Goal: Task Accomplishment & Management: Use online tool/utility

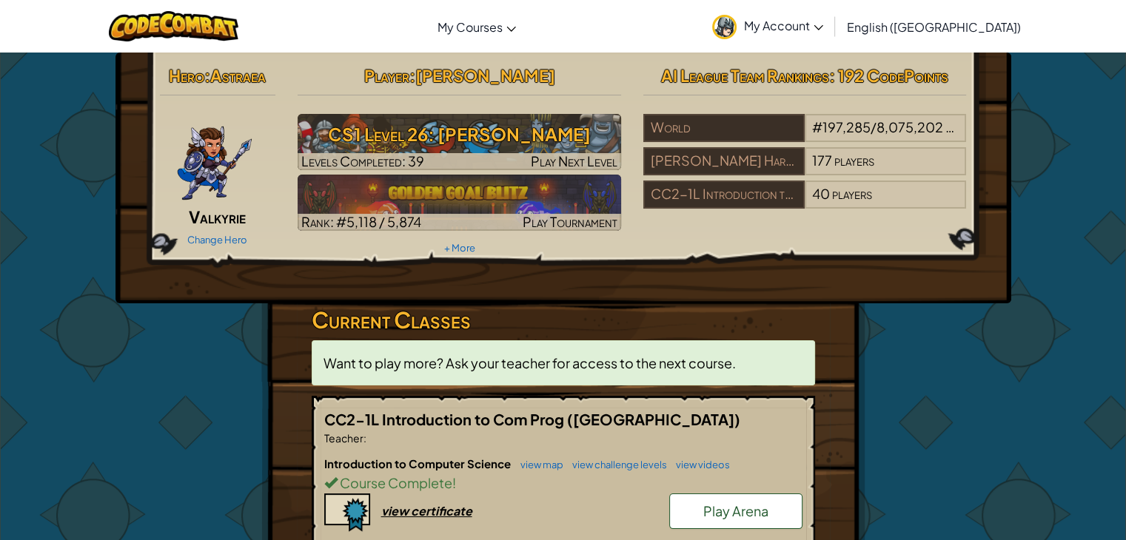
click at [708, 516] on span "Play Arena" at bounding box center [735, 510] width 65 height 17
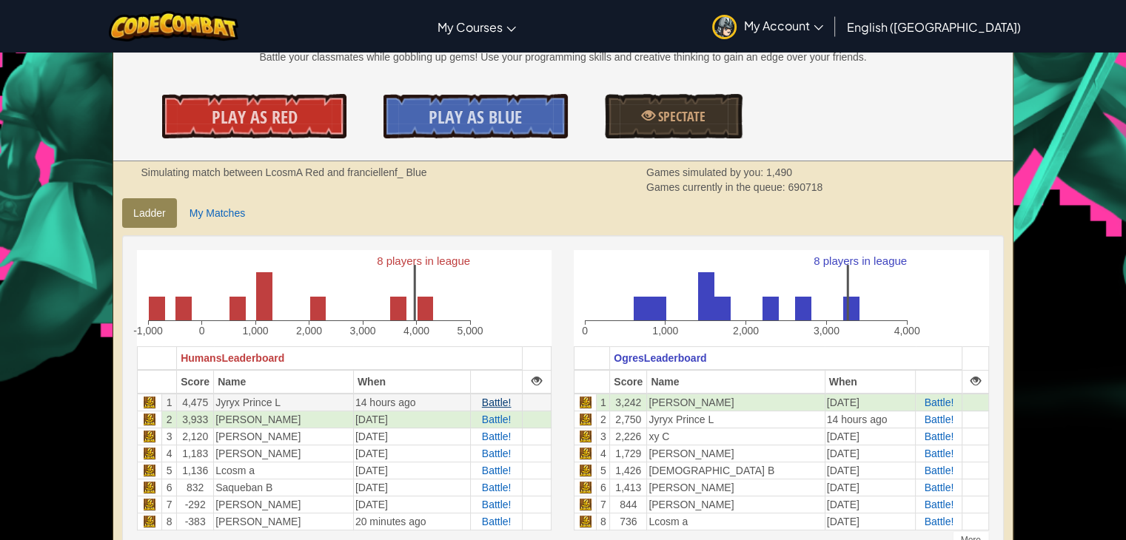
scroll to position [296, 0]
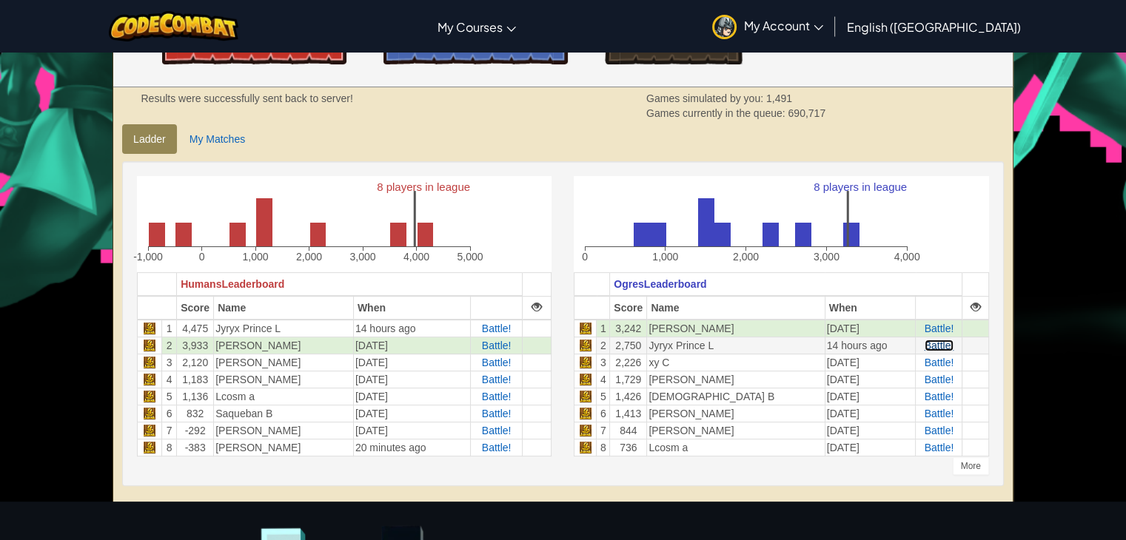
click at [945, 344] on span "Battle!" at bounding box center [939, 346] width 30 height 12
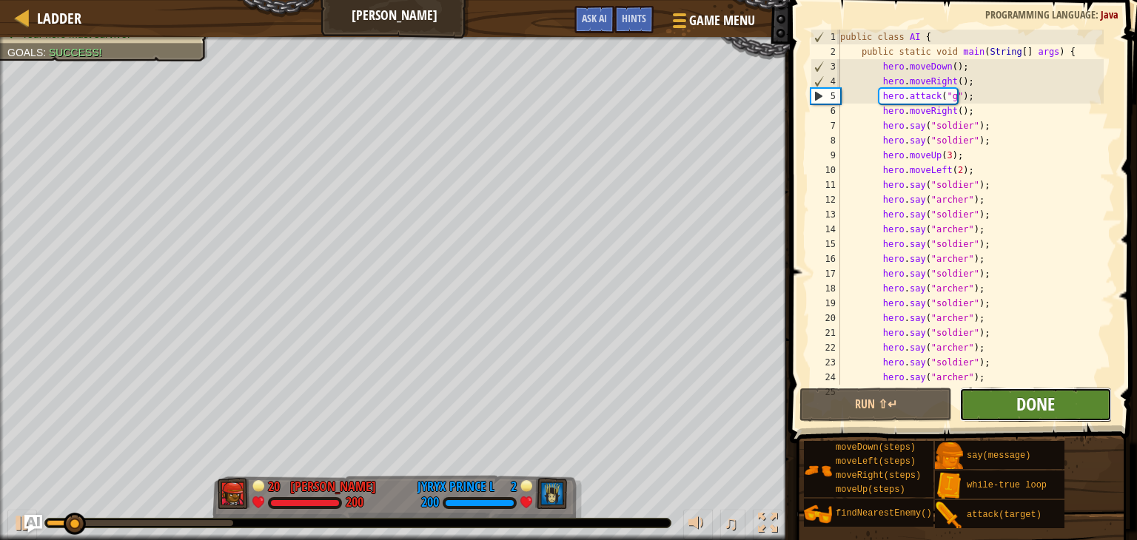
click at [1038, 402] on span "Done" at bounding box center [1035, 404] width 38 height 24
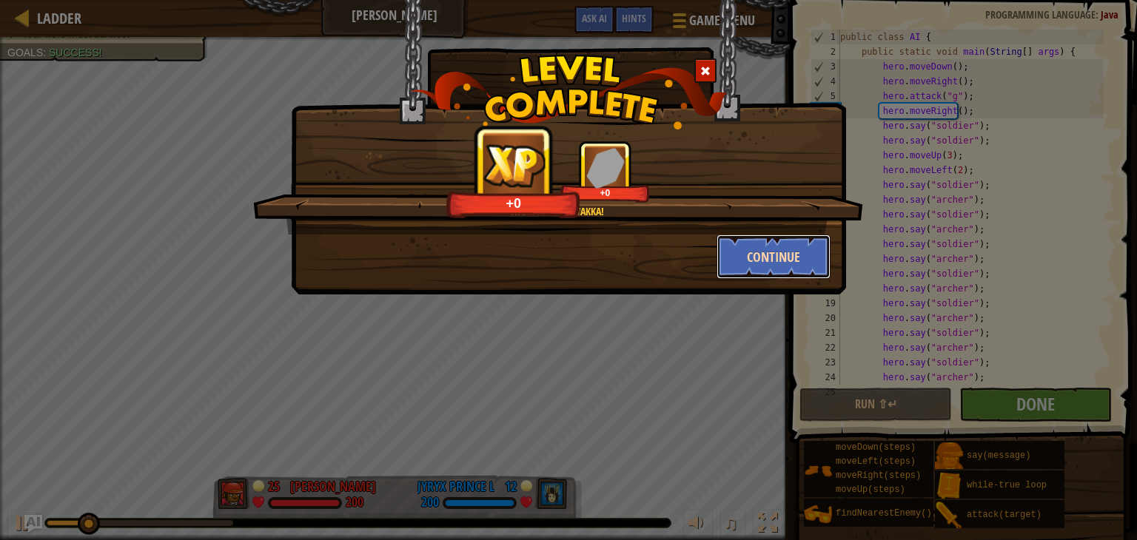
click at [799, 261] on button "Continue" at bounding box center [773, 257] width 115 height 44
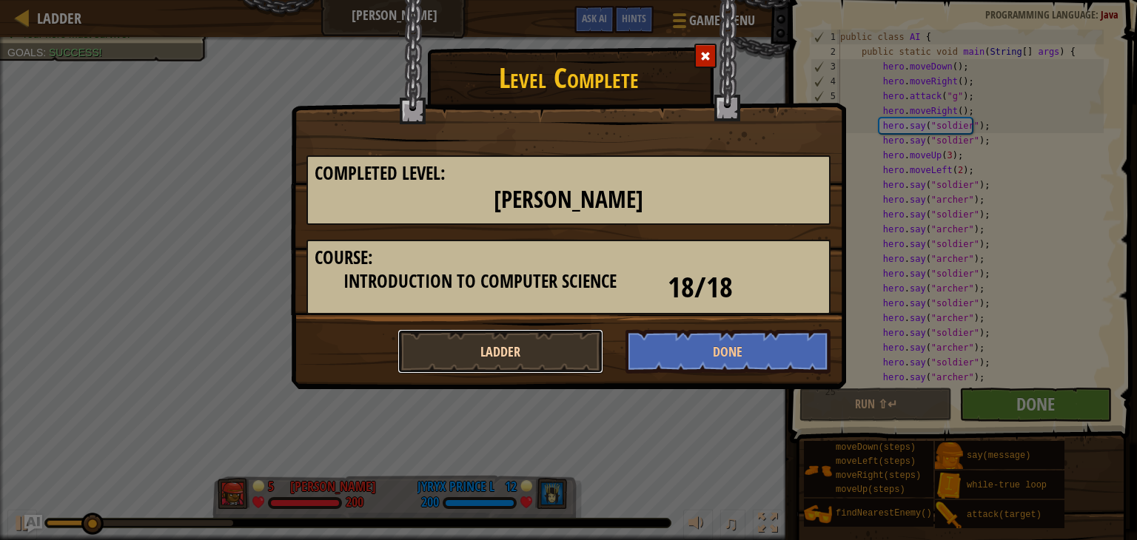
click at [536, 352] on button "Ladder" at bounding box center [500, 351] width 206 height 44
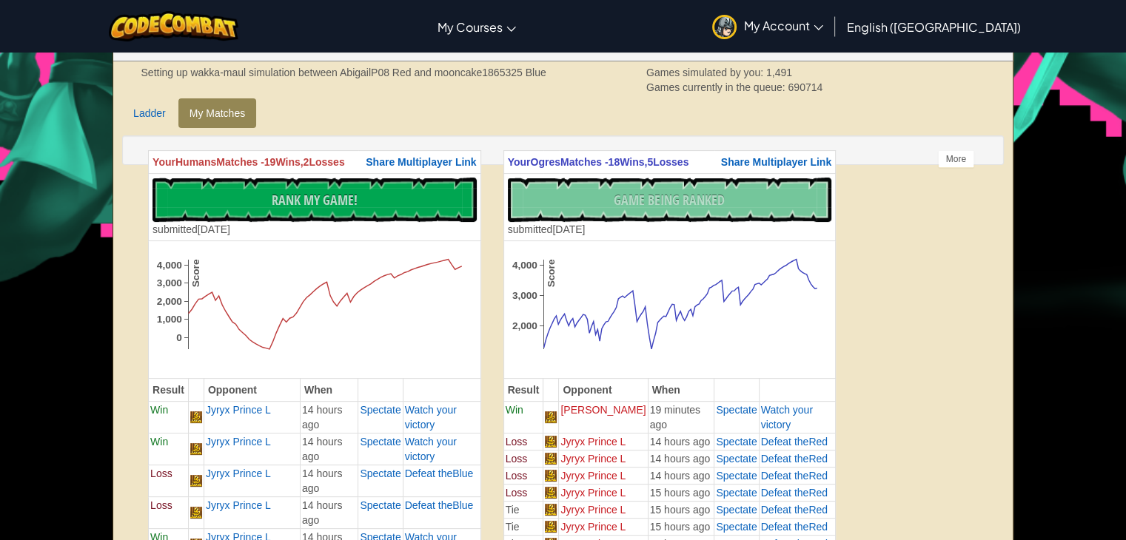
scroll to position [296, 0]
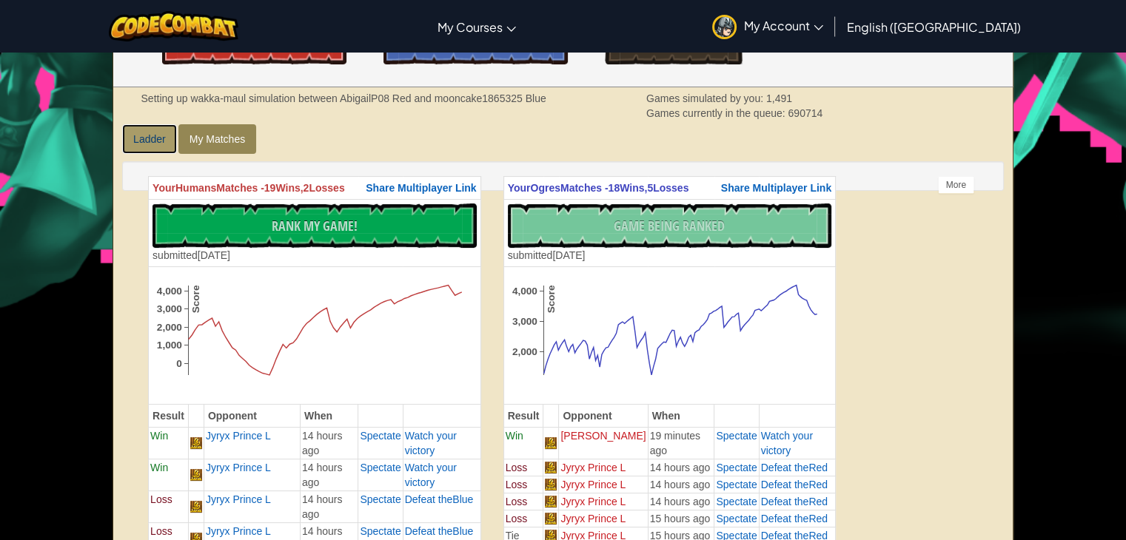
click at [151, 138] on link "Ladder" at bounding box center [149, 139] width 55 height 30
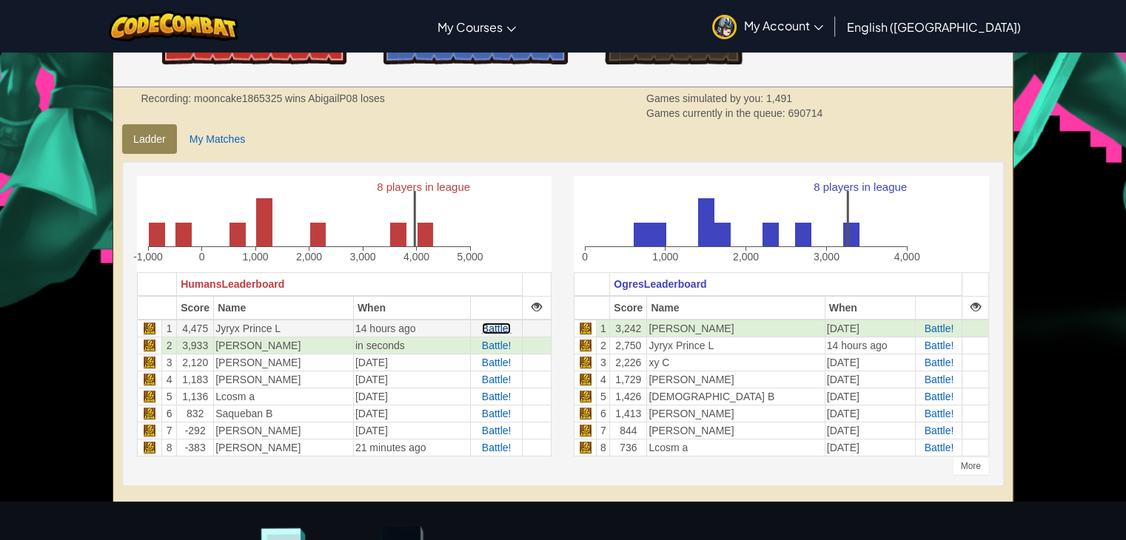
click at [497, 323] on span "Battle!" at bounding box center [497, 329] width 30 height 12
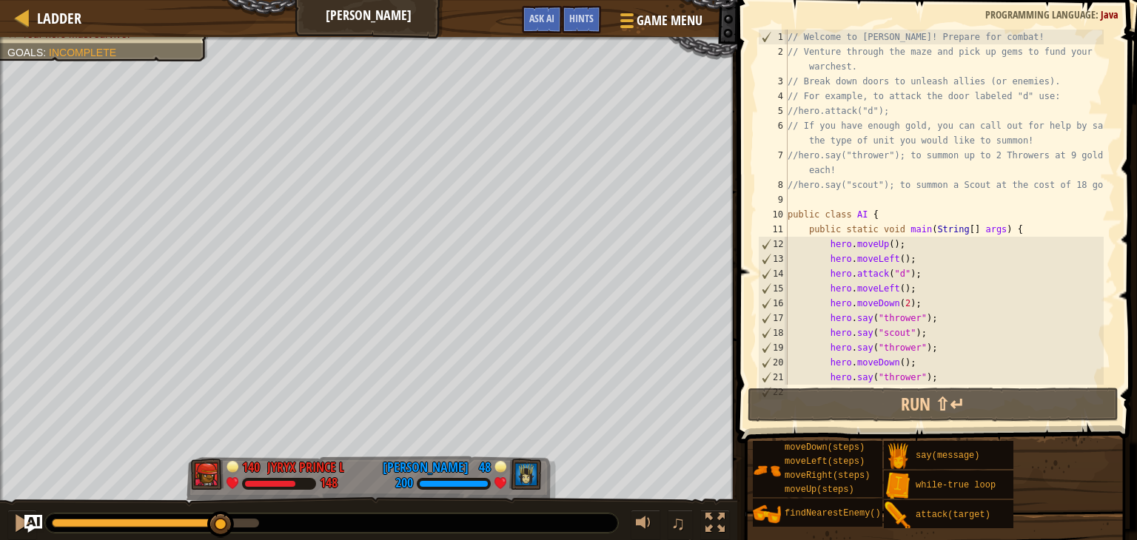
drag, startPoint x: 74, startPoint y: 528, endPoint x: 216, endPoint y: 546, distance: 143.3
click at [216, 0] on html "Ladder Wakka Maul Game Menu Done Hints Ask AI 1 ההההההההההההההההההההההההההההההה…" at bounding box center [568, 0] width 1137 height 0
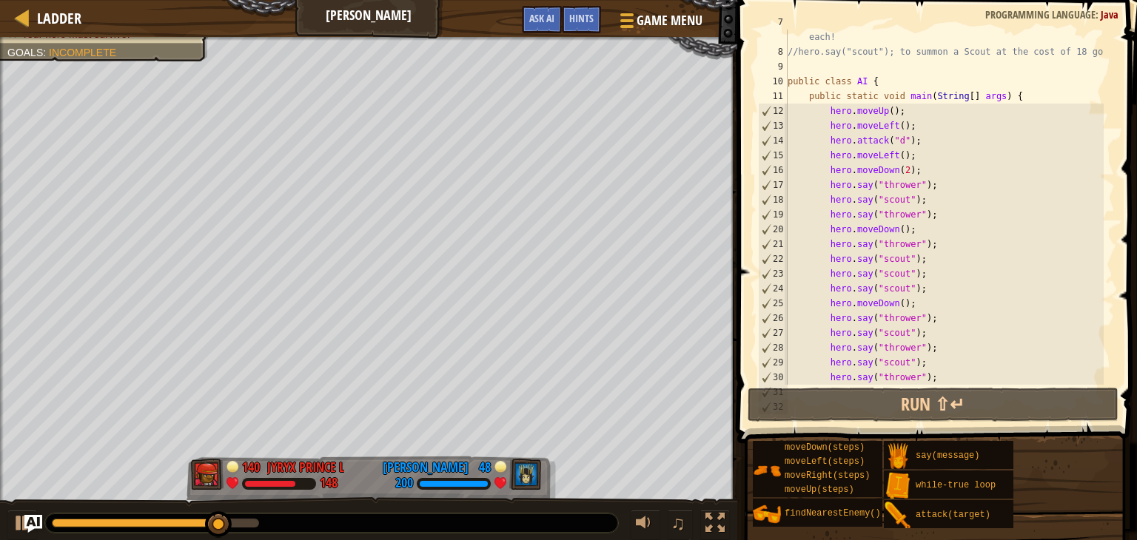
scroll to position [266, 0]
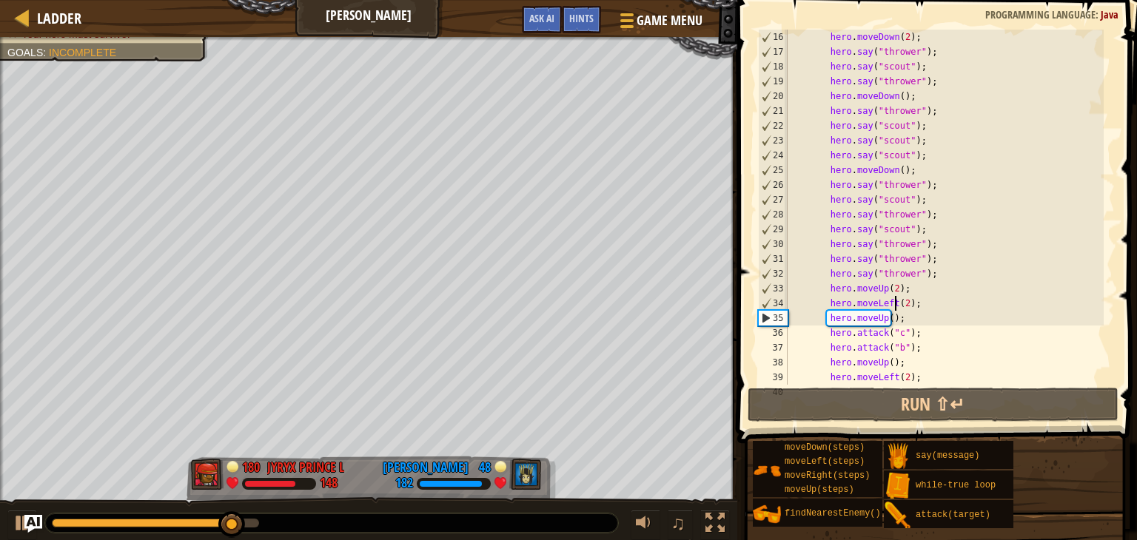
click at [895, 303] on div "hero . moveDown ( 2 ) ; hero . say ( "thrower" ) ; hero . say ( "scout" ) ; her…" at bounding box center [943, 222] width 319 height 385
click at [894, 306] on div "hero . moveDown ( 2 ) ; hero . say ( "thrower" ) ; hero . say ( "scout" ) ; her…" at bounding box center [943, 222] width 319 height 385
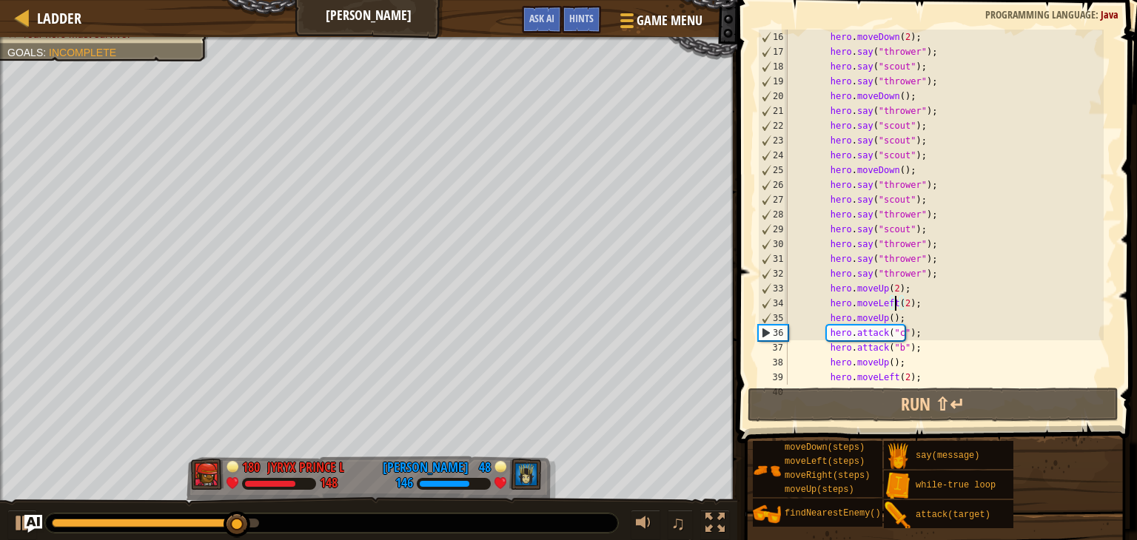
click at [898, 306] on div "hero . moveDown ( 2 ) ; hero . say ( "thrower" ) ; hero . say ( "scout" ) ; her…" at bounding box center [943, 222] width 319 height 385
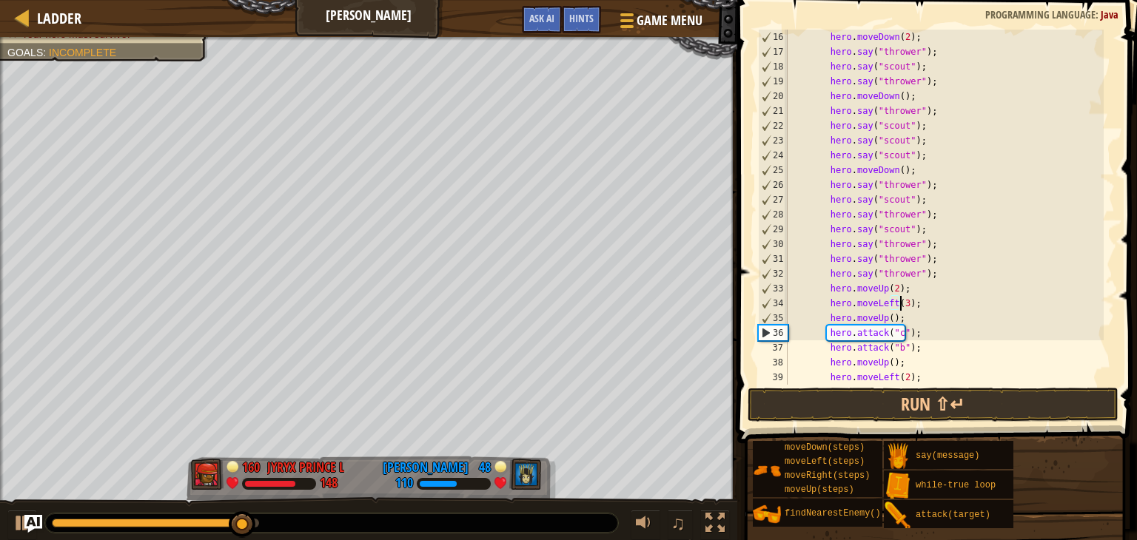
scroll to position [7, 9]
click at [910, 408] on button "Run ⇧↵" at bounding box center [932, 405] width 371 height 34
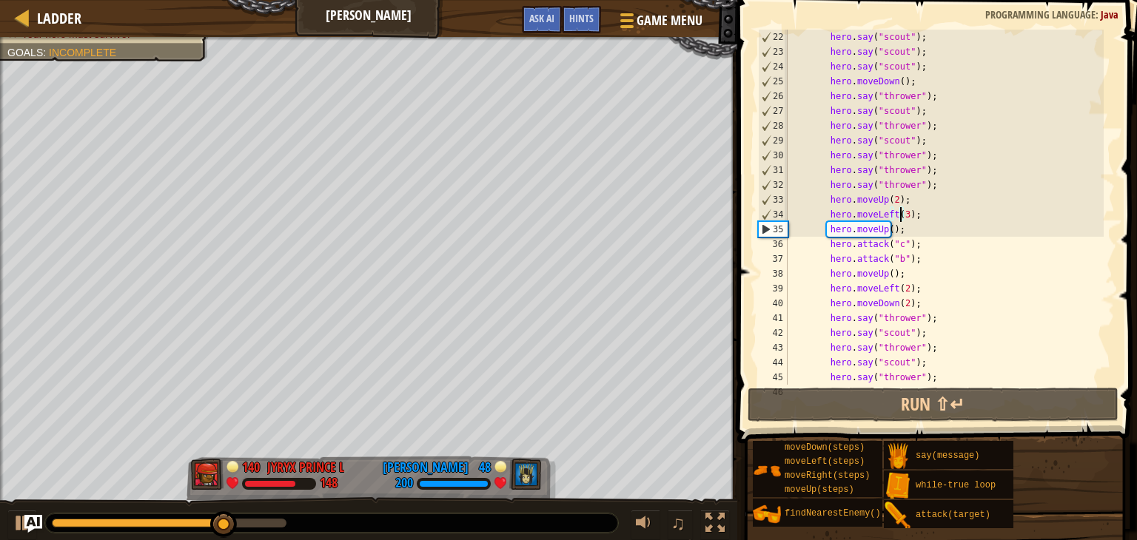
scroll to position [444, 0]
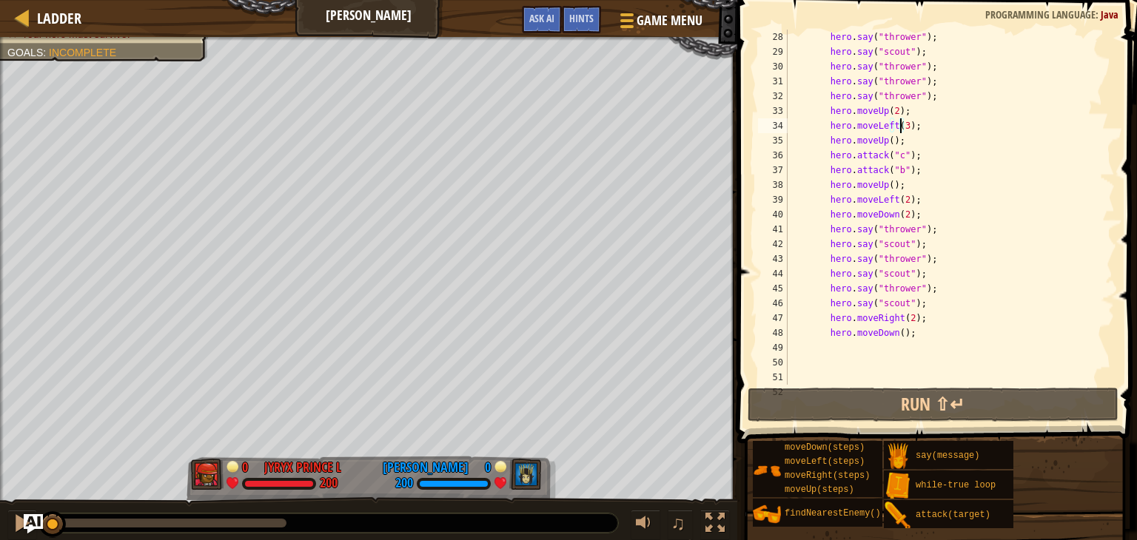
drag, startPoint x: 269, startPoint y: 519, endPoint x: 29, endPoint y: 519, distance: 240.5
click at [29, 519] on div "Ladder Wakka Maul Game Menu Done Hints Ask AI 1 ההההההההההההההההההההההההההההההה…" at bounding box center [568, 270] width 1137 height 540
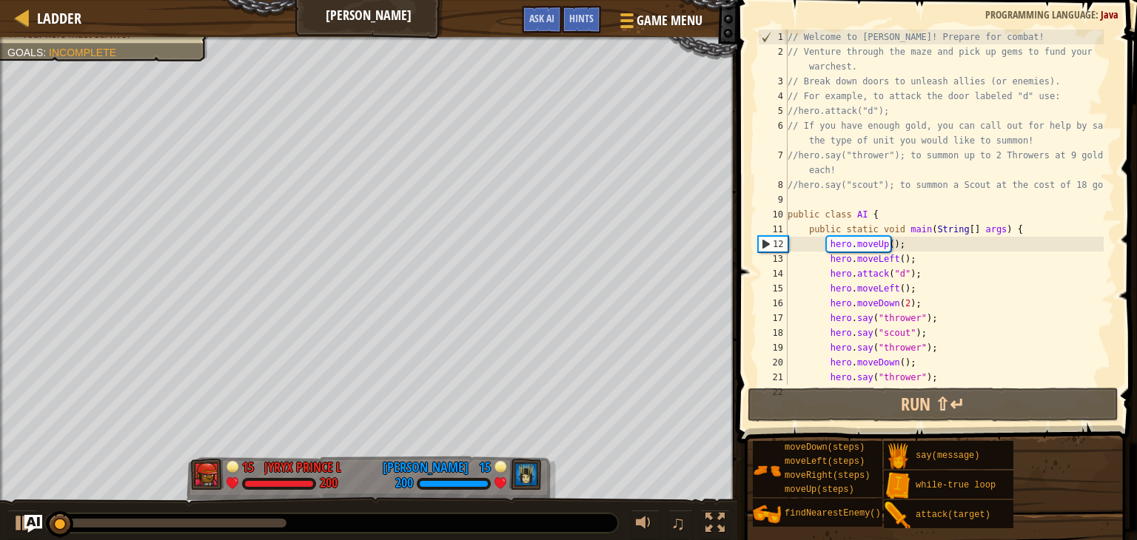
scroll to position [44, 0]
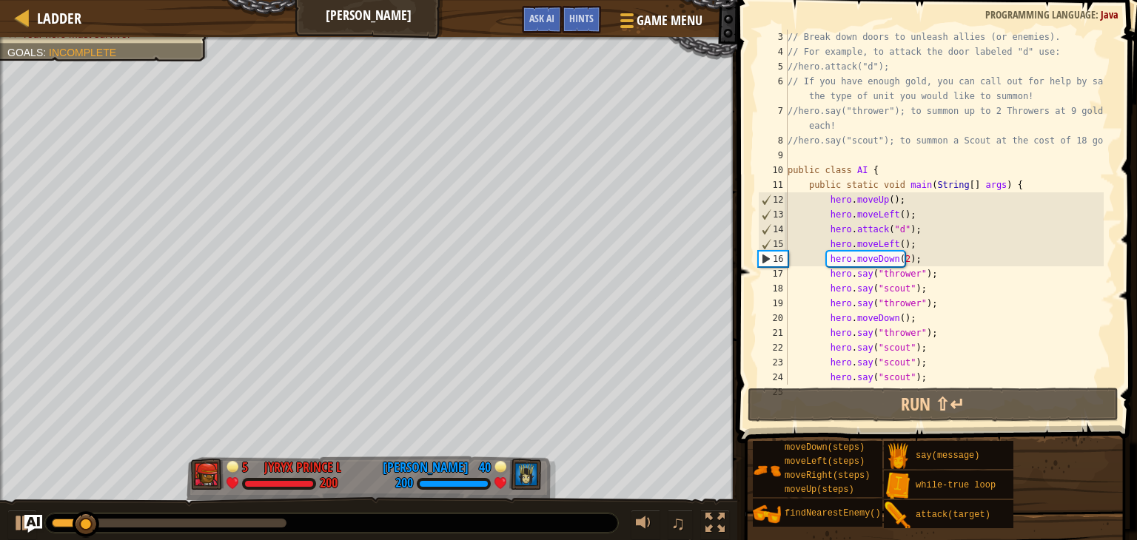
click at [787, 199] on div "12" at bounding box center [773, 199] width 29 height 15
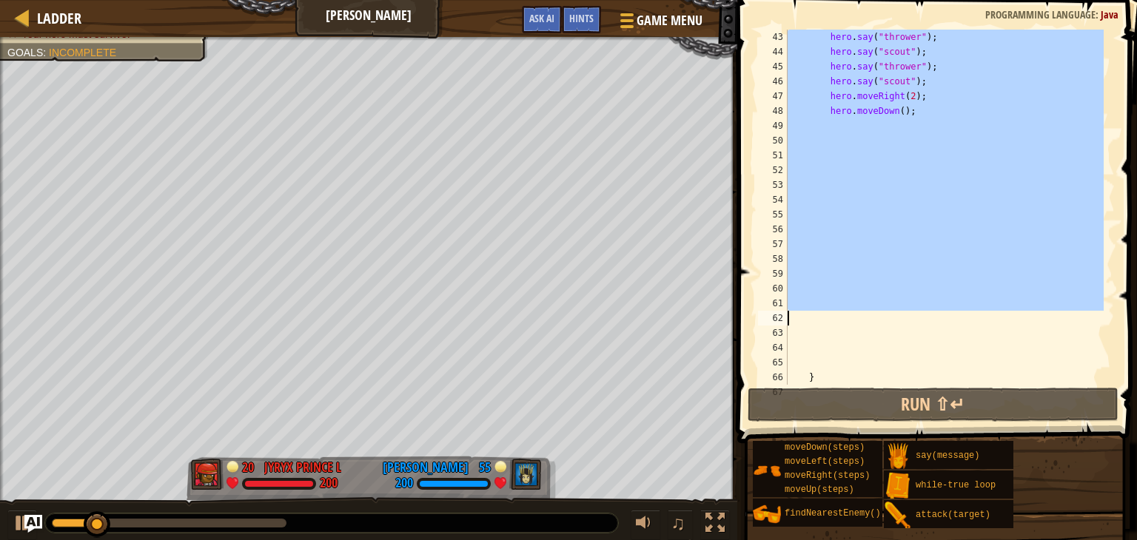
scroll to position [696, 0]
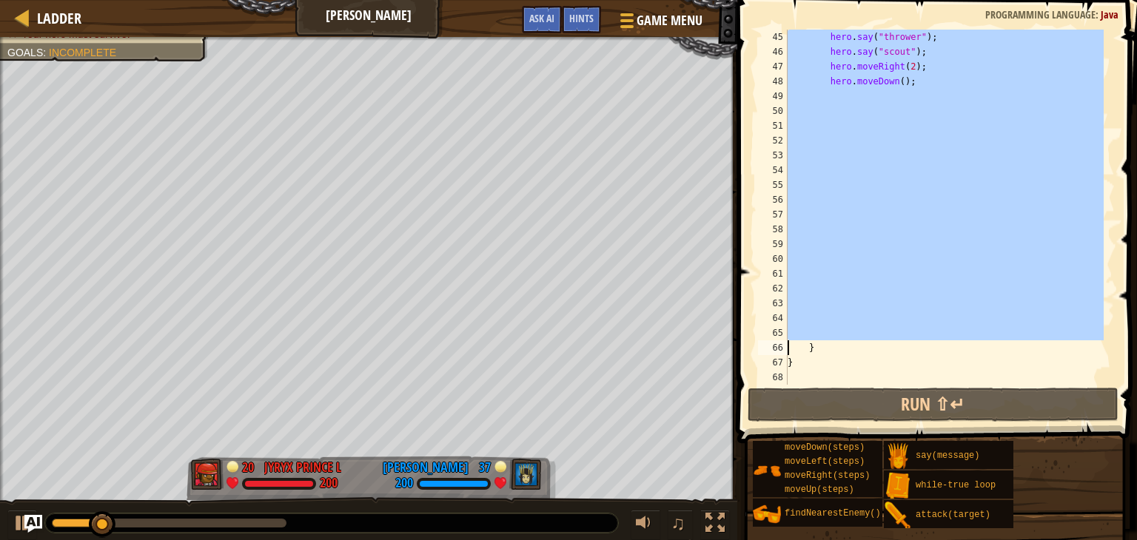
drag, startPoint x: 787, startPoint y: 199, endPoint x: 850, endPoint y: 340, distance: 154.3
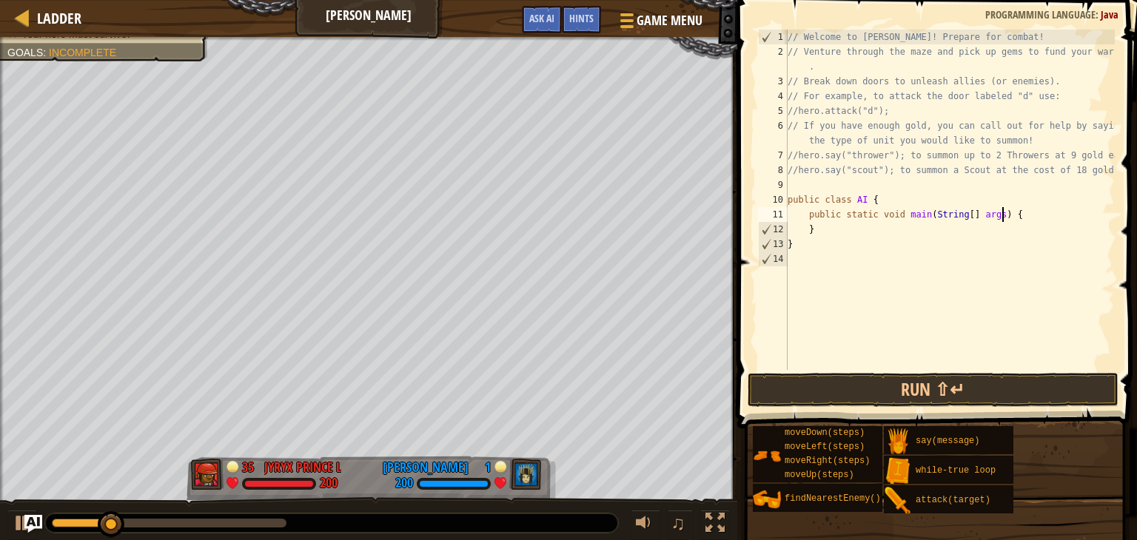
click at [1040, 215] on div "// Welcome to Wakka Maul! Prepare for combat! // Venture through the maze and p…" at bounding box center [949, 215] width 330 height 370
type textarea "public static void main(String[] args) {"
click at [13, 520] on div at bounding box center [22, 523] width 19 height 19
type textarea ","
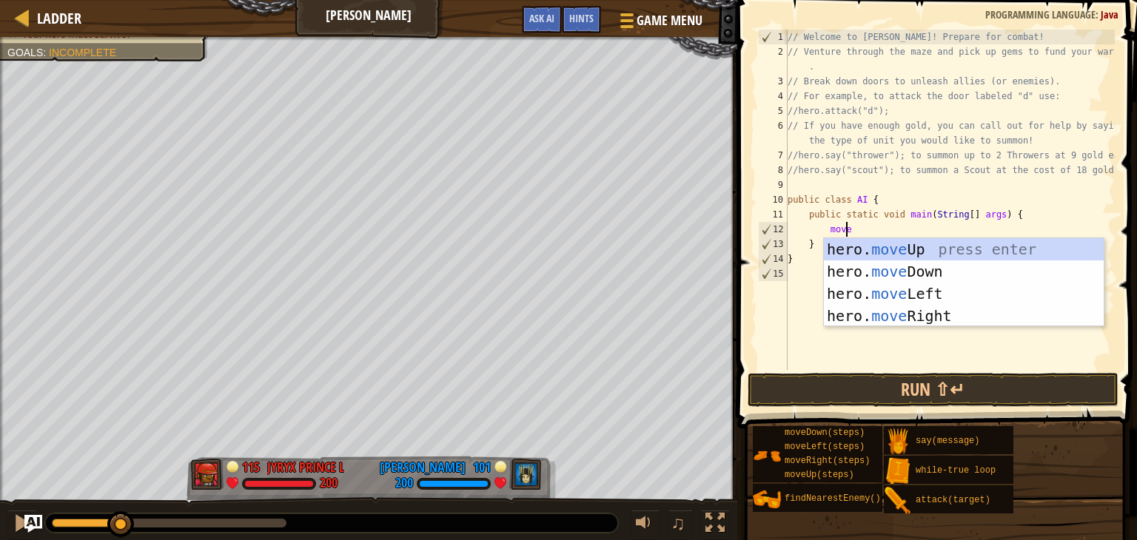
type textarea "mov"
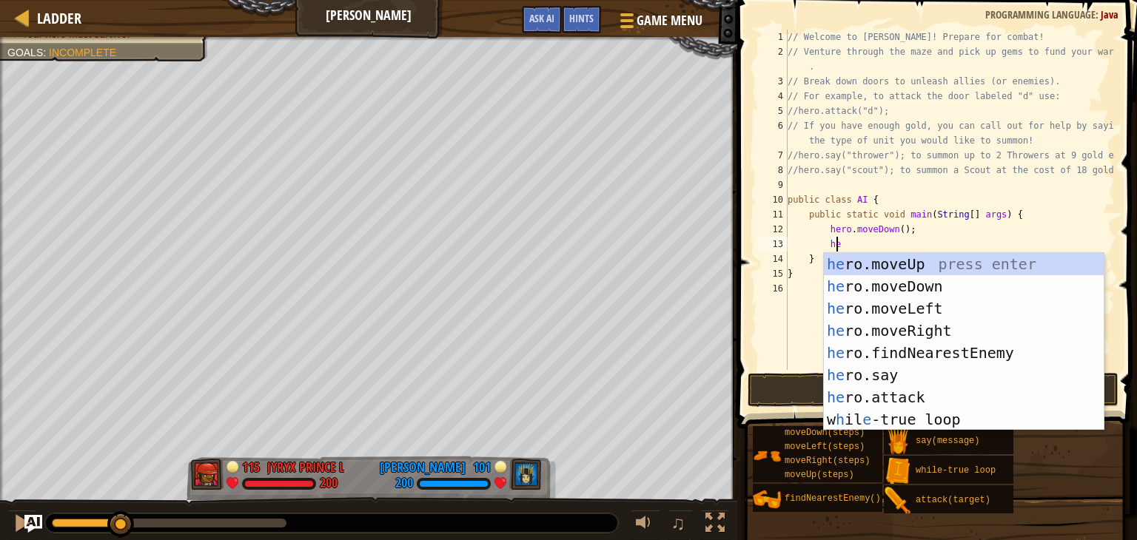
scroll to position [7, 4]
type textarea "hero"
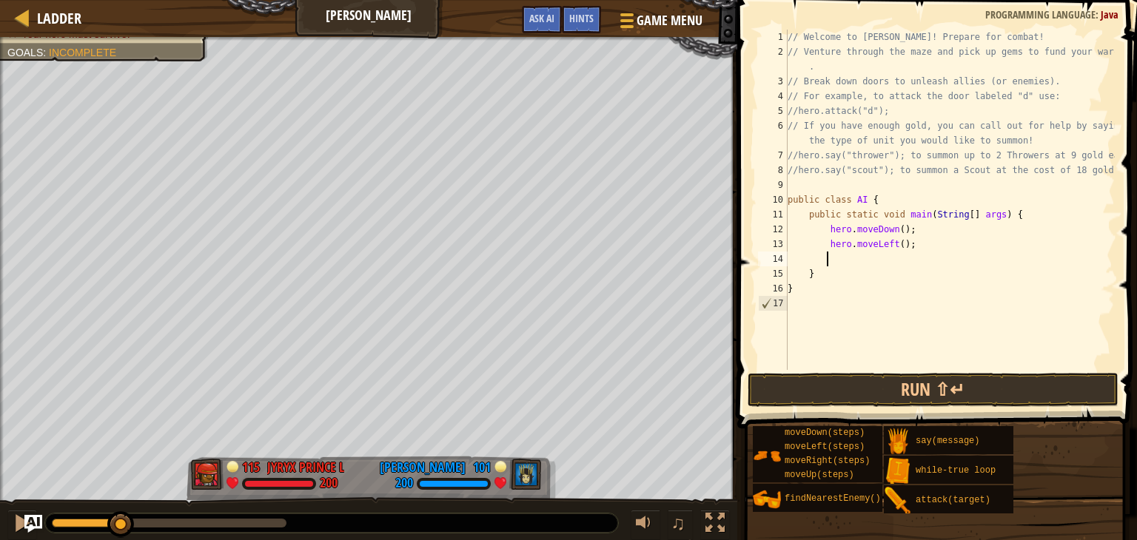
scroll to position [7, 2]
click at [898, 248] on div "// Welcome to Wakka Maul! Prepare for combat! // Venture through the maze and p…" at bounding box center [949, 215] width 330 height 370
type textarea "hero.moveLeft(2);"
click at [875, 258] on div "// Welcome to Wakka Maul! Prepare for combat! // Venture through the maze and p…" at bounding box center [949, 215] width 330 height 370
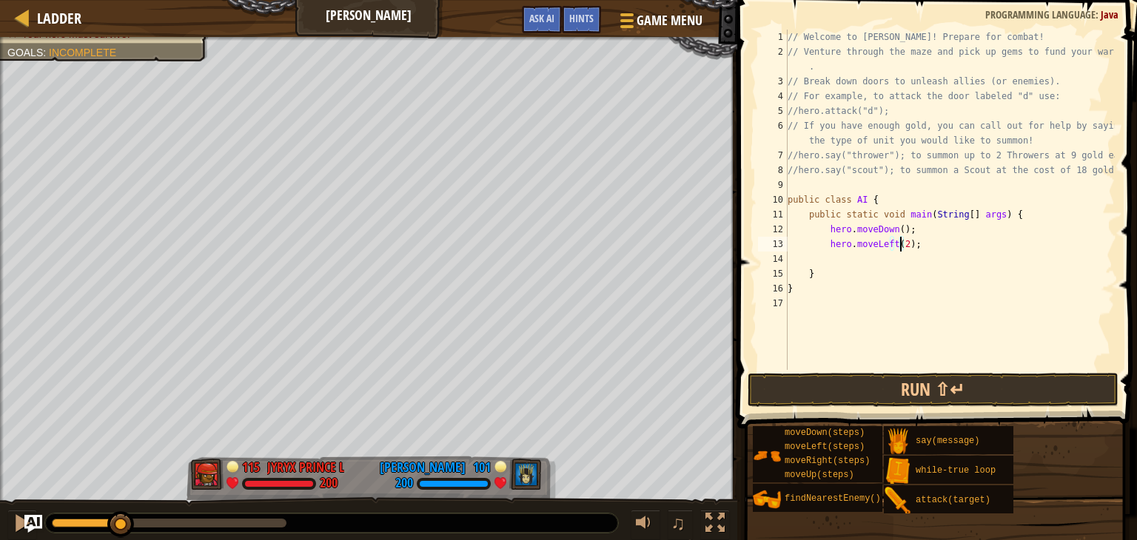
scroll to position [7, 2]
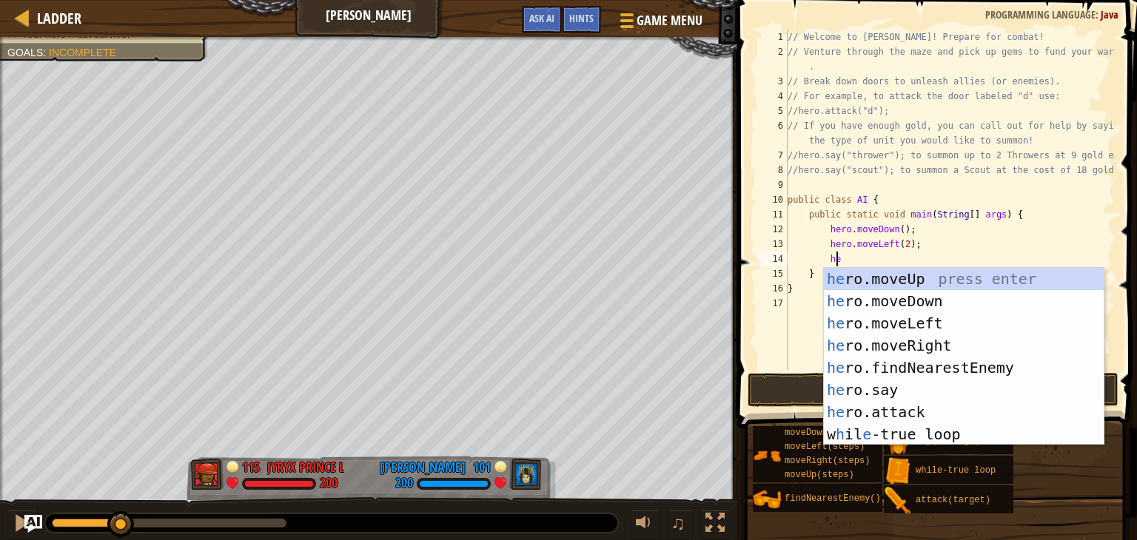
type textarea "her"
click at [903, 303] on div "her o.moveUp press enter her o.moveDown press enter her o.moveLeft press enter …" at bounding box center [964, 379] width 280 height 222
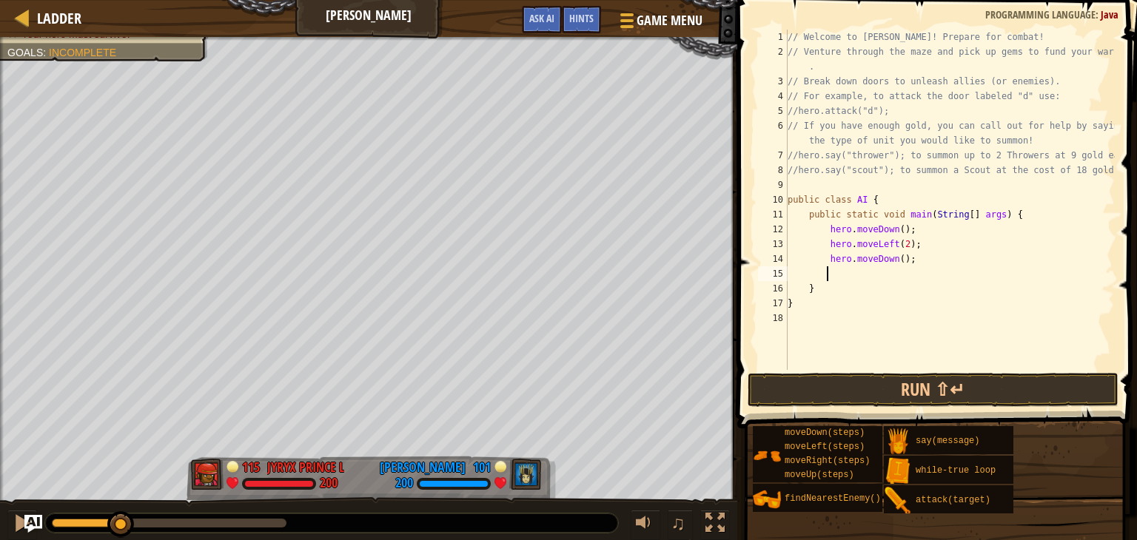
scroll to position [7, 2]
click at [895, 258] on div "// Welcome to Wakka Maul! Prepare for combat! // Venture through the maze and p…" at bounding box center [949, 215] width 330 height 370
type textarea "hero.moveDown(3);"
click at [885, 278] on div "// Welcome to Wakka Maul! Prepare for combat! // Venture through the maze and p…" at bounding box center [949, 215] width 330 height 370
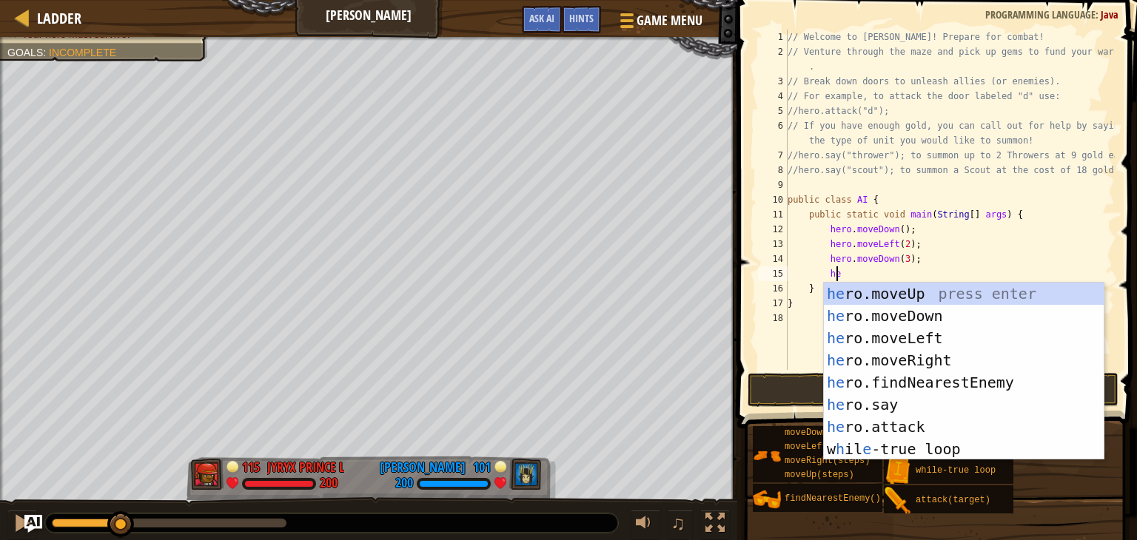
type textarea "her"
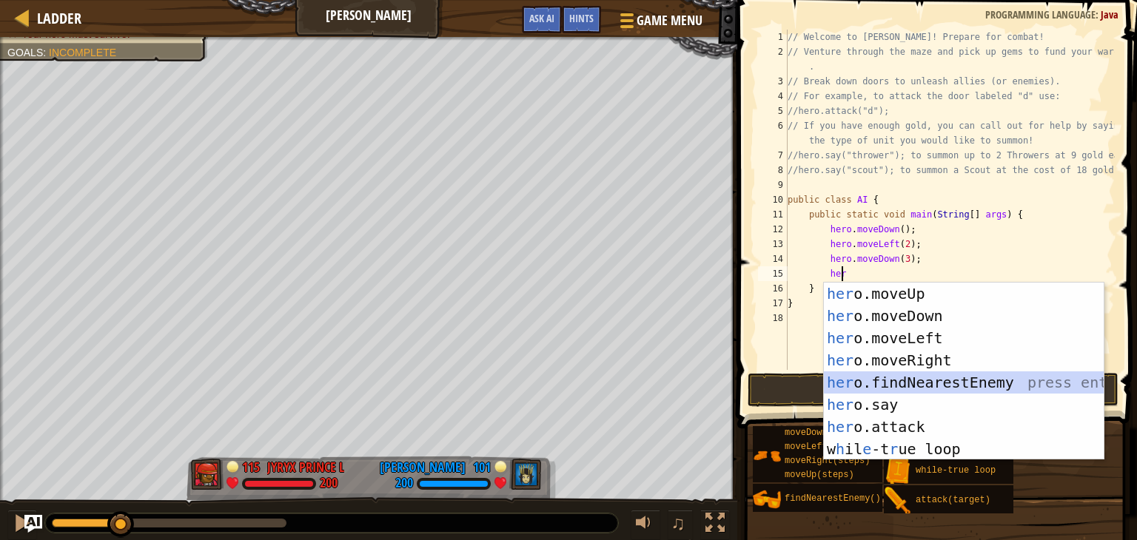
click at [944, 389] on div "her o.moveUp press enter her o.moveDown press enter her o.moveLeft press enter …" at bounding box center [964, 394] width 280 height 222
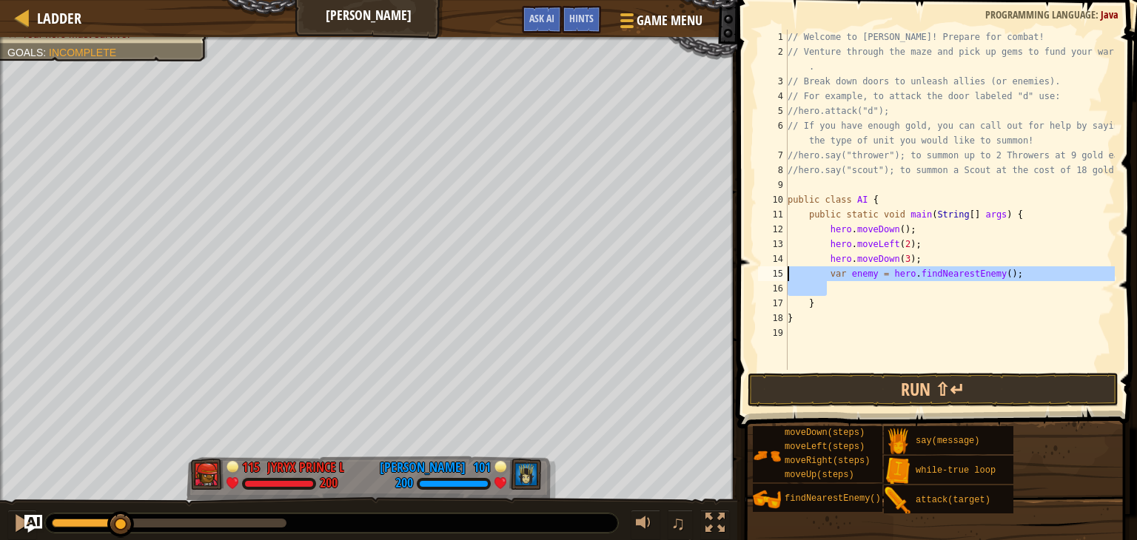
click at [690, 267] on div "Ladder Wakka Maul Game Menu Done Hints Ask AI 1 ההההההההההההההההההההההההההההההה…" at bounding box center [568, 270] width 1137 height 540
type textarea "var enemy = hero.findNearestEnemy();"
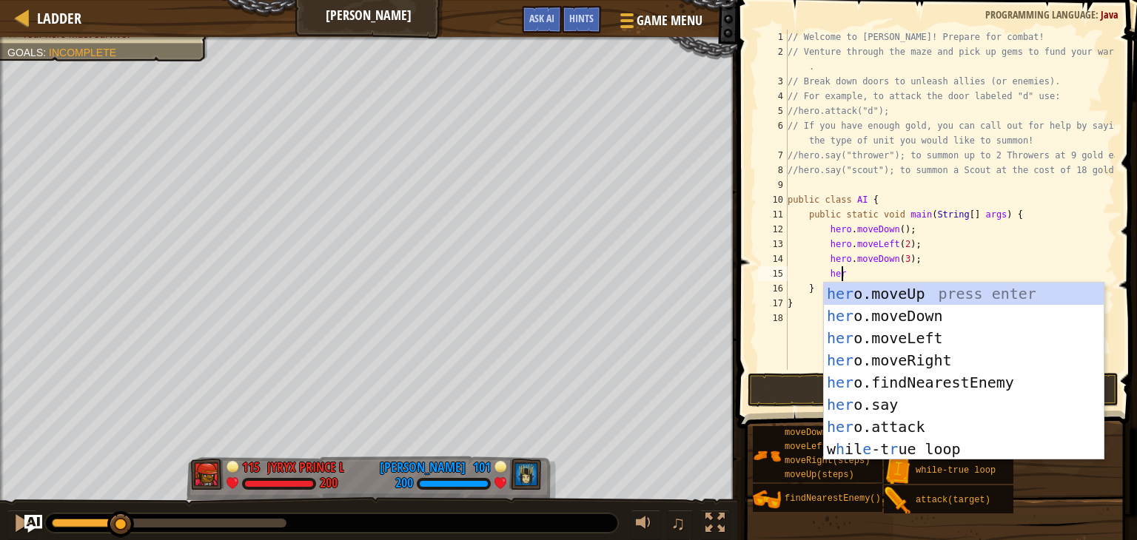
scroll to position [7, 4]
click at [891, 403] on div "hero .moveUp press enter hero .moveDown press enter hero .moveLeft press enter …" at bounding box center [964, 394] width 280 height 222
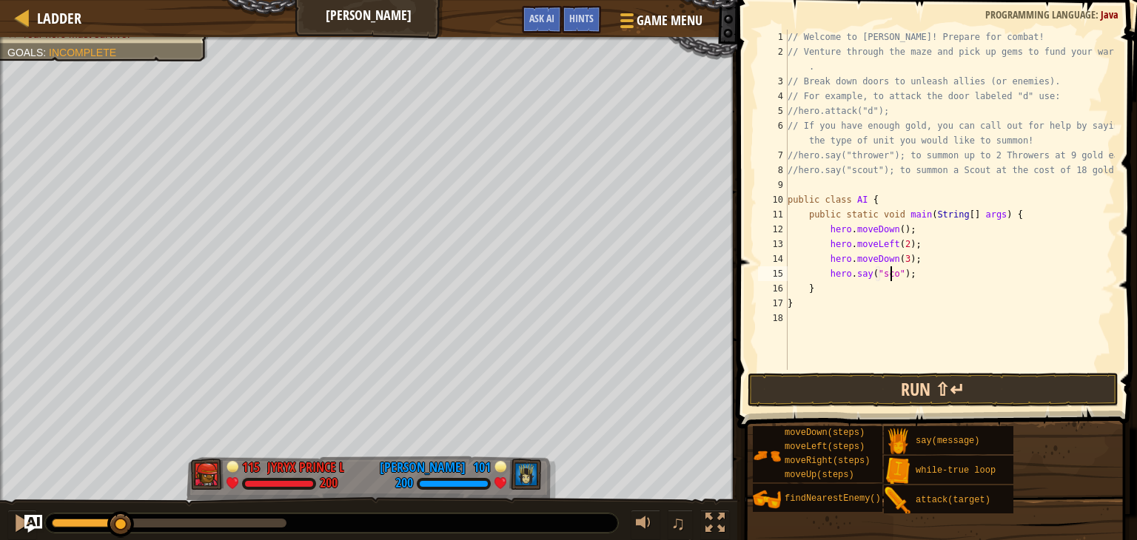
scroll to position [7, 9]
type textarea "hero.say("scout");"
drag, startPoint x: 936, startPoint y: 290, endPoint x: 870, endPoint y: 288, distance: 65.9
click at [904, 288] on div "// Welcome to Wakka Maul! Prepare for combat! // Venture through the maze and p…" at bounding box center [949, 215] width 330 height 370
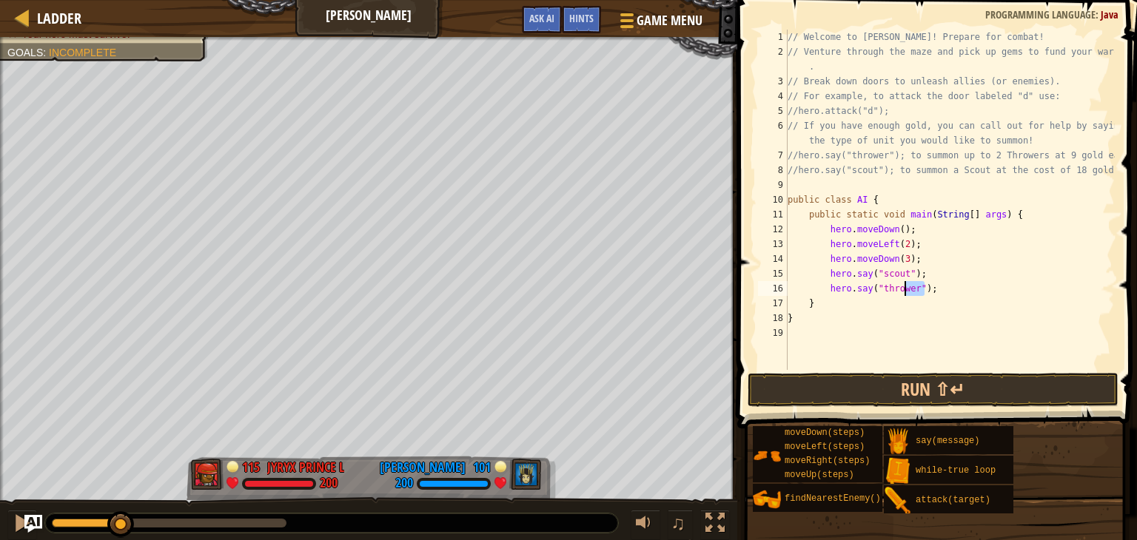
drag, startPoint x: 952, startPoint y: 293, endPoint x: 935, endPoint y: 291, distance: 17.2
click at [951, 293] on div "// Welcome to Wakka Maul! Prepare for combat! // Venture through the maze and p…" at bounding box center [949, 200] width 330 height 340
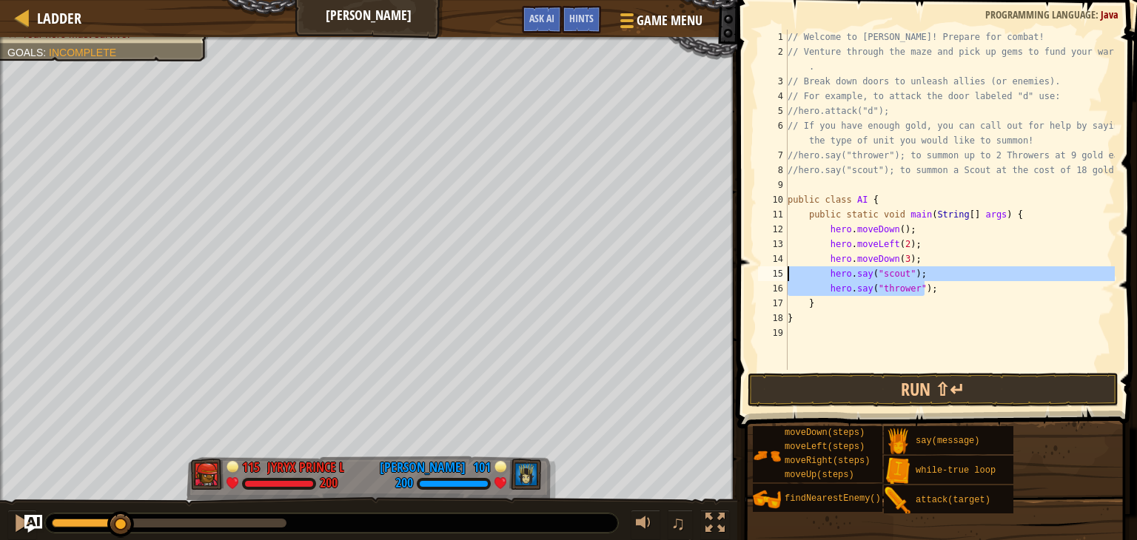
drag, startPoint x: 904, startPoint y: 292, endPoint x: 774, endPoint y: 273, distance: 130.9
click at [774, 273] on div "hero.say("thrower"); 1 2 3 4 5 6 7 8 9 10 11 12 13 14 15 16 17 18 19 // Welcome…" at bounding box center [935, 200] width 360 height 340
click at [937, 290] on div "// Welcome to Wakka Maul! Prepare for combat! // Venture through the maze and p…" at bounding box center [949, 200] width 330 height 340
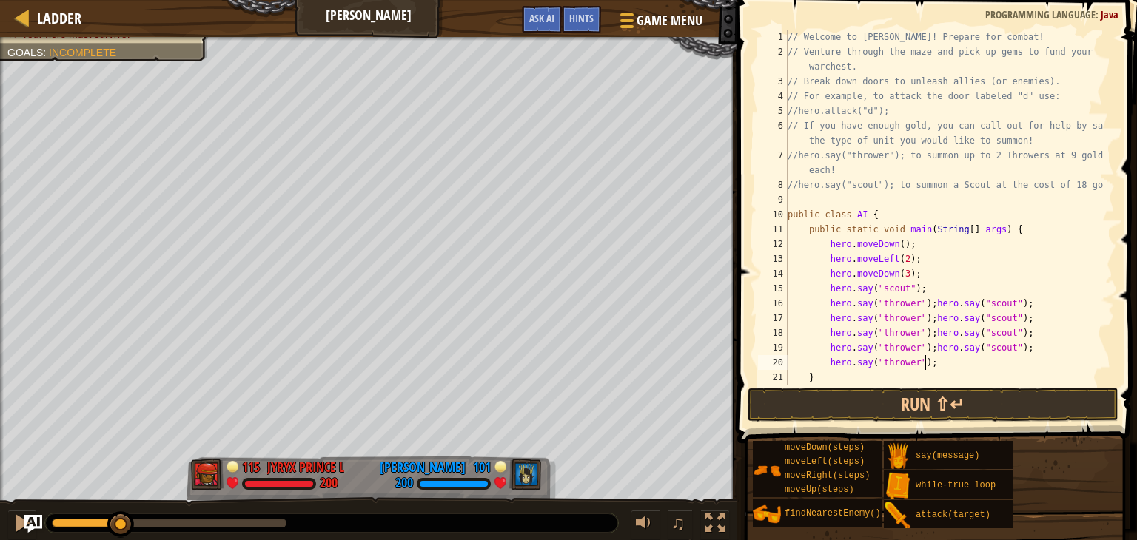
scroll to position [0, 0]
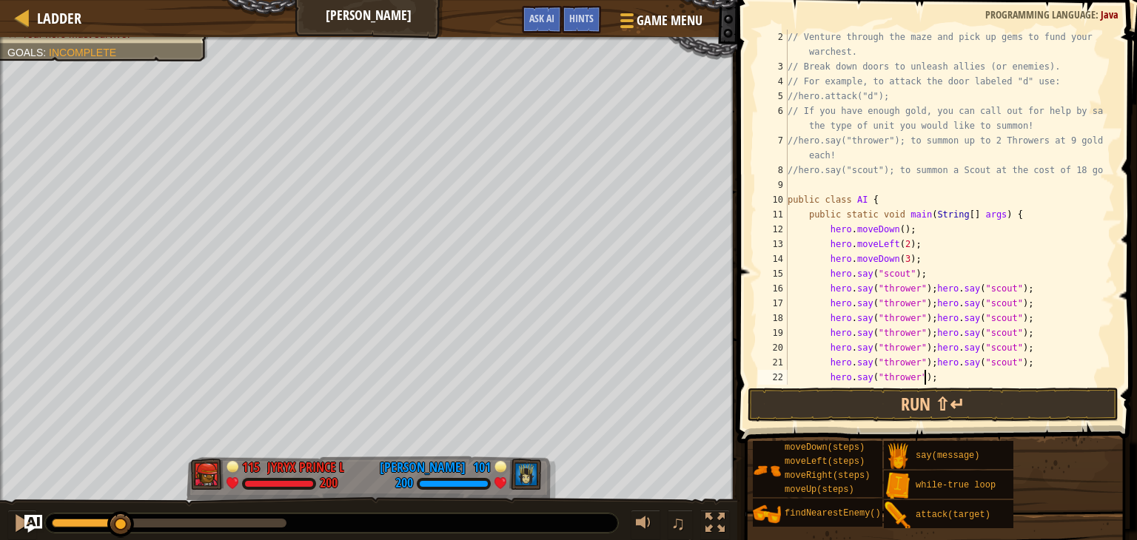
paste textarea "hero.say("scout");"
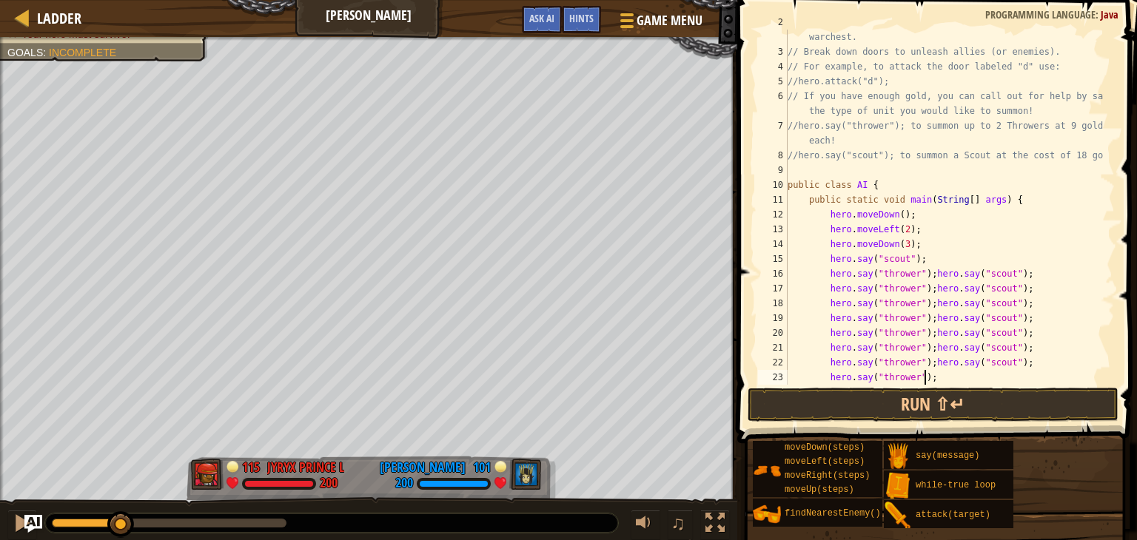
scroll to position [30, 0]
click at [957, 270] on div "// Venture through the maze and pick up gems to fund your warchest. // Break do…" at bounding box center [943, 215] width 319 height 400
click at [959, 272] on div "// Venture through the maze and pick up gems to fund your warchest. // Break do…" at bounding box center [943, 215] width 319 height 400
click at [964, 273] on div "// Venture through the maze and pick up gems to fund your warchest. // Break do…" at bounding box center [943, 215] width 319 height 400
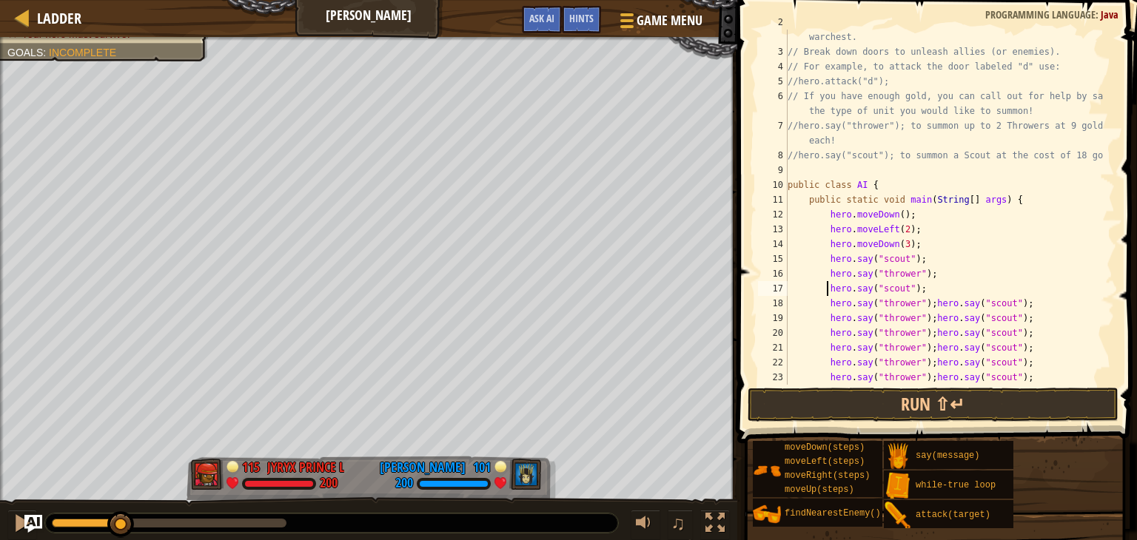
click at [963, 302] on div "// Venture through the maze and pick up gems to fund your warchest. // Break do…" at bounding box center [943, 215] width 319 height 400
click at [964, 336] on div "// Venture through the maze and pick up gems to fund your warchest. // Break do…" at bounding box center [943, 215] width 319 height 400
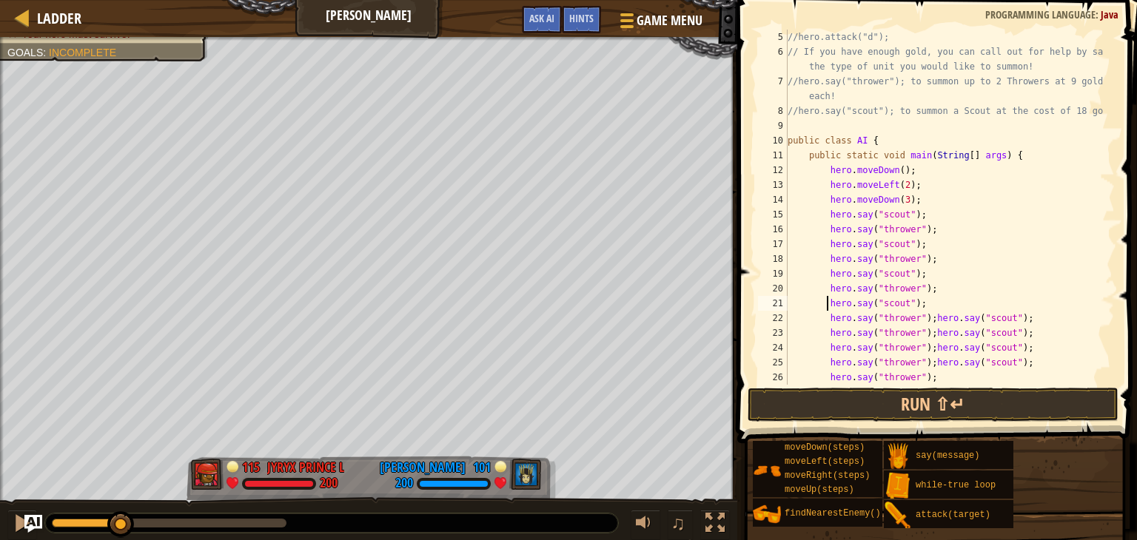
scroll to position [118, 0]
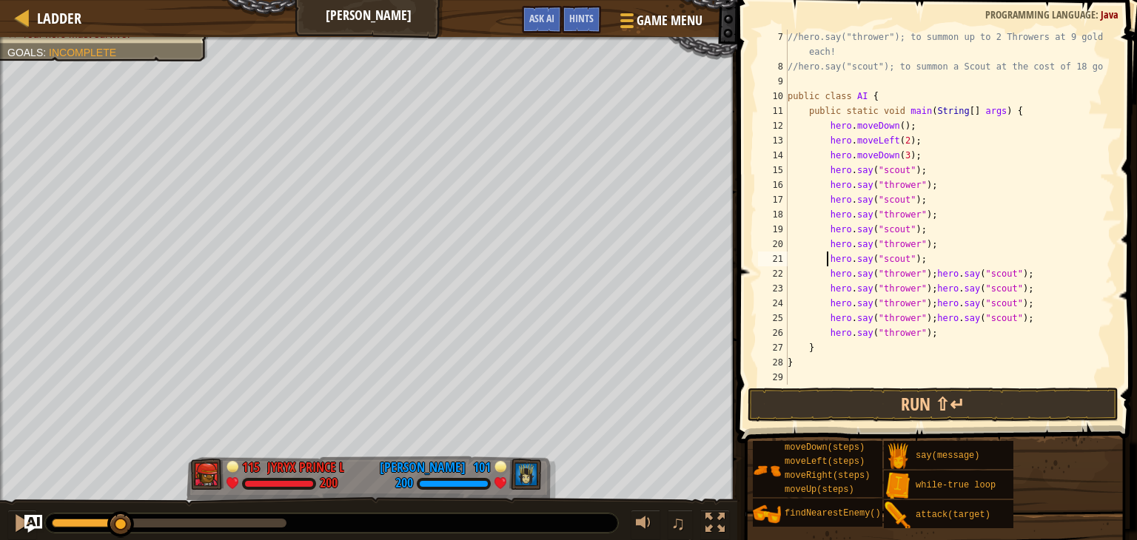
click at [964, 273] on div "//hero.say("thrower"); to summon up to 2 Throwers at 9 gold each! //hero.say("s…" at bounding box center [943, 230] width 319 height 400
click at [962, 305] on div "//hero.say("thrower"); to summon up to 2 Throwers at 9 gold each! //hero.say("s…" at bounding box center [943, 230] width 319 height 400
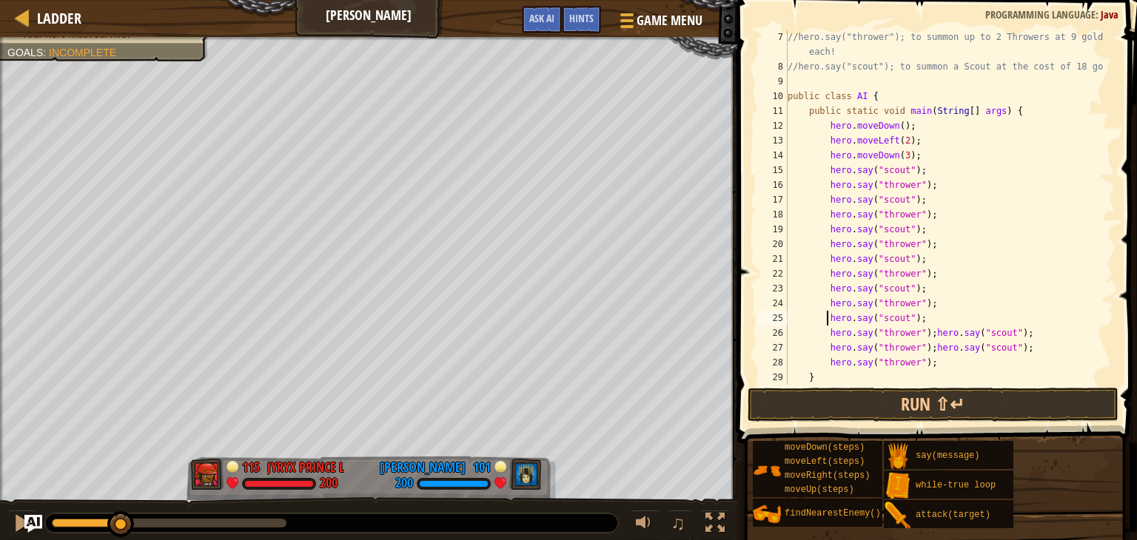
click at [962, 334] on div "//hero.say("thrower"); to summon up to 2 Throwers at 9 gold each! //hero.say("s…" at bounding box center [943, 230] width 319 height 400
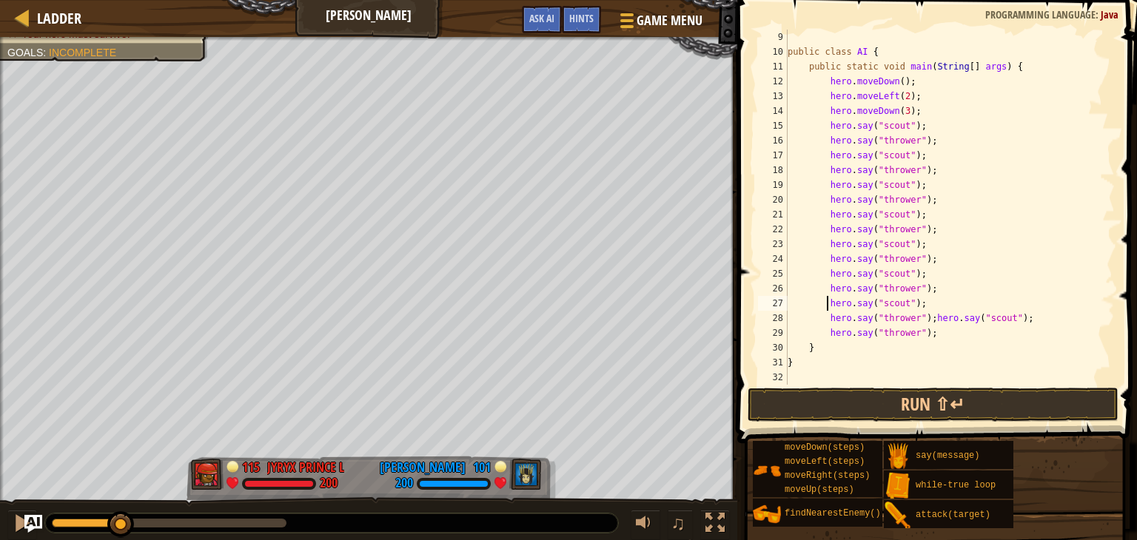
scroll to position [163, 0]
click at [961, 319] on div "public class AI { public static void main ( String [ ] args ) { hero . moveDown…" at bounding box center [943, 222] width 319 height 385
click at [847, 407] on button "Run ⇧↵" at bounding box center [932, 405] width 371 height 34
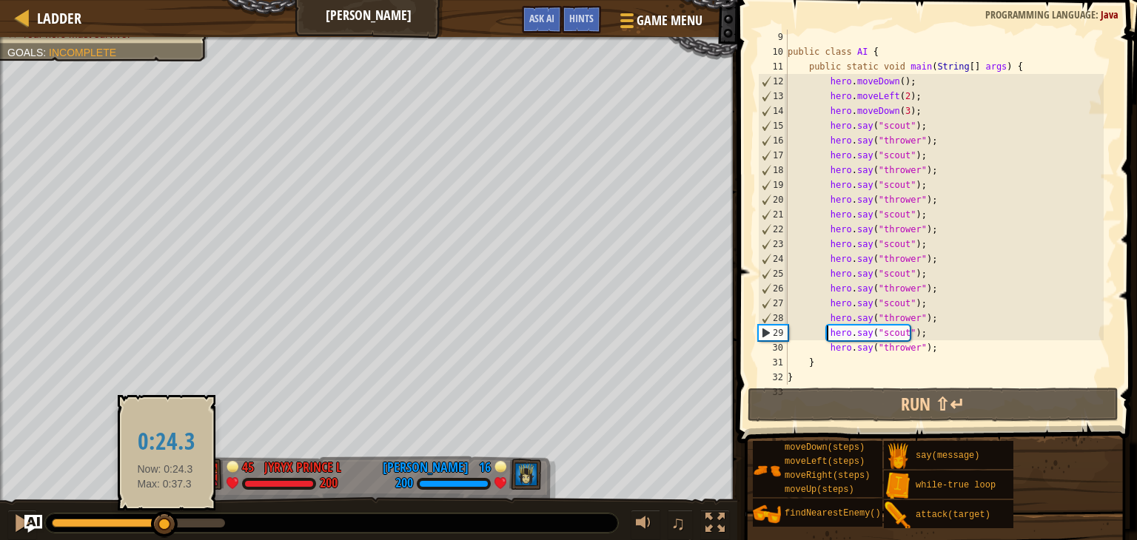
drag, startPoint x: 67, startPoint y: 521, endPoint x: 165, endPoint y: 531, distance: 98.2
click at [165, 531] on div at bounding box center [164, 524] width 27 height 27
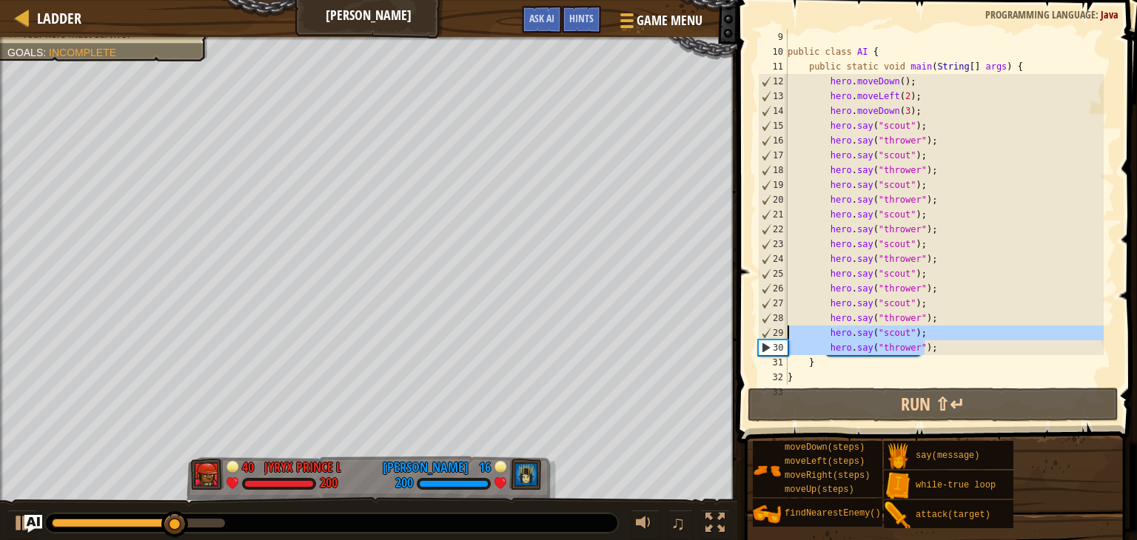
drag, startPoint x: 932, startPoint y: 350, endPoint x: 735, endPoint y: 334, distance: 198.2
click at [735, 334] on div "hero.say("scout"); 9 10 11 12 13 14 15 16 17 18 19 20 21 22 23 24 25 26 27 28 2…" at bounding box center [935, 250] width 404 height 487
click at [924, 330] on div "public class AI { public static void main ( String [ ] args ) { hero . moveDown…" at bounding box center [943, 207] width 319 height 355
type textarea "hero.say("scout");"
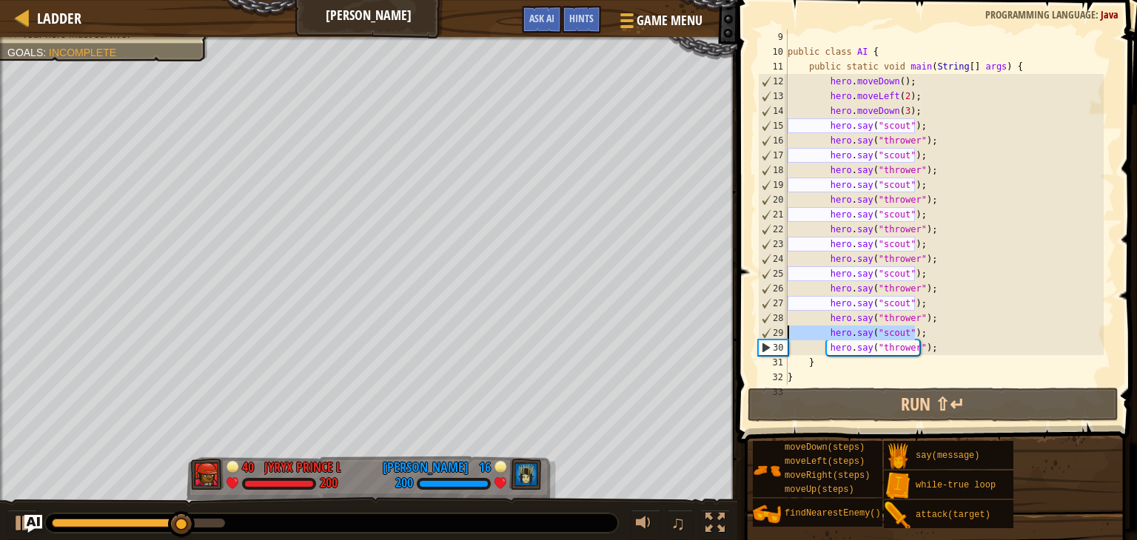
drag, startPoint x: 916, startPoint y: 336, endPoint x: 749, endPoint y: 326, distance: 167.6
click at [749, 326] on div "hero.say("scout"); 9 10 11 12 13 14 15 16 17 18 19 20 21 22 23 24 25 26 27 28 2…" at bounding box center [935, 250] width 404 height 487
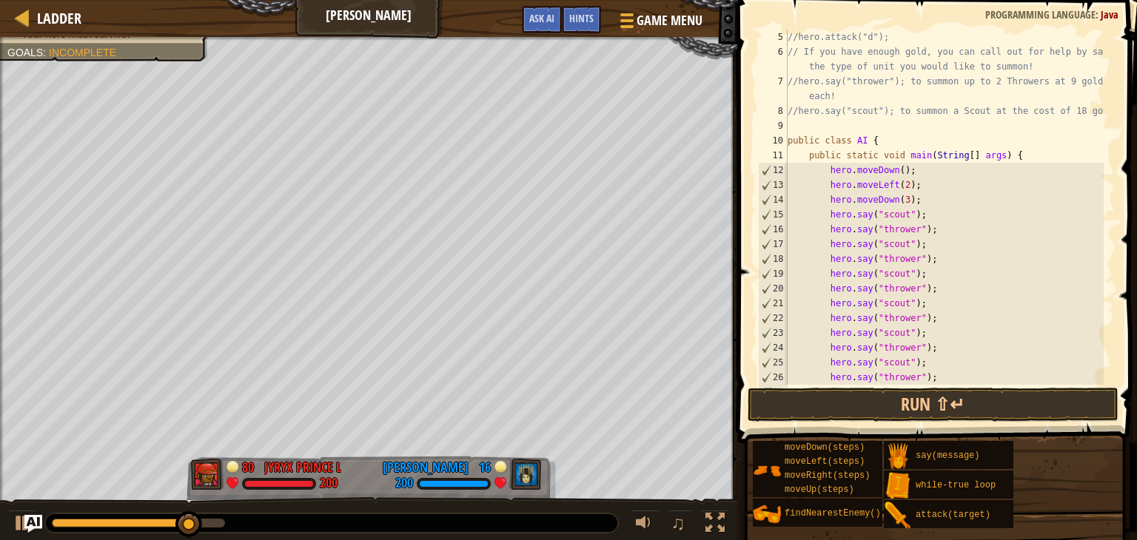
scroll to position [74, 0]
click at [896, 201] on div "//hero.attack("d"); // If you have enough gold, you can call out for help by sa…" at bounding box center [943, 222] width 319 height 385
click at [897, 201] on div "//hero.attack("d"); // If you have enough gold, you can call out for help by sa…" at bounding box center [943, 222] width 319 height 385
click at [899, 202] on div "//hero.attack("d"); // If you have enough gold, you can call out for help by sa…" at bounding box center [943, 222] width 319 height 385
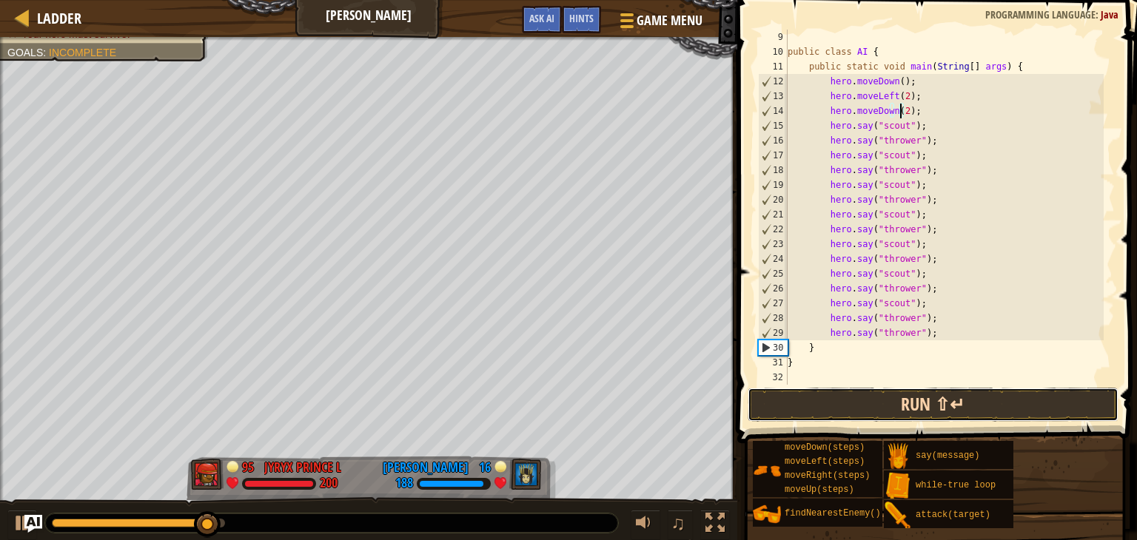
click at [888, 404] on button "Run ⇧↵" at bounding box center [932, 405] width 371 height 34
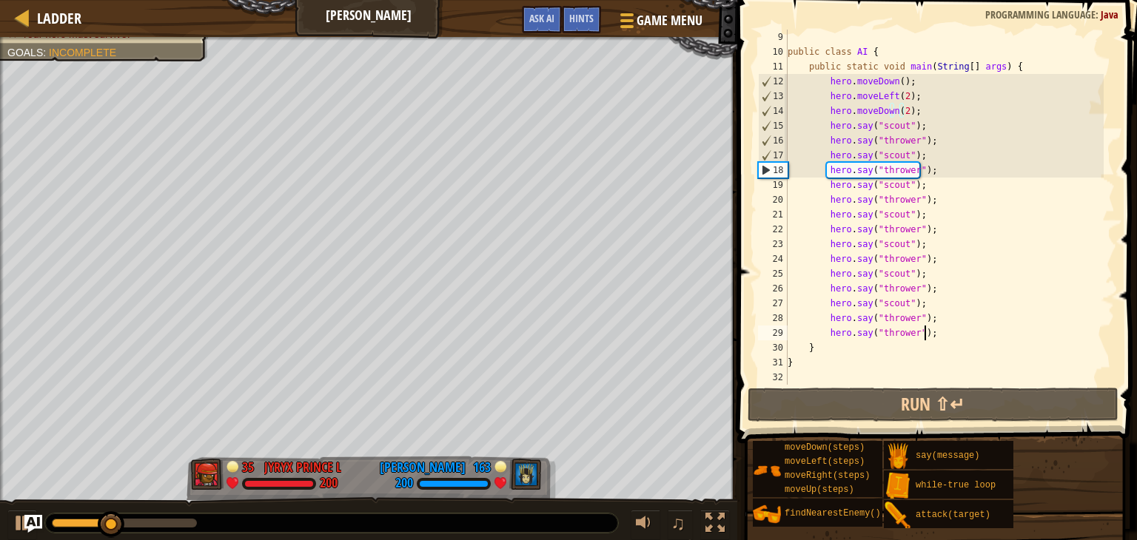
click at [936, 334] on div "public class AI { public static void main ( String [ ] args ) { hero . moveDown…" at bounding box center [943, 222] width 319 height 385
type textarea "hero.say("thrower");"
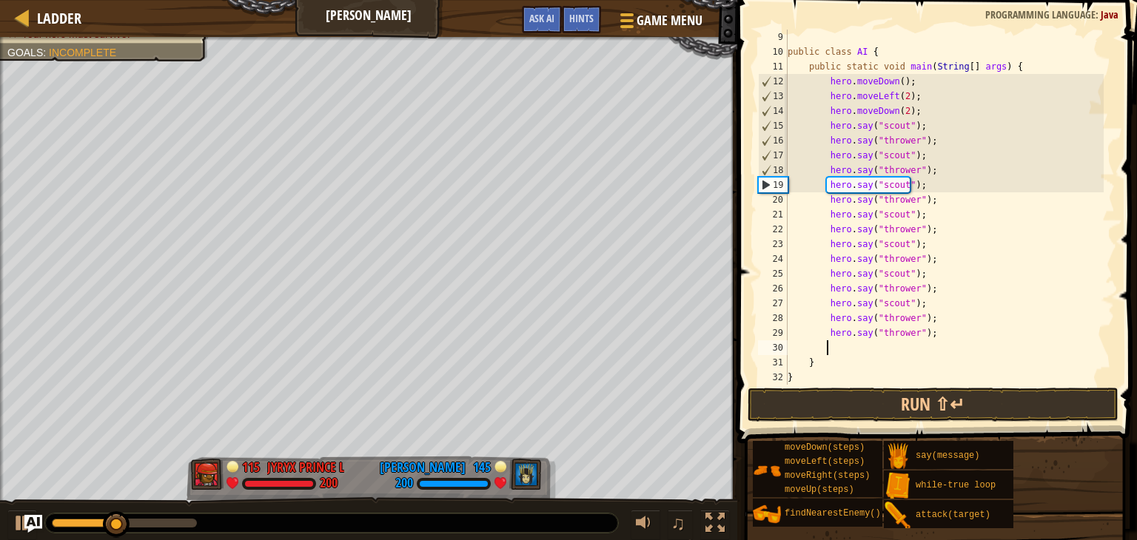
type textarea "her"
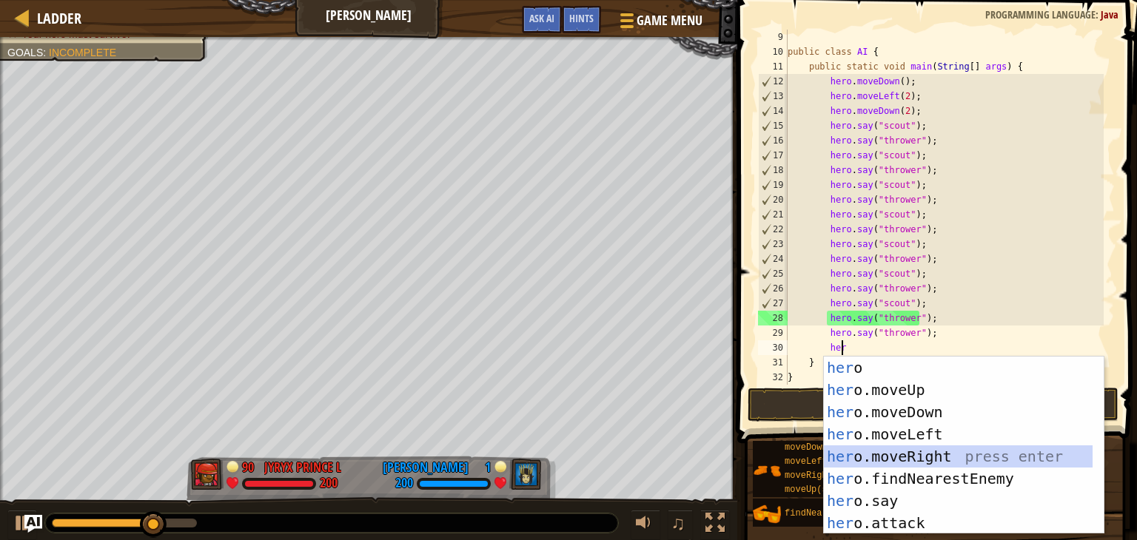
scroll to position [7, 2]
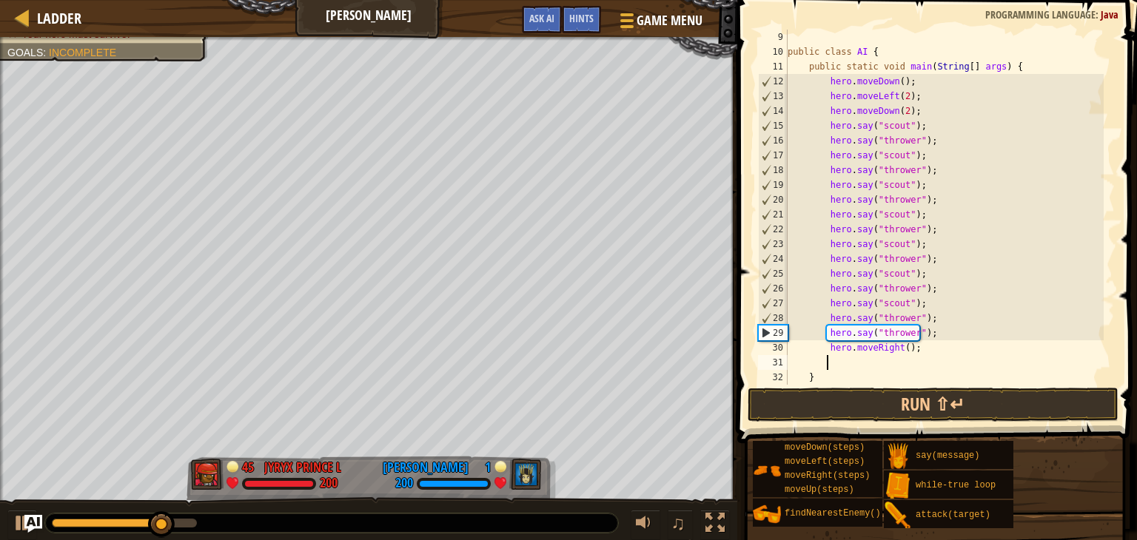
click at [899, 347] on div "public class AI { public static void main ( String [ ] args ) { hero . moveDown…" at bounding box center [943, 222] width 319 height 385
type textarea "hero.moveRight(2);"
click at [927, 346] on div "public class AI { public static void main ( String [ ] args ) { hero . moveDown…" at bounding box center [943, 222] width 319 height 385
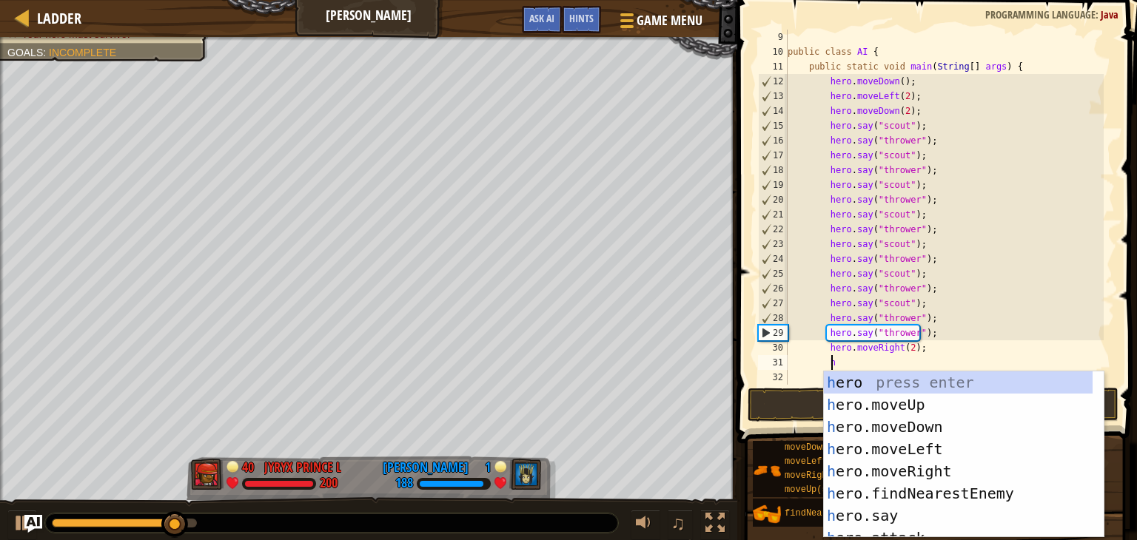
type textarea "her"
click at [932, 412] on div "her o press enter her o.moveUp press enter her o.moveDown press enter her o.mov…" at bounding box center [958, 476] width 269 height 211
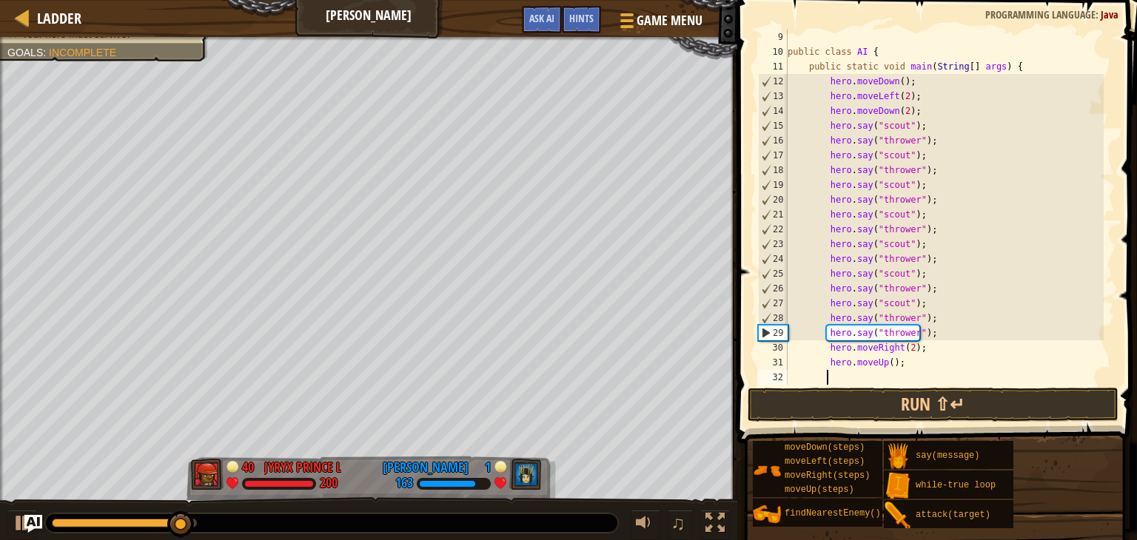
scroll to position [7, 2]
click at [882, 360] on div "public class AI { public static void main ( String [ ] args ) { hero . moveDown…" at bounding box center [943, 222] width 319 height 385
click at [887, 363] on div "public class AI { public static void main ( String [ ] args ) { hero . moveDown…" at bounding box center [943, 222] width 319 height 385
type textarea "hero.moveUp(2);"
click at [897, 377] on div "public class AI { public static void main ( String [ ] args ) { hero . moveDown…" at bounding box center [943, 222] width 319 height 385
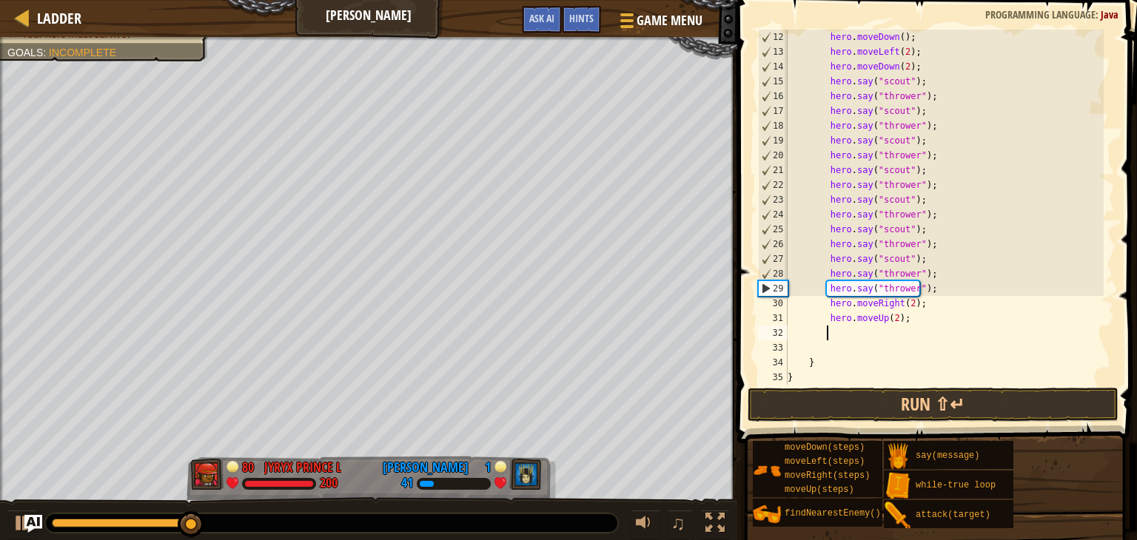
scroll to position [222, 0]
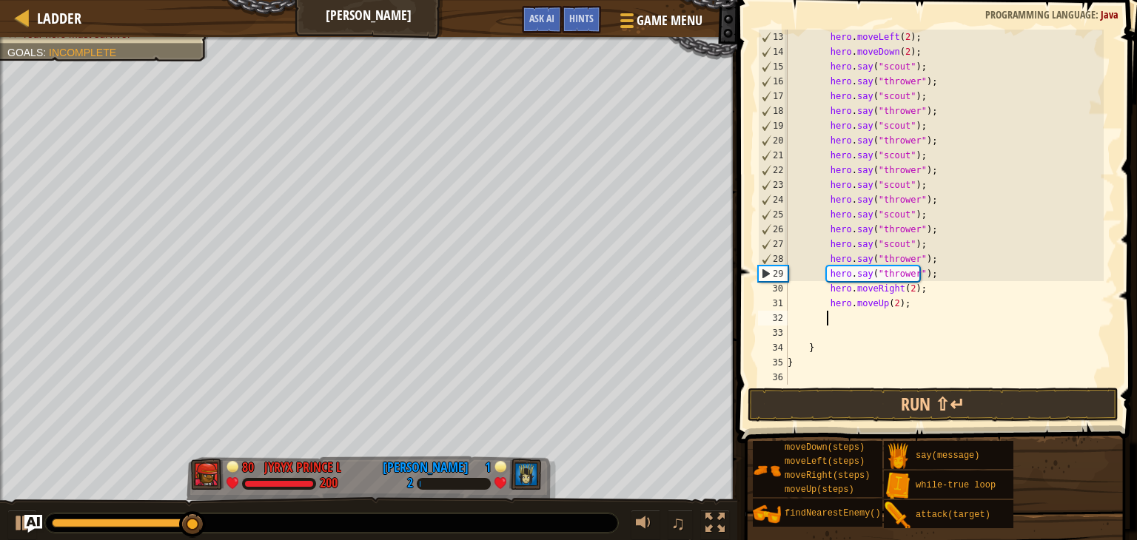
paste textarea "hero.say("thrower");"
type textarea "hero.say("thrower");"
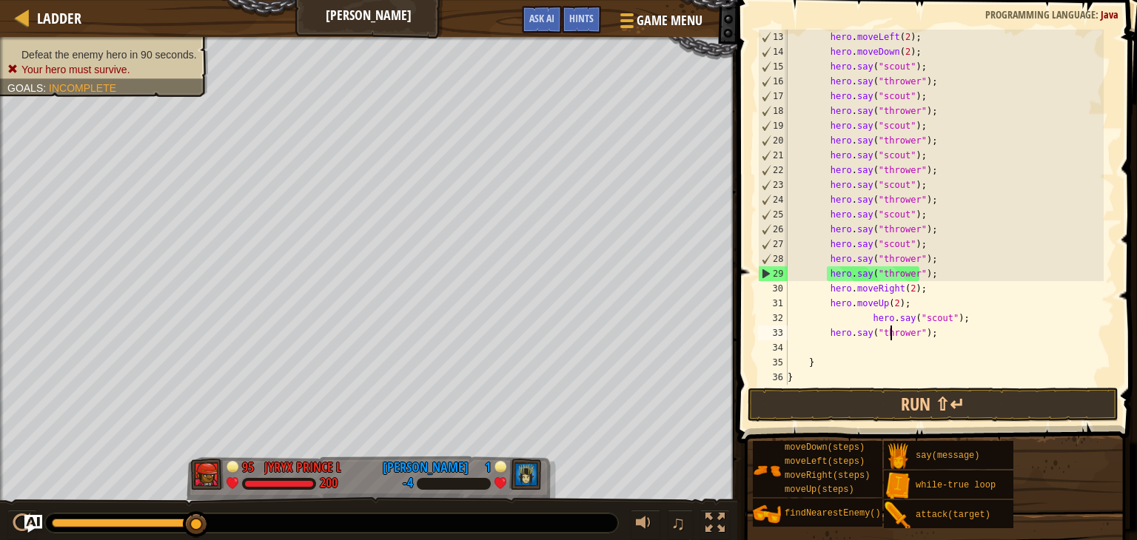
click at [888, 340] on div "hero . moveLeft ( 2 ) ; hero . moveDown ( 2 ) ; hero . say ( "scout" ) ; hero .…" at bounding box center [943, 222] width 319 height 385
click at [880, 349] on div "hero . moveLeft ( 2 ) ; hero . moveDown ( 2 ) ; hero . say ( "scout" ) ; hero .…" at bounding box center [943, 222] width 319 height 385
paste textarea "hero.say("thrower");"
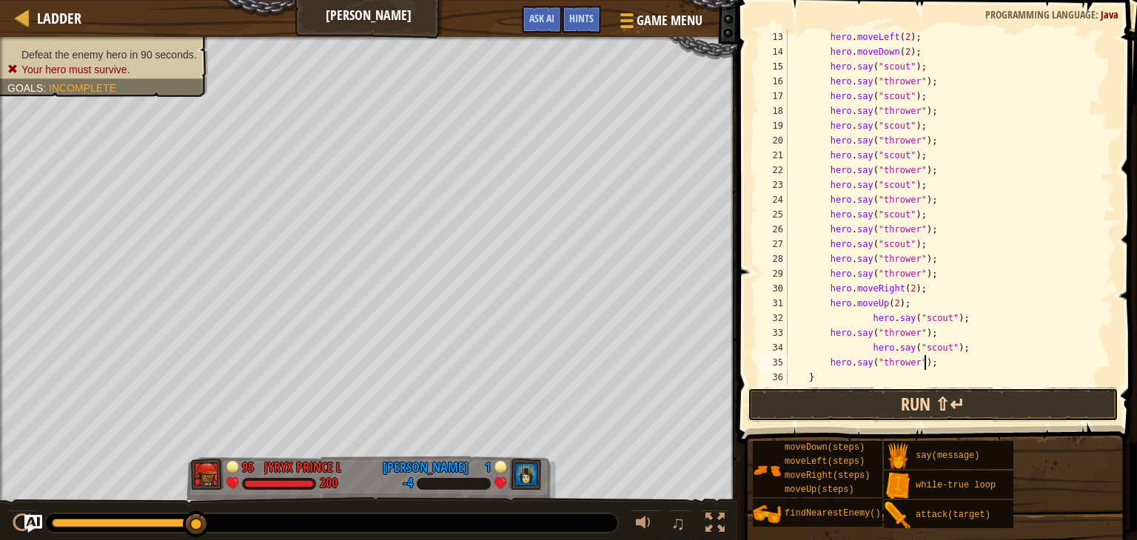
click at [910, 402] on button "Run ⇧↵" at bounding box center [932, 405] width 371 height 34
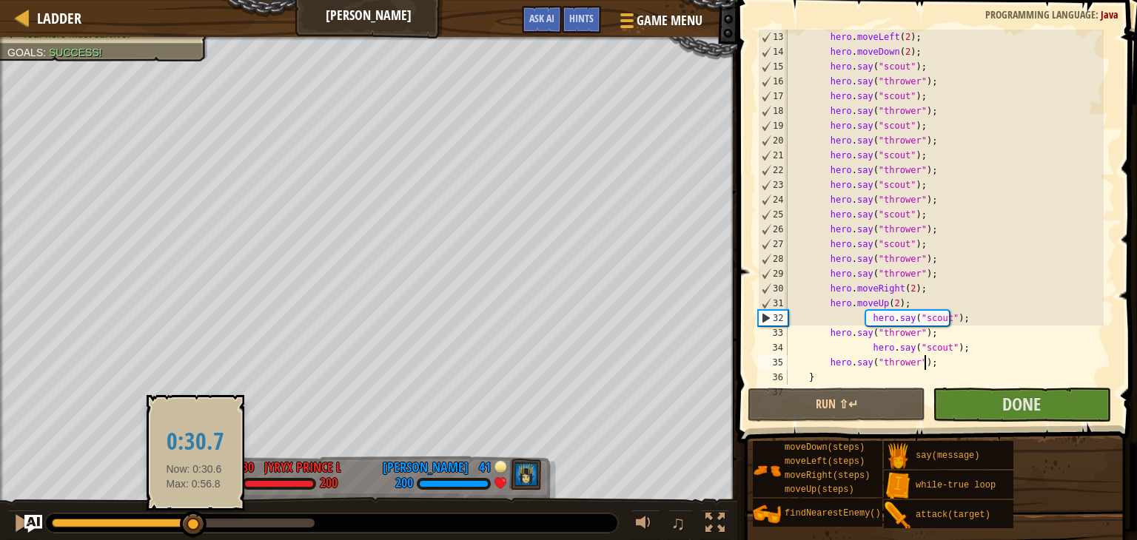
drag, startPoint x: 92, startPoint y: 520, endPoint x: 194, endPoint y: 523, distance: 102.2
click at [194, 523] on div at bounding box center [183, 523] width 263 height 9
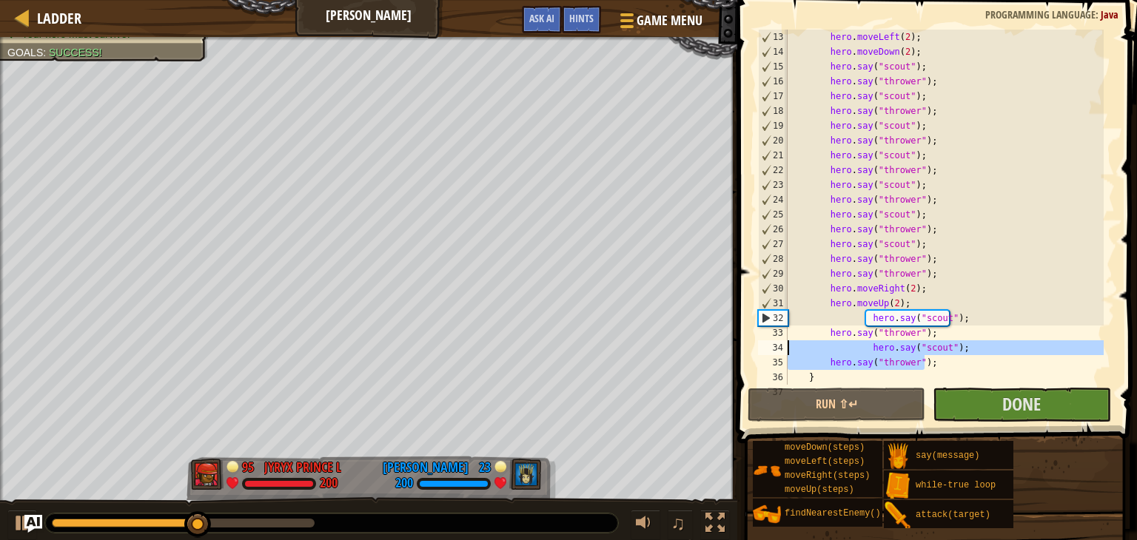
click at [724, 343] on div "Ladder Wakka Maul Game Menu Done Hints Ask AI 1 ההההההההההההההההההההההההההההההה…" at bounding box center [568, 270] width 1137 height 540
type textarea "hero.say("scout"); hero.say("thrower");"
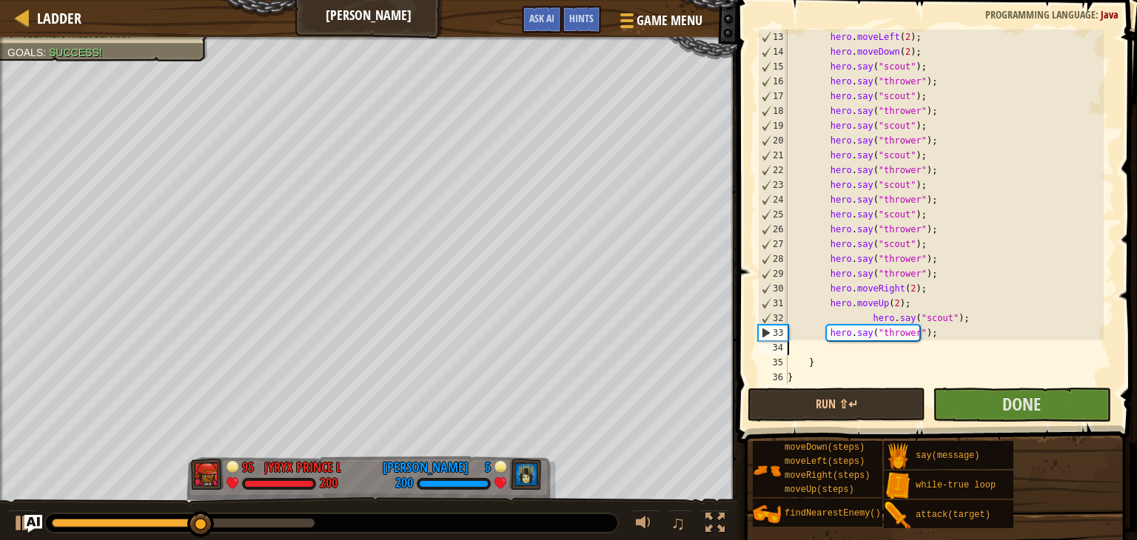
scroll to position [7, 0]
click at [863, 321] on div "hero . moveLeft ( 2 ) ; hero . moveDown ( 2 ) ; hero . say ( "scout" ) ; hero .…" at bounding box center [943, 222] width 319 height 385
click at [865, 319] on div "hero . moveLeft ( 2 ) ; hero . moveDown ( 2 ) ; hero . say ( "scout" ) ; hero .…" at bounding box center [943, 222] width 319 height 385
type textarea "hero.say("scout");"
click at [918, 345] on div "hero . moveLeft ( 2 ) ; hero . moveDown ( 2 ) ; hero . say ( "scout" ) ; hero .…" at bounding box center [943, 222] width 319 height 385
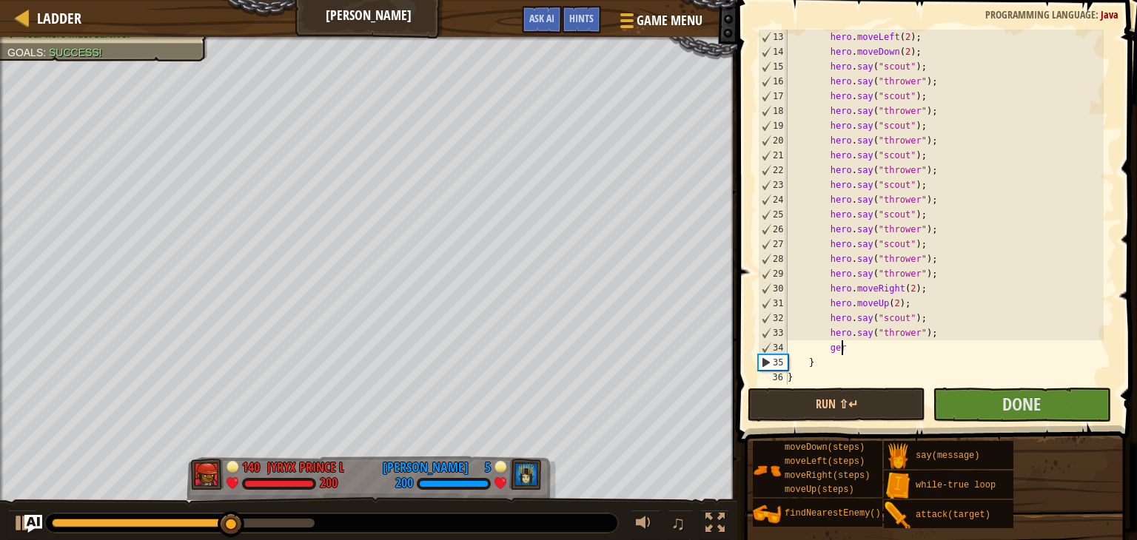
type textarea "g"
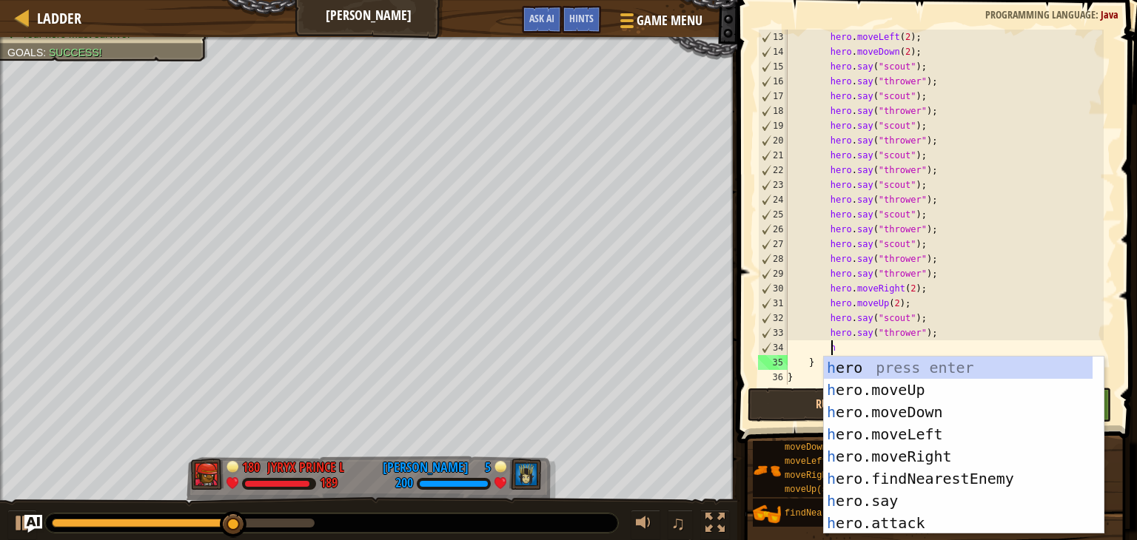
type textarea "her"
click at [952, 383] on div "her o press enter her o.moveUp press enter her o.moveDown press enter her o.mov…" at bounding box center [958, 468] width 269 height 222
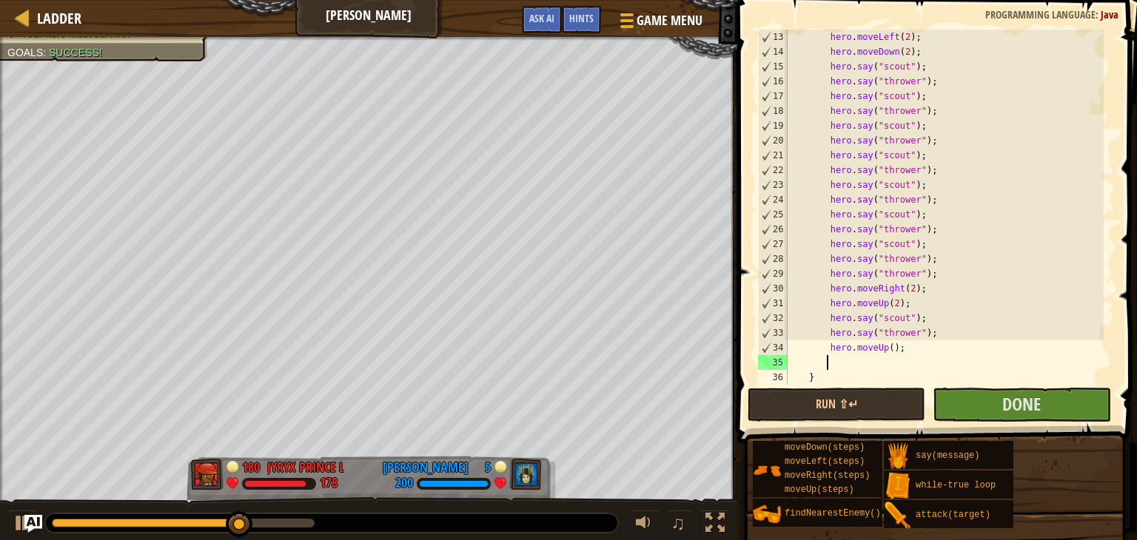
scroll to position [7, 2]
click at [885, 349] on div "hero . moveLeft ( 2 ) ; hero . moveDown ( 2 ) ; hero . say ( "scout" ) ; hero .…" at bounding box center [943, 222] width 319 height 385
type textarea "hero.moveUp(2);"
click at [876, 359] on div "hero . moveLeft ( 2 ) ; hero . moveDown ( 2 ) ; hero . say ( "scout" ) ; hero .…" at bounding box center [943, 222] width 319 height 385
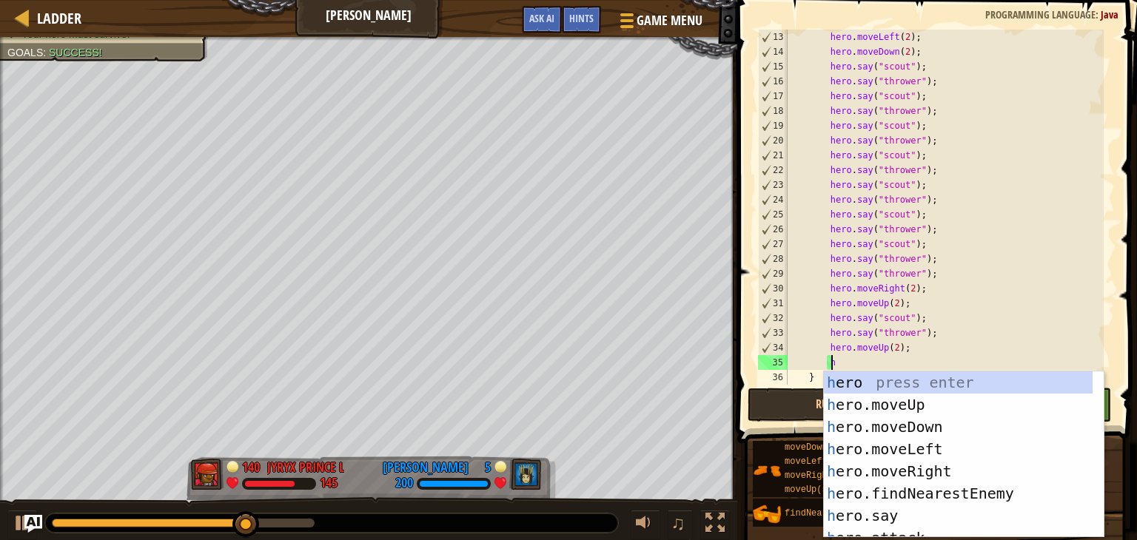
type textarea "her"
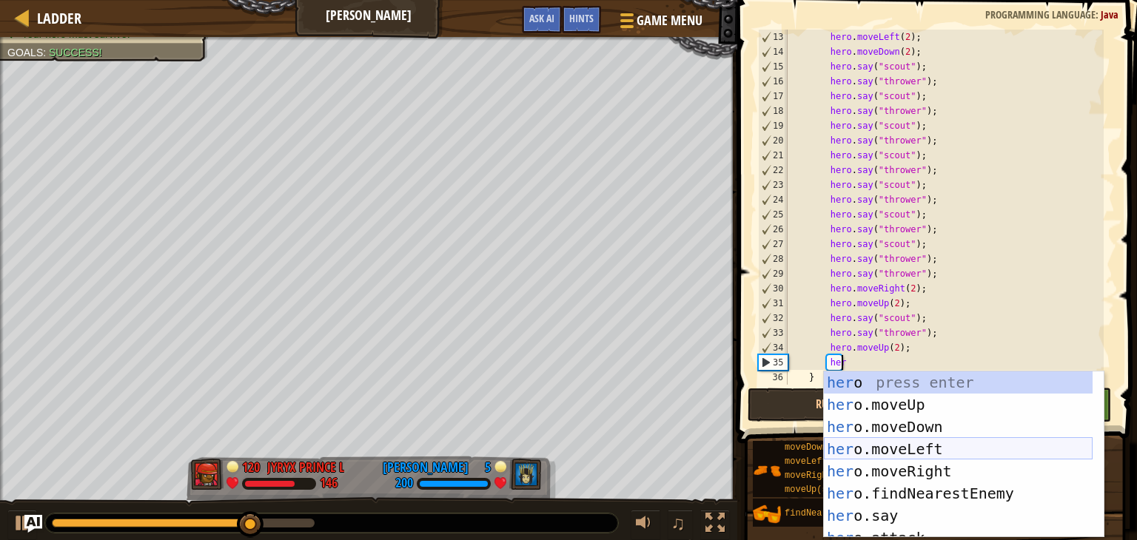
click at [898, 447] on div "her o press enter her o.moveUp press enter her o.moveDown press enter her o.mov…" at bounding box center [958, 476] width 269 height 211
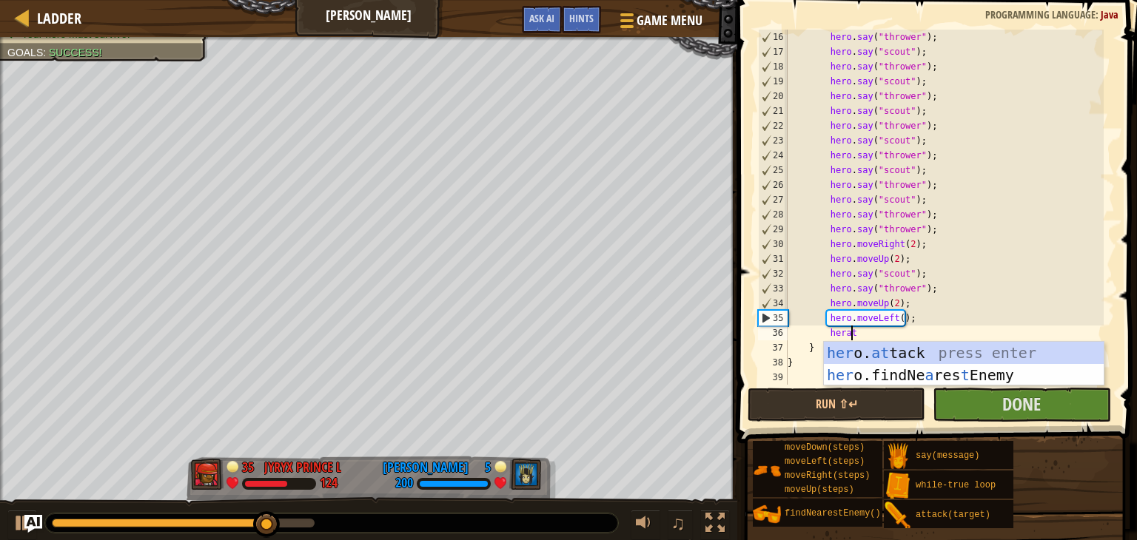
scroll to position [7, 4]
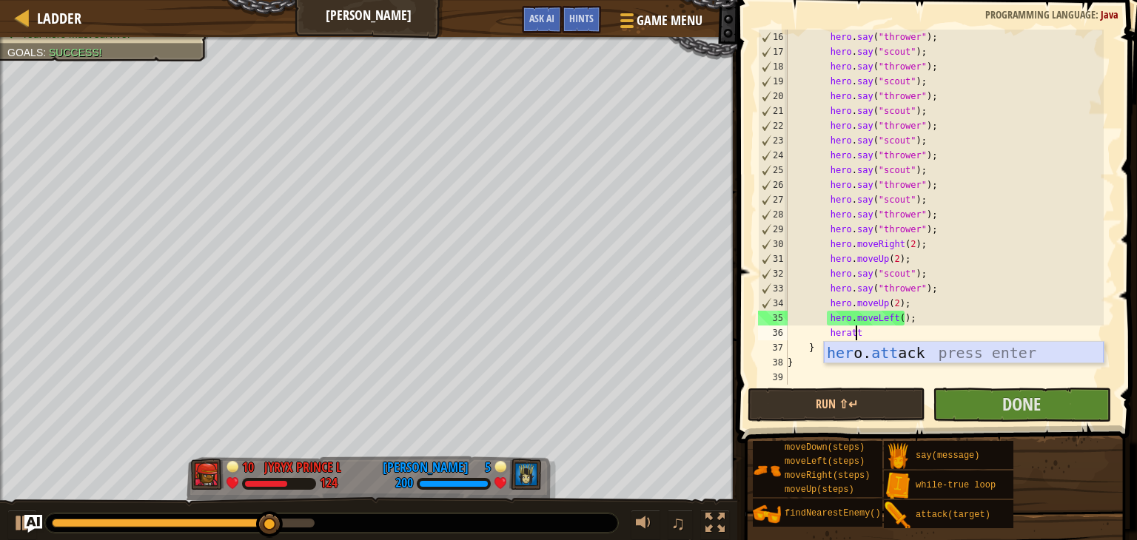
click at [887, 351] on div "her o. att ack press enter" at bounding box center [964, 375] width 280 height 67
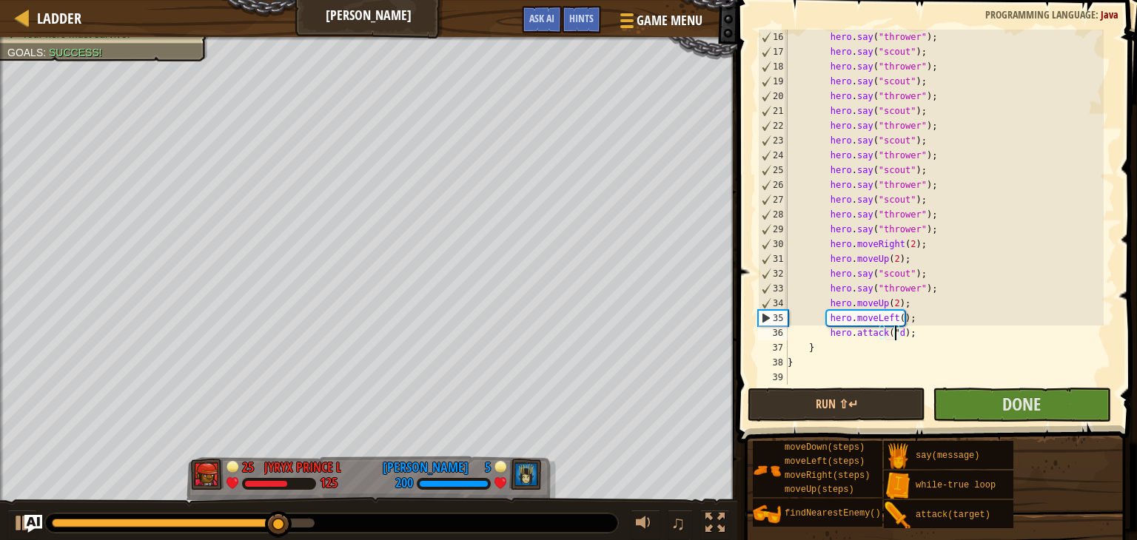
scroll to position [7, 9]
type textarea "hero.attack("d");"
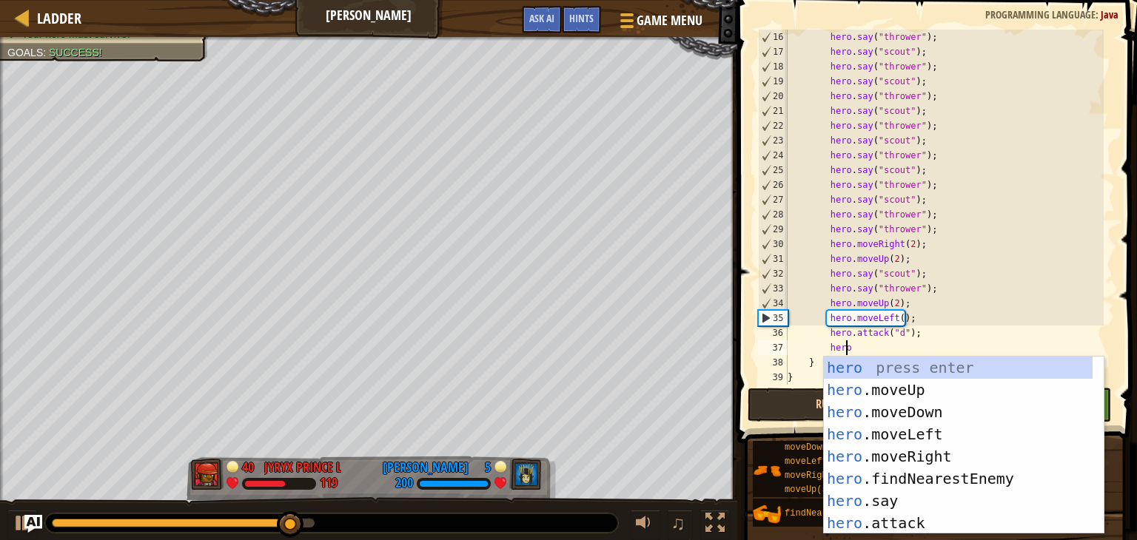
type textarea "herolef"
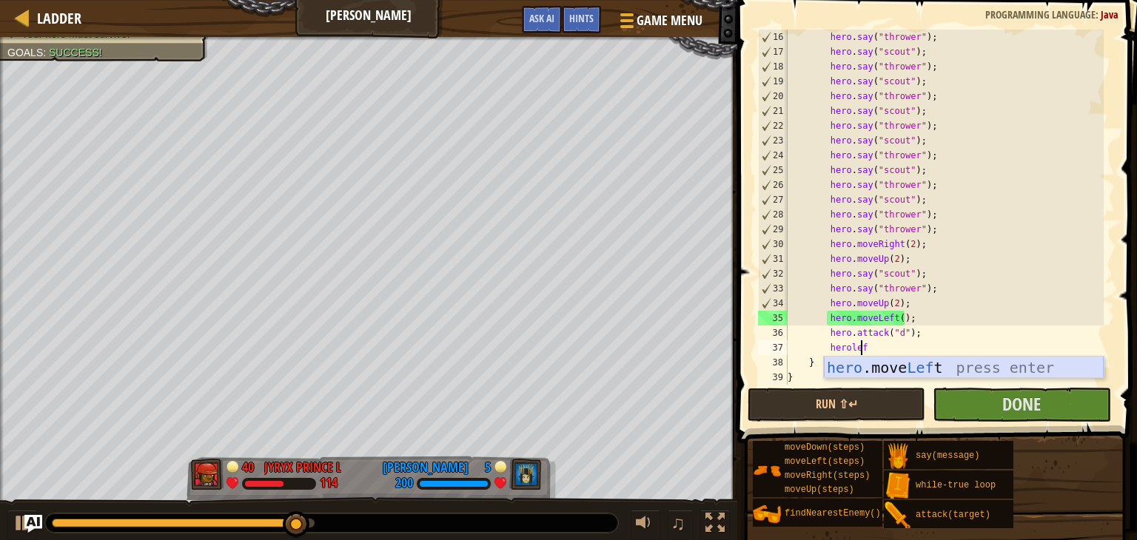
click at [906, 371] on div "hero .move Lef t press enter" at bounding box center [964, 390] width 280 height 67
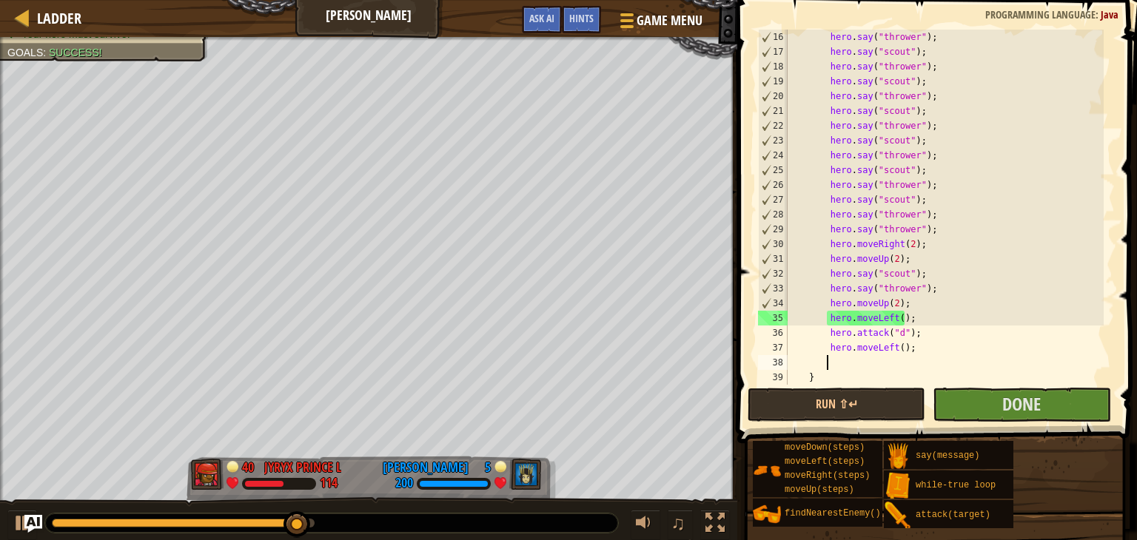
scroll to position [7, 2]
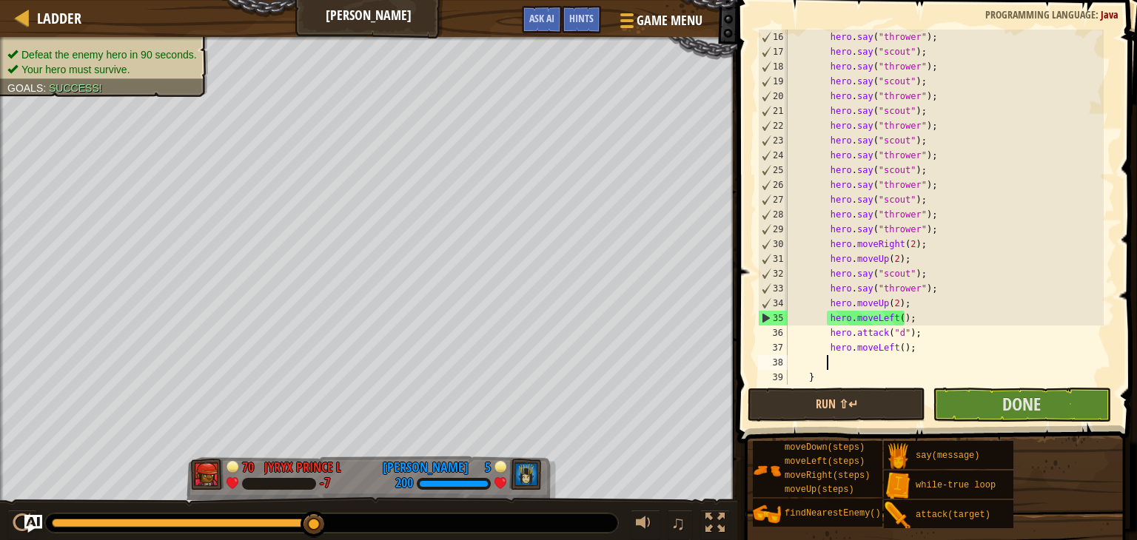
click at [893, 350] on div "hero . say ( "thrower" ) ; hero . say ( "scout" ) ; hero . say ( "thrower" ) ; …" at bounding box center [943, 222] width 319 height 385
type textarea "hero.moveLeft(4);"
click at [888, 359] on div "hero . say ( "thrower" ) ; hero . say ( "scout" ) ; hero . say ( "thrower" ) ; …" at bounding box center [943, 222] width 319 height 385
type textarea "g"
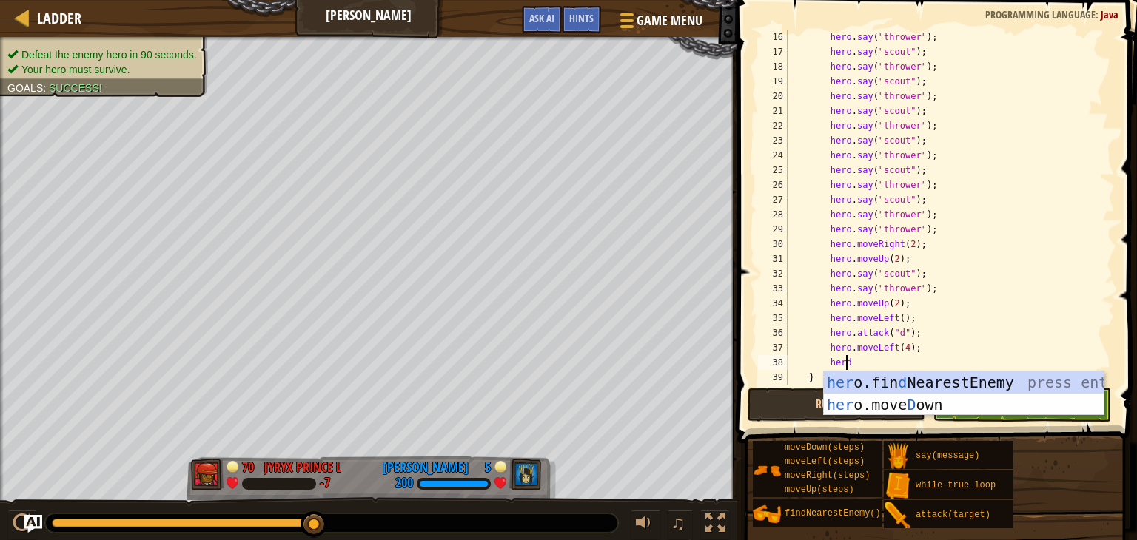
type textarea "herdow"
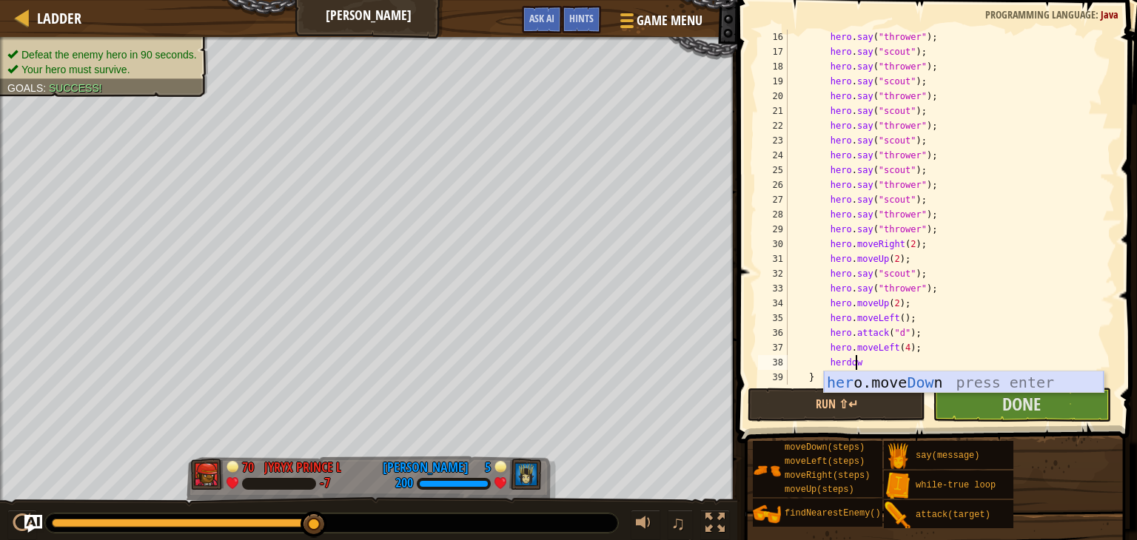
click at [897, 381] on div "her o.move Dow n press enter" at bounding box center [964, 404] width 280 height 67
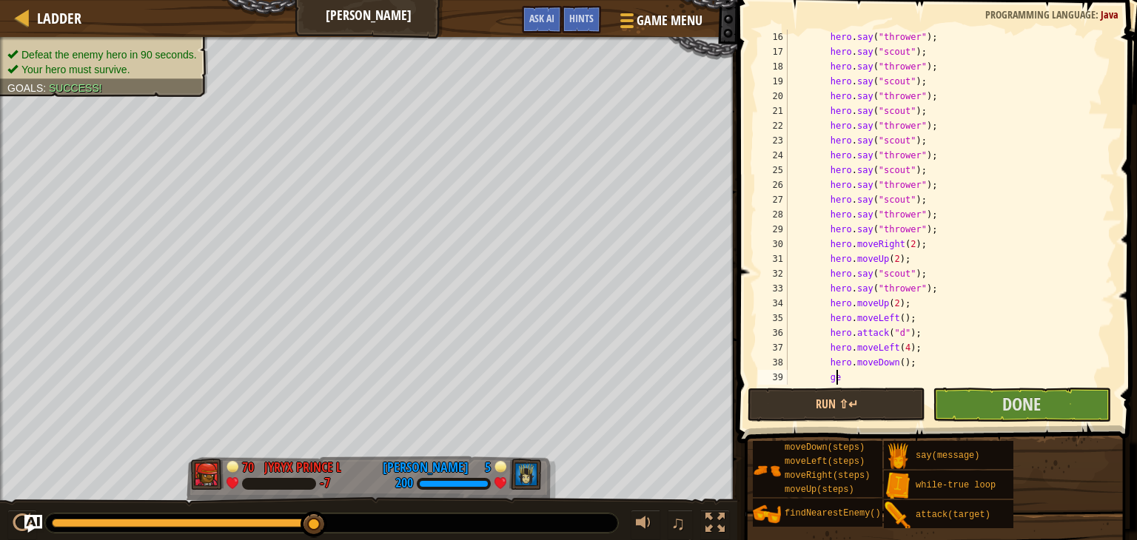
type textarea "g"
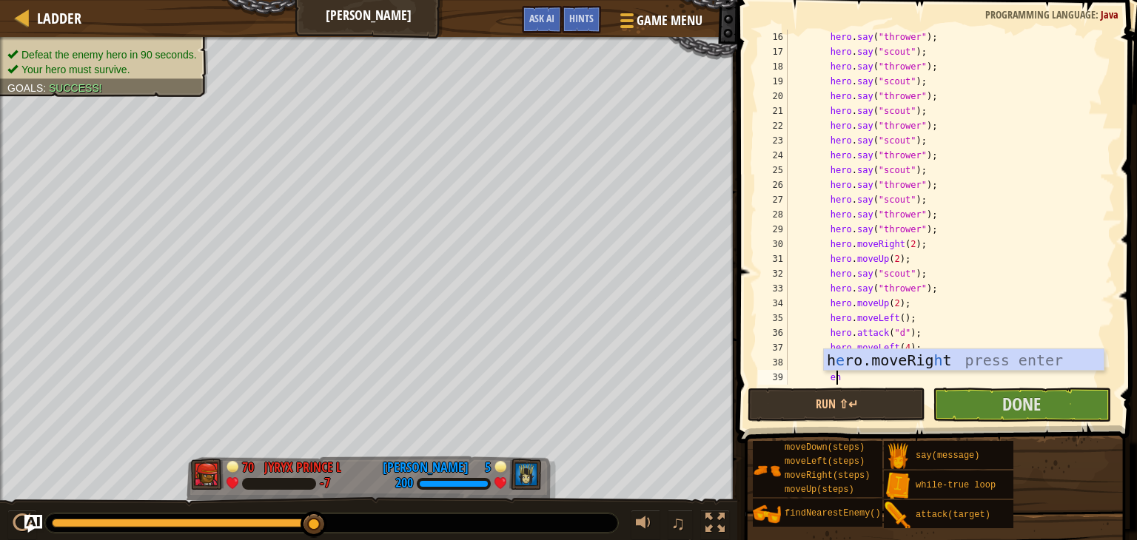
type textarea "e"
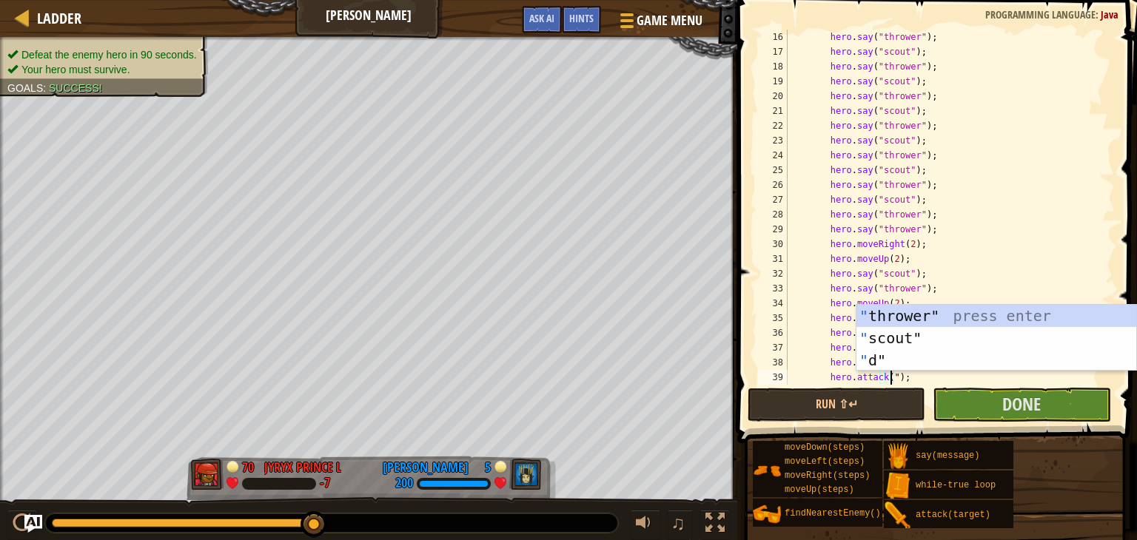
scroll to position [7, 9]
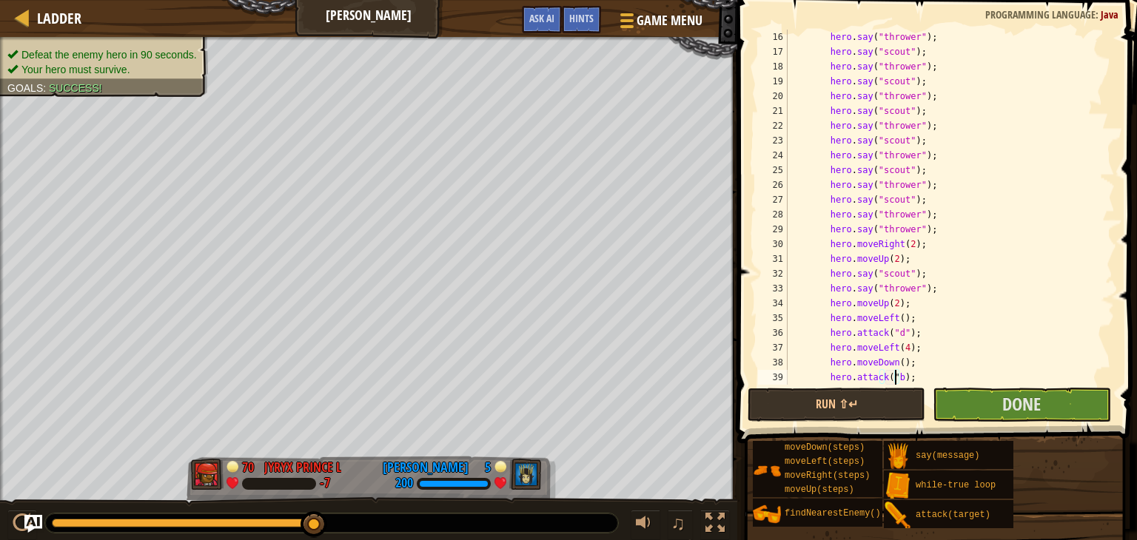
type textarea "hero.attack("b");"
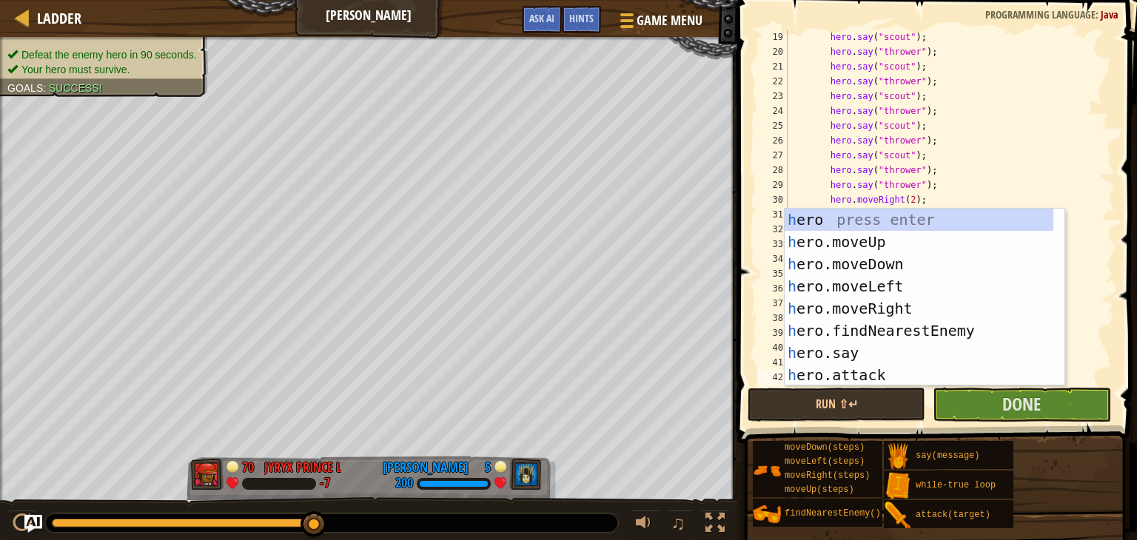
click at [976, 149] on div "hero . say ( "scout" ) ; hero . say ( "thrower" ) ; hero . say ( "scout" ) ; he…" at bounding box center [943, 222] width 319 height 385
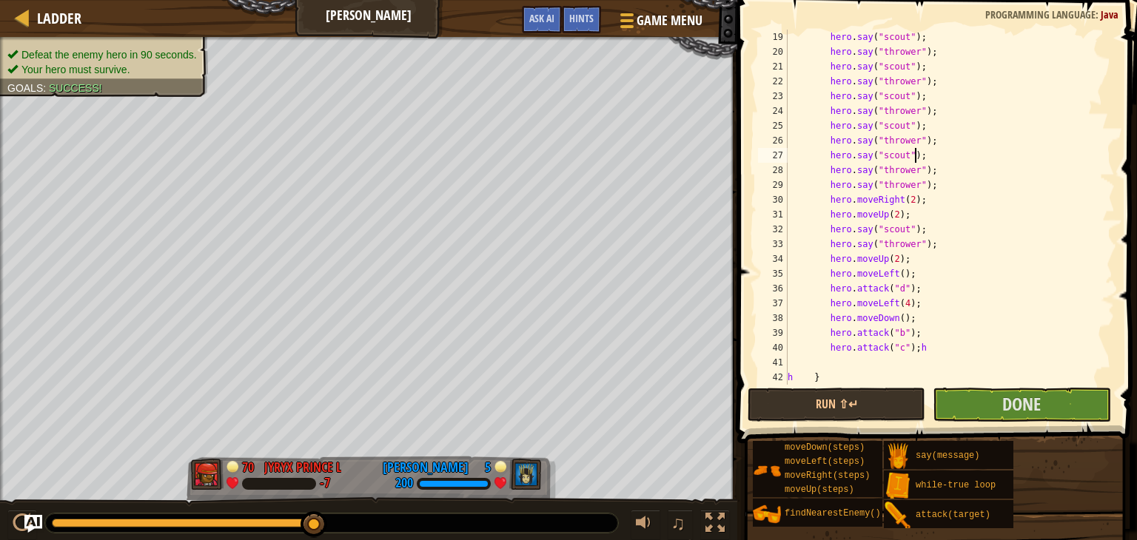
scroll to position [340, 0]
click at [799, 348] on div "hero . say ( "scout" ) ; hero . say ( "thrower" ) ; hero . say ( "scout" ) ; he…" at bounding box center [943, 222] width 319 height 385
click at [916, 310] on div "hero . say ( "scout" ) ; hero . say ( "thrower" ) ; hero . say ( "scout" ) ; he…" at bounding box center [943, 222] width 319 height 385
click at [928, 320] on div "hero . say ( "scout" ) ; hero . say ( "thrower" ) ; hero . say ( "scout" ) ; he…" at bounding box center [943, 222] width 319 height 385
type textarea "hero.attack("c");"
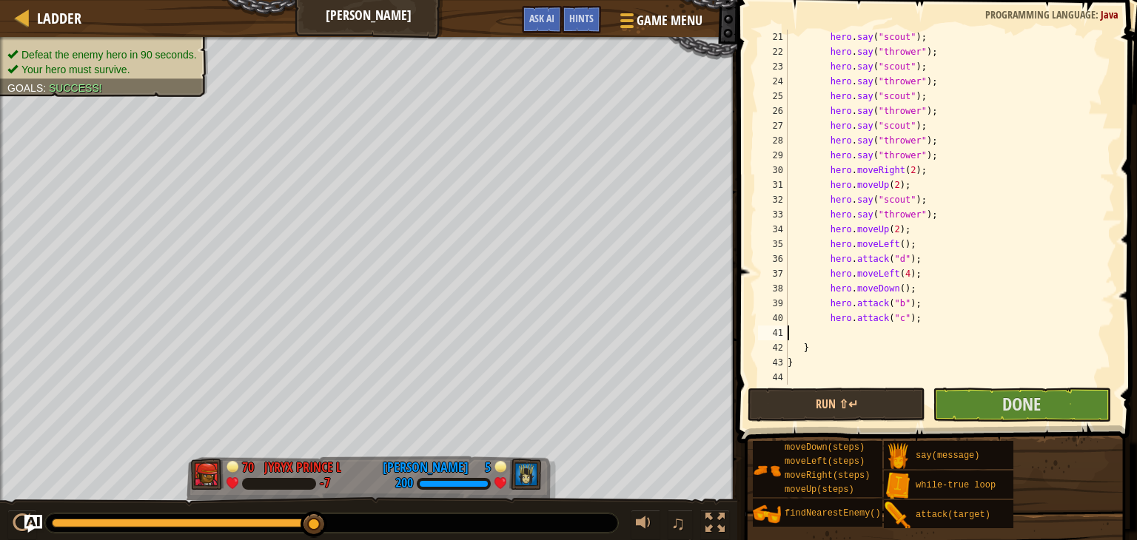
click at [844, 328] on div "hero . say ( "scout" ) ; hero . say ( "thrower" ) ; hero . say ( "scout" ) ; he…" at bounding box center [943, 222] width 319 height 385
type textarea "g"
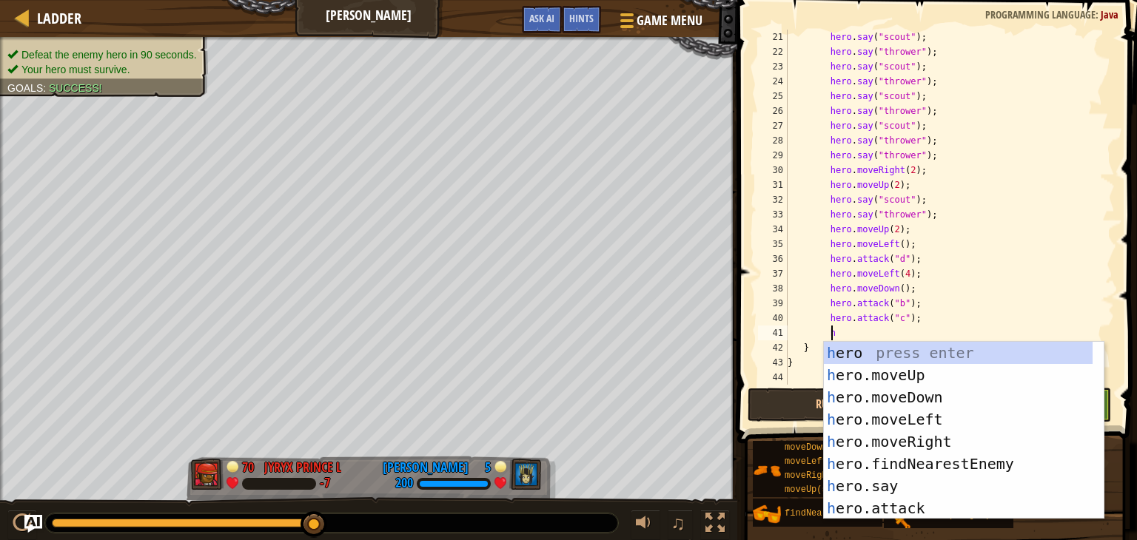
type textarea "herp"
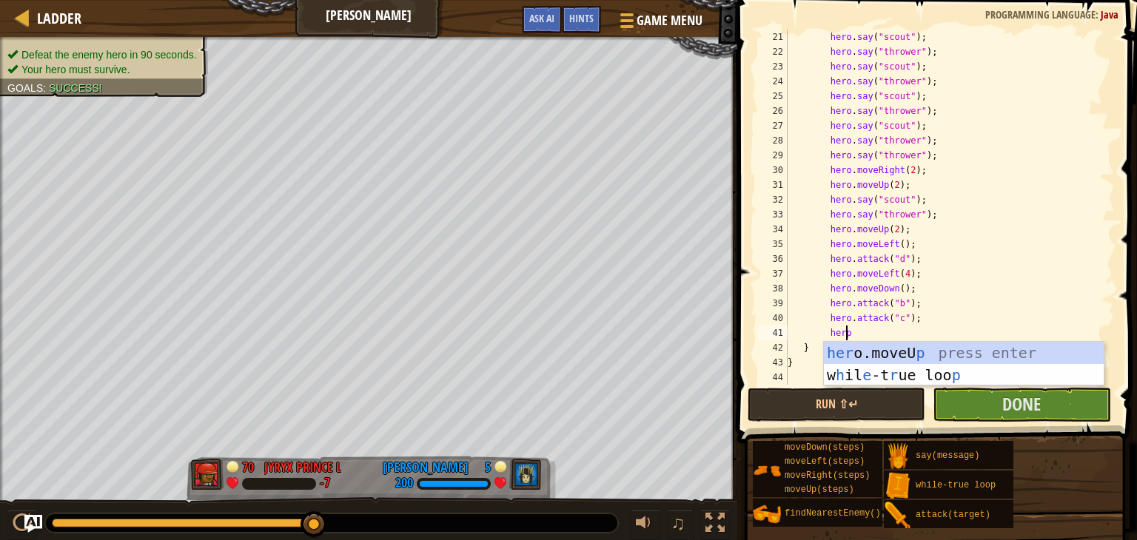
scroll to position [7, 4]
click at [895, 353] on div "her o.moveU p press enter w h il e -t r ue loo p press enter" at bounding box center [964, 386] width 280 height 89
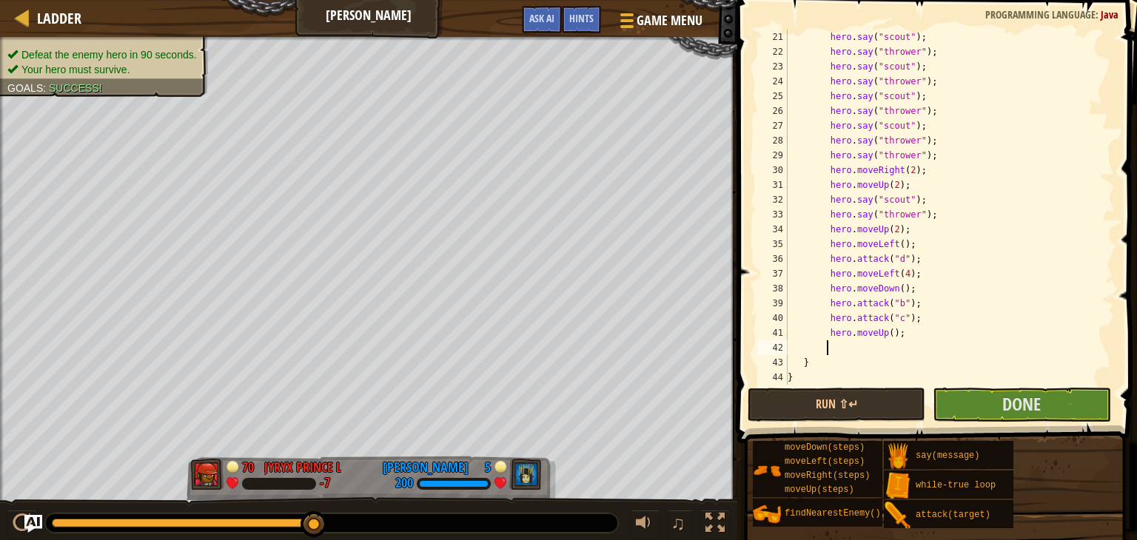
scroll to position [7, 2]
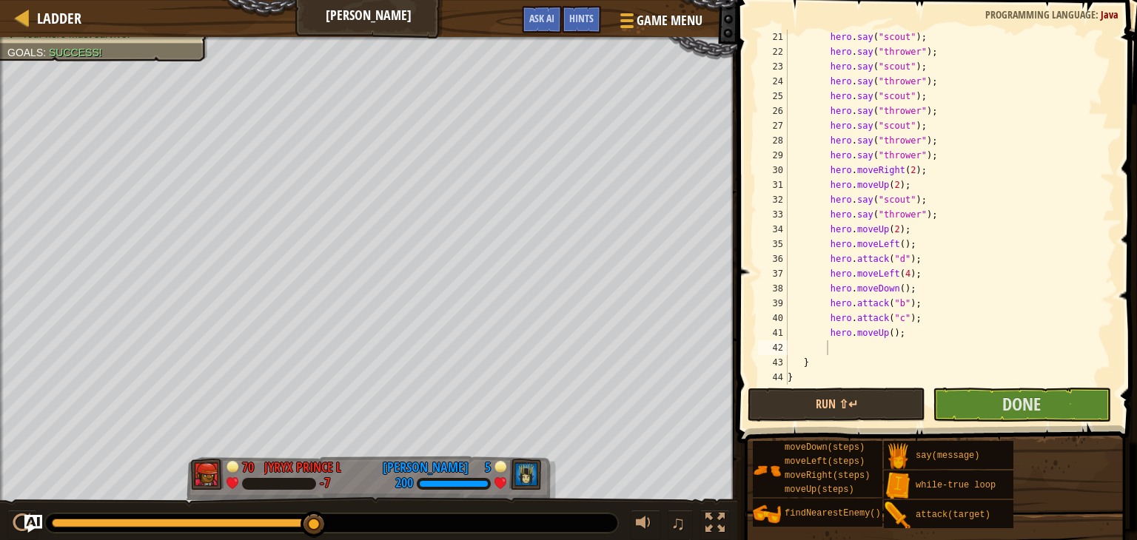
click at [862, 347] on div "hero . say ( "scout" ) ; hero . say ( "thrower" ) ; hero . say ( "scout" ) ; he…" at bounding box center [943, 222] width 319 height 385
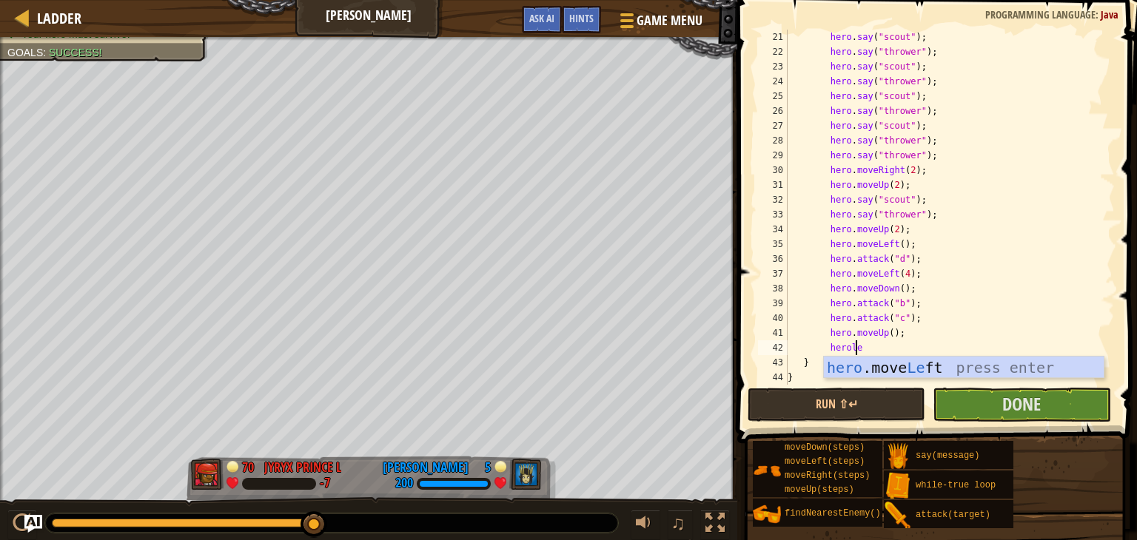
type textarea "herolef"
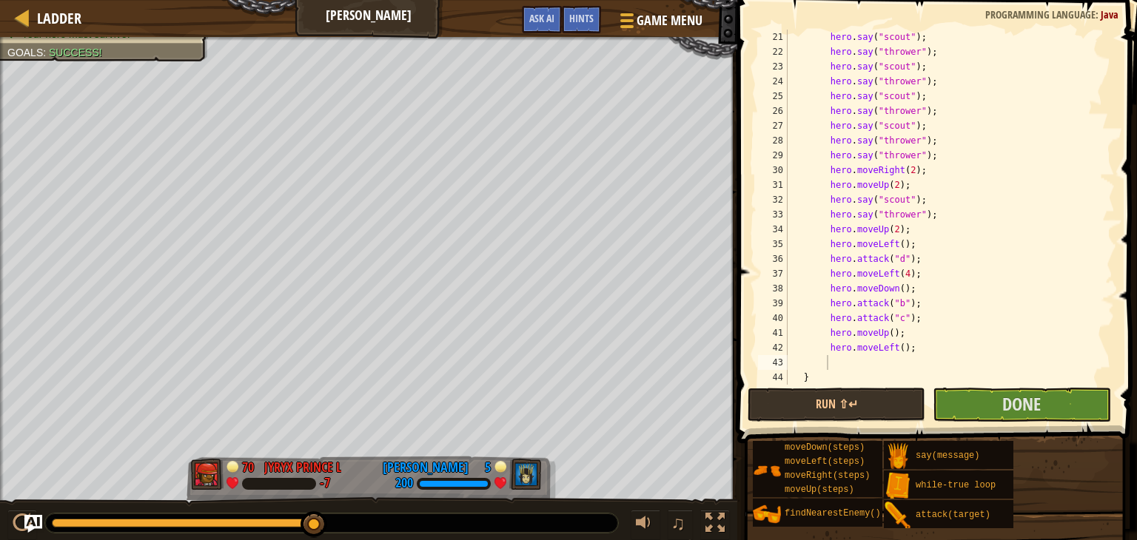
click at [1007, 110] on div "hero . say ( "scout" ) ; hero . say ( "thrower" ) ; hero . say ( "scout" ) ; he…" at bounding box center [943, 222] width 319 height 385
click at [895, 350] on div "hero . say ( "scout" ) ; hero . say ( "thrower" ) ; hero . say ( "scout" ) ; he…" at bounding box center [943, 222] width 319 height 385
type textarea "hero.moveLeft(2);"
click at [883, 362] on div "hero . say ( "scout" ) ; hero . say ( "thrower" ) ; hero . say ( "scout" ) ; he…" at bounding box center [943, 222] width 319 height 385
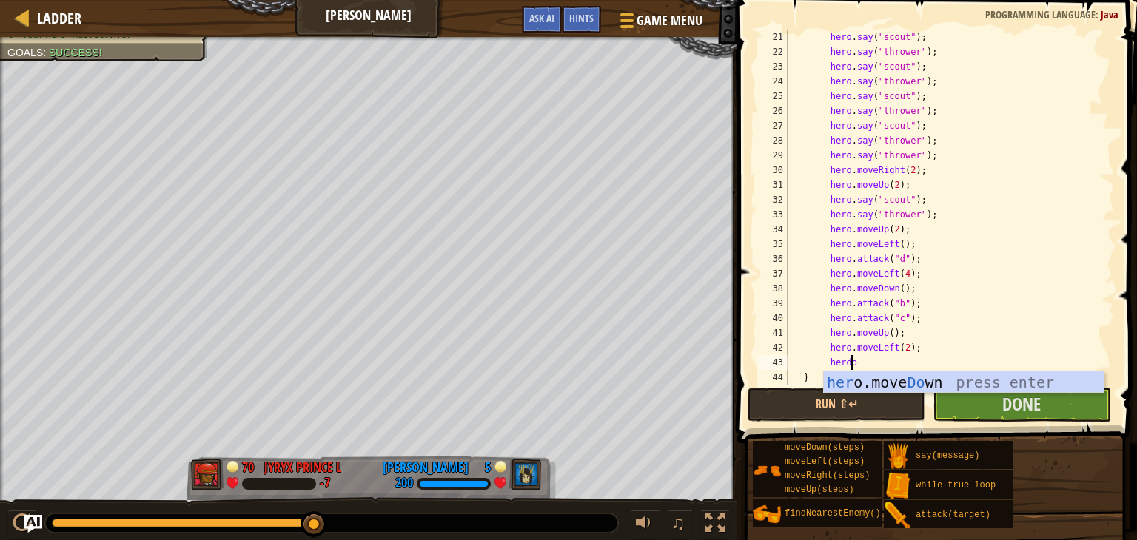
scroll to position [7, 4]
click at [903, 368] on div "hero . say ( "scout" ) ; hero . say ( "thrower" ) ; hero . say ( "scout" ) ; he…" at bounding box center [943, 222] width 319 height 385
type textarea "herodow"
click at [889, 371] on div "1 2 3 4 5 6 7 8 9 hero .move Dow n press enter הההההההההההההההההההההההההההההההה…" at bounding box center [963, 382] width 281 height 22
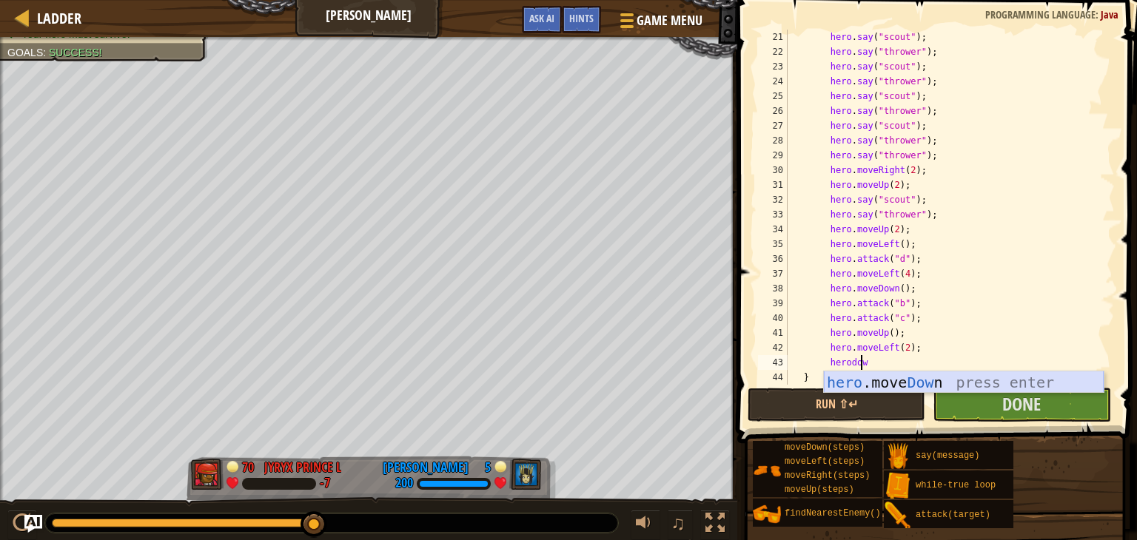
click at [893, 377] on div "hero .move Dow n press enter" at bounding box center [964, 404] width 280 height 67
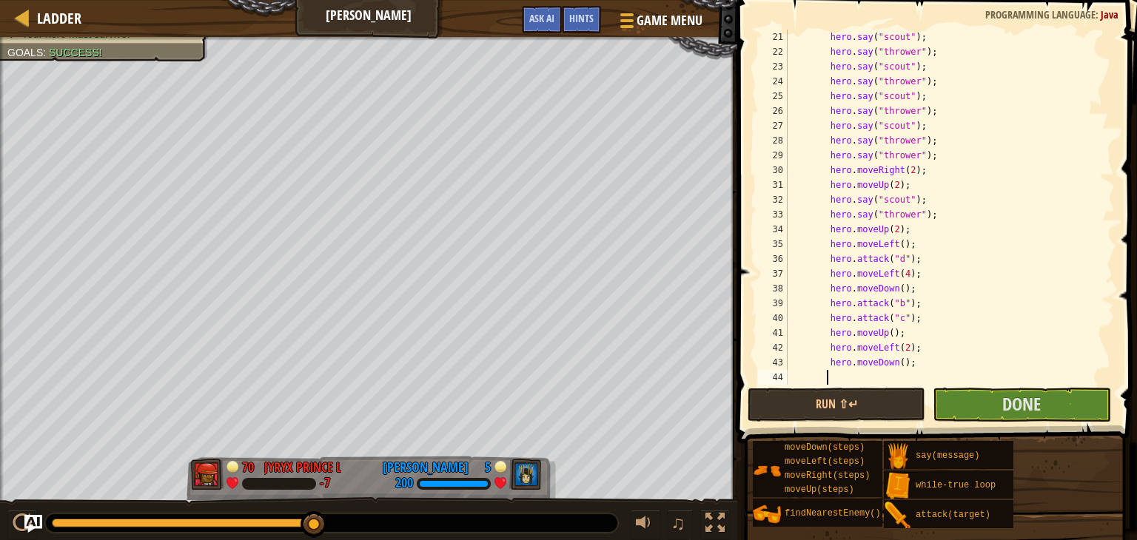
drag, startPoint x: 892, startPoint y: 361, endPoint x: 909, endPoint y: 366, distance: 17.8
click at [892, 362] on div "hero . say ( "scout" ) ; hero . say ( "thrower" ) ; hero . say ( "scout" ) ; he…" at bounding box center [943, 222] width 319 height 385
type textarea "hero.moveDown(2);"
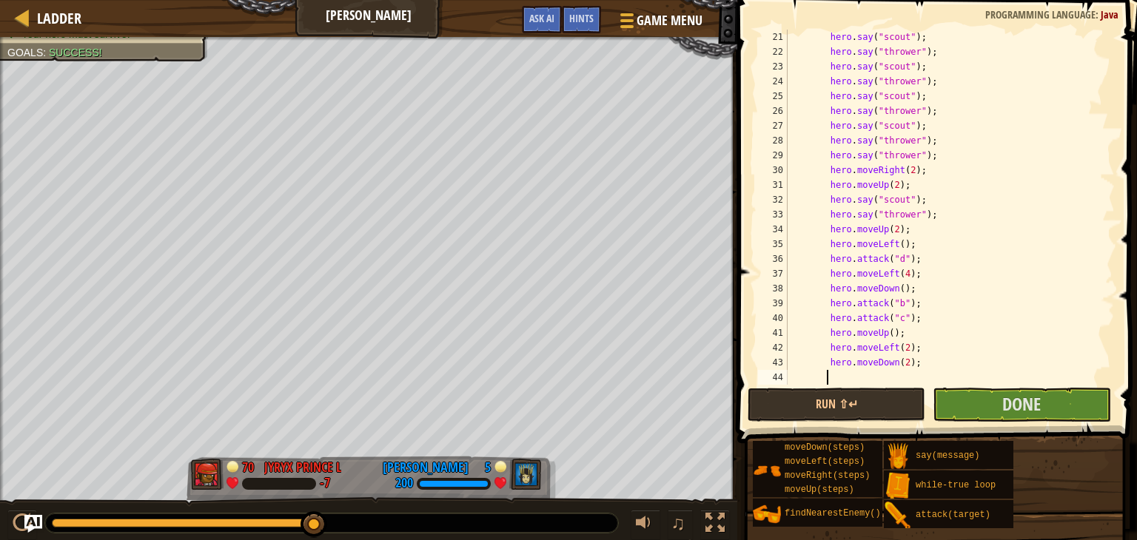
paste textarea "hero.say("thrower");"
type textarea "hero.say("thrower");"
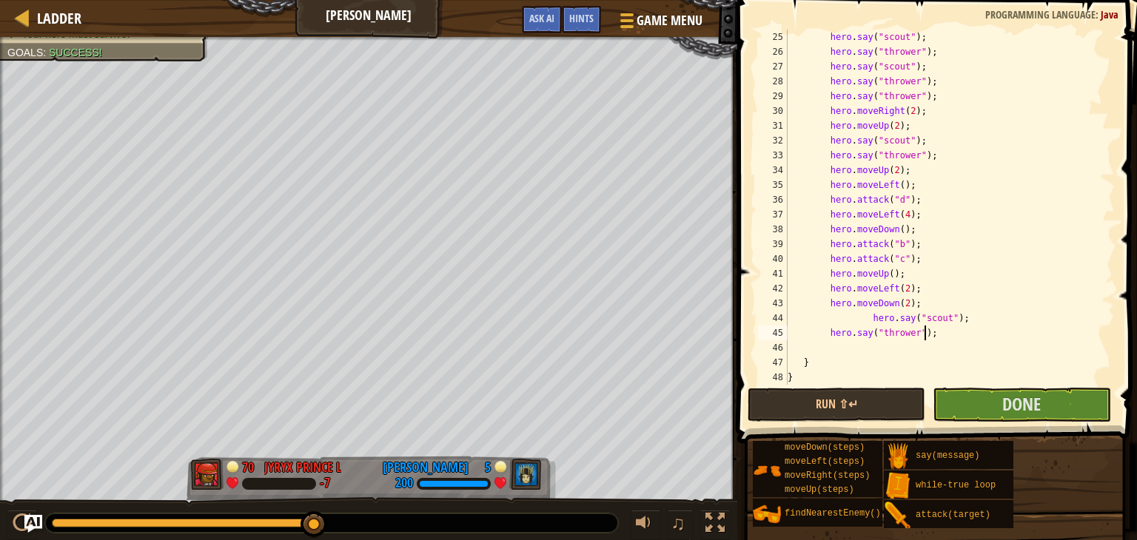
scroll to position [414, 0]
click at [843, 329] on div "hero . say ( "thrower" ) ; hero . say ( "scout" ) ; hero . say ( "thrower" ) ; …" at bounding box center [943, 222] width 319 height 385
paste textarea "hero.say("thrower");"
type textarea "hero.say("thrower");"
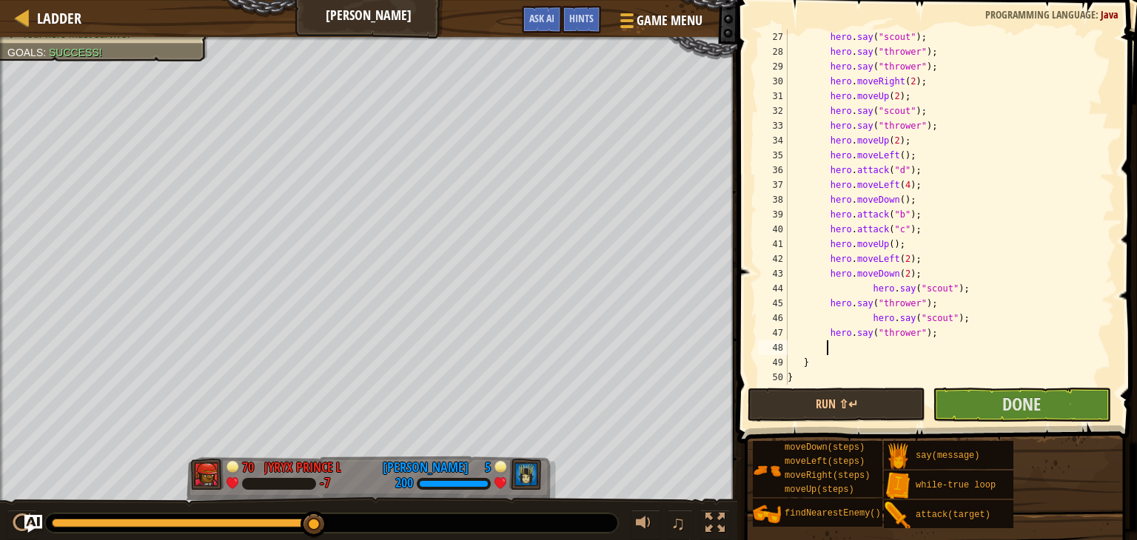
paste textarea "hero.say("thrower");"
click at [866, 346] on div "hero . say ( "scout" ) ; hero . say ( "thrower" ) ; hero . say ( "thrower" ) ; …" at bounding box center [943, 222] width 319 height 385
click at [866, 322] on div "hero . say ( "scout" ) ; hero . say ( "thrower" ) ; hero . say ( "thrower" ) ; …" at bounding box center [943, 222] width 319 height 385
click at [863, 291] on div "hero . say ( "scout" ) ; hero . say ( "thrower" ) ; hero . say ( "thrower" ) ; …" at bounding box center [943, 222] width 319 height 385
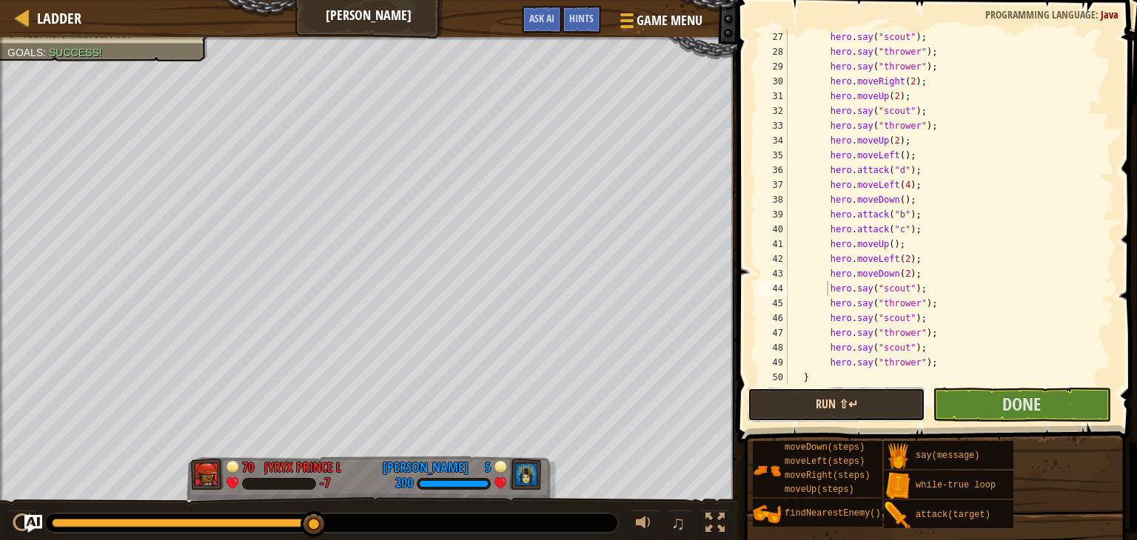
click at [870, 407] on button "Run ⇧↵" at bounding box center [836, 405] width 178 height 34
click at [857, 403] on button "Run ⇧↵" at bounding box center [836, 405] width 178 height 34
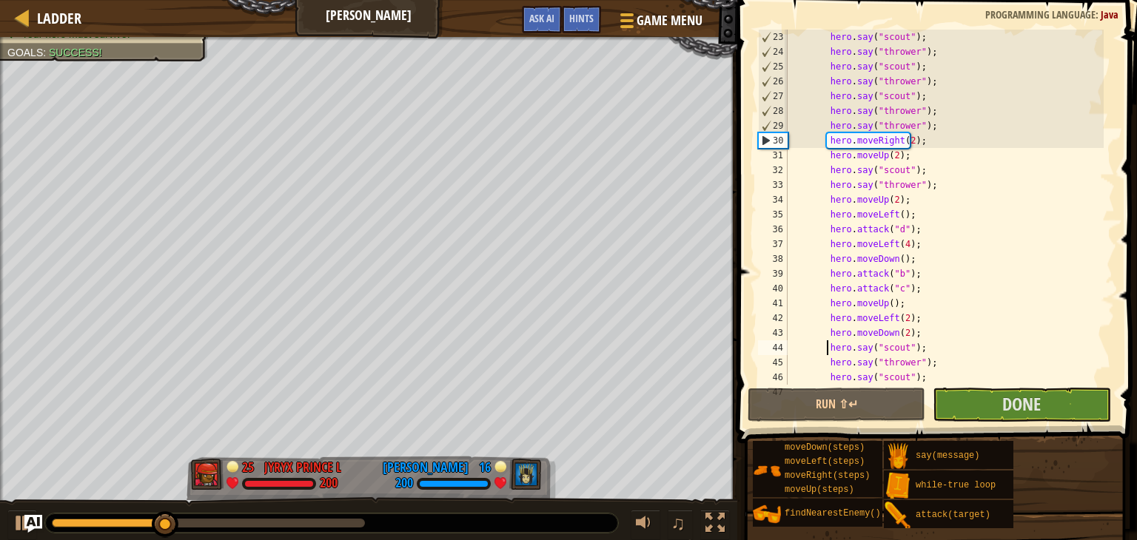
scroll to position [326, 0]
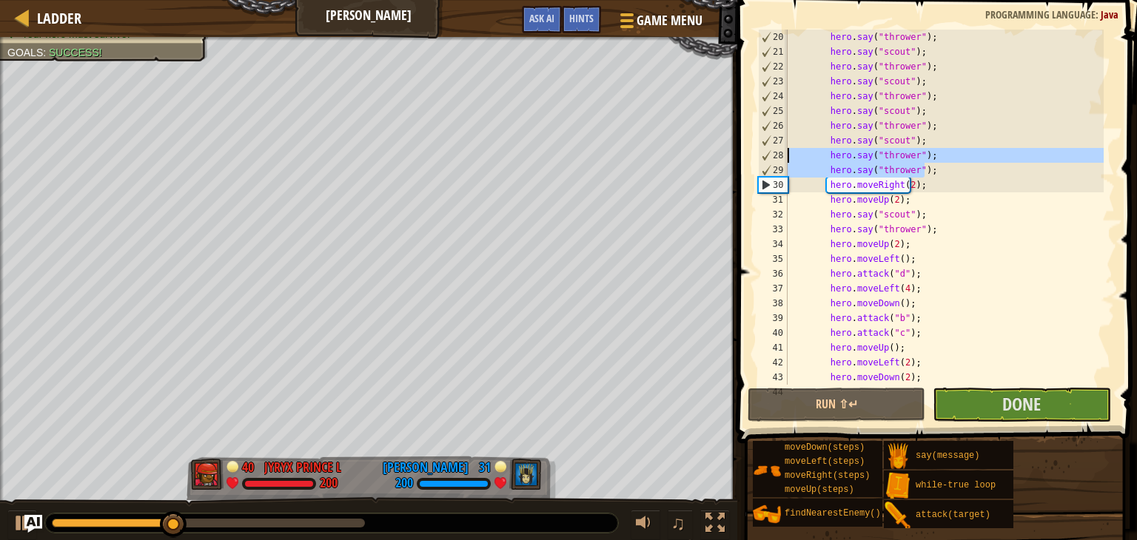
drag, startPoint x: 927, startPoint y: 167, endPoint x: 736, endPoint y: 152, distance: 190.7
click at [736, 152] on div "hero.say("scout"); 20 21 22 23 24 25 26 27 28 29 30 31 32 33 34 35 36 37 38 39 …" at bounding box center [935, 250] width 404 height 487
type textarea "hero.say("thrower"); hero.say("thrower");"
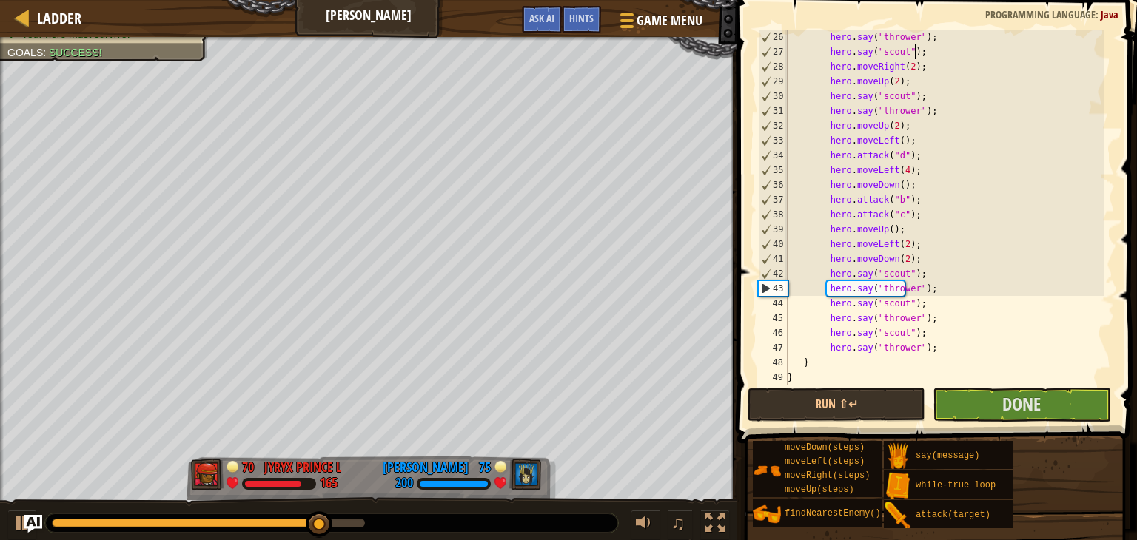
scroll to position [429, 0]
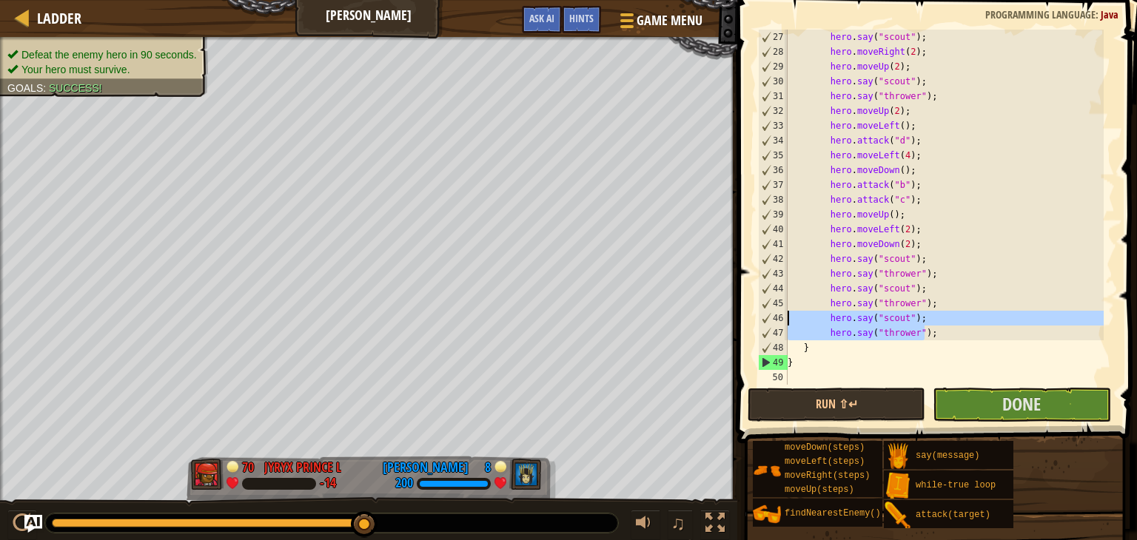
click at [693, 318] on div "Ladder Wakka Maul Game Menu Done Hints Ask AI 1 ההההההההההההההההההההההההההההההה…" at bounding box center [568, 270] width 1137 height 540
type textarea "hero.say("scout"); hero.say("thrower");"
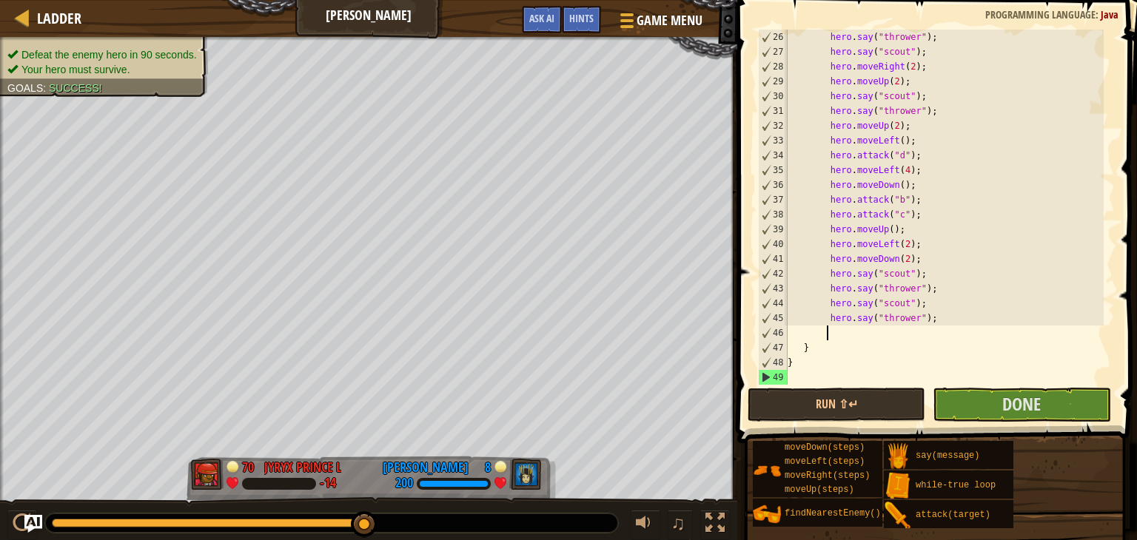
type textarea "her"
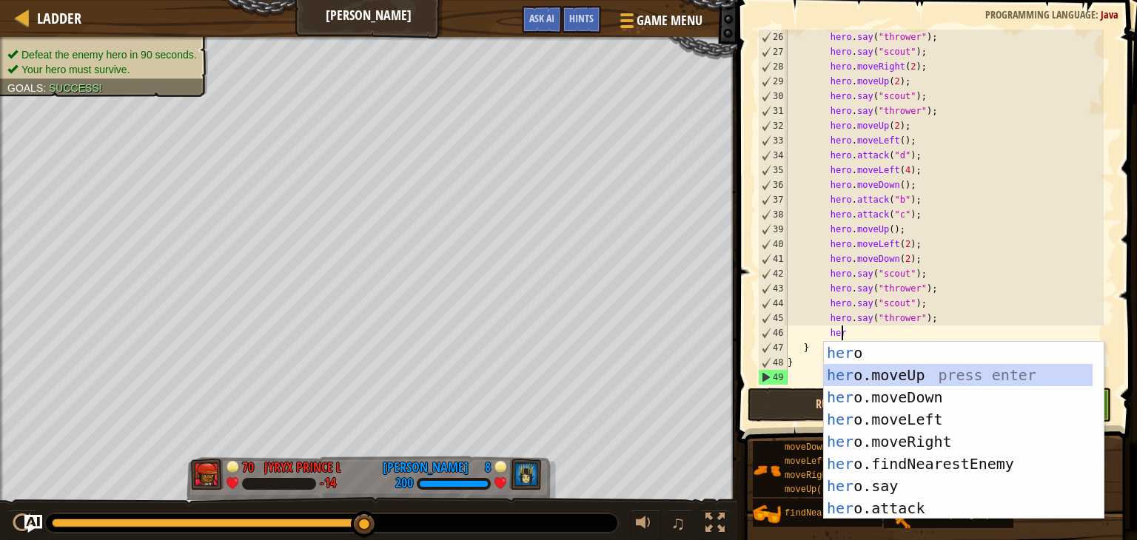
scroll to position [7, 2]
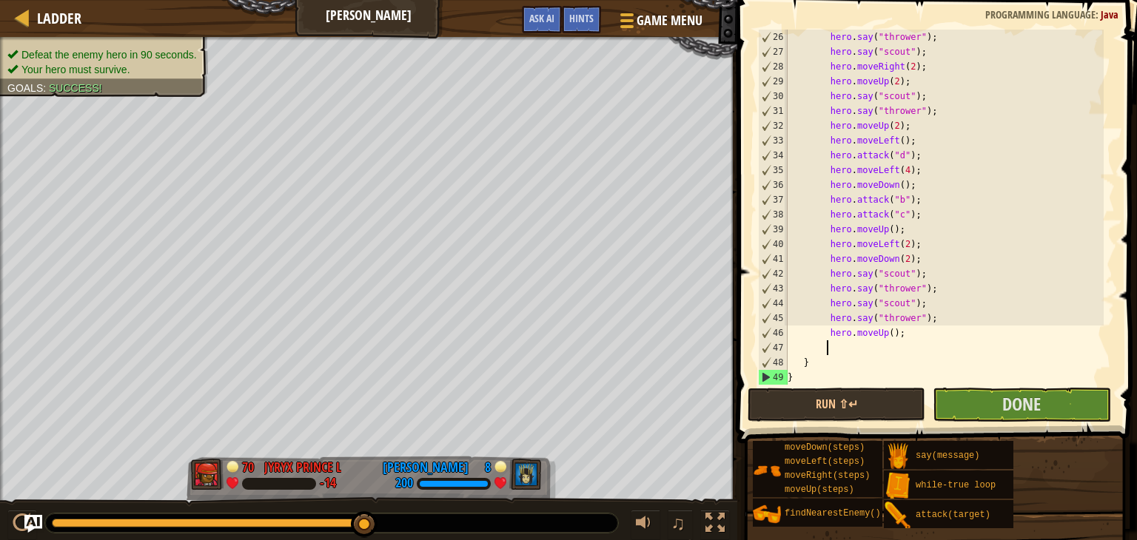
click at [882, 333] on div "hero . say ( "thrower" ) ; hero . say ( "scout" ) ; hero . moveRight ( 2 ) ; he…" at bounding box center [943, 222] width 319 height 385
click at [887, 337] on div "hero . say ( "thrower" ) ; hero . say ( "scout" ) ; hero . moveRight ( 2 ) ; he…" at bounding box center [943, 222] width 319 height 385
click at [882, 336] on div "hero . say ( "thrower" ) ; hero . say ( "scout" ) ; hero . moveRight ( 2 ) ; he…" at bounding box center [943, 222] width 319 height 385
click at [884, 336] on div "hero . say ( "thrower" ) ; hero . say ( "scout" ) ; hero . moveRight ( 2 ) ; he…" at bounding box center [943, 222] width 319 height 385
type textarea "hero.moveUp(2);"
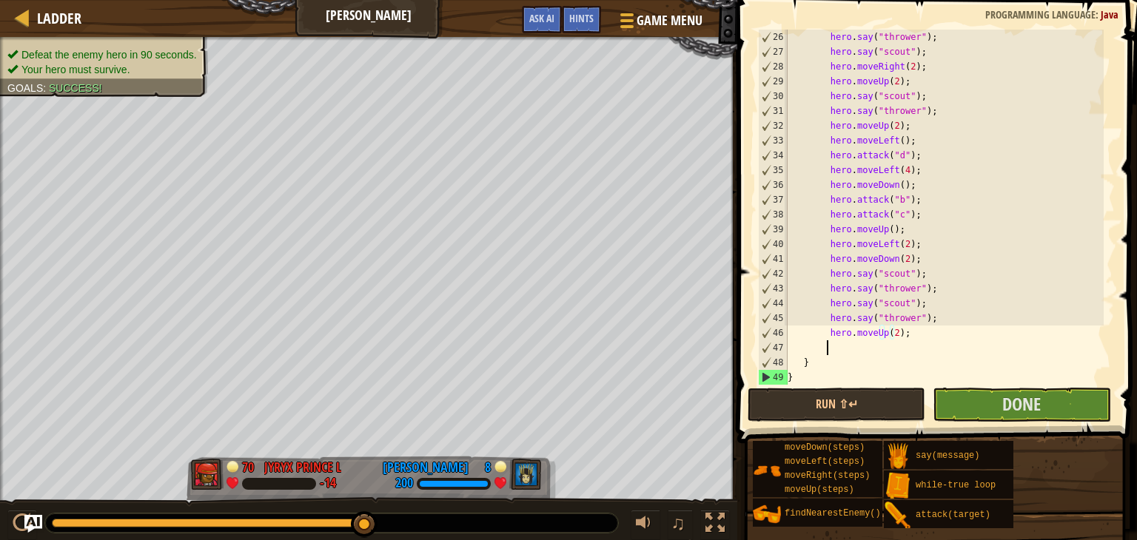
click at [878, 346] on div "hero . say ( "thrower" ) ; hero . say ( "scout" ) ; hero . moveRight ( 2 ) ; he…" at bounding box center [943, 222] width 319 height 385
type textarea "her"
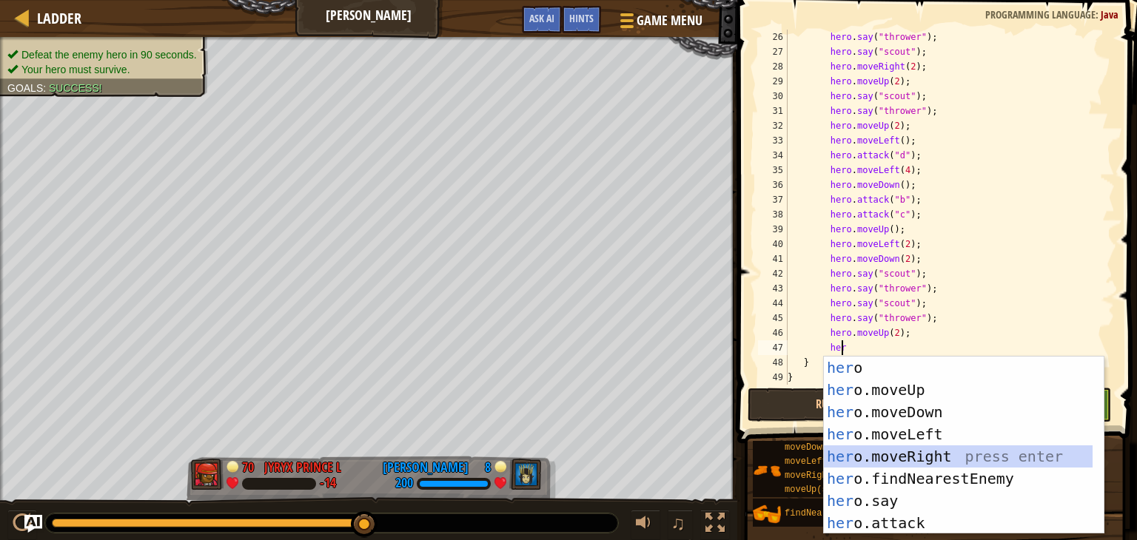
click at [910, 456] on div "her o press enter her o.moveUp press enter her o.moveDown press enter her o.mov…" at bounding box center [958, 468] width 269 height 222
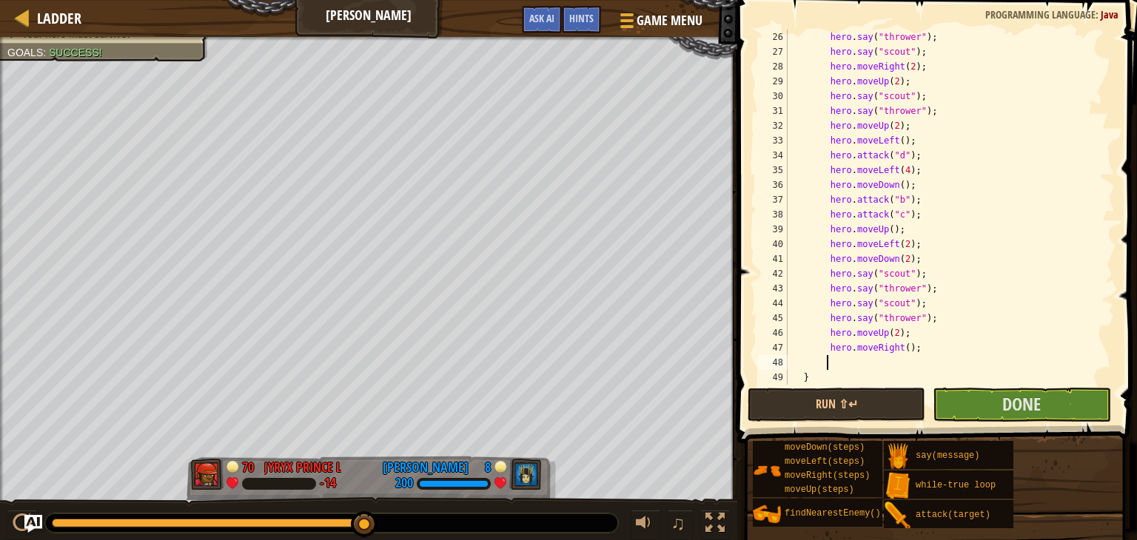
click at [901, 347] on div "hero . say ( "thrower" ) ; hero . say ( "scout" ) ; hero . moveRight ( 2 ) ; he…" at bounding box center [943, 222] width 319 height 385
type textarea "hero.moveRight(4);"
click at [884, 357] on div "hero . say ( "thrower" ) ; hero . say ( "scout" ) ; hero . moveRight ( 2 ) ; he…" at bounding box center [943, 222] width 319 height 385
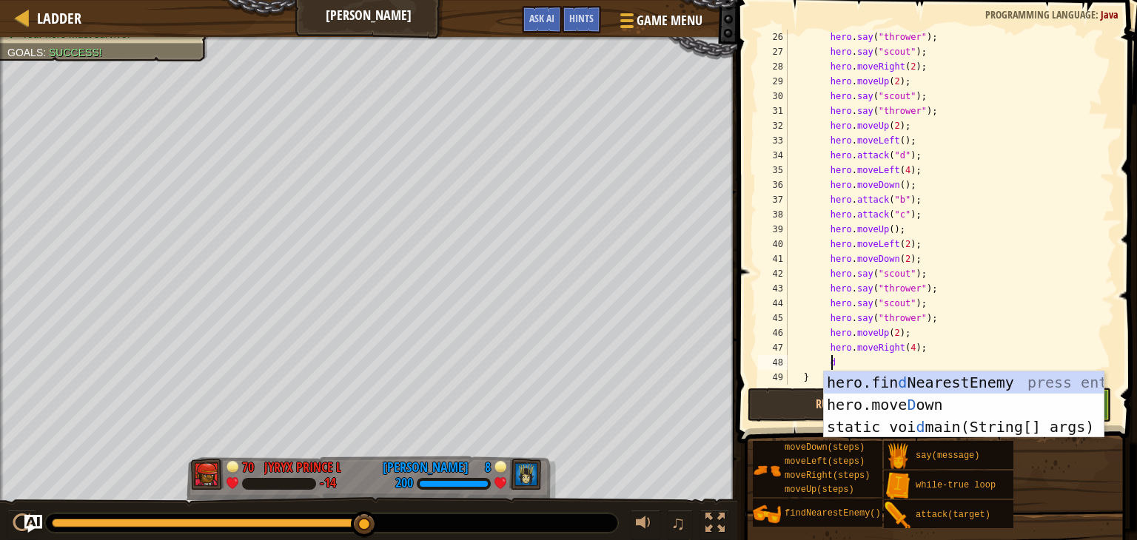
type textarea "dow"
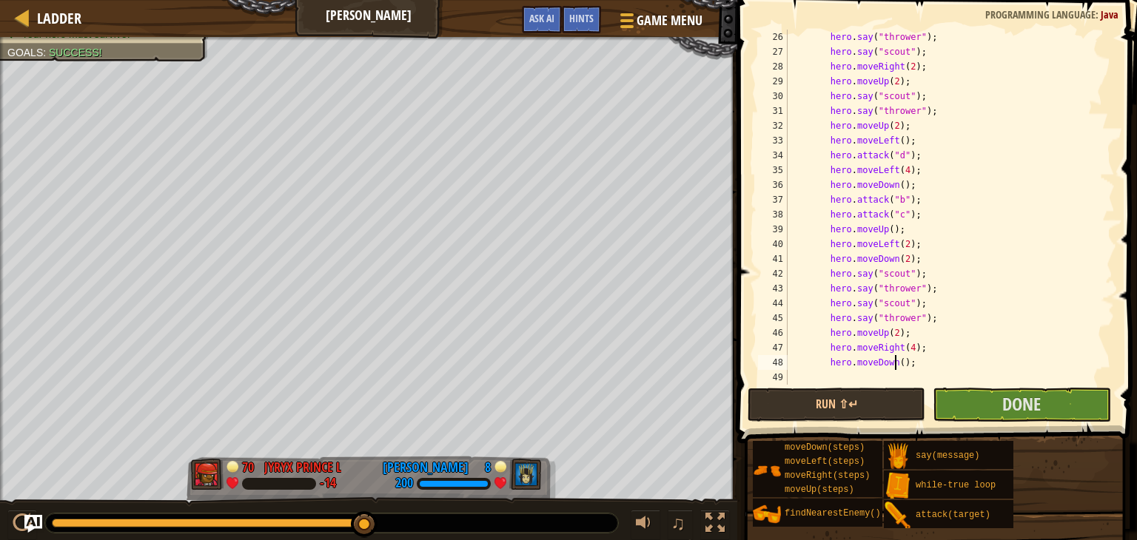
click at [897, 363] on div "hero . say ( "thrower" ) ; hero . say ( "scout" ) ; hero . moveRight ( 2 ) ; he…" at bounding box center [943, 222] width 319 height 385
click at [895, 363] on div "hero . say ( "thrower" ) ; hero . say ( "scout" ) ; hero . moveRight ( 2 ) ; he…" at bounding box center [943, 222] width 319 height 385
type textarea "hero.moveDown(2);"
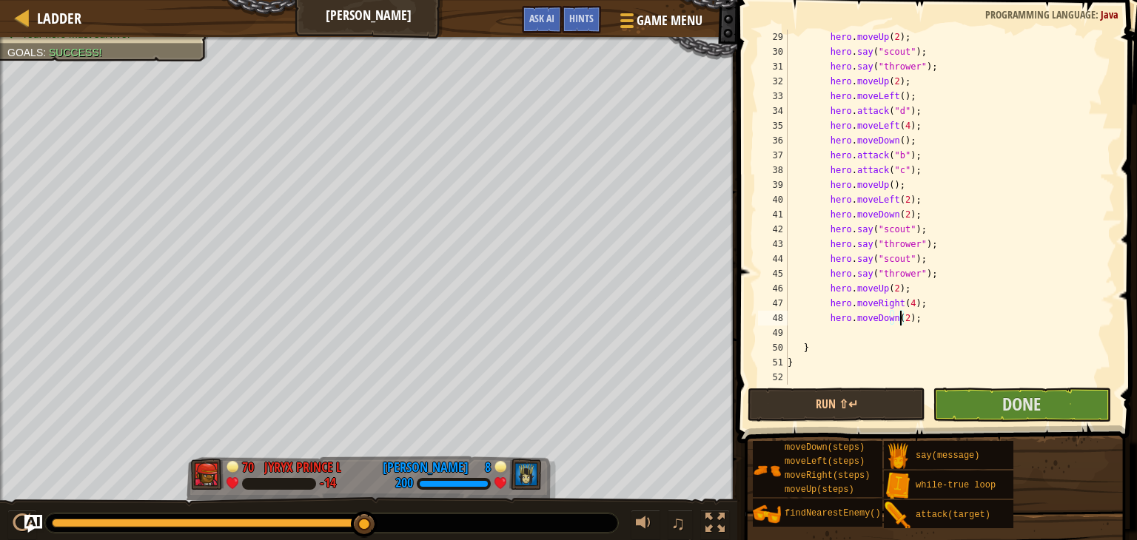
scroll to position [459, 0]
click at [866, 335] on div "hero . moveUp ( 2 ) ; hero . say ( "scout" ) ; hero . say ( "thrower" ) ; hero …" at bounding box center [943, 222] width 319 height 385
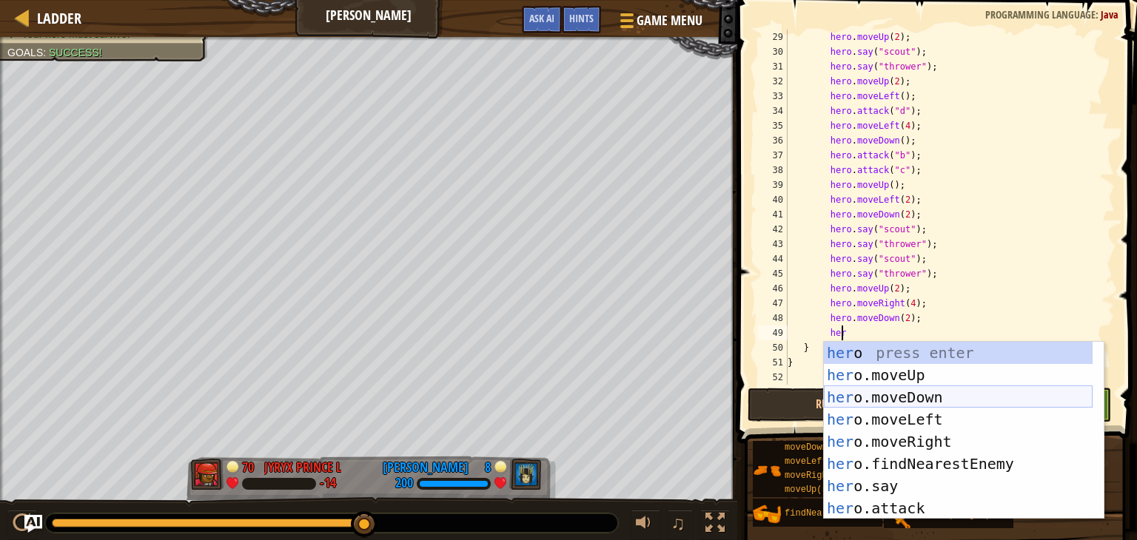
type textarea "h"
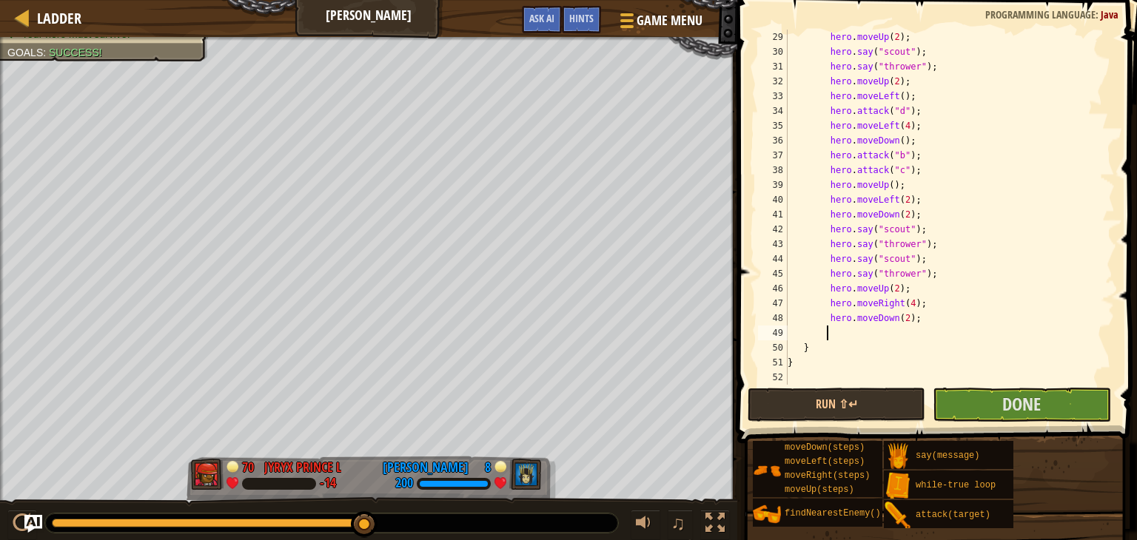
paste textarea "hero.say("thrower");"
type textarea "hero.say("thrower");"
paste textarea "hero.say("thrower");"
click at [864, 363] on div "hero . moveUp ( 2 ) ; hero . say ( "scout" ) ; hero . say ( "thrower" ) ; hero …" at bounding box center [943, 222] width 319 height 385
click at [864, 333] on div "hero . moveUp ( 2 ) ; hero . say ( "scout" ) ; hero . say ( "thrower" ) ; hero …" at bounding box center [943, 222] width 319 height 385
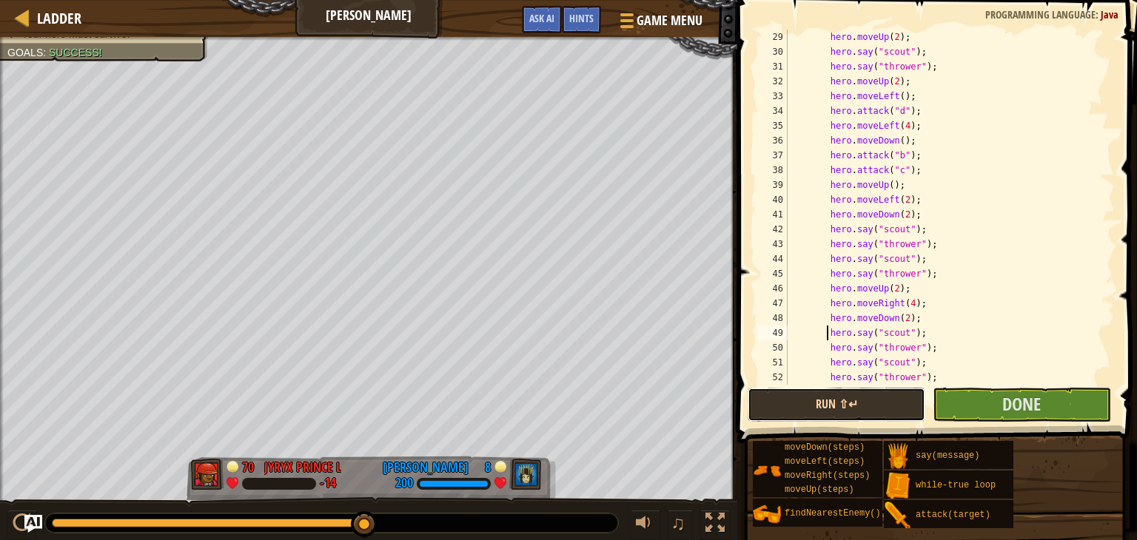
click at [885, 403] on button "Run ⇧↵" at bounding box center [836, 405] width 178 height 34
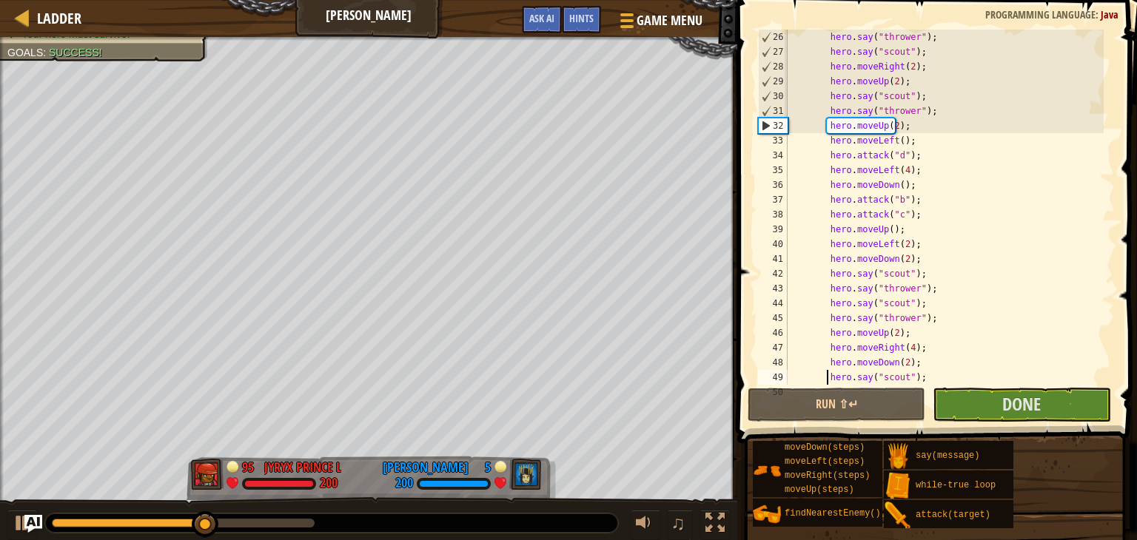
scroll to position [370, 0]
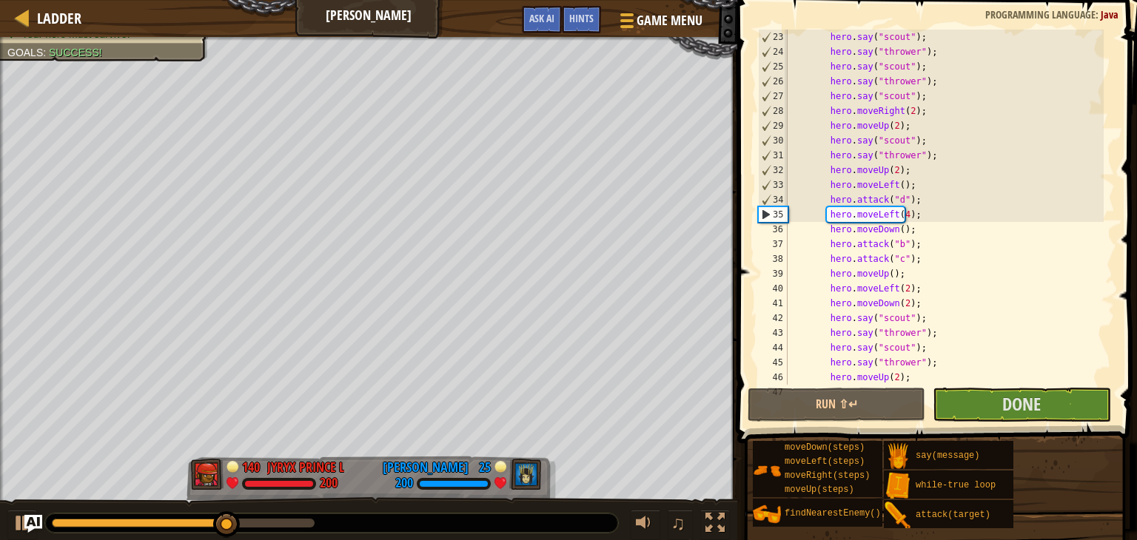
click at [903, 111] on div "hero . say ( "scout" ) ; hero . say ( "thrower" ) ; hero . say ( "scout" ) ; he…" at bounding box center [943, 222] width 319 height 385
click at [887, 127] on div "hero . say ( "scout" ) ; hero . say ( "thrower" ) ; hero . say ( "scout" ) ; he…" at bounding box center [943, 222] width 319 height 385
type textarea "hero.moveUp();"
click at [899, 127] on div "hero . say ( "scout" ) ; hero . say ( "thrower" ) ; hero . say ( "scout" ) ; he…" at bounding box center [943, 222] width 319 height 385
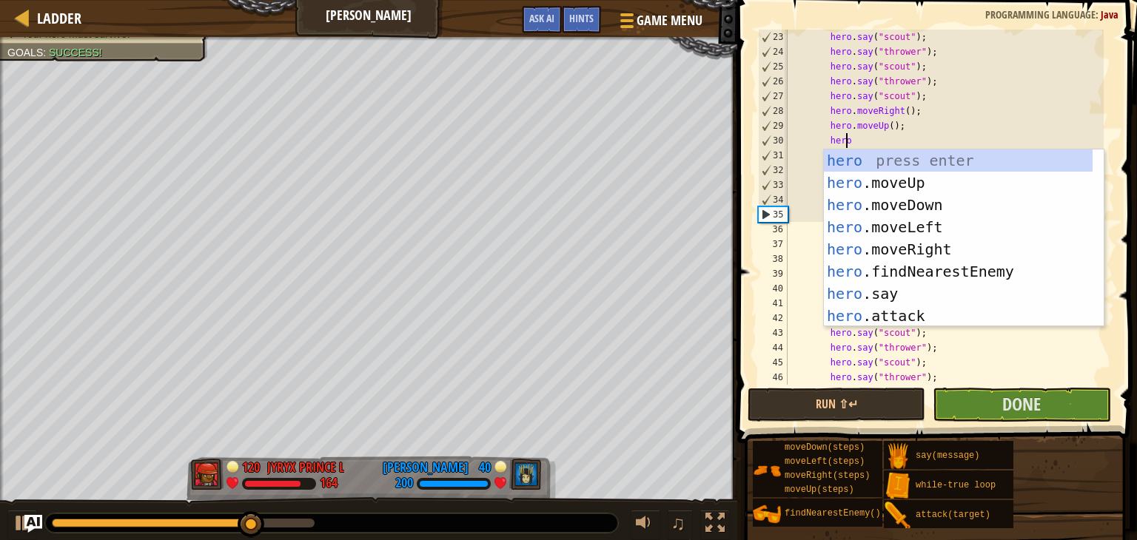
type textarea "herori"
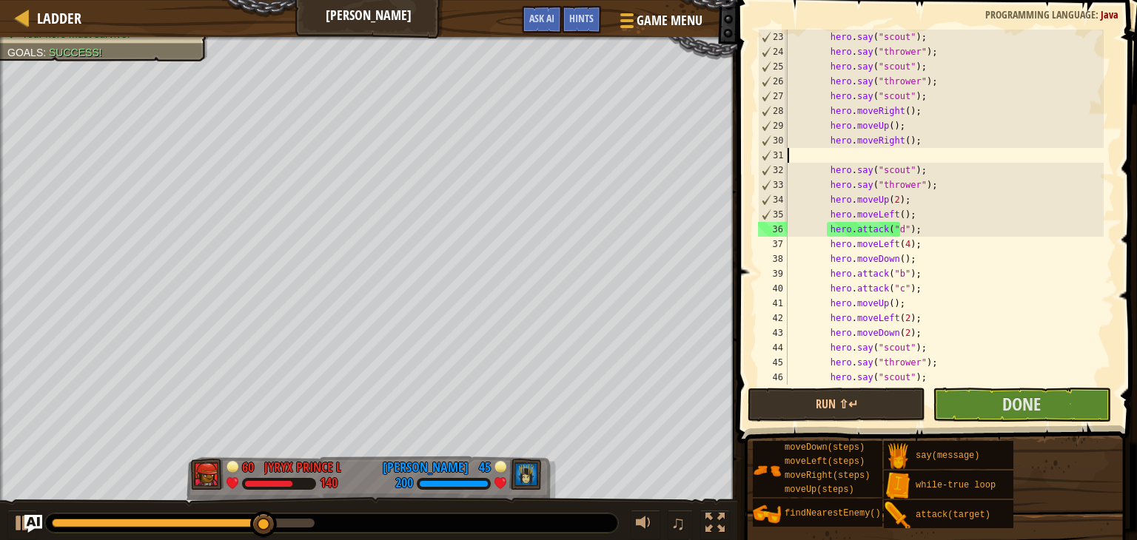
scroll to position [7, 0]
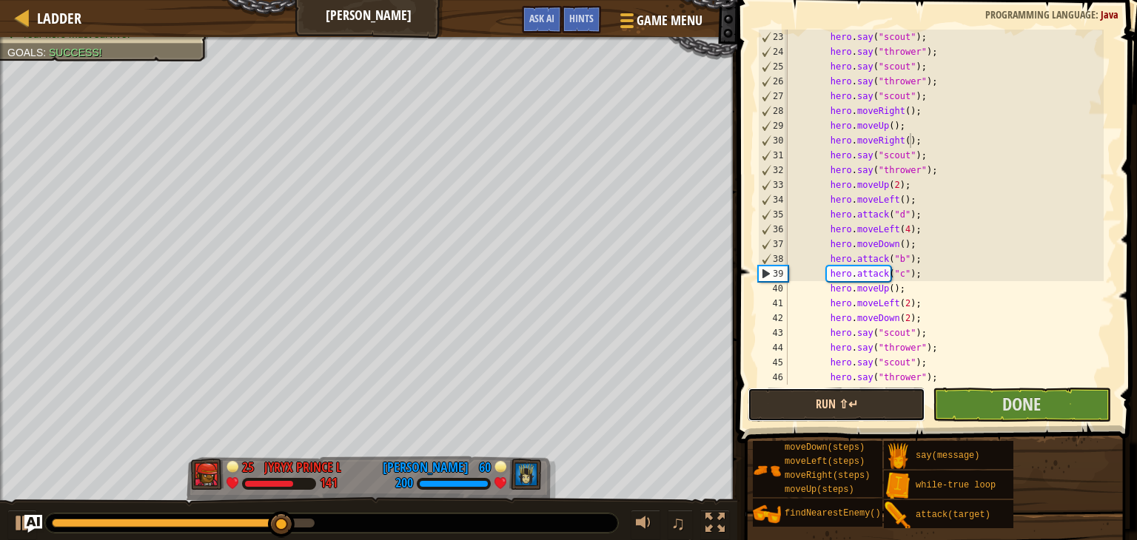
click at [878, 397] on button "Run ⇧↵" at bounding box center [836, 405] width 178 height 34
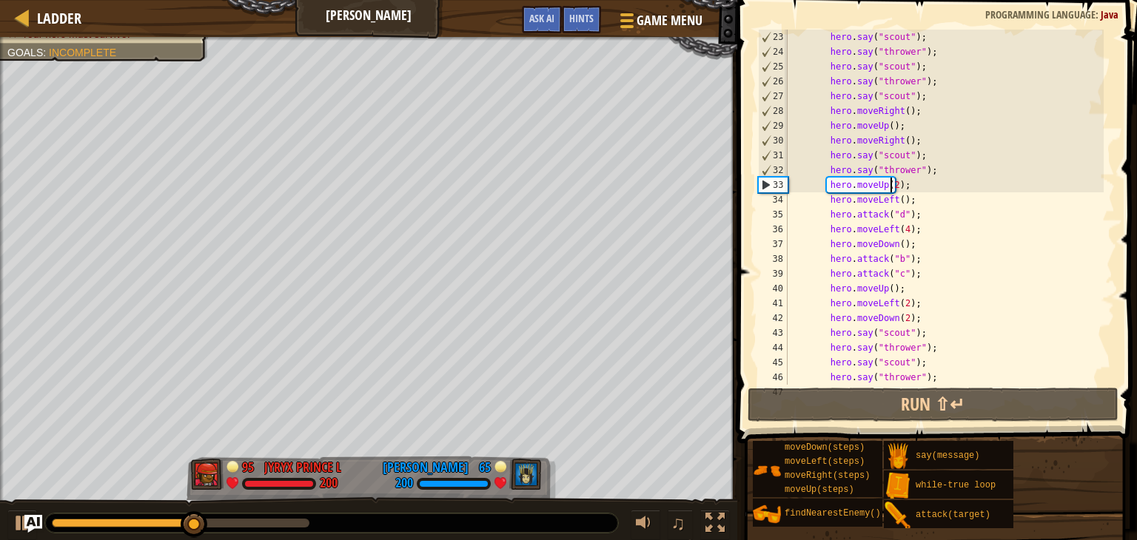
click at [891, 186] on div "hero . say ( "scout" ) ; hero . say ( "thrower" ) ; hero . say ( "scout" ) ; he…" at bounding box center [943, 222] width 319 height 385
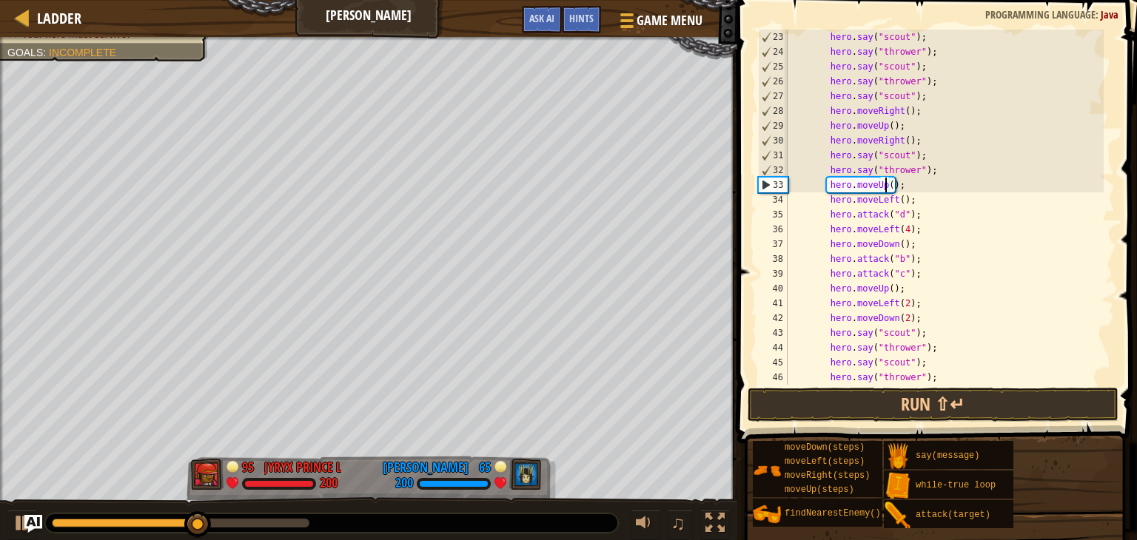
scroll to position [7, 8]
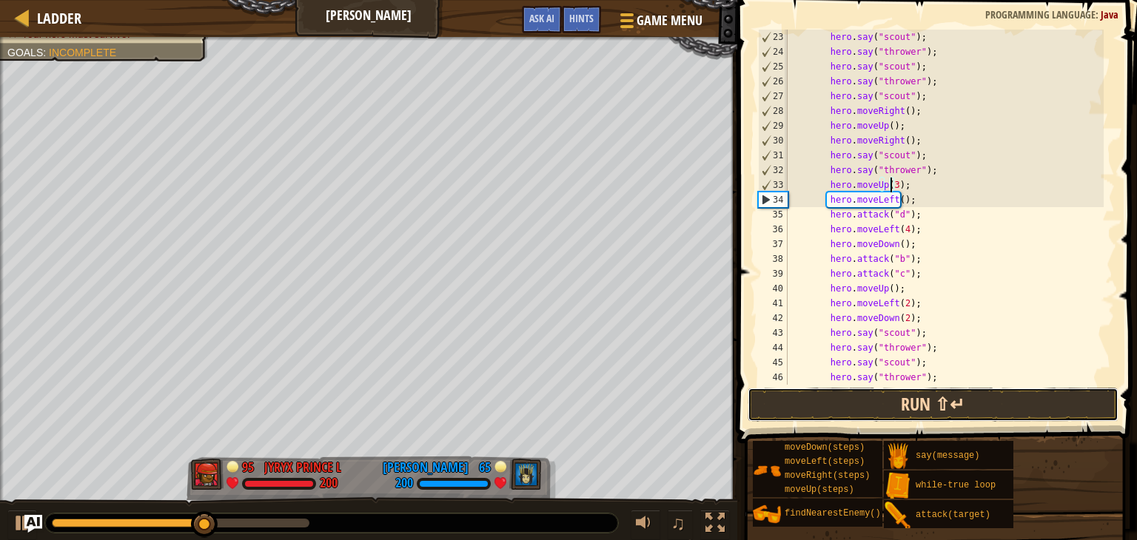
click at [911, 399] on button "Run ⇧↵" at bounding box center [932, 405] width 371 height 34
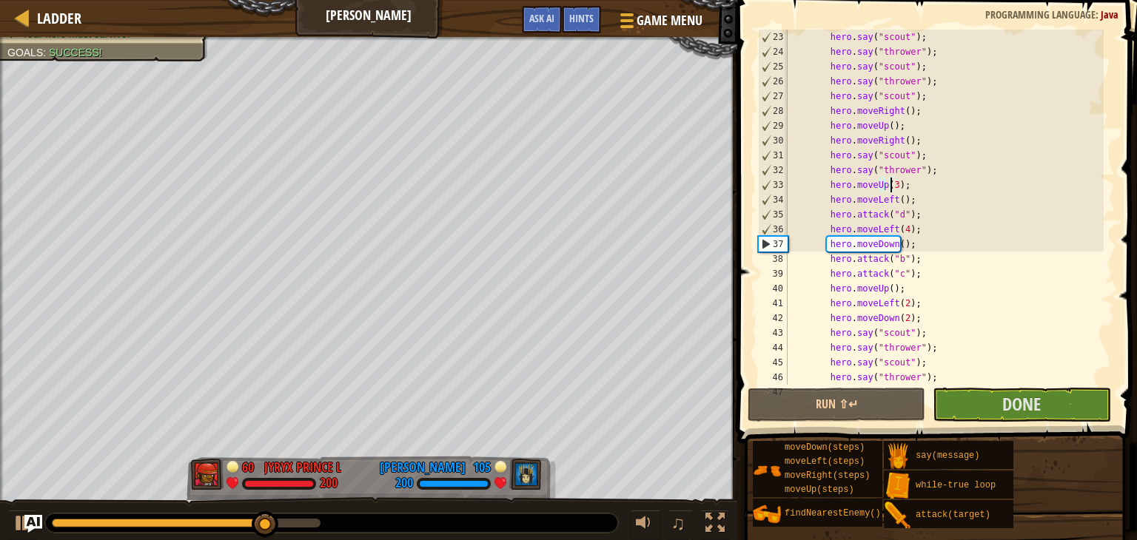
click at [907, 243] on div "hero . say ( "scout" ) ; hero . say ( "thrower" ) ; hero . say ( "scout" ) ; he…" at bounding box center [943, 222] width 319 height 385
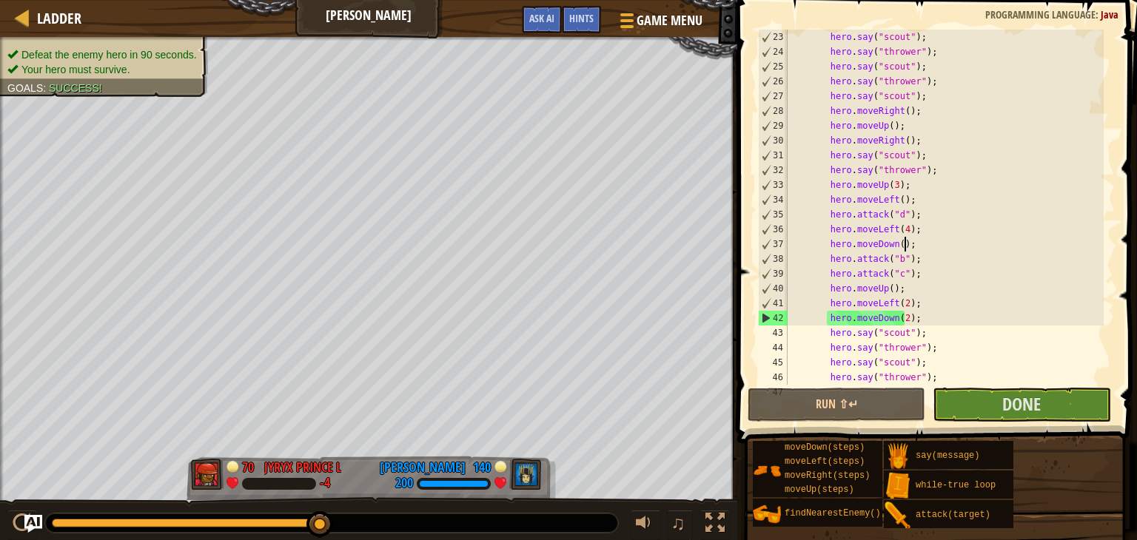
click at [932, 171] on div "hero . say ( "scout" ) ; hero . say ( "thrower" ) ; hero . say ( "scout" ) ; he…" at bounding box center [943, 222] width 319 height 385
type textarea "hero.say("thrower");"
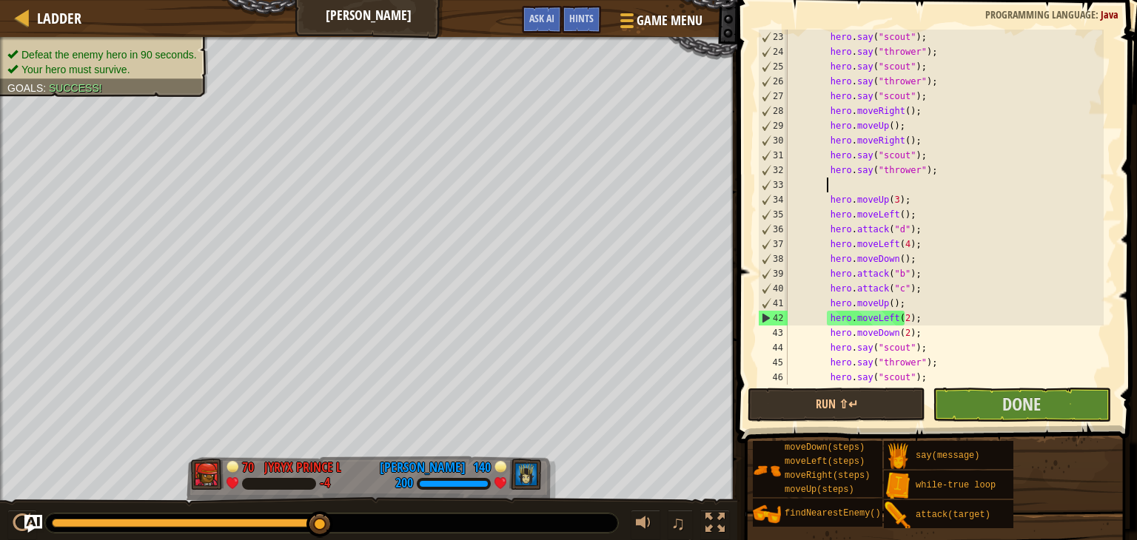
paste textarea "hero.say("thrower");"
click at [864, 184] on div "hero . say ( "scout" ) ; hero . say ( "thrower" ) ; hero . say ( "scout" ) ; he…" at bounding box center [943, 222] width 319 height 385
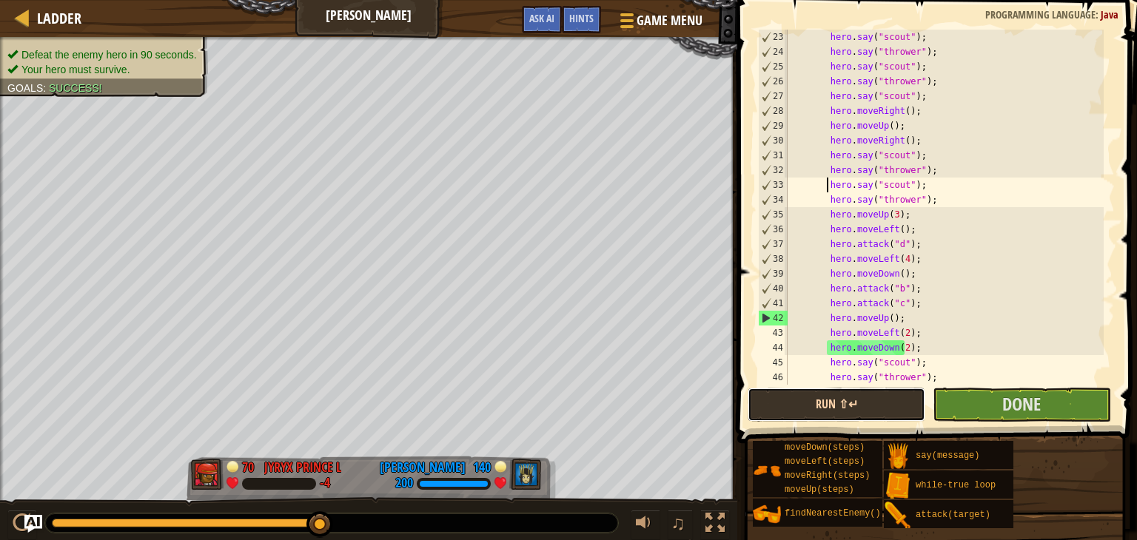
click at [863, 406] on button "Run ⇧↵" at bounding box center [836, 405] width 178 height 34
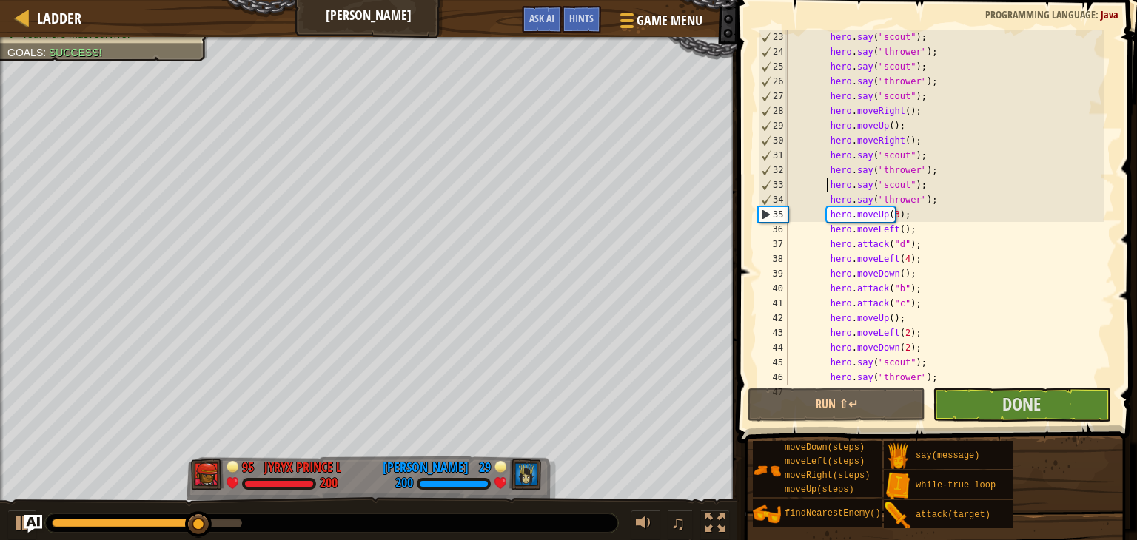
click at [946, 194] on div "hero . say ( "scout" ) ; hero . say ( "thrower" ) ; hero . say ( "scout" ) ; he…" at bounding box center [943, 222] width 319 height 385
type textarea "hero.say("thrower");"
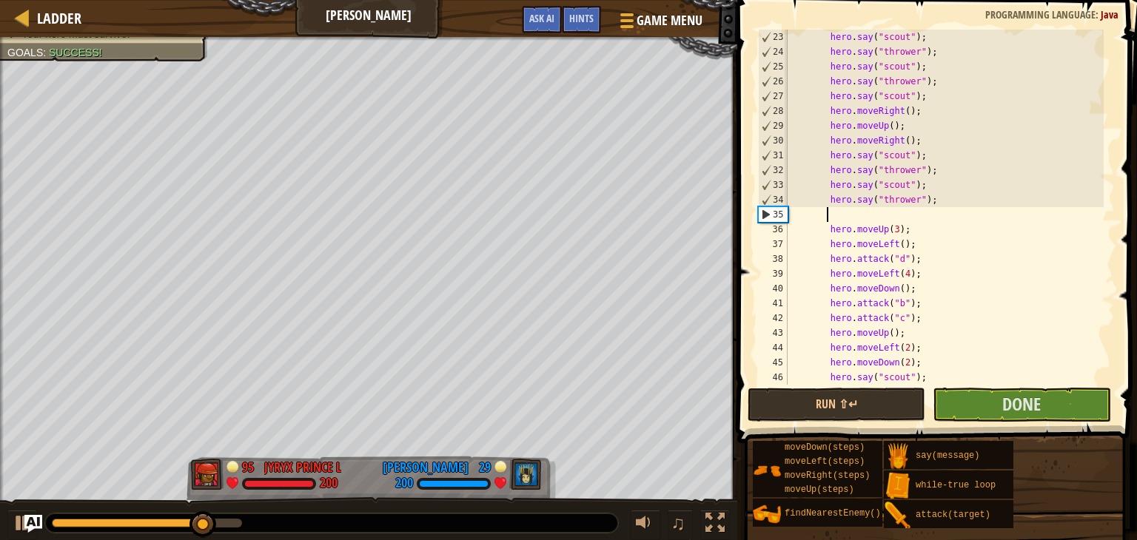
paste textarea "hero.say("thrower");"
click at [862, 214] on div "hero . say ( "scout" ) ; hero . say ( "thrower" ) ; hero . say ( "scout" ) ; he…" at bounding box center [943, 222] width 319 height 385
click at [864, 214] on div "hero . say ( "scout" ) ; hero . say ( "thrower" ) ; hero . say ( "scout" ) ; he…" at bounding box center [943, 222] width 319 height 385
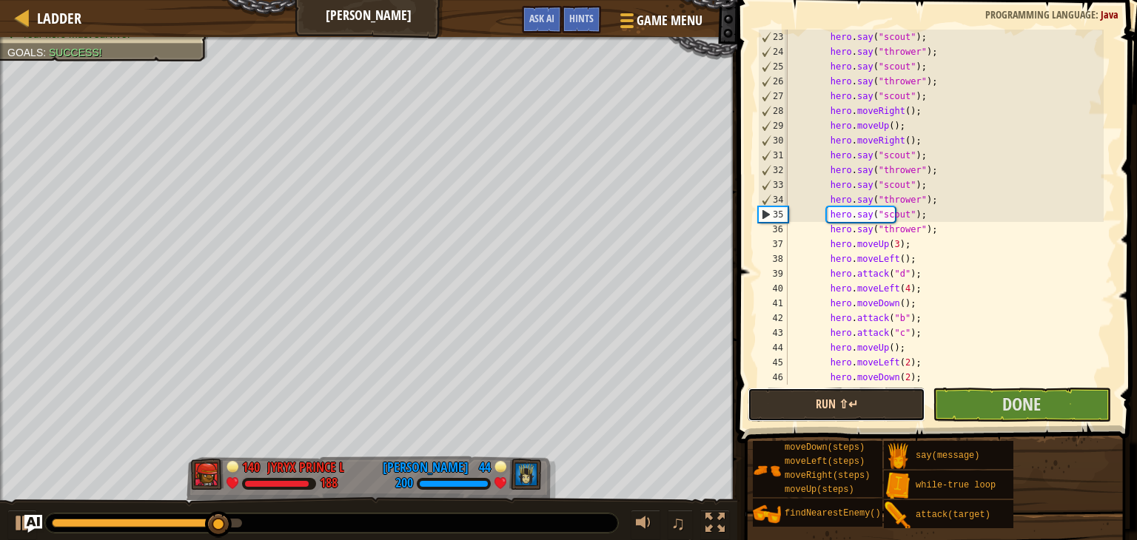
click at [845, 414] on button "Run ⇧↵" at bounding box center [836, 405] width 178 height 34
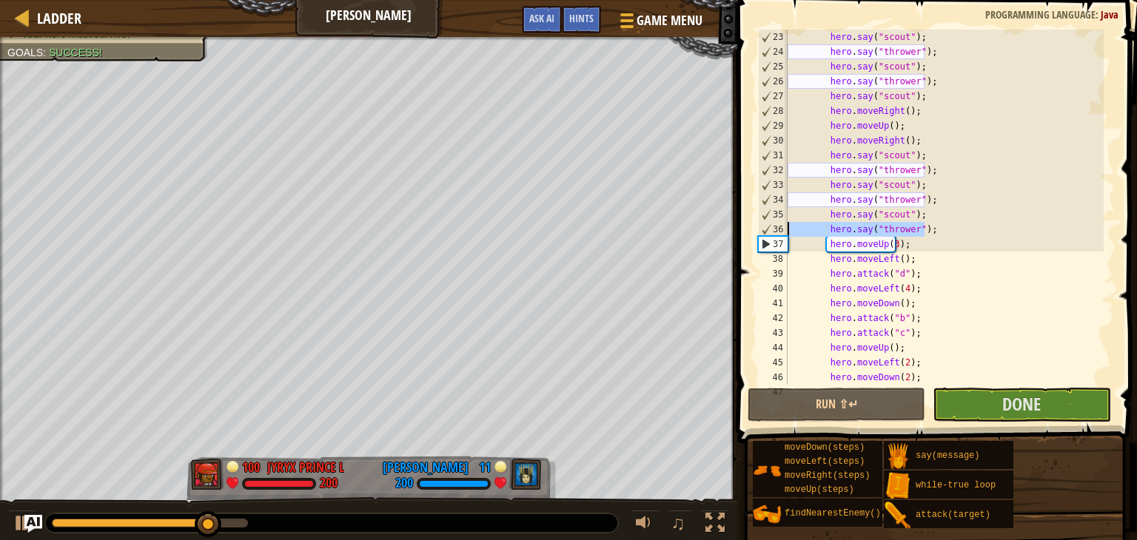
drag, startPoint x: 927, startPoint y: 229, endPoint x: 764, endPoint y: 226, distance: 163.6
click at [764, 226] on div "hero.say("scout"); 23 24 25 26 27 28 29 30 31 32 33 34 35 36 37 38 39 40 41 42 …" at bounding box center [935, 207] width 360 height 355
type textarea "hero.say("thrower");"
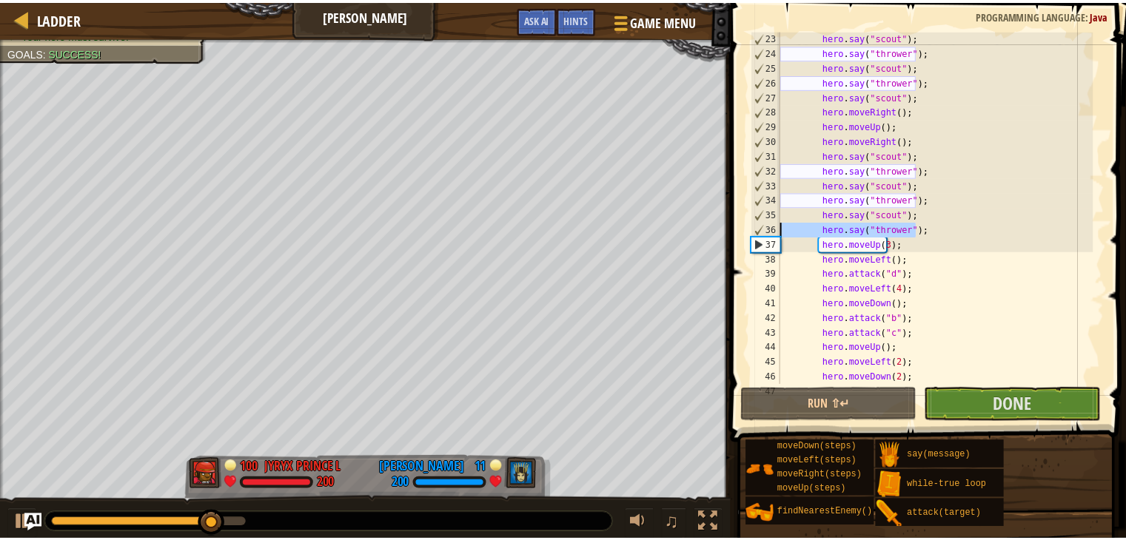
scroll to position [7, 0]
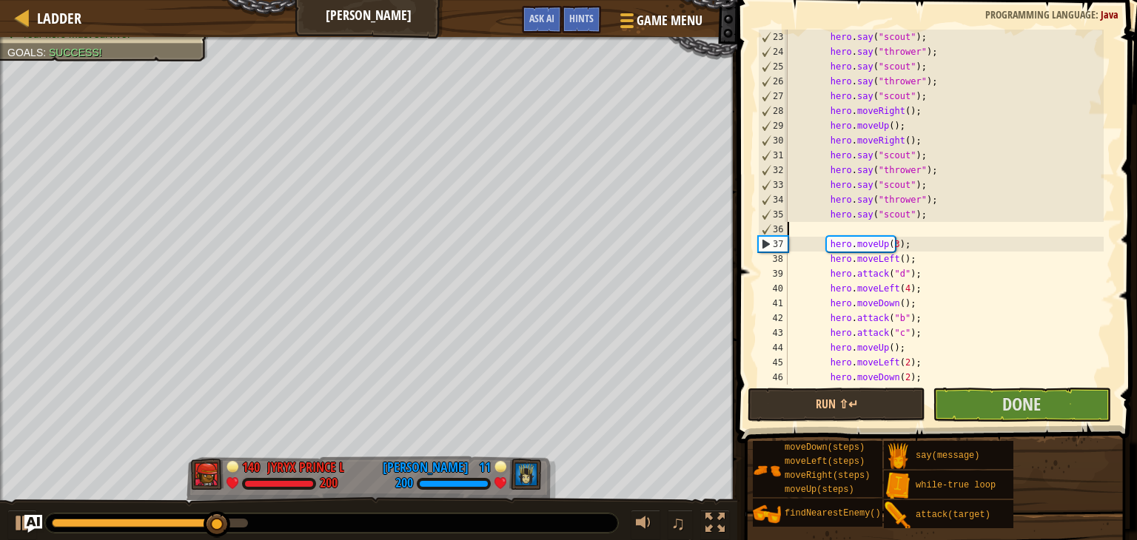
type textarea "hero.say("scout");"
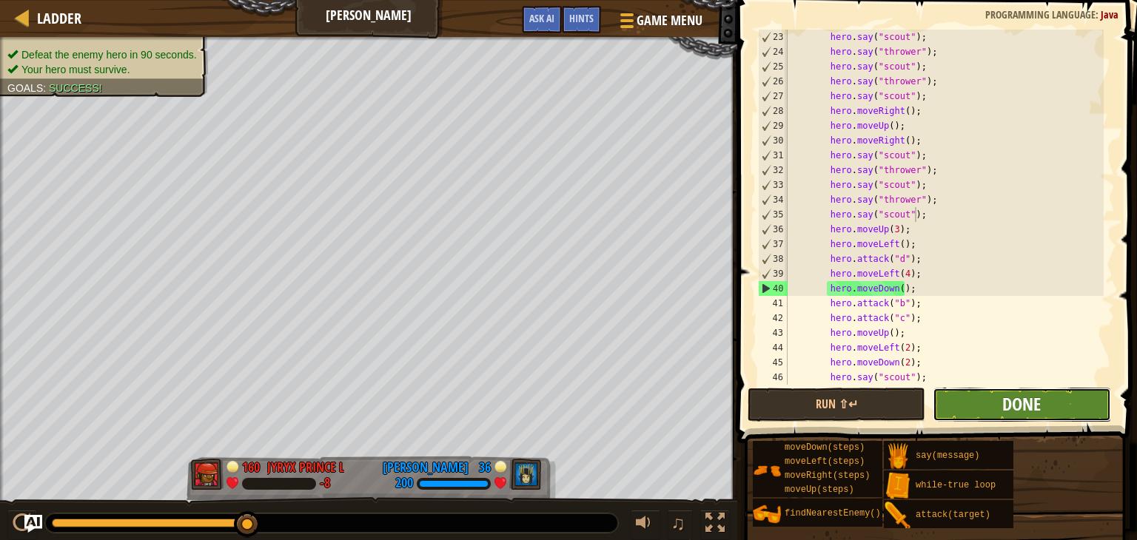
click at [1013, 406] on span "Done" at bounding box center [1021, 404] width 38 height 24
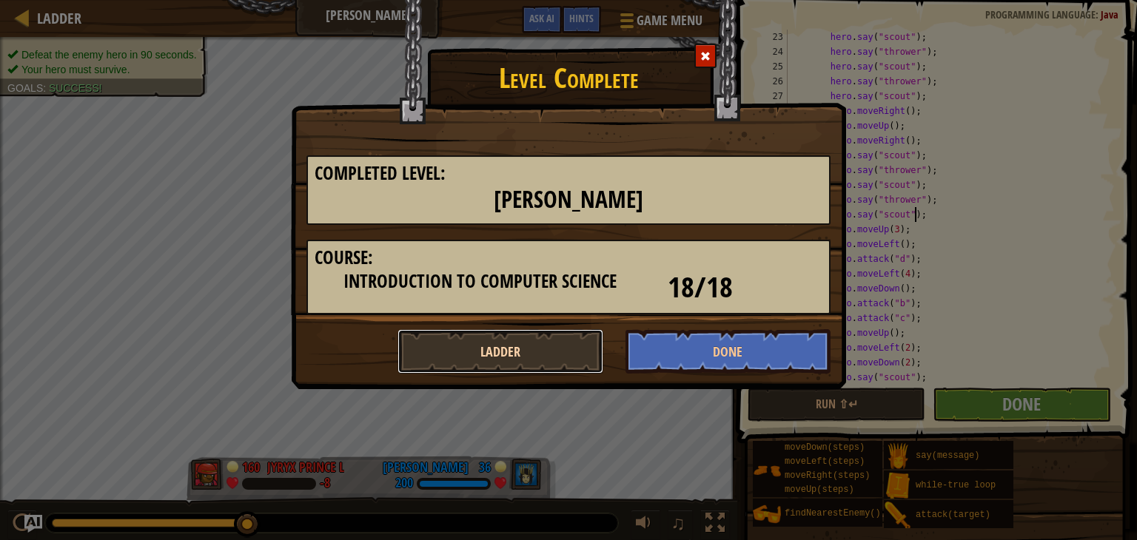
click at [505, 343] on button "Ladder" at bounding box center [500, 351] width 206 height 44
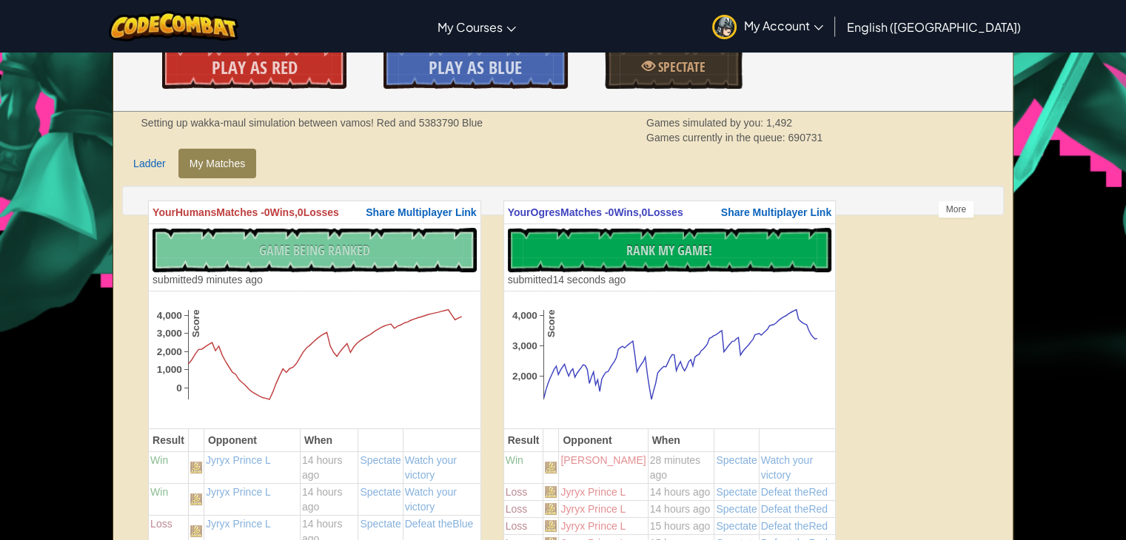
scroll to position [296, 0]
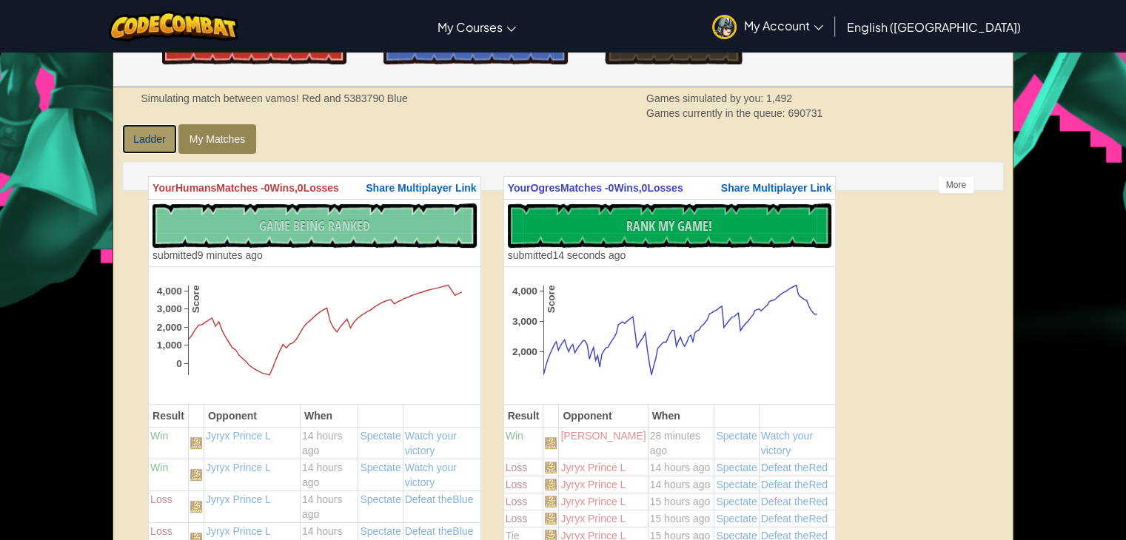
click at [154, 141] on link "Ladder" at bounding box center [149, 139] width 55 height 30
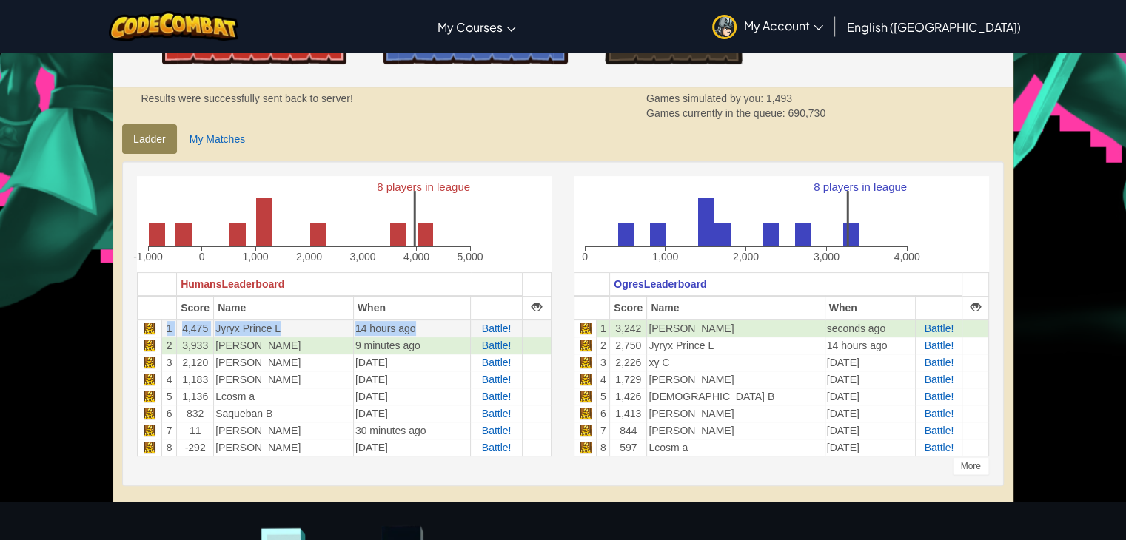
drag, startPoint x: 398, startPoint y: 330, endPoint x: 166, endPoint y: 324, distance: 232.4
click at [166, 324] on tr "1 4,475 Jyryx Prince L 14 hours ago Battle!" at bounding box center [345, 329] width 414 height 18
click at [317, 326] on td "Jyryx Prince L" at bounding box center [284, 329] width 140 height 18
click at [929, 343] on span "Battle!" at bounding box center [939, 346] width 30 height 12
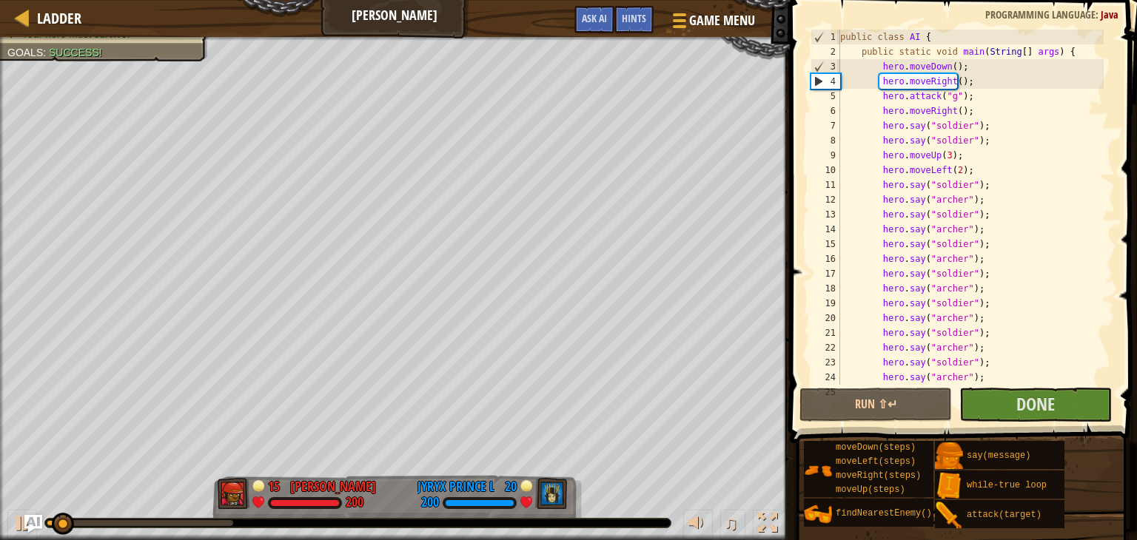
drag, startPoint x: 98, startPoint y: 527, endPoint x: 107, endPoint y: 525, distance: 8.4
click at [107, 525] on div at bounding box center [357, 523] width 625 height 9
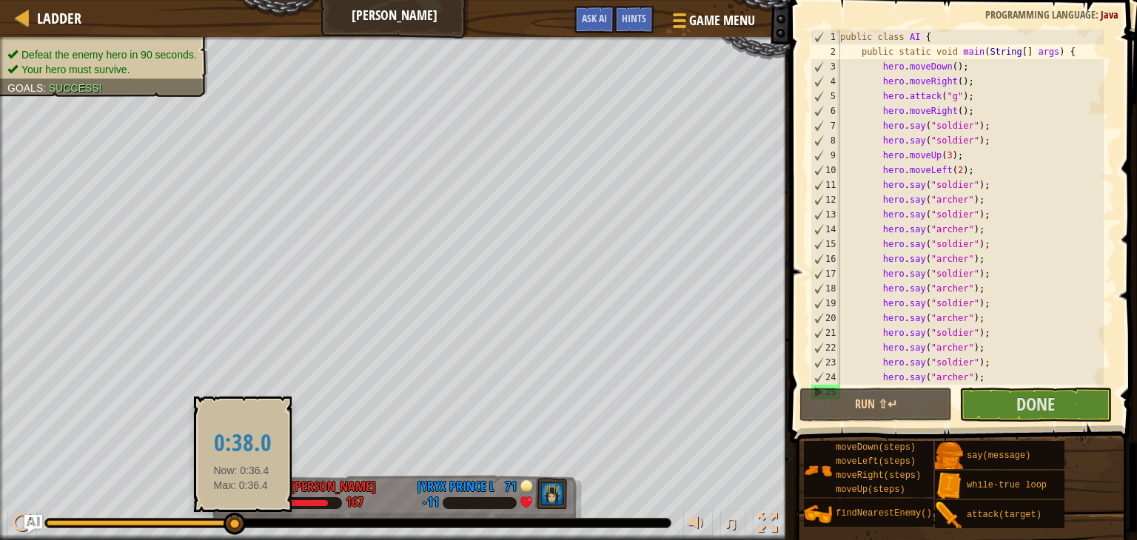
drag, startPoint x: 107, startPoint y: 525, endPoint x: 492, endPoint y: 519, distance: 385.6
click at [233, 526] on div at bounding box center [140, 523] width 186 height 6
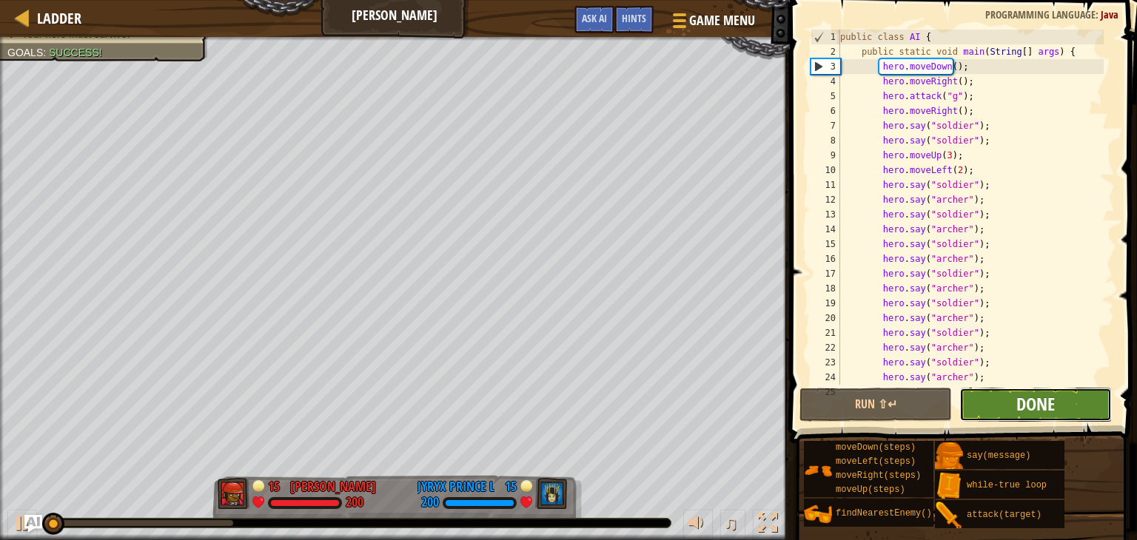
click at [1018, 405] on span "Done" at bounding box center [1035, 404] width 38 height 24
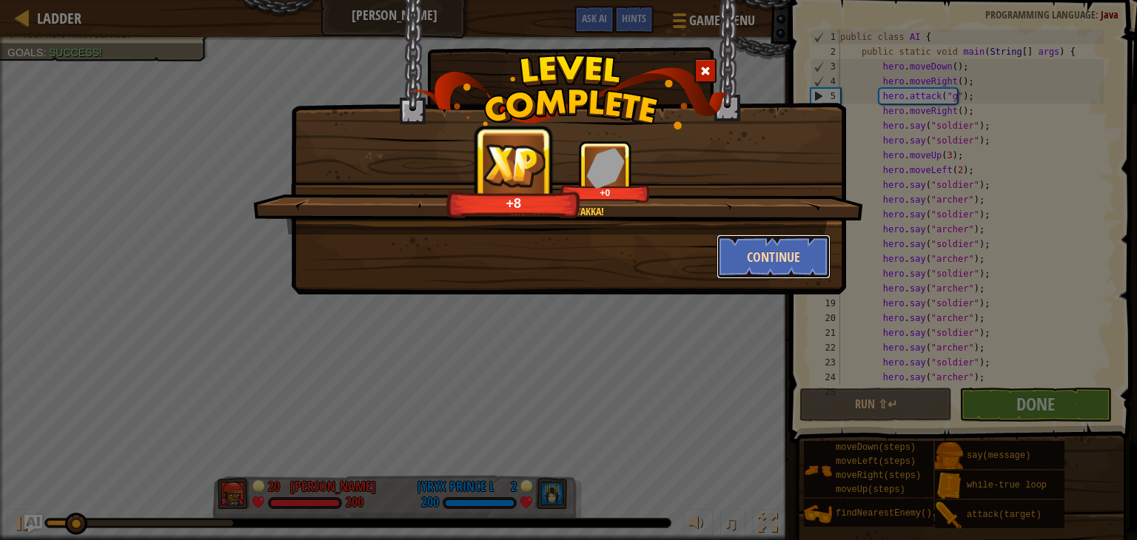
click at [767, 273] on button "Continue" at bounding box center [773, 257] width 115 height 44
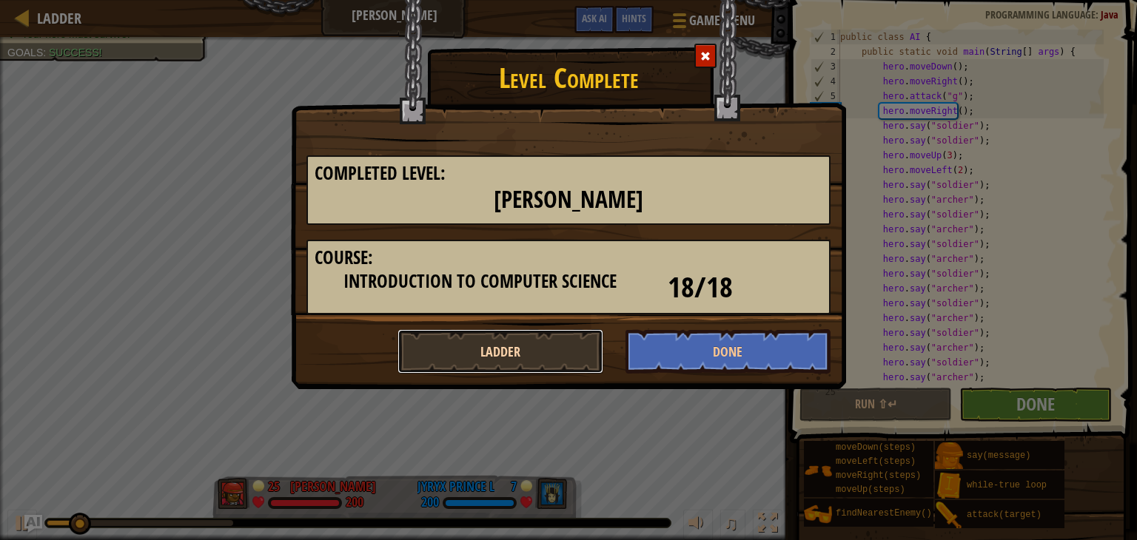
click at [506, 349] on button "Ladder" at bounding box center [500, 351] width 206 height 44
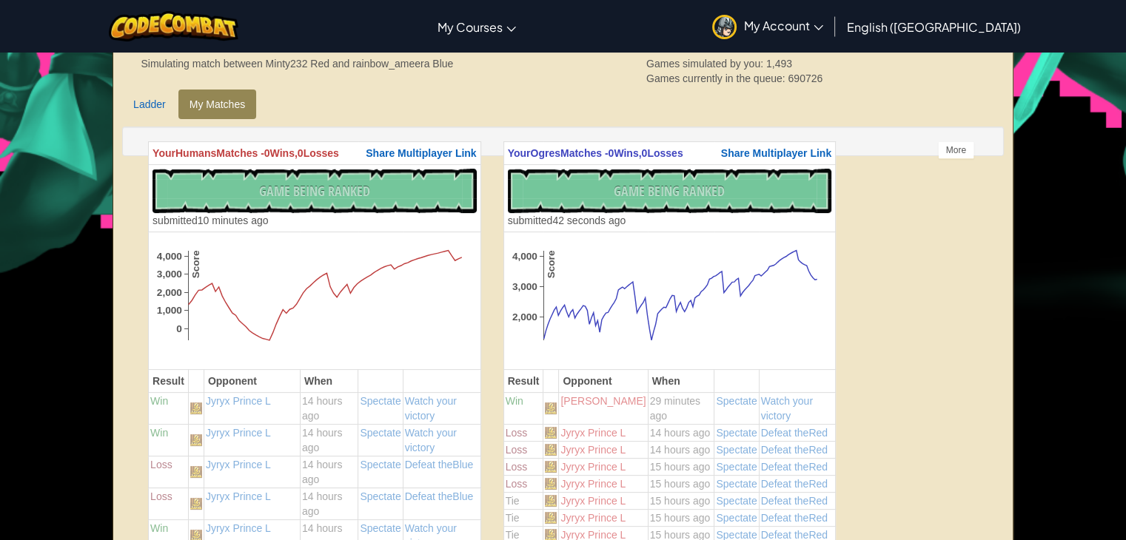
scroll to position [296, 0]
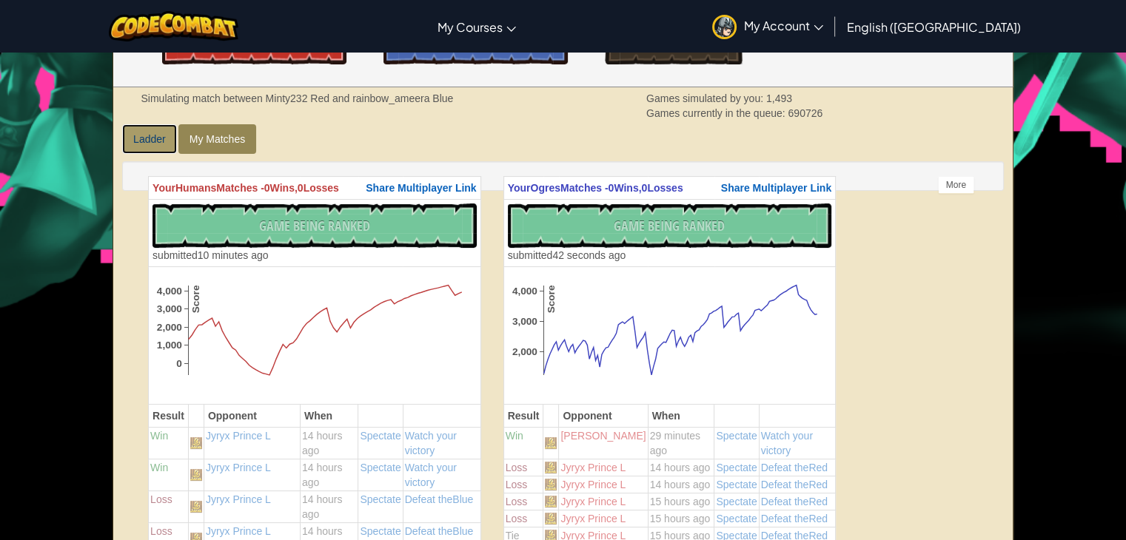
click at [127, 145] on link "Ladder" at bounding box center [149, 139] width 55 height 30
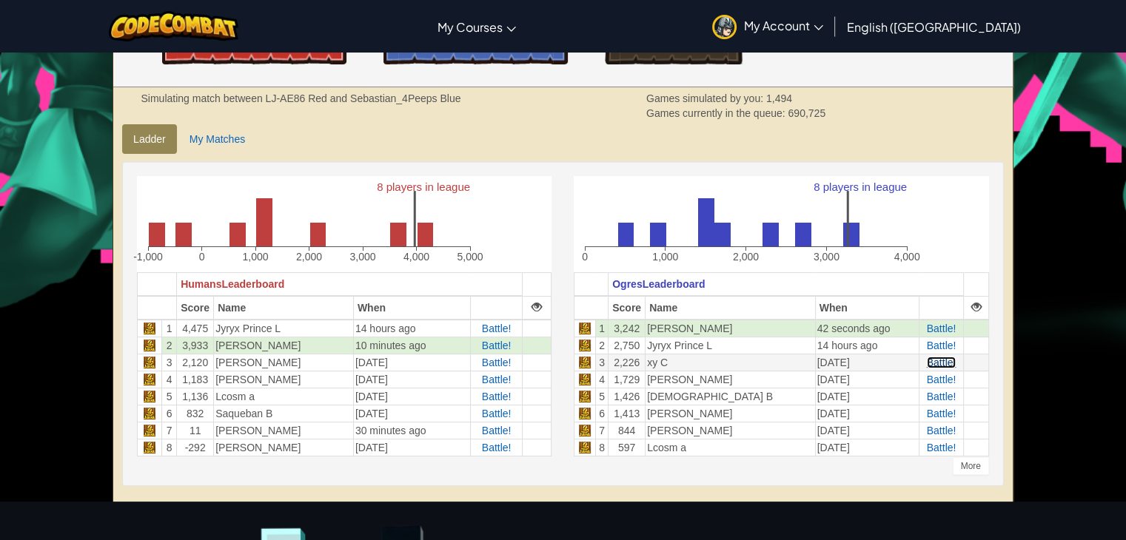
click at [947, 365] on span "Battle!" at bounding box center [942, 363] width 30 height 12
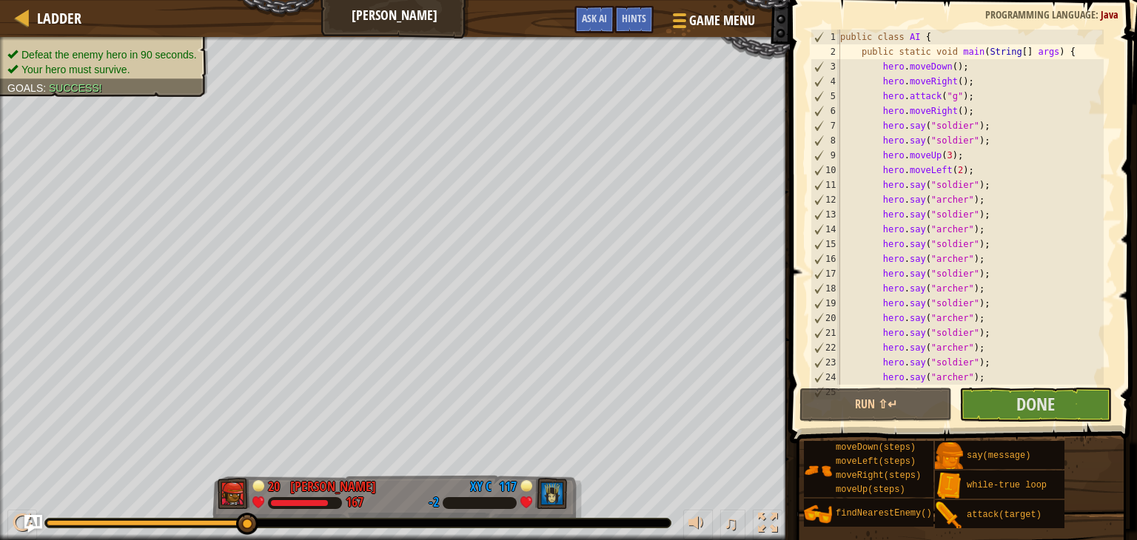
drag, startPoint x: 130, startPoint y: 523, endPoint x: 272, endPoint y: 534, distance: 142.5
click at [266, 536] on div "♫" at bounding box center [395, 519] width 790 height 44
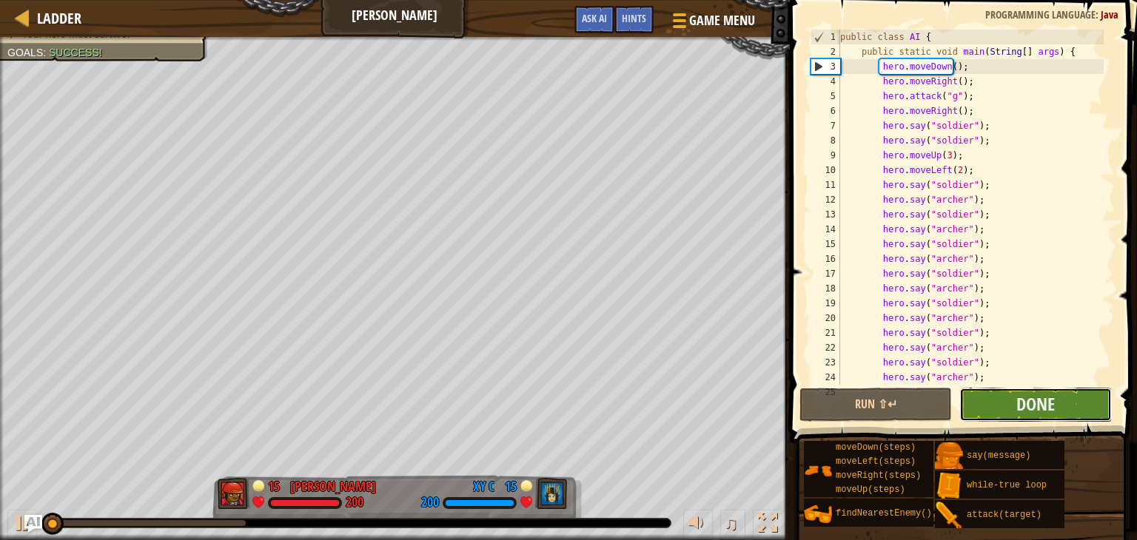
click at [1086, 412] on button "Done" at bounding box center [1035, 405] width 152 height 34
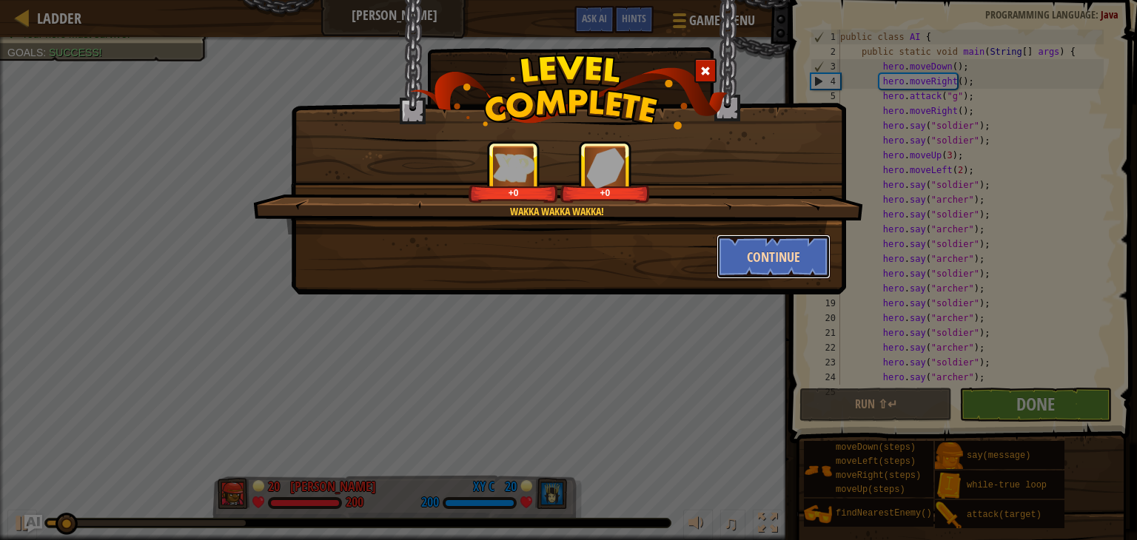
click at [728, 257] on button "Continue" at bounding box center [773, 257] width 115 height 44
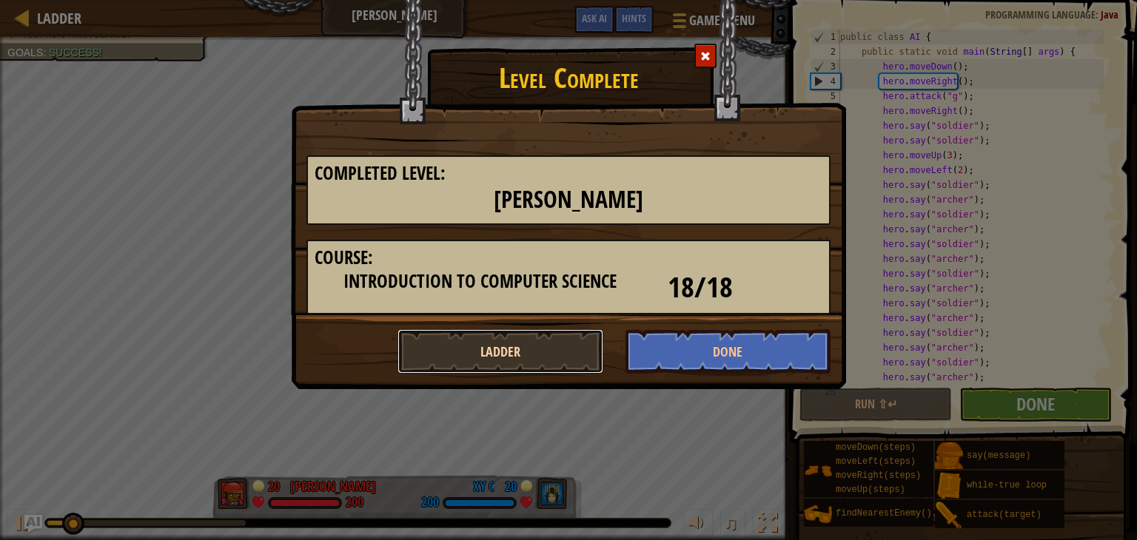
click at [521, 347] on button "Ladder" at bounding box center [500, 351] width 206 height 44
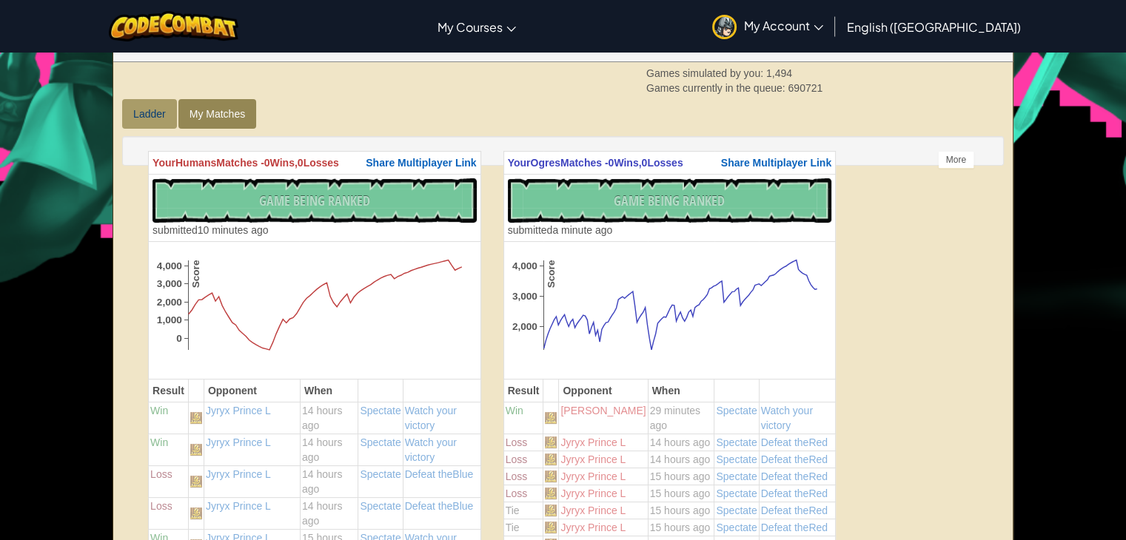
scroll to position [296, 0]
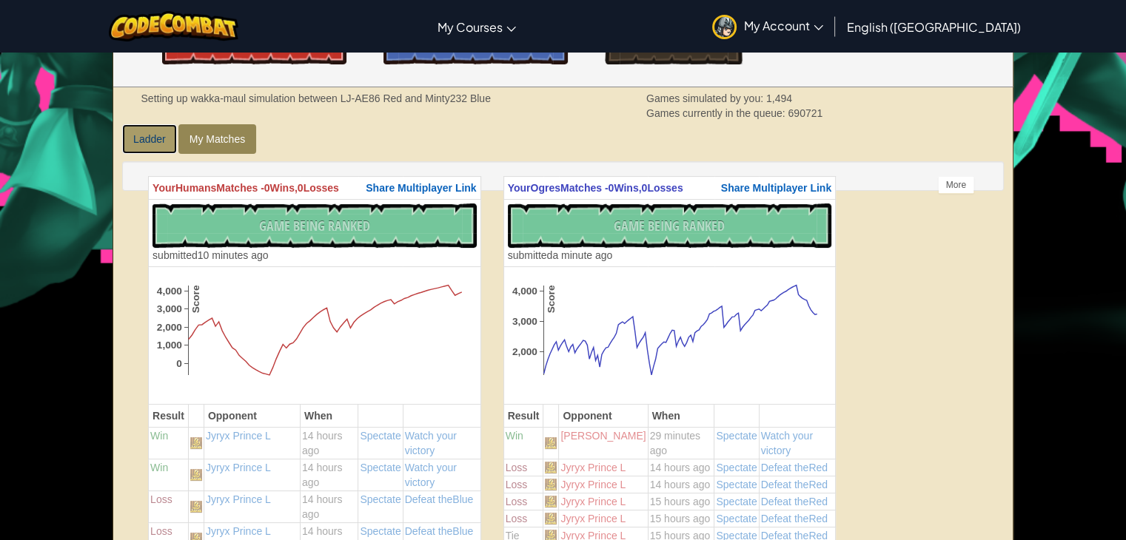
click at [138, 144] on link "Ladder" at bounding box center [149, 139] width 55 height 30
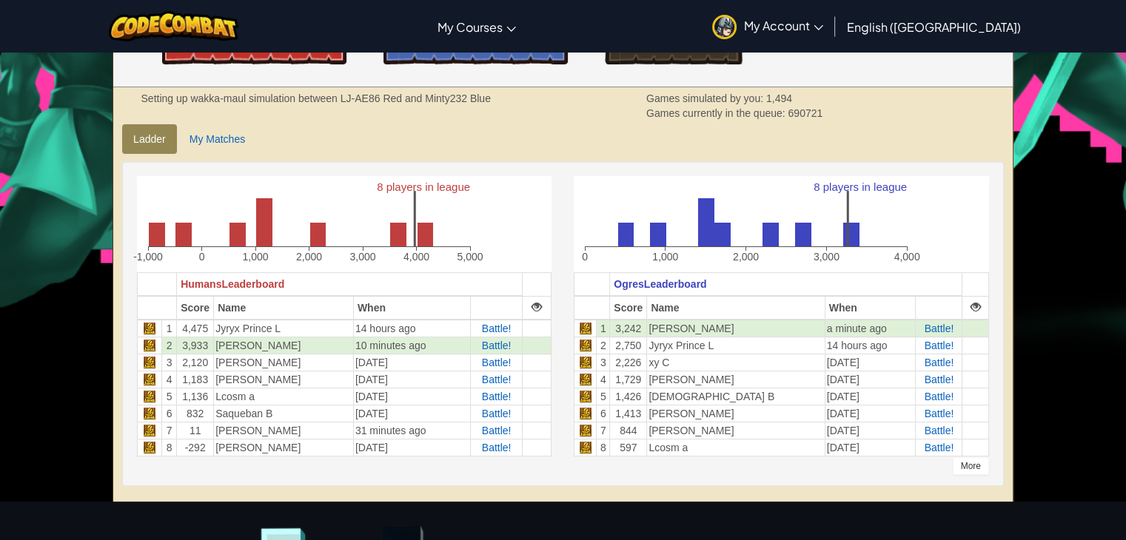
click at [975, 463] on div "More" at bounding box center [970, 466] width 36 height 18
click at [941, 380] on span "Battle!" at bounding box center [940, 380] width 30 height 12
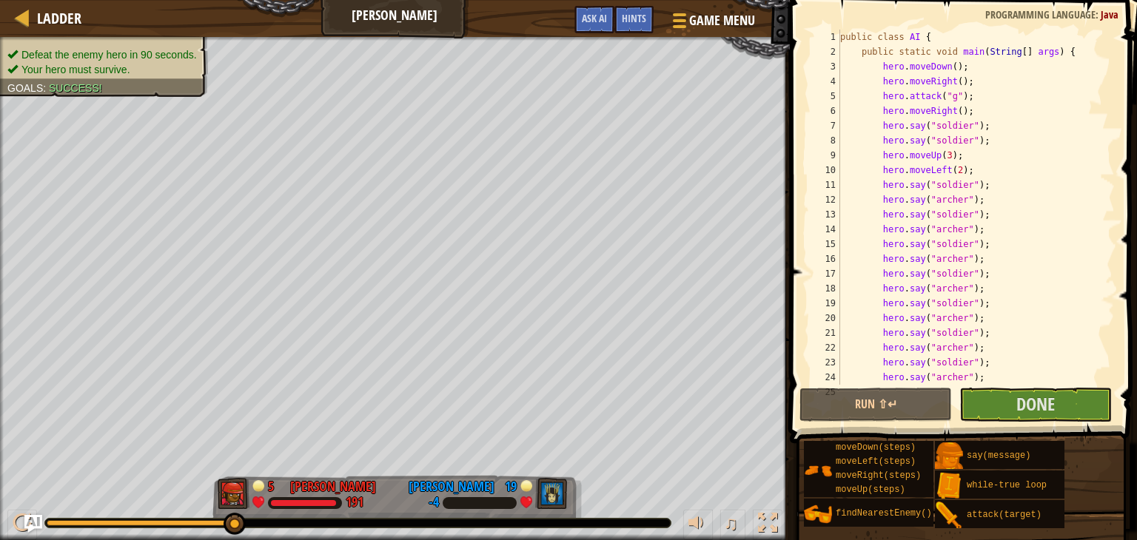
drag, startPoint x: 124, startPoint y: 524, endPoint x: 716, endPoint y: 510, distance: 591.5
click at [276, 526] on div at bounding box center [357, 523] width 625 height 9
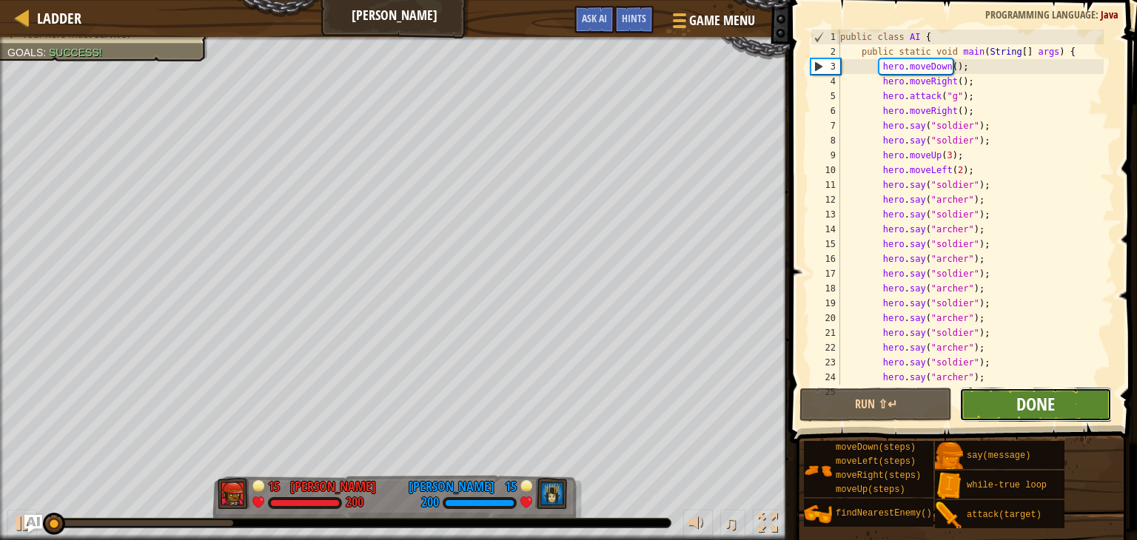
click at [1024, 401] on span "Done" at bounding box center [1035, 404] width 38 height 24
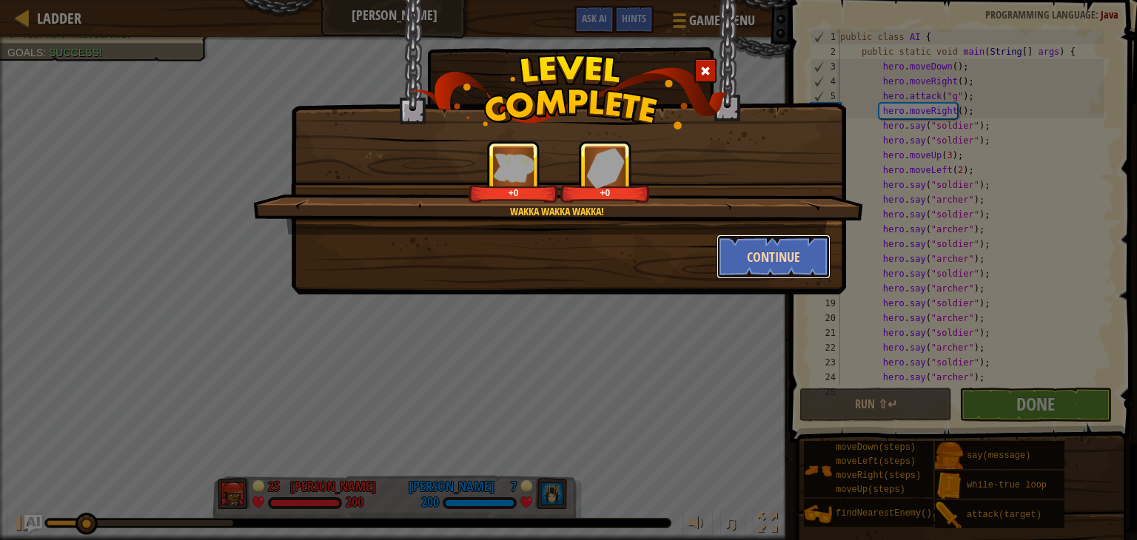
click at [771, 263] on button "Continue" at bounding box center [773, 257] width 115 height 44
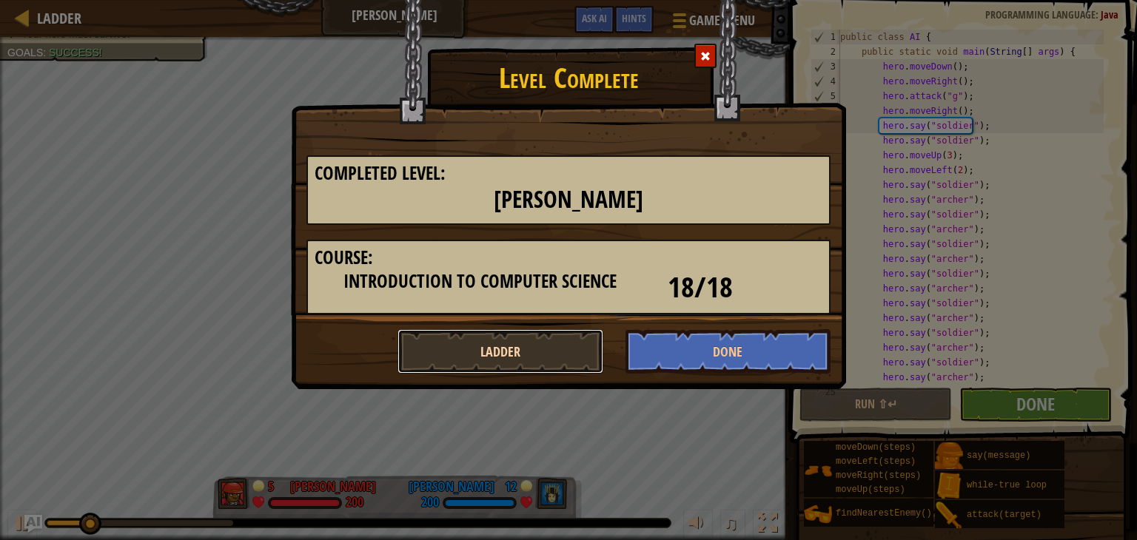
click at [515, 331] on button "Ladder" at bounding box center [500, 351] width 206 height 44
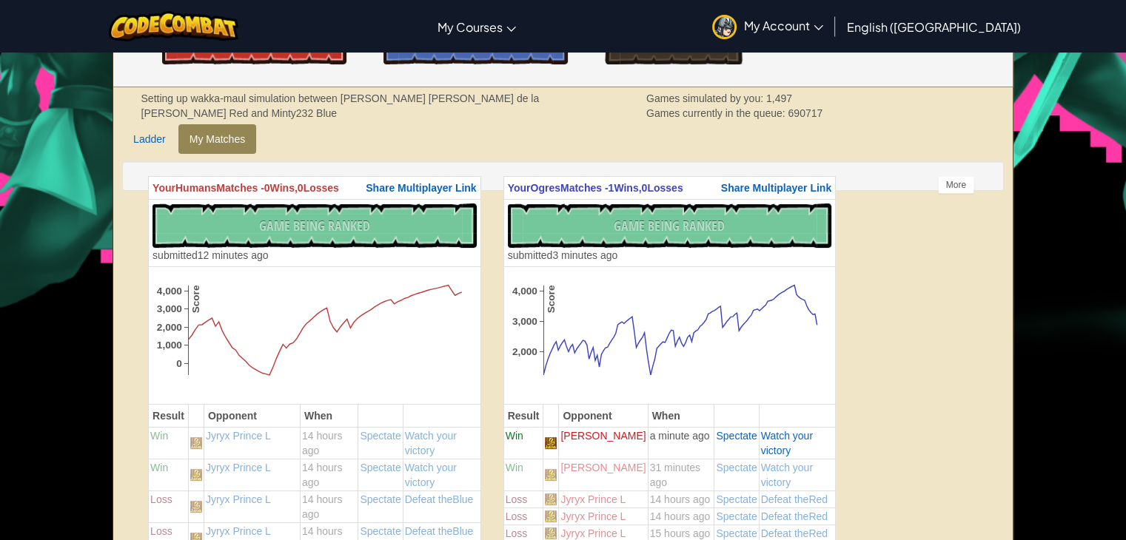
scroll to position [222, 0]
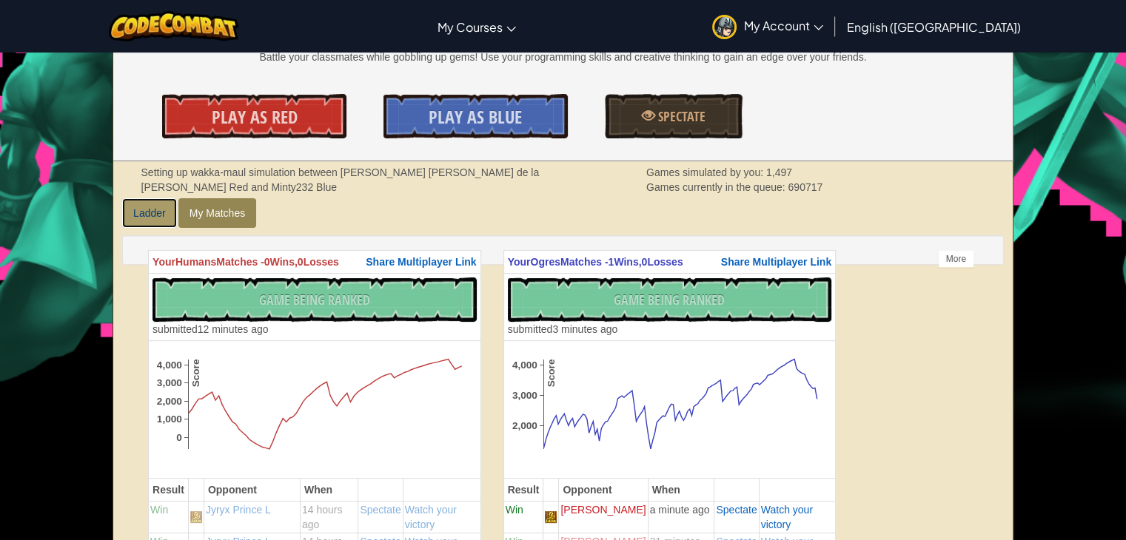
click at [150, 224] on link "Ladder" at bounding box center [149, 213] width 55 height 30
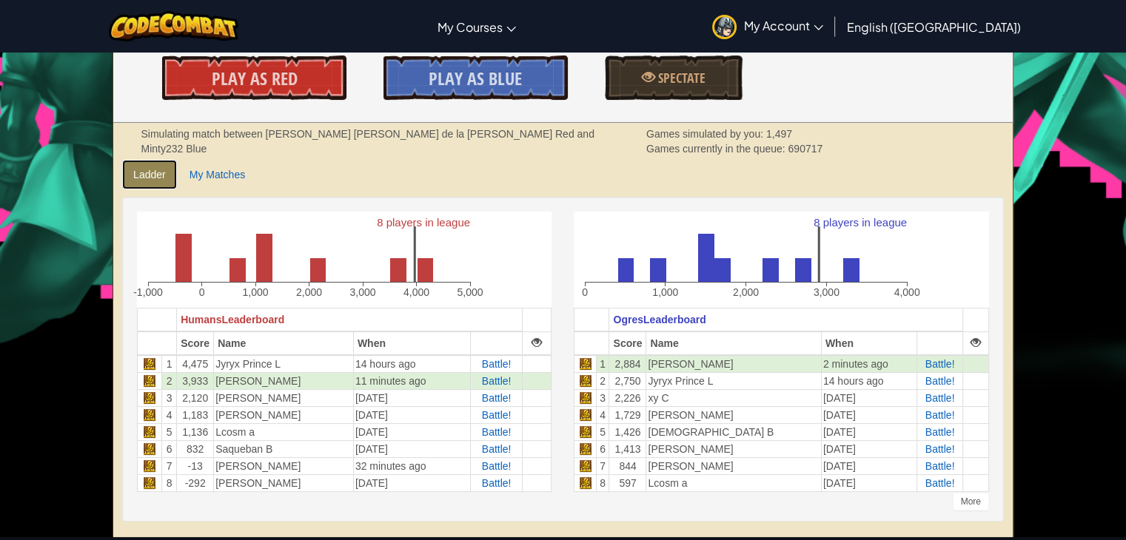
scroll to position [296, 0]
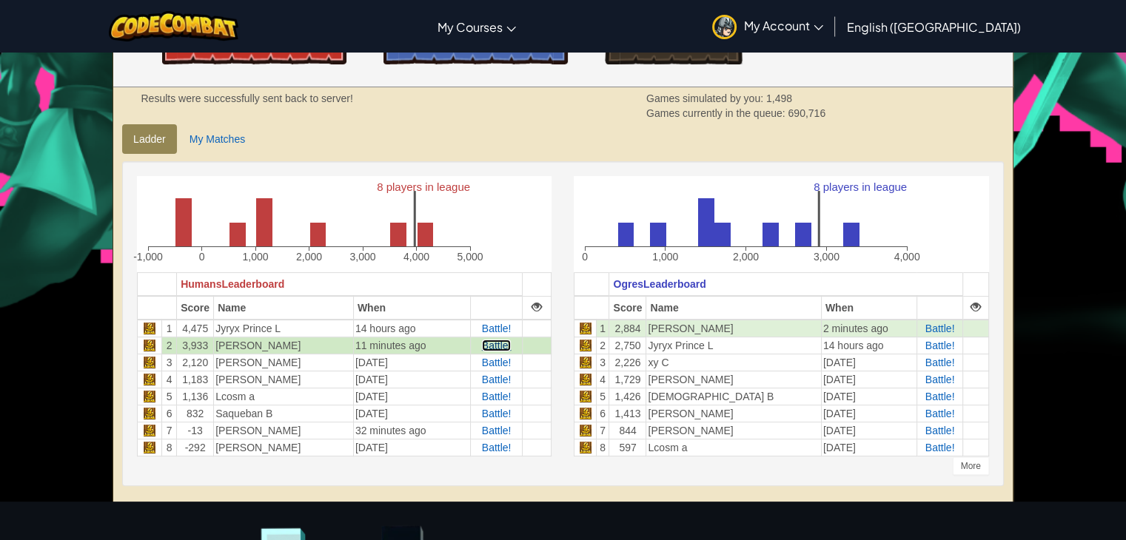
click at [499, 346] on span "Battle!" at bounding box center [497, 346] width 30 height 12
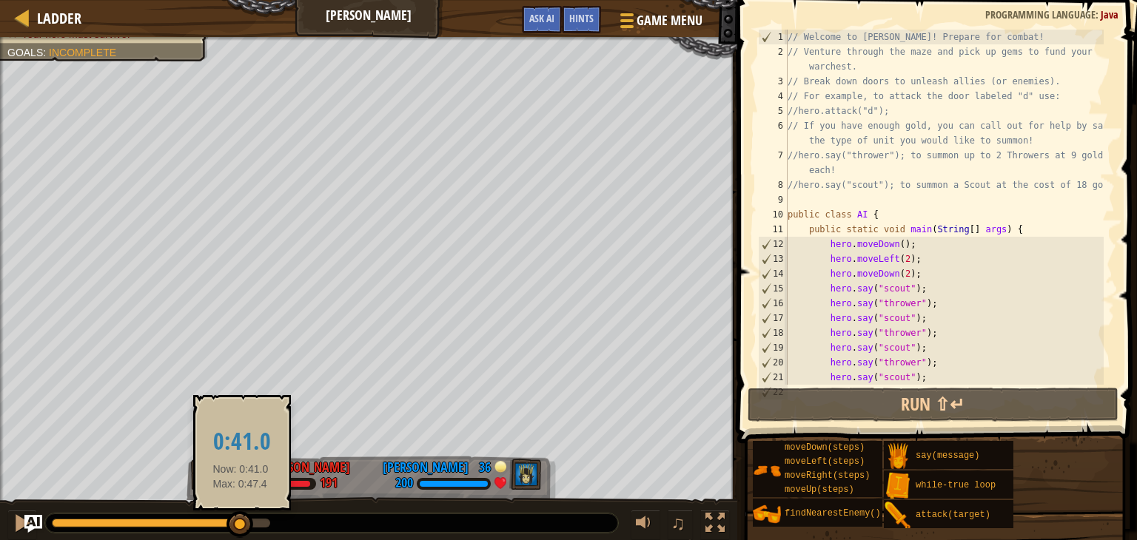
drag, startPoint x: 150, startPoint y: 525, endPoint x: 246, endPoint y: 515, distance: 95.9
click at [241, 519] on div at bounding box center [161, 523] width 218 height 9
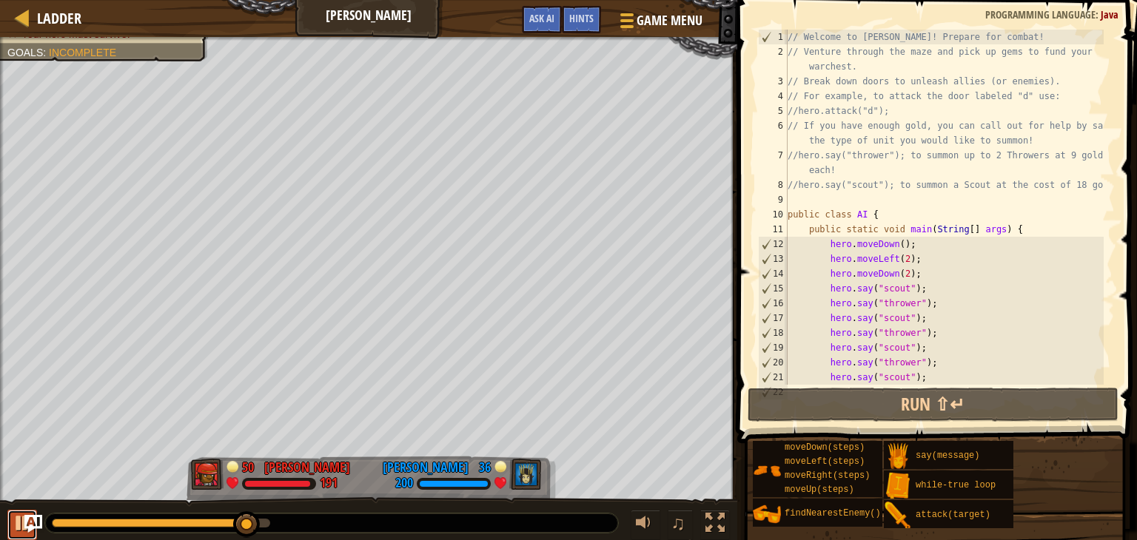
click at [12, 523] on button at bounding box center [22, 525] width 30 height 30
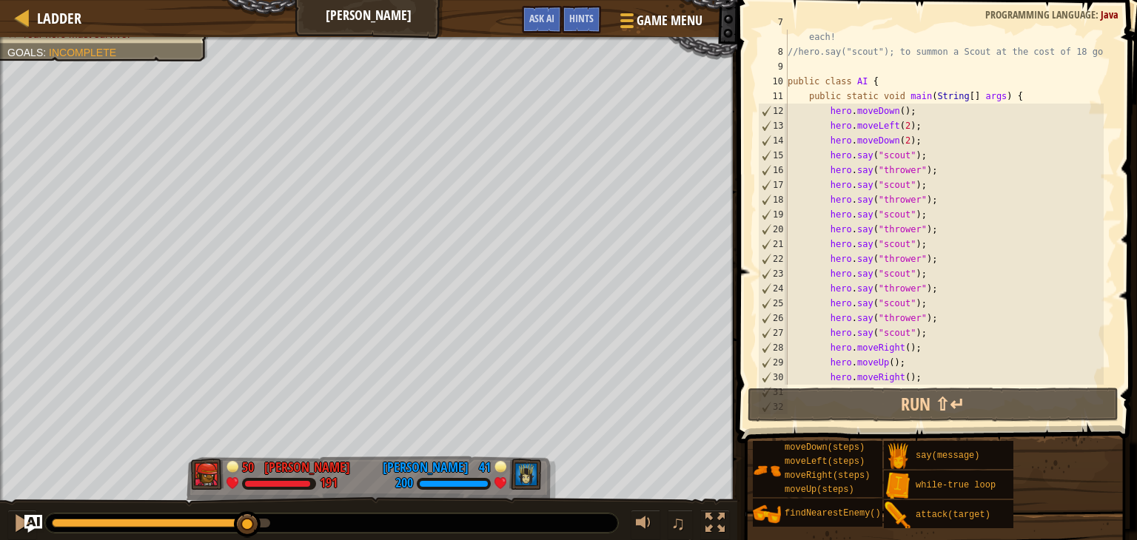
scroll to position [311, 0]
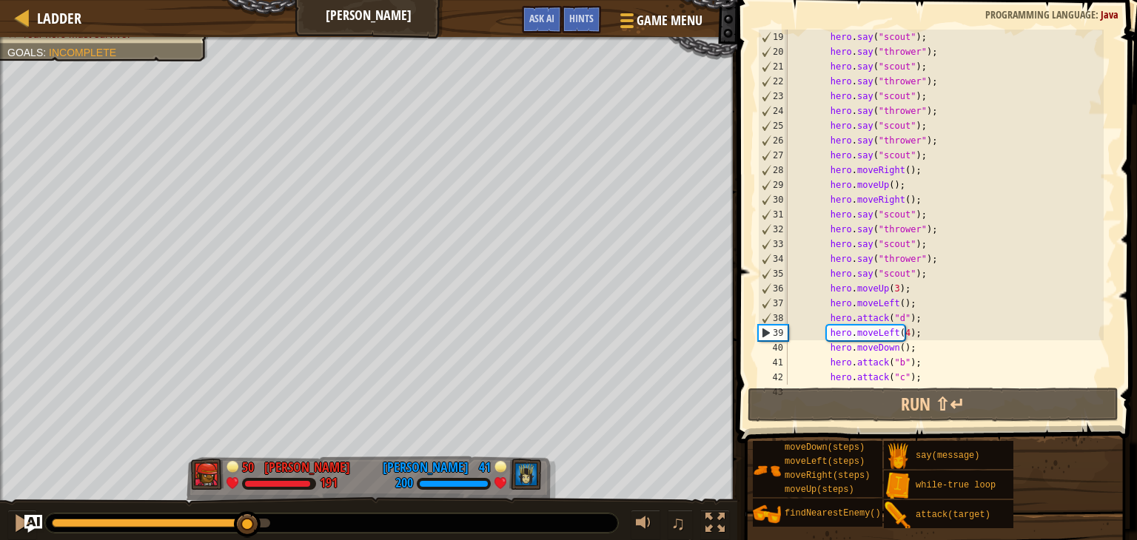
click at [899, 336] on div "hero . say ( "scout" ) ; hero . say ( "thrower" ) ; hero . say ( "scout" ) ; he…" at bounding box center [943, 222] width 319 height 385
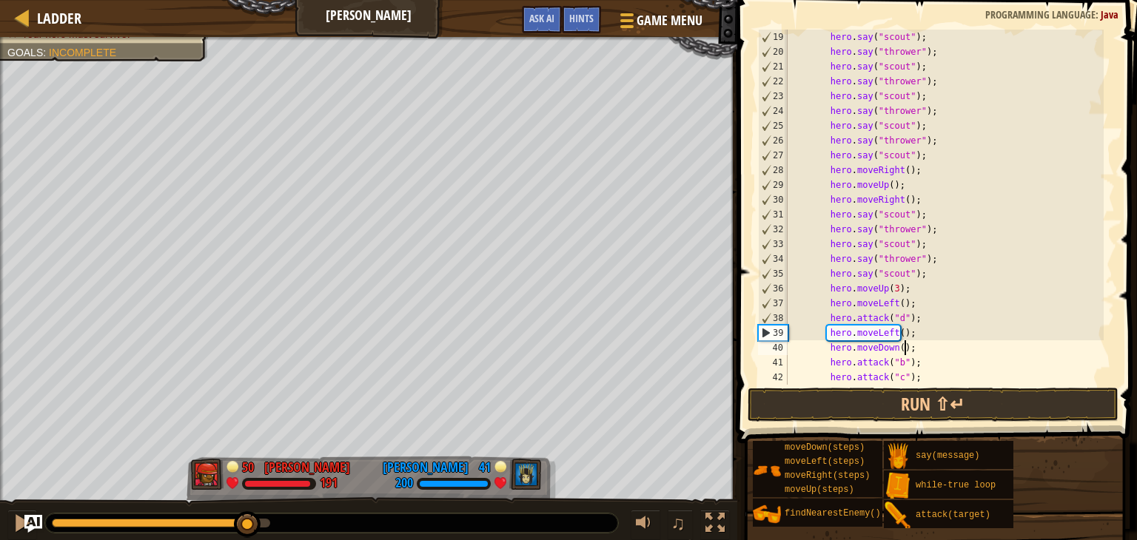
type textarea "hero.moveLeft();"
paste textarea "hero.say("thrower");"
type textarea "hero.say("thrower");"
paste textarea "hero.say("thrower");"
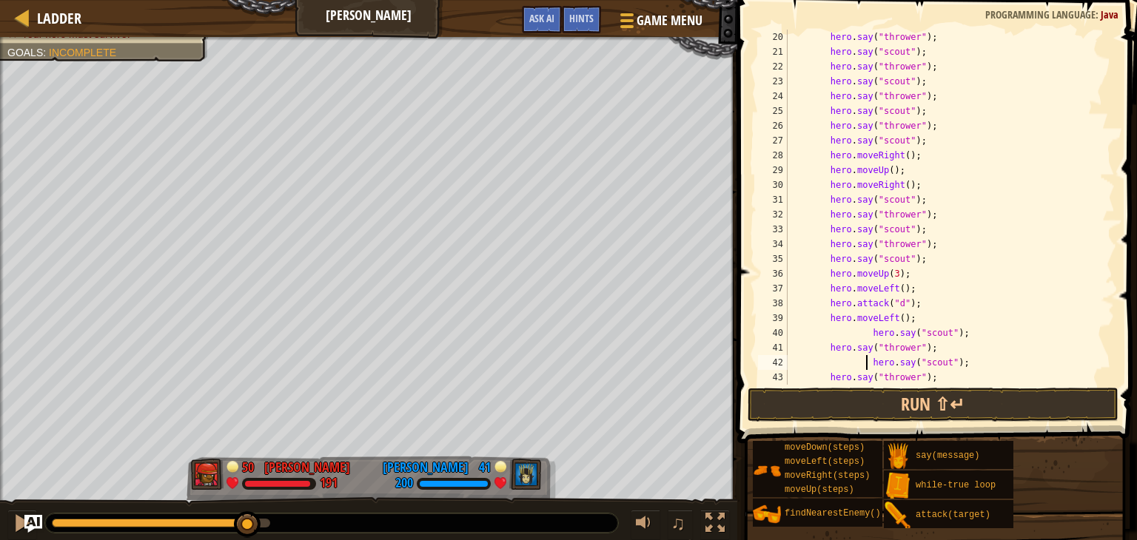
click at [867, 363] on div "hero . say ( "thrower" ) ; hero . say ( "scout" ) ; hero . say ( "thrower" ) ; …" at bounding box center [943, 222] width 319 height 385
click at [866, 334] on div "hero . say ( "thrower" ) ; hero . say ( "scout" ) ; hero . say ( "thrower" ) ; …" at bounding box center [943, 222] width 319 height 385
click at [887, 400] on button "Run ⇧↵" at bounding box center [932, 405] width 371 height 34
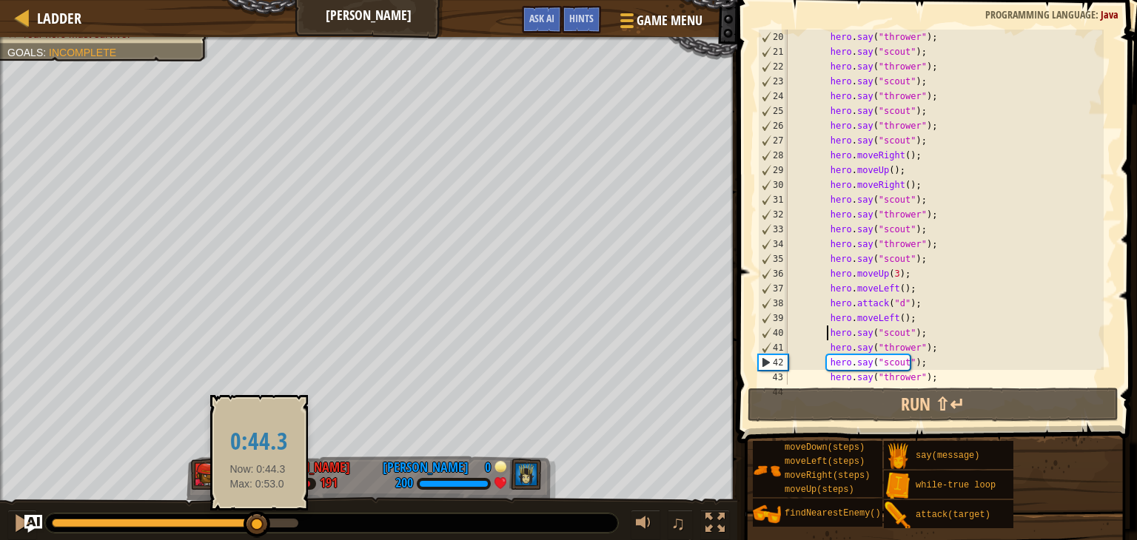
drag, startPoint x: 196, startPoint y: 520, endPoint x: 258, endPoint y: 520, distance: 61.4
click at [258, 520] on div at bounding box center [175, 523] width 246 height 9
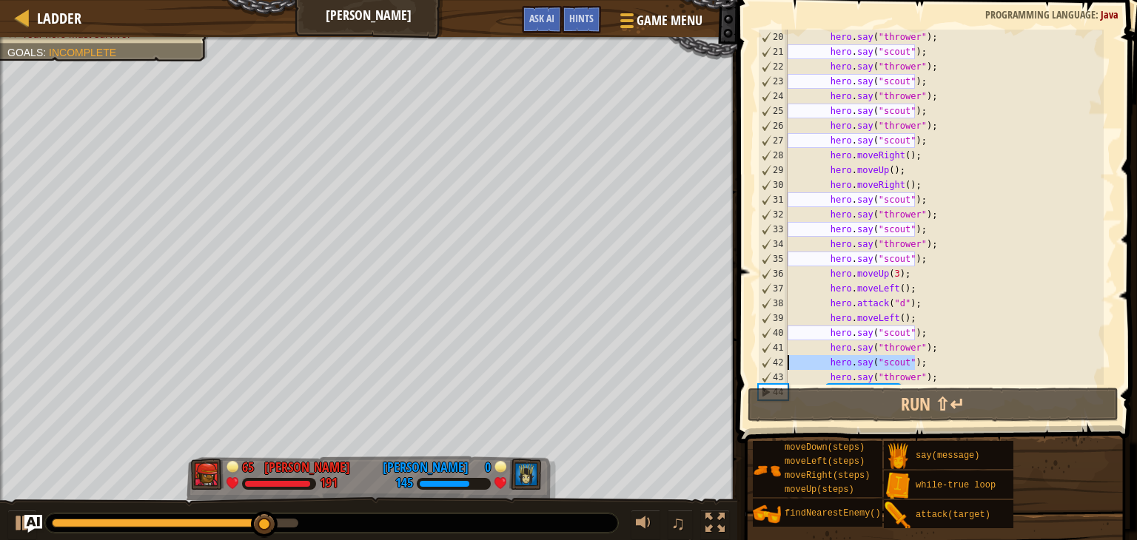
drag, startPoint x: 916, startPoint y: 364, endPoint x: 766, endPoint y: 364, distance: 150.2
click at [766, 364] on div "hero.say("scout"); 20 21 22 23 24 25 26 27 28 29 30 31 32 33 34 35 36 37 38 39 …" at bounding box center [935, 207] width 360 height 355
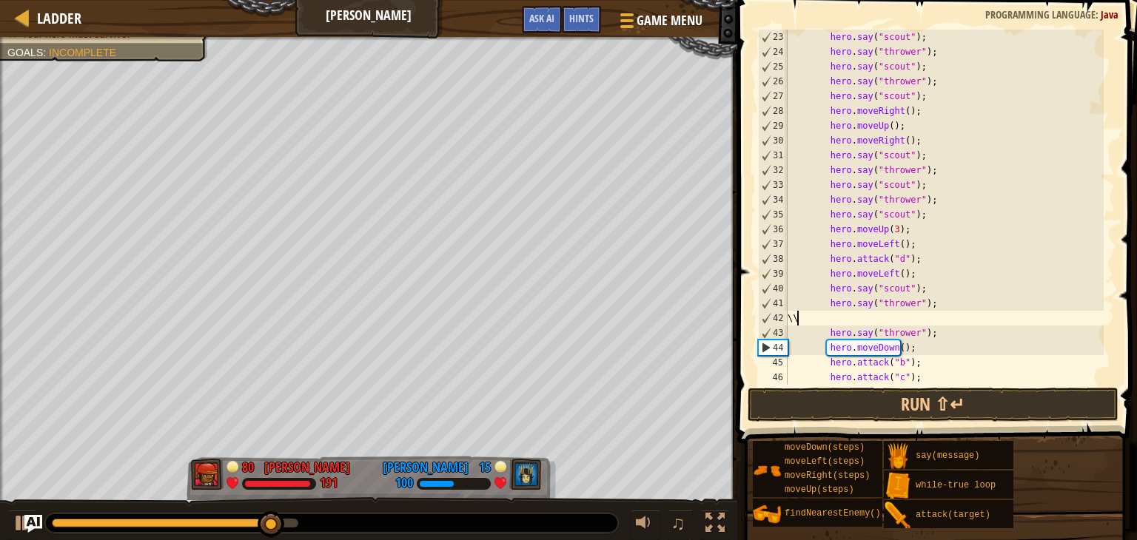
scroll to position [370, 0]
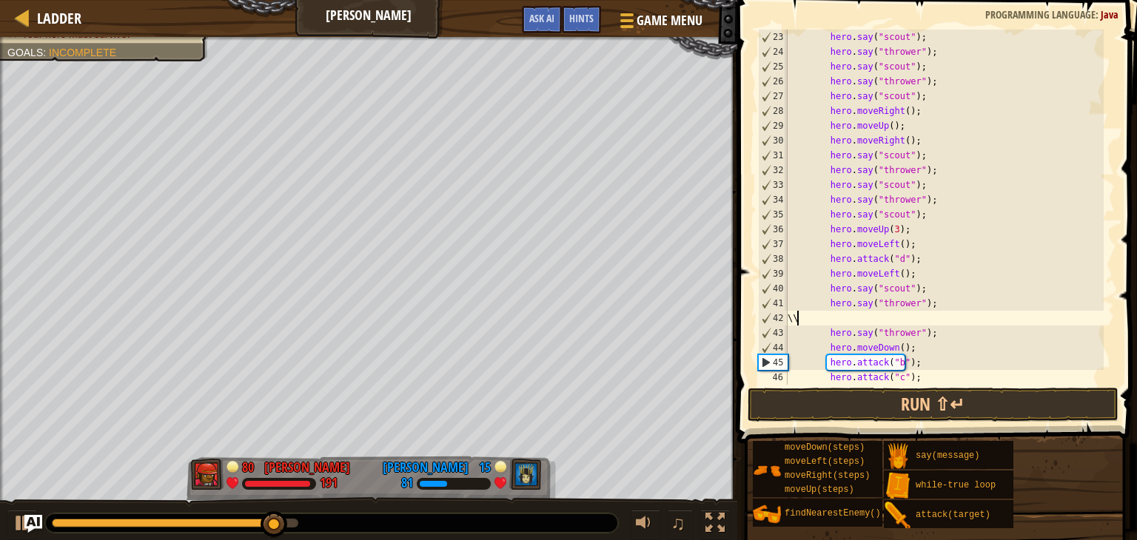
type textarea "\"
click at [802, 322] on div "hero . say ( "scout" ) ; hero . say ( "thrower" ) ; hero . say ( "scout" ) ; he…" at bounding box center [943, 222] width 319 height 385
type textarea "hero.say("thrower");"
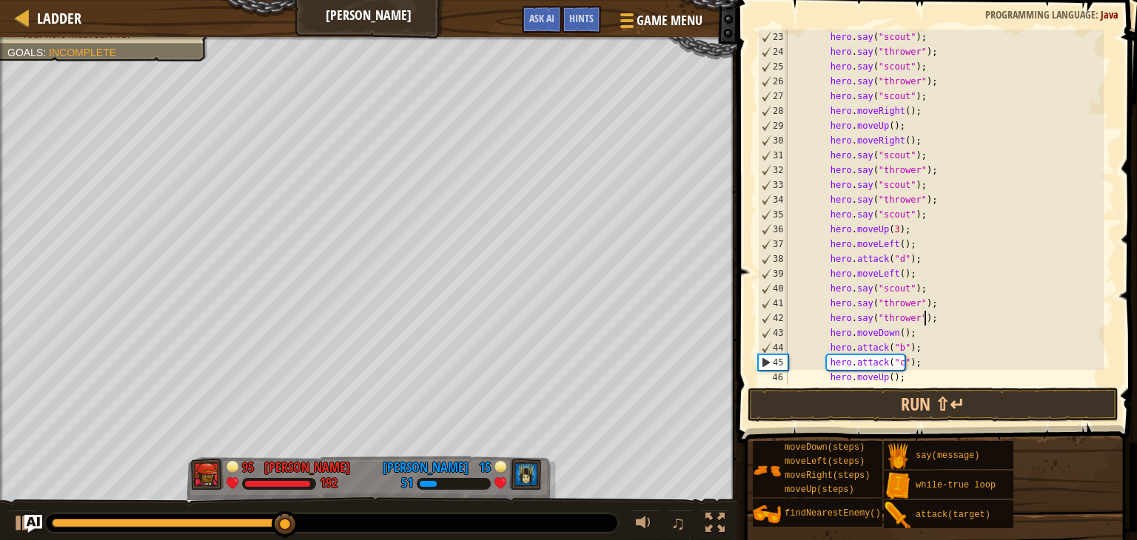
click at [942, 315] on div "hero . say ( "scout" ) ; hero . say ( "thrower" ) ; hero . say ( "scout" ) ; he…" at bounding box center [943, 222] width 319 height 385
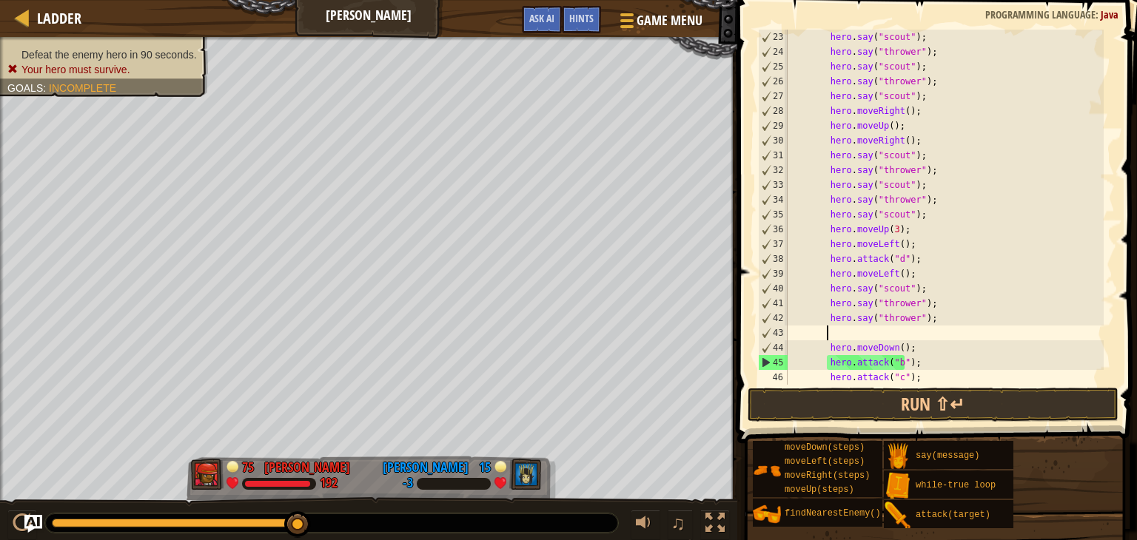
type textarea "lef"
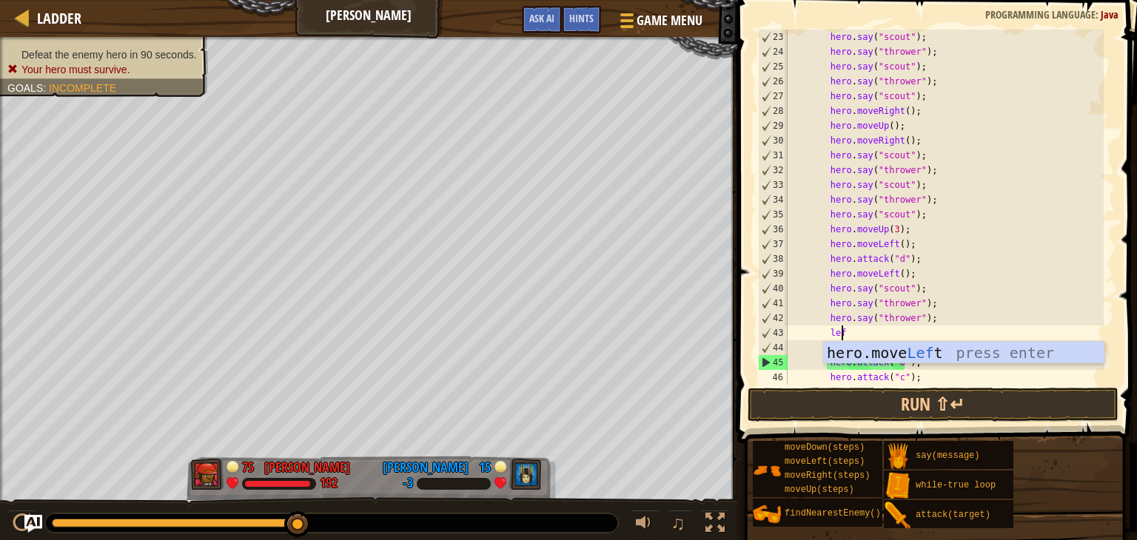
scroll to position [7, 2]
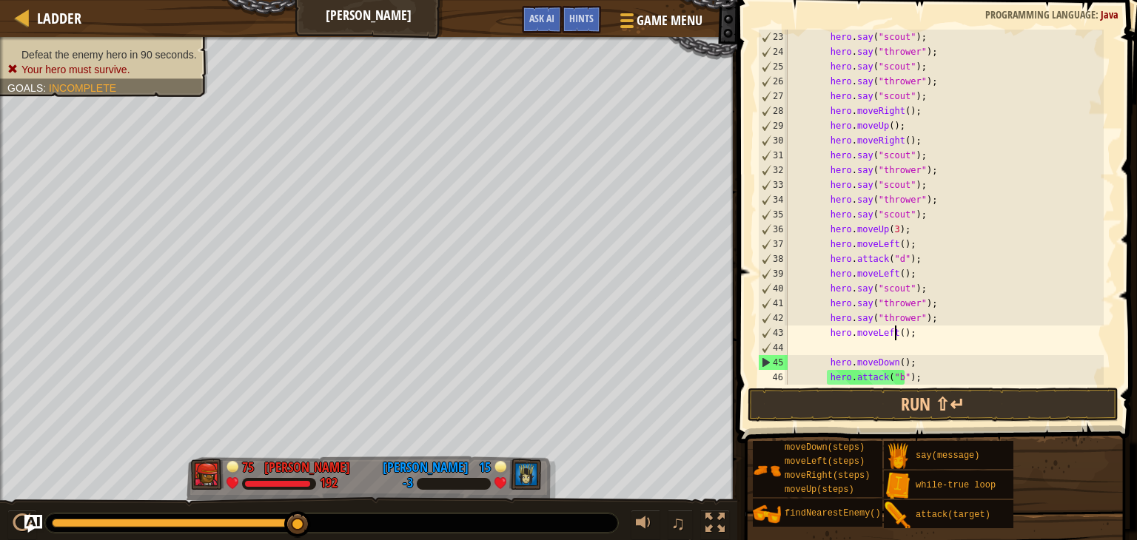
click at [897, 333] on div "hero . say ( "scout" ) ; hero . say ( "thrower" ) ; hero . say ( "scout" ) ; he…" at bounding box center [943, 222] width 319 height 385
type textarea "hero.moveLeft(3);"
click at [887, 349] on div "hero . say ( "scout" ) ; hero . say ( "thrower" ) ; hero . say ( "scout" ) ; he…" at bounding box center [943, 222] width 319 height 385
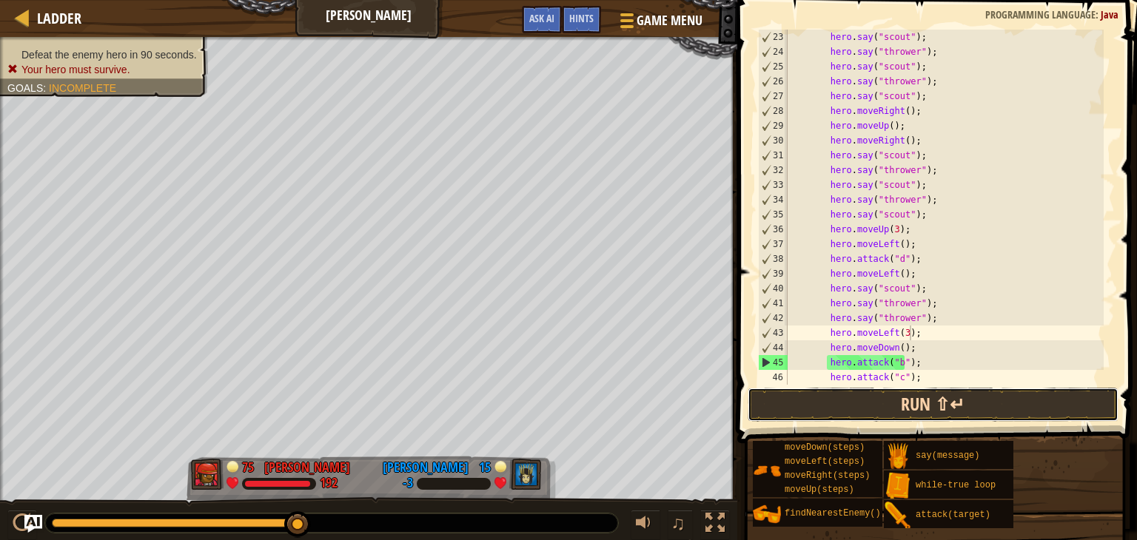
click at [892, 406] on button "Run ⇧↵" at bounding box center [932, 405] width 371 height 34
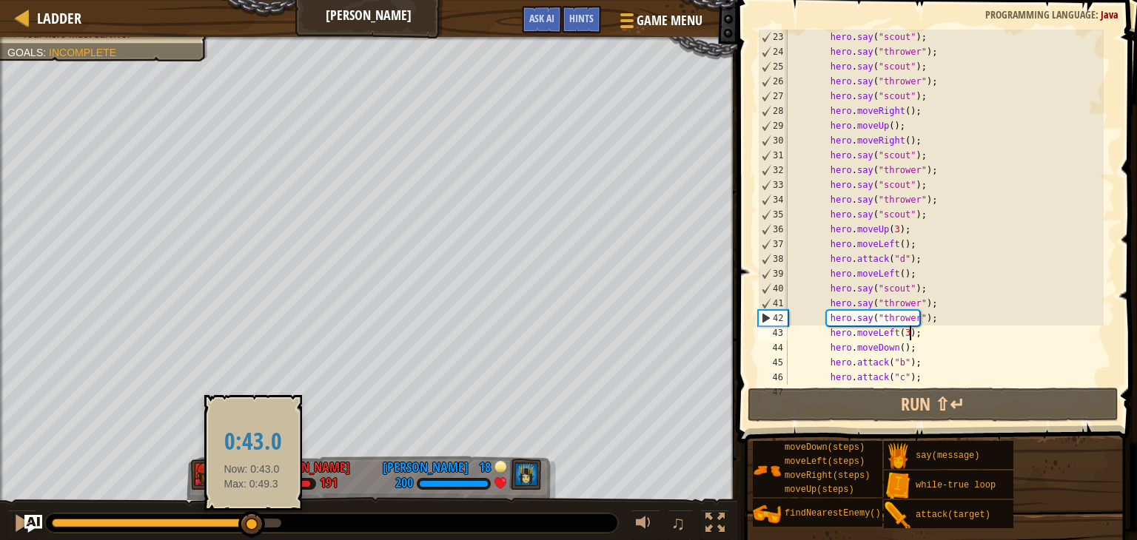
drag, startPoint x: 235, startPoint y: 521, endPoint x: 249, endPoint y: 525, distance: 14.5
click at [249, 525] on div at bounding box center [251, 524] width 27 height 27
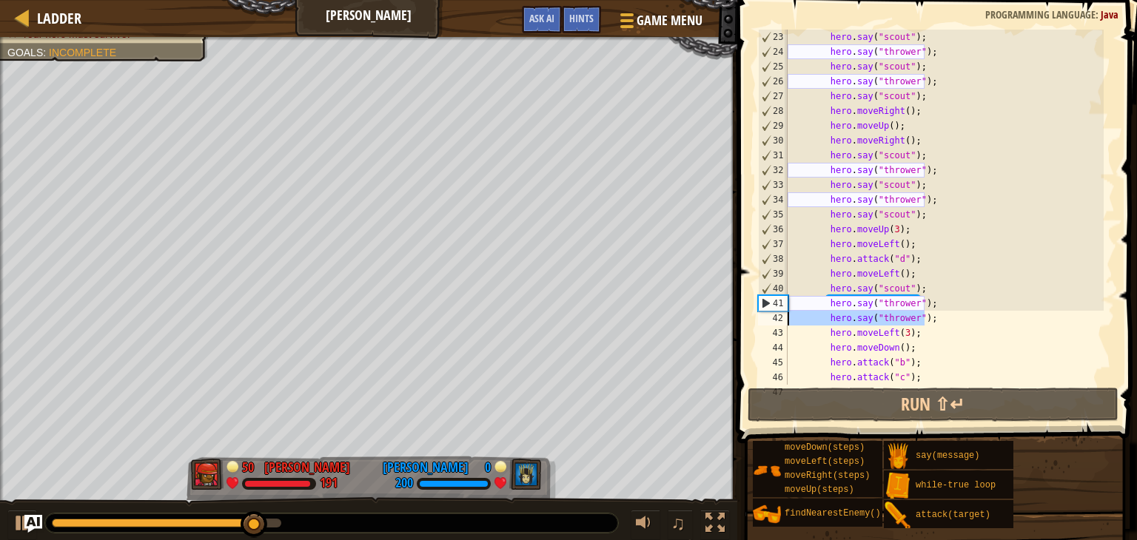
drag, startPoint x: 917, startPoint y: 320, endPoint x: 771, endPoint y: 321, distance: 145.8
click at [771, 321] on div "hero.moveLeft(3); 23 24 25 26 27 28 29 30 31 32 33 34 35 36 37 38 39 40 41 42 4…" at bounding box center [935, 207] width 360 height 355
type textarea "hero.say("thrower");"
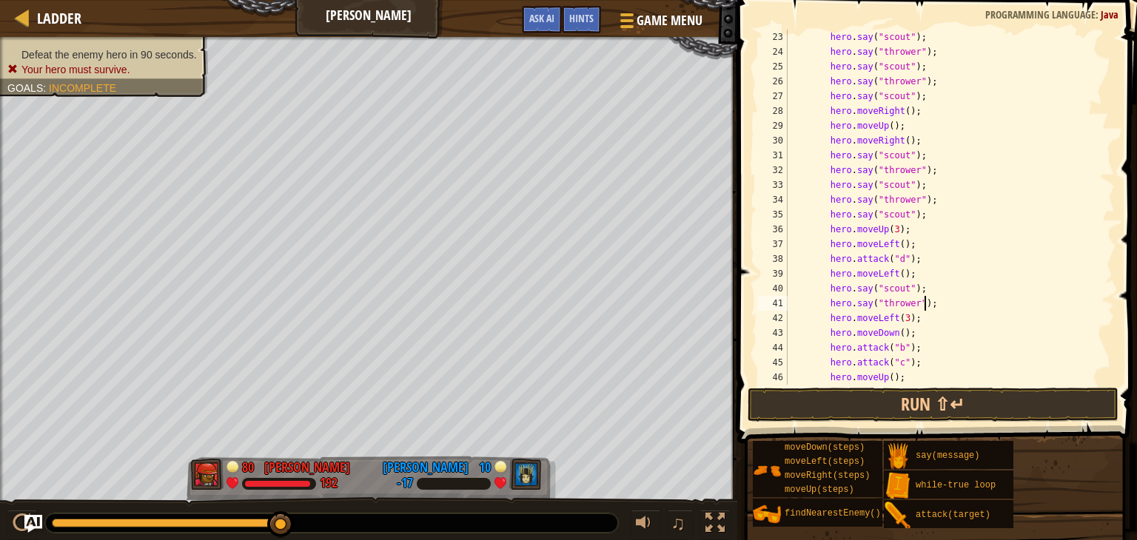
click at [888, 140] on div "hero . say ( "scout" ) ; hero . say ( "thrower" ) ; hero . say ( "scout" ) ; he…" at bounding box center [943, 222] width 319 height 385
click at [891, 141] on div "hero . say ( "scout" ) ; hero . say ( "thrower" ) ; hero . say ( "scout" ) ; he…" at bounding box center [943, 222] width 319 height 385
click at [894, 141] on div "hero . say ( "scout" ) ; hero . say ( "thrower" ) ; hero . say ( "scout" ) ; he…" at bounding box center [943, 222] width 319 height 385
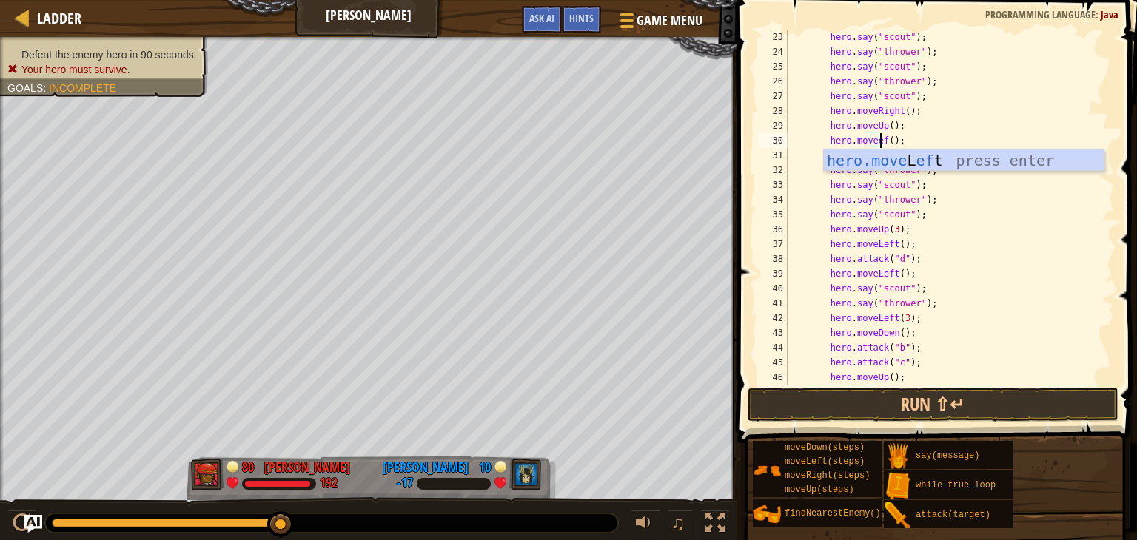
scroll to position [7, 7]
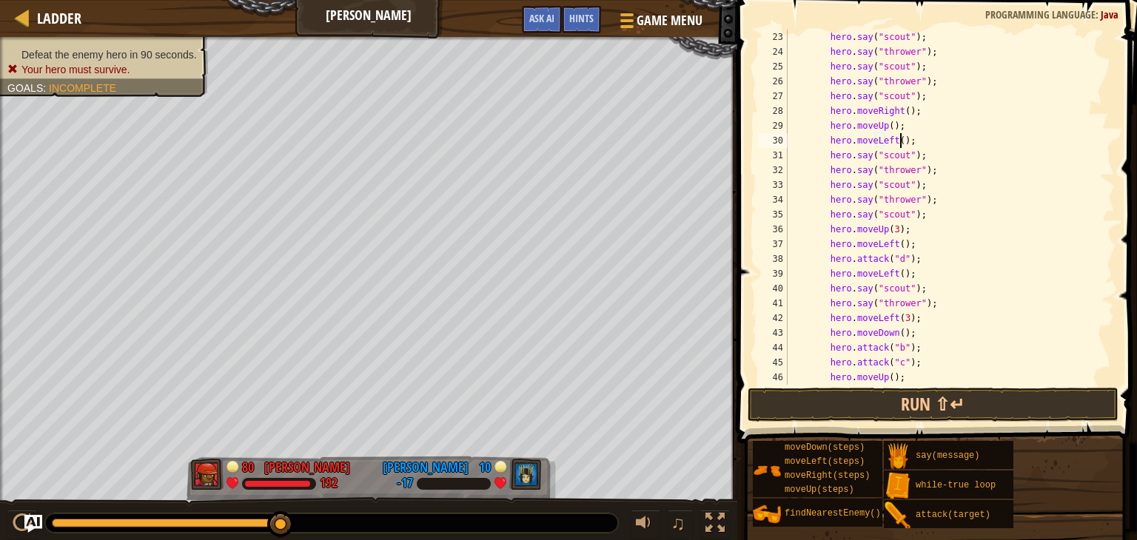
type textarea "hero.moveLeft();"
click at [929, 144] on div "hero . say ( "scout" ) ; hero . say ( "thrower" ) ; hero . say ( "scout" ) ; he…" at bounding box center [943, 222] width 319 height 385
type textarea "move"
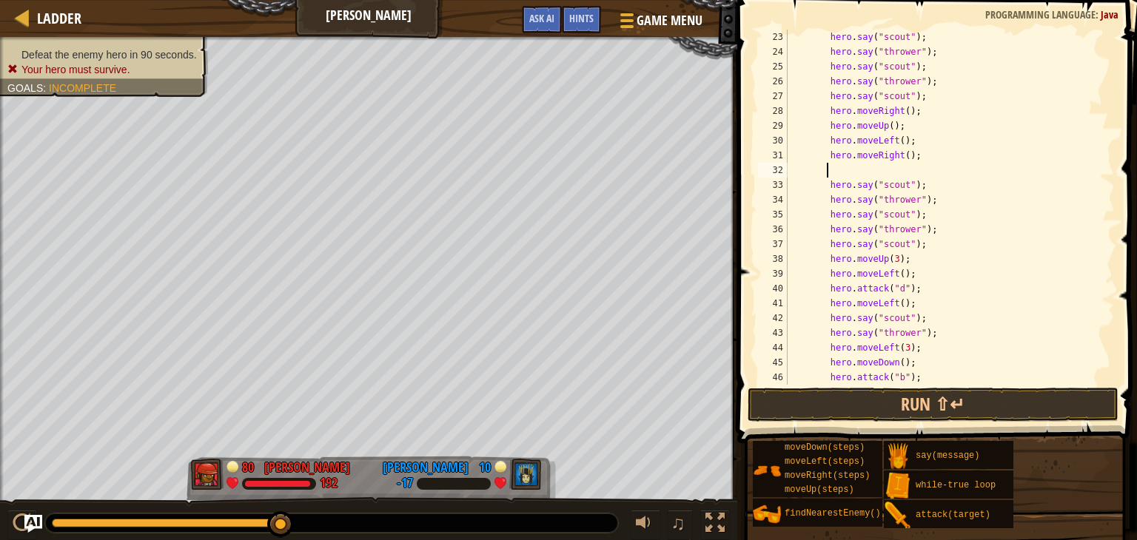
click at [897, 155] on div "hero . say ( "scout" ) ; hero . say ( "thrower" ) ; hero . say ( "scout" ) ; he…" at bounding box center [943, 222] width 319 height 385
click at [899, 157] on div "hero . say ( "scout" ) ; hero . say ( "thrower" ) ; hero . say ( "scout" ) ; he…" at bounding box center [943, 222] width 319 height 385
type textarea "hero.moveRight(2);"
click at [884, 171] on div "hero . say ( "scout" ) ; hero . say ( "thrower" ) ; hero . say ( "scout" ) ; he…" at bounding box center [943, 222] width 319 height 385
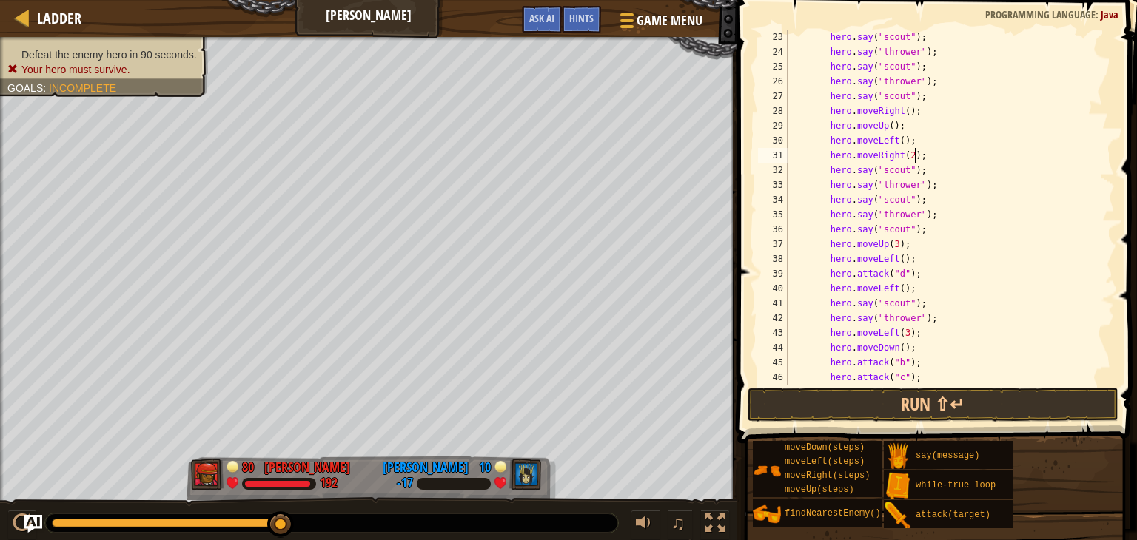
click at [929, 87] on div "hero . say ( "scout" ) ; hero . say ( "thrower" ) ; hero . say ( "scout" ) ; he…" at bounding box center [943, 222] width 319 height 385
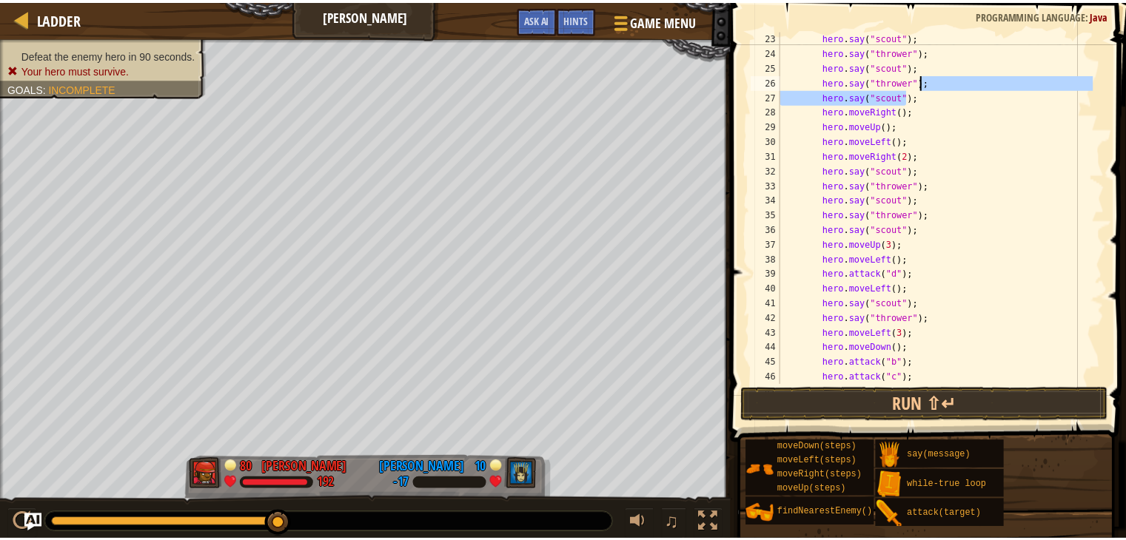
scroll to position [370, 0]
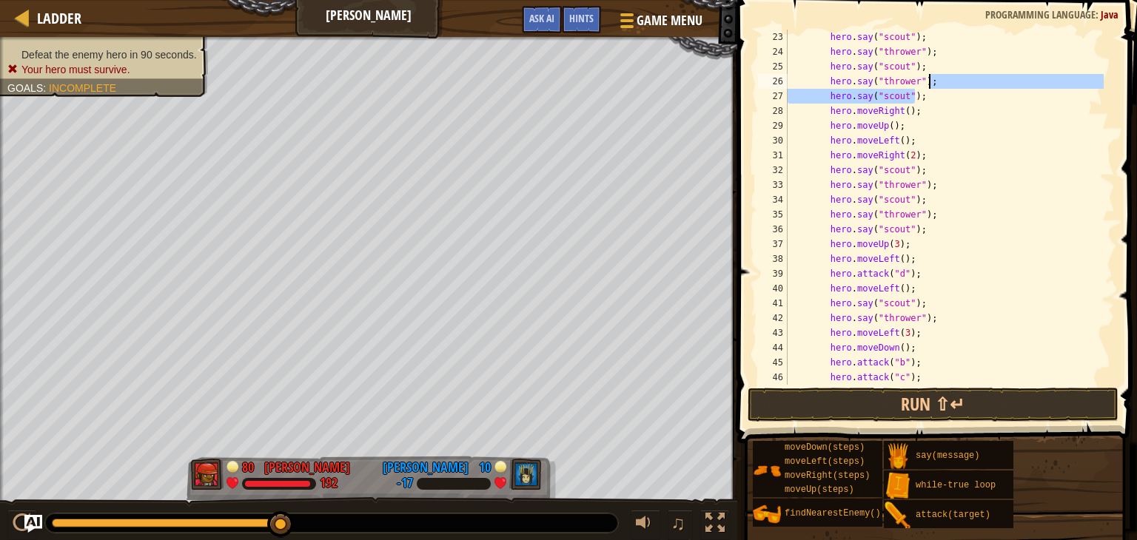
click at [932, 101] on div "hero . say ( "scout" ) ; hero . say ( "thrower" ) ; hero . say ( "scout" ) ; he…" at bounding box center [943, 207] width 319 height 355
drag, startPoint x: 921, startPoint y: 99, endPoint x: 758, endPoint y: 84, distance: 164.2
click at [758, 84] on div "hero.say("scout"); 23 24 25 26 27 28 29 30 31 32 33 34 35 36 37 38 39 40 41 42 …" at bounding box center [935, 207] width 360 height 355
type textarea "hero.say("thrower"); hero.say("scout");"
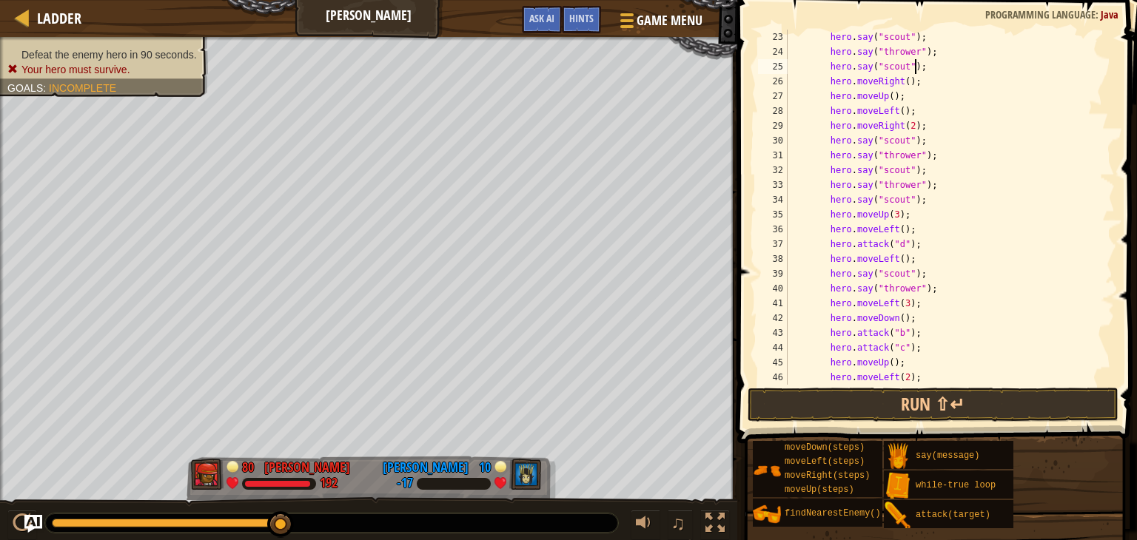
click at [926, 275] on div "hero . say ( "scout" ) ; hero . say ( "thrower" ) ; hero . say ( "scout" ) ; he…" at bounding box center [943, 222] width 319 height 385
click at [929, 291] on div "hero . say ( "scout" ) ; hero . say ( "thrower" ) ; hero . say ( "scout" ) ; he…" at bounding box center [943, 222] width 319 height 385
type textarea "hero.say("thrower");"
paste textarea "hero.say("thrower");"
type textarea "hero.say("thrower");"
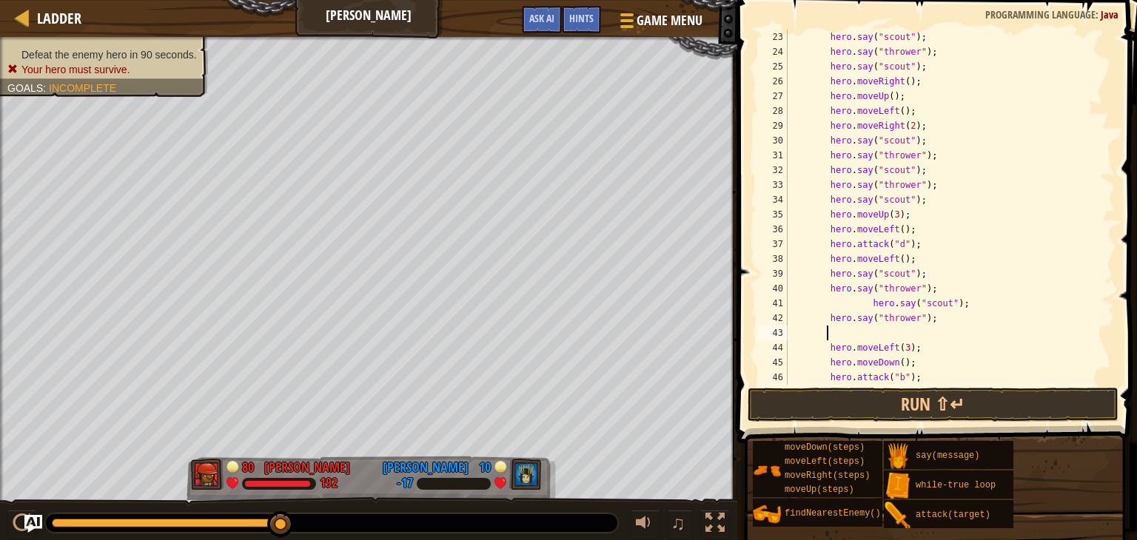
paste textarea "hero.say("thrower");"
type textarea "hero.say("thrower");"
paste textarea "hero.say("thrower");"
click at [864, 366] on div "hero . say ( "scout" ) ; hero . say ( "thrower" ) ; hero . say ( "scout" ) ; he…" at bounding box center [943, 222] width 319 height 385
click at [866, 366] on div "hero . say ( "scout" ) ; hero . say ( "thrower" ) ; hero . say ( "scout" ) ; he…" at bounding box center [943, 207] width 319 height 355
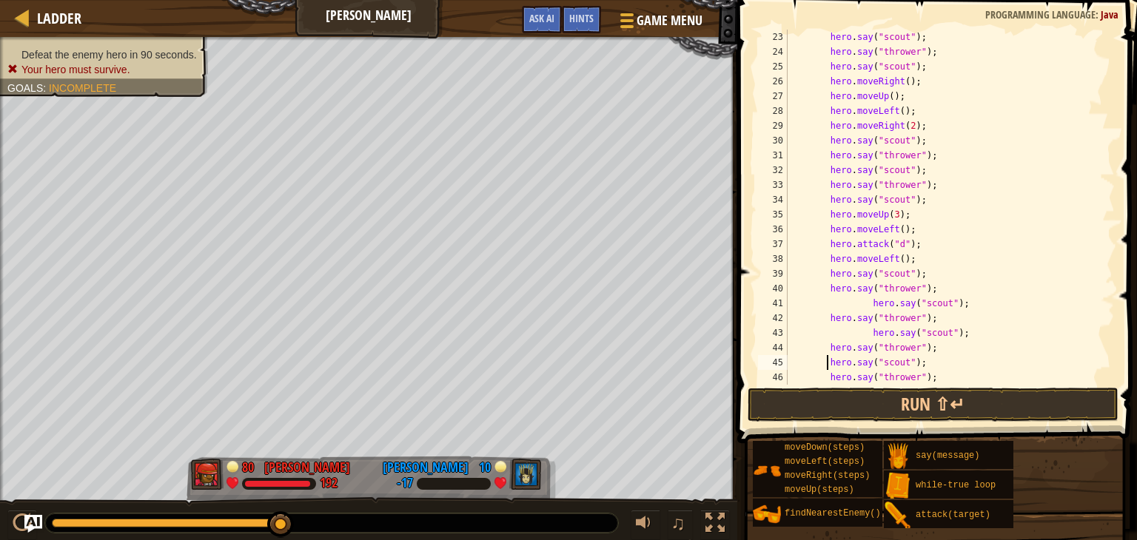
click at [866, 332] on div "hero . say ( "scout" ) ; hero . say ( "thrower" ) ; hero . say ( "scout" ) ; he…" at bounding box center [943, 222] width 319 height 385
click at [864, 304] on div "hero . say ( "scout" ) ; hero . say ( "thrower" ) ; hero . say ( "scout" ) ; he…" at bounding box center [943, 222] width 319 height 385
type textarea "hero.say("scout");"
click at [895, 403] on button "Run ⇧↵" at bounding box center [932, 405] width 371 height 34
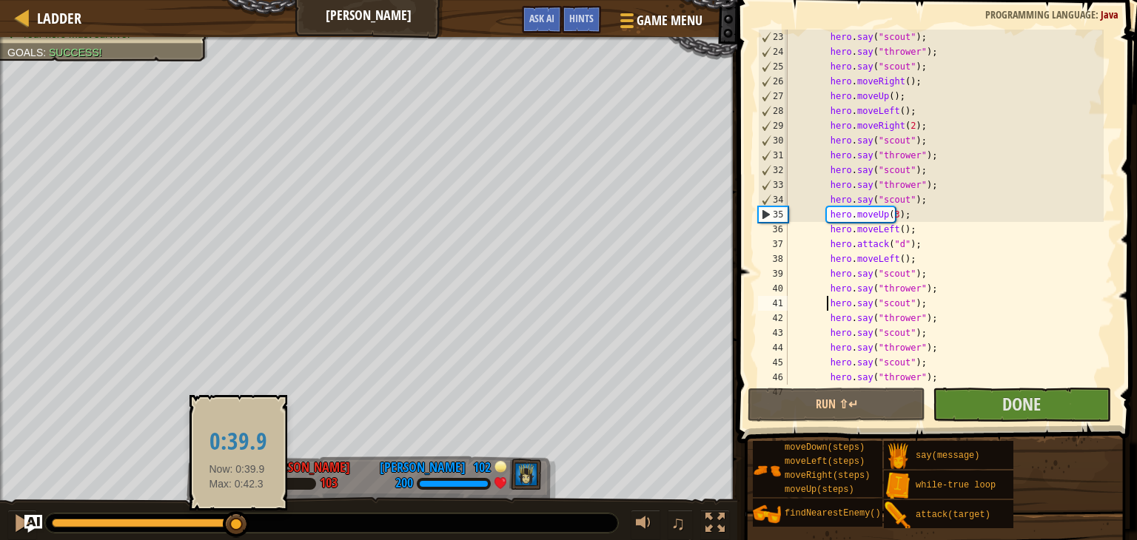
drag, startPoint x: 155, startPoint y: 520, endPoint x: 237, endPoint y: 531, distance: 83.0
click at [237, 528] on div at bounding box center [150, 523] width 196 height 9
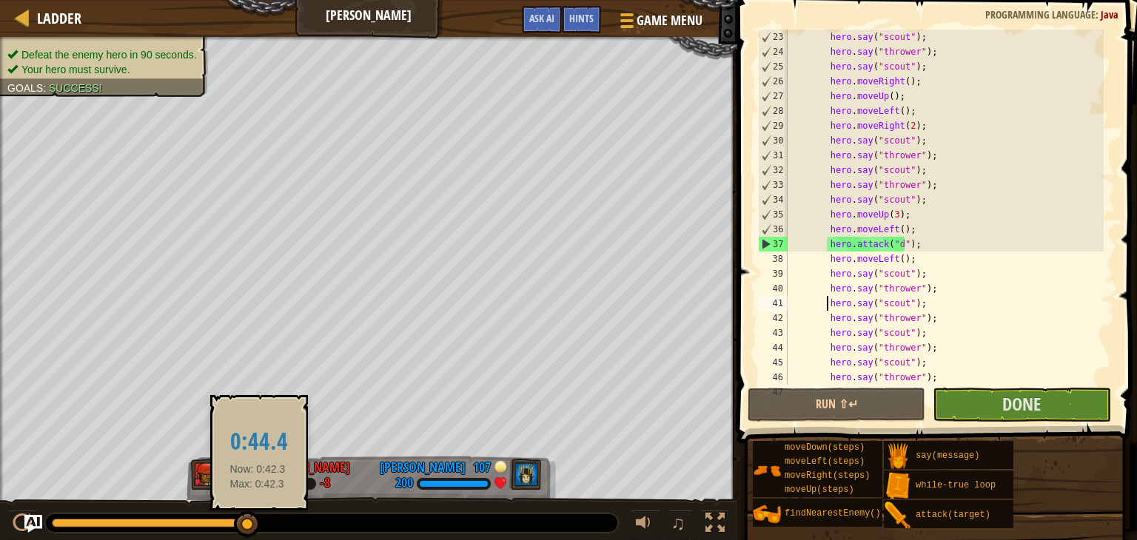
drag, startPoint x: 248, startPoint y: 520, endPoint x: 258, endPoint y: 529, distance: 13.1
click at [258, 529] on div at bounding box center [247, 524] width 27 height 27
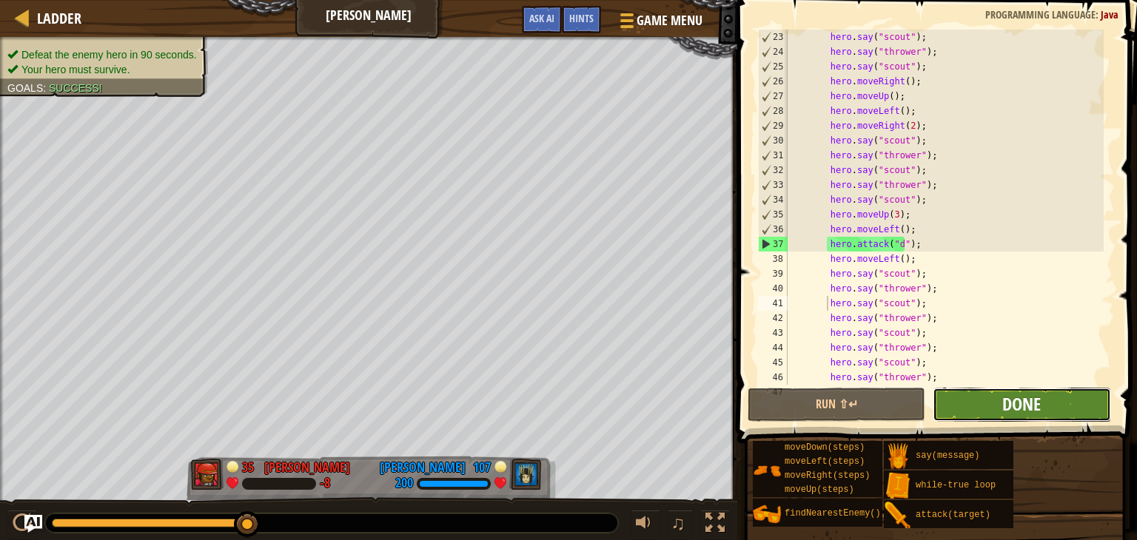
click at [1004, 411] on span "Done" at bounding box center [1021, 404] width 38 height 24
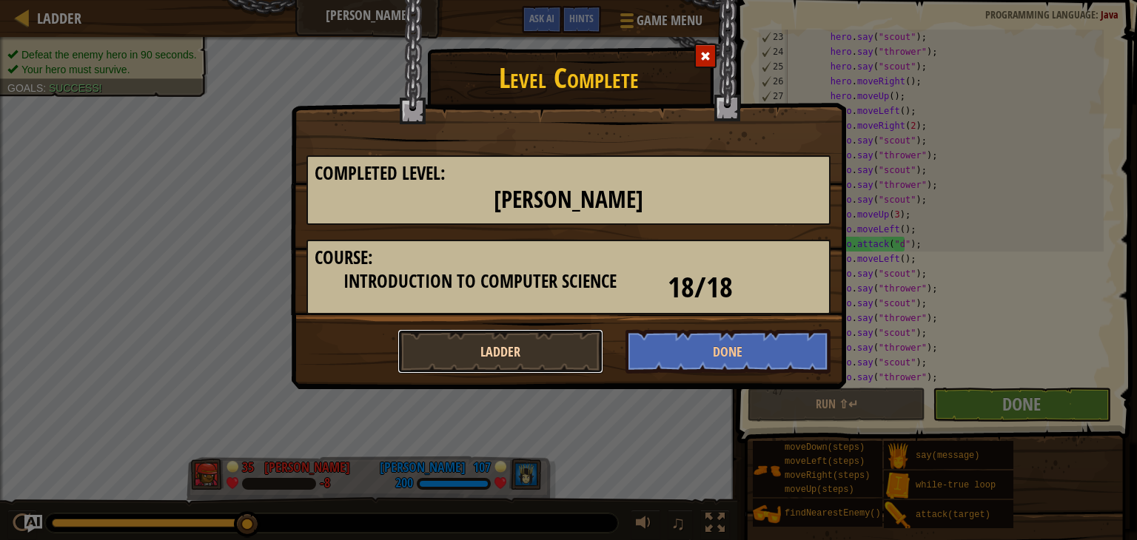
click at [524, 352] on button "Ladder" at bounding box center [500, 351] width 206 height 44
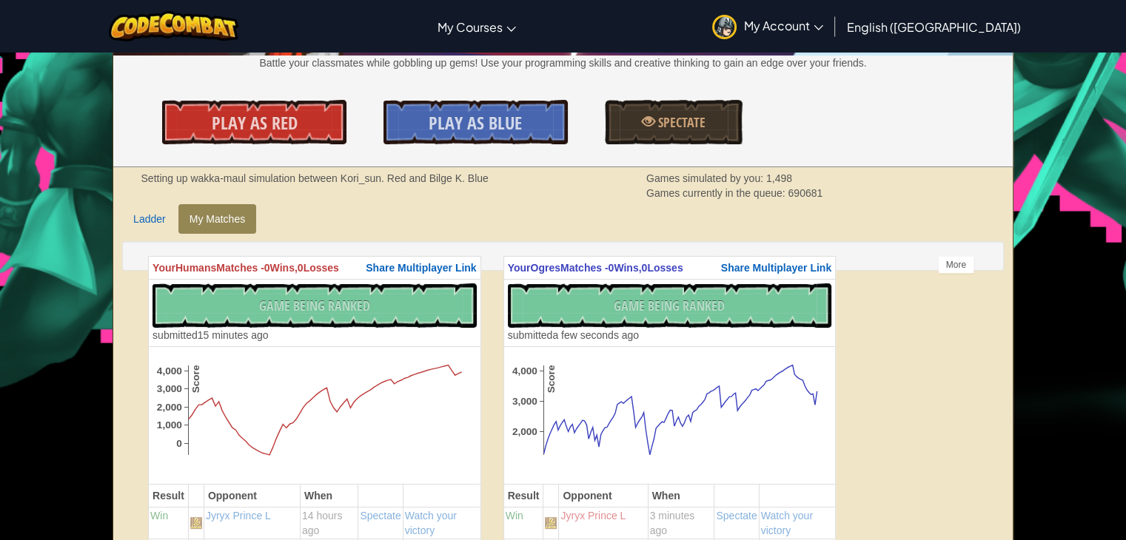
scroll to position [296, 0]
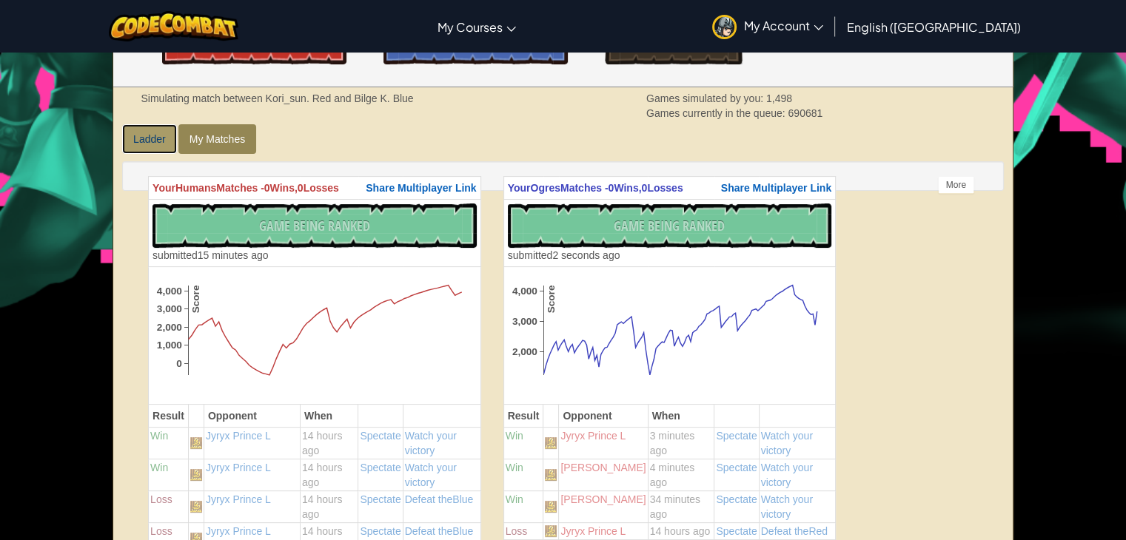
click at [156, 143] on link "Ladder" at bounding box center [149, 139] width 55 height 30
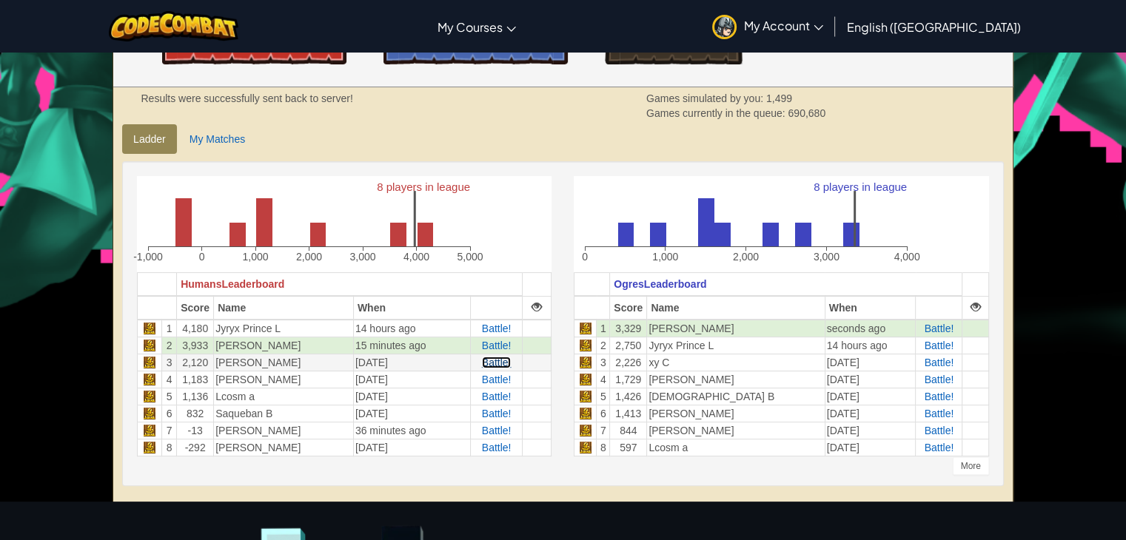
click at [499, 360] on span "Battle!" at bounding box center [497, 363] width 30 height 12
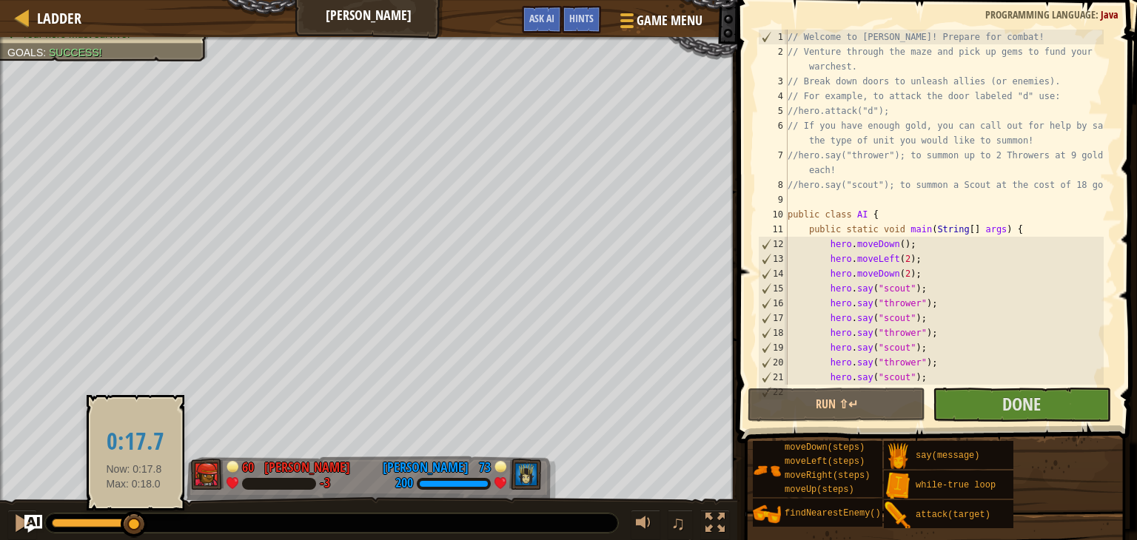
drag, startPoint x: 67, startPoint y: 527, endPoint x: 136, endPoint y: 532, distance: 69.0
click at [135, 532] on div at bounding box center [134, 524] width 27 height 27
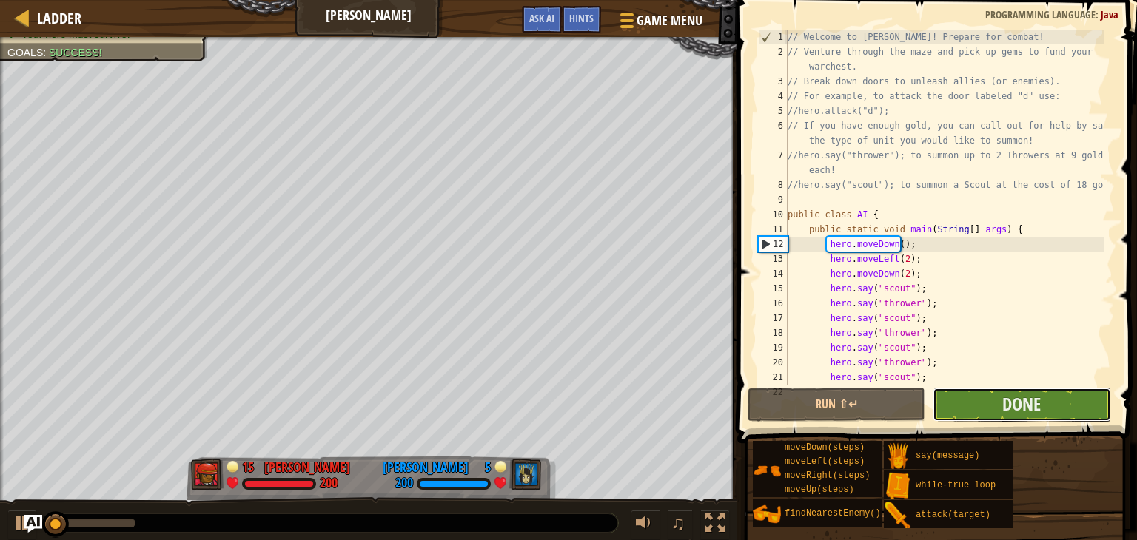
click at [1070, 406] on button "Done" at bounding box center [1021, 405] width 178 height 34
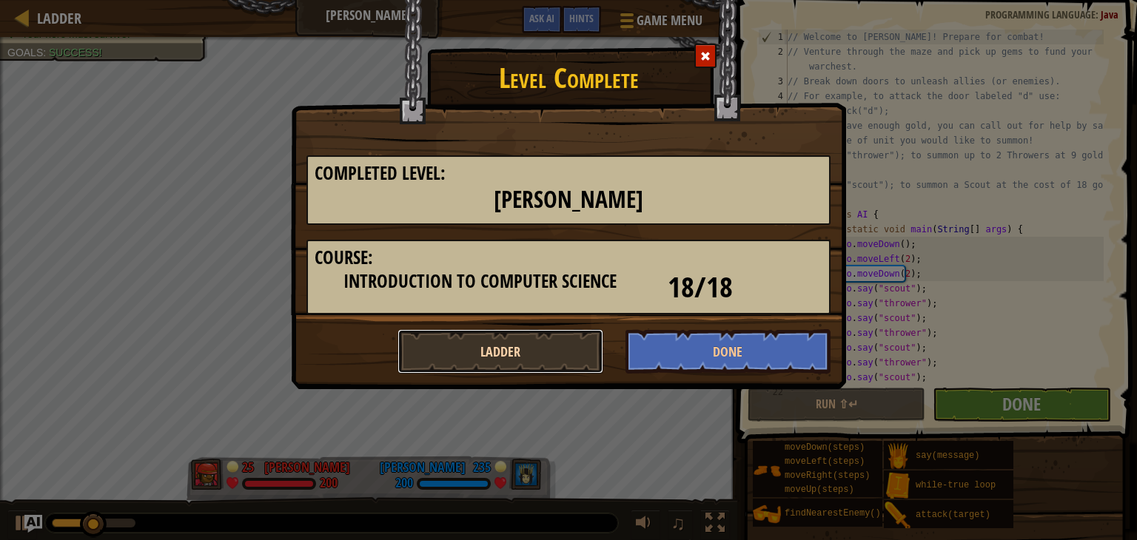
click at [521, 354] on button "Ladder" at bounding box center [500, 351] width 206 height 44
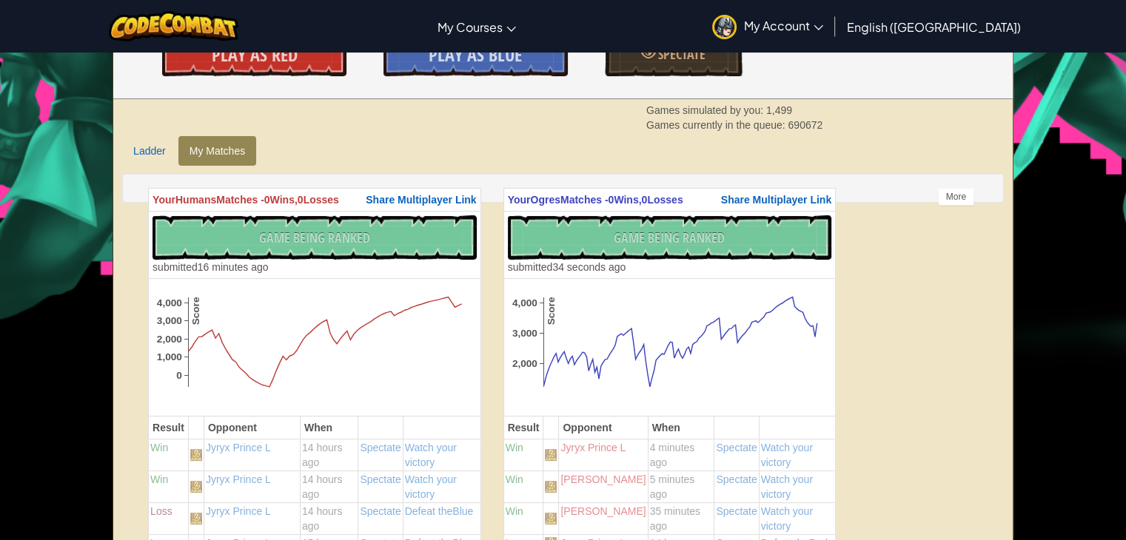
scroll to position [296, 0]
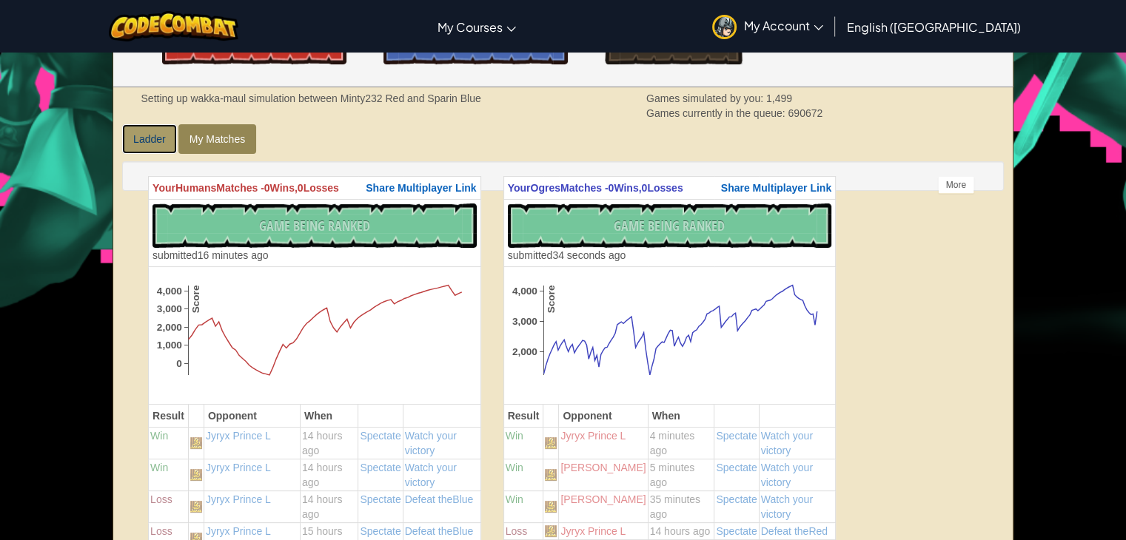
click at [143, 129] on link "Ladder" at bounding box center [149, 139] width 55 height 30
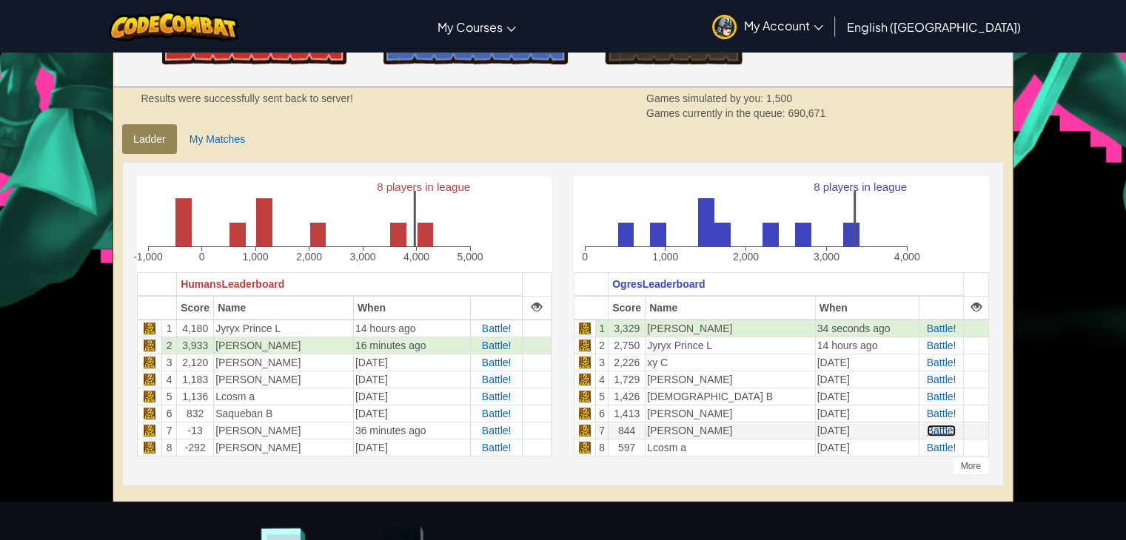
click at [944, 430] on span "Battle!" at bounding box center [942, 431] width 30 height 12
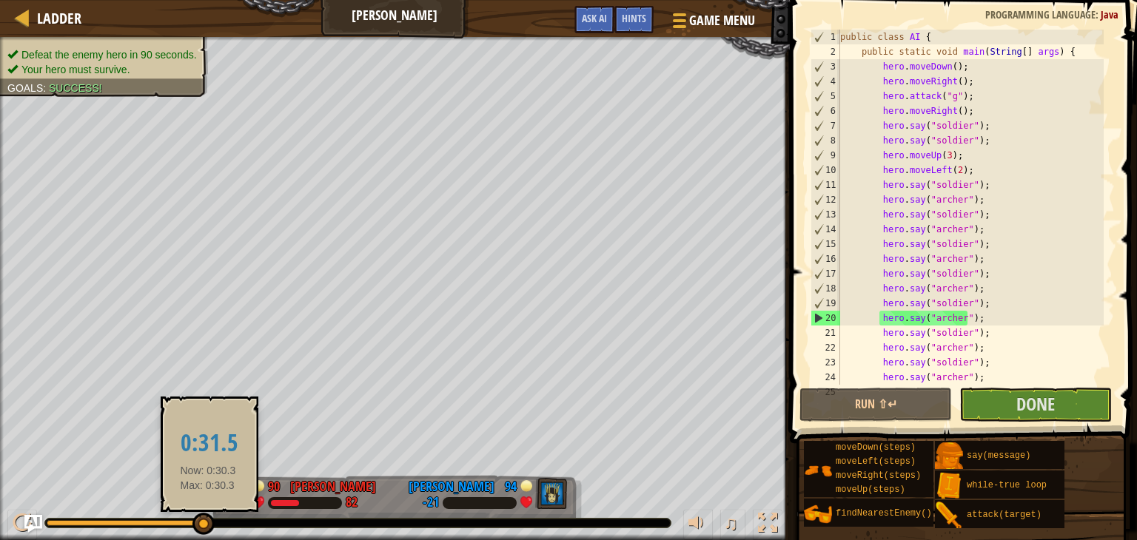
drag, startPoint x: 69, startPoint y: 520, endPoint x: 217, endPoint y: 525, distance: 148.1
click at [217, 525] on div at bounding box center [357, 523] width 625 height 9
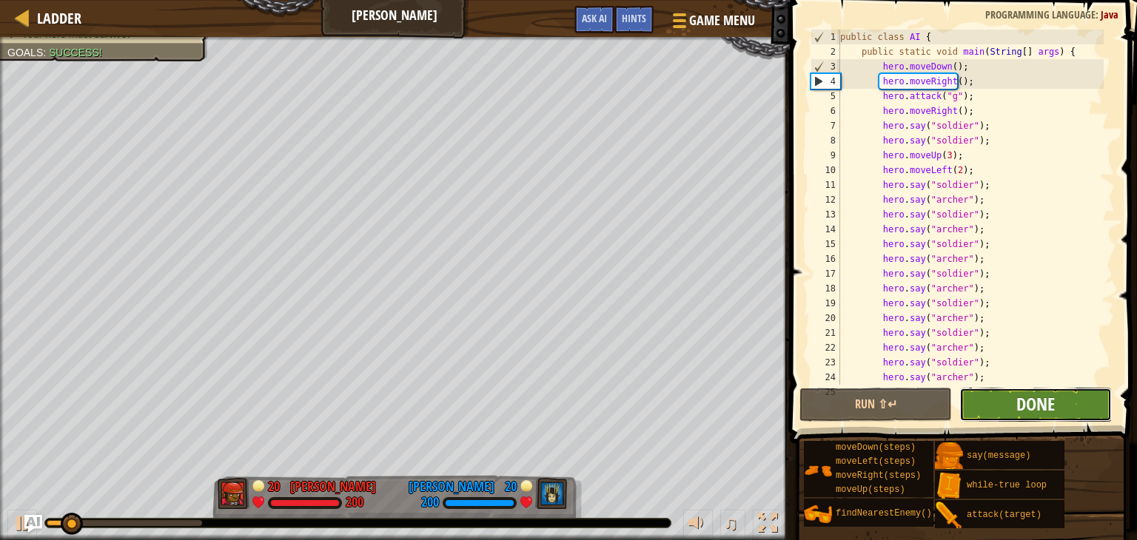
click at [1043, 406] on span "Done" at bounding box center [1035, 404] width 38 height 24
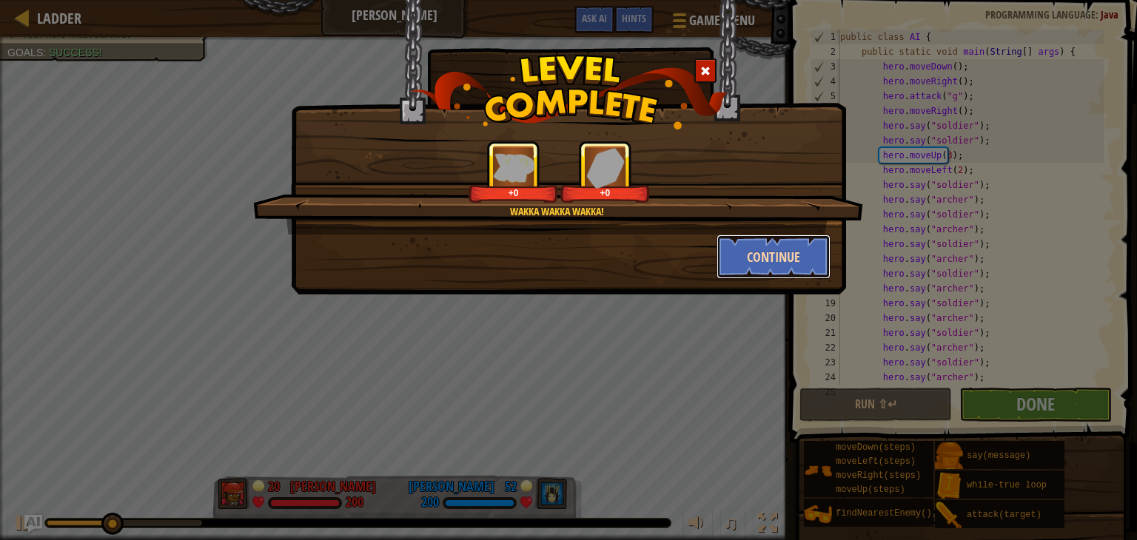
click at [762, 262] on button "Continue" at bounding box center [773, 257] width 115 height 44
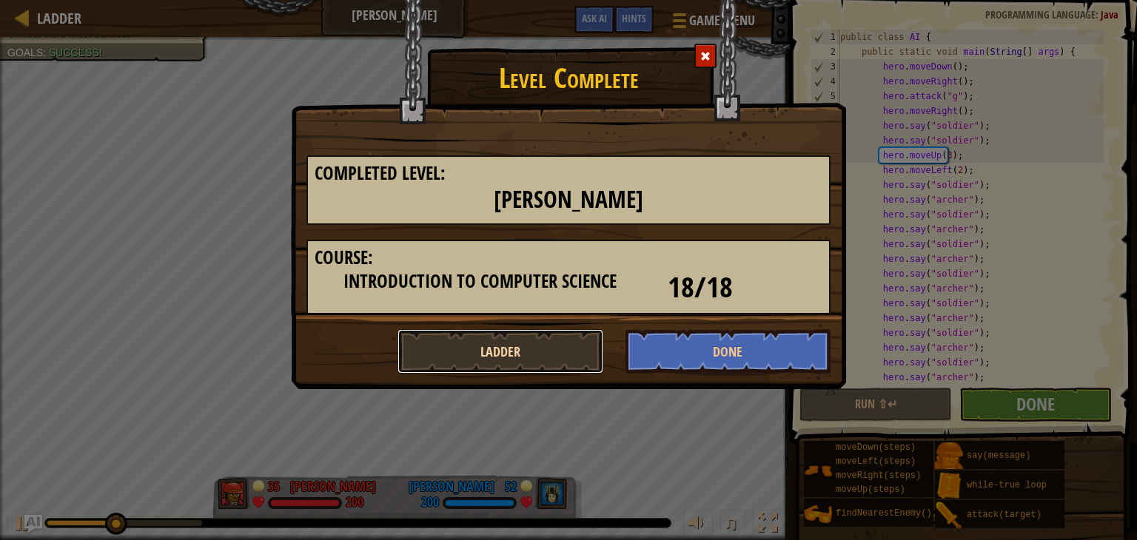
click at [494, 347] on button "Ladder" at bounding box center [500, 351] width 206 height 44
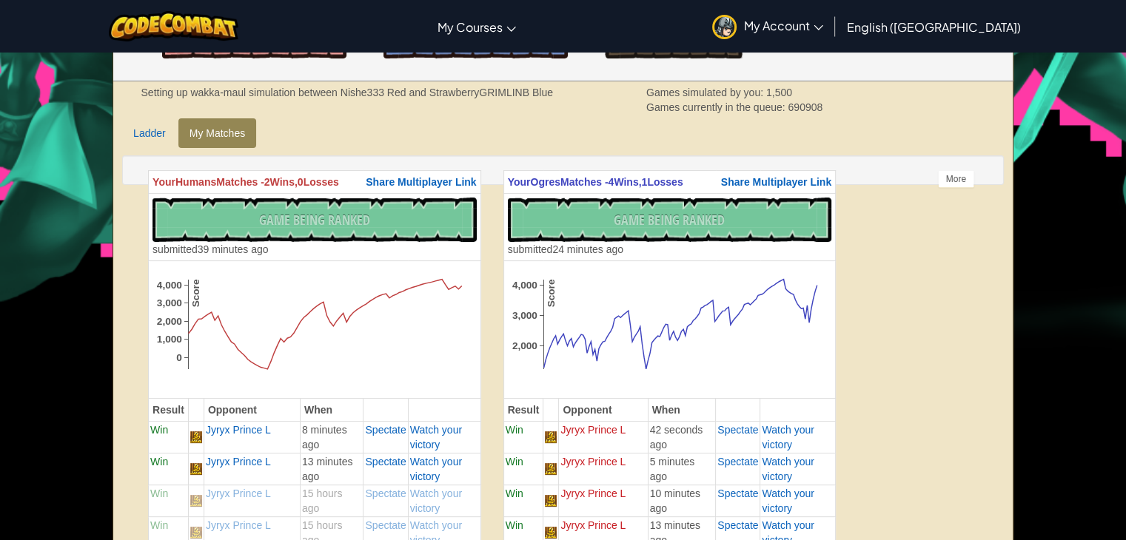
scroll to position [222, 0]
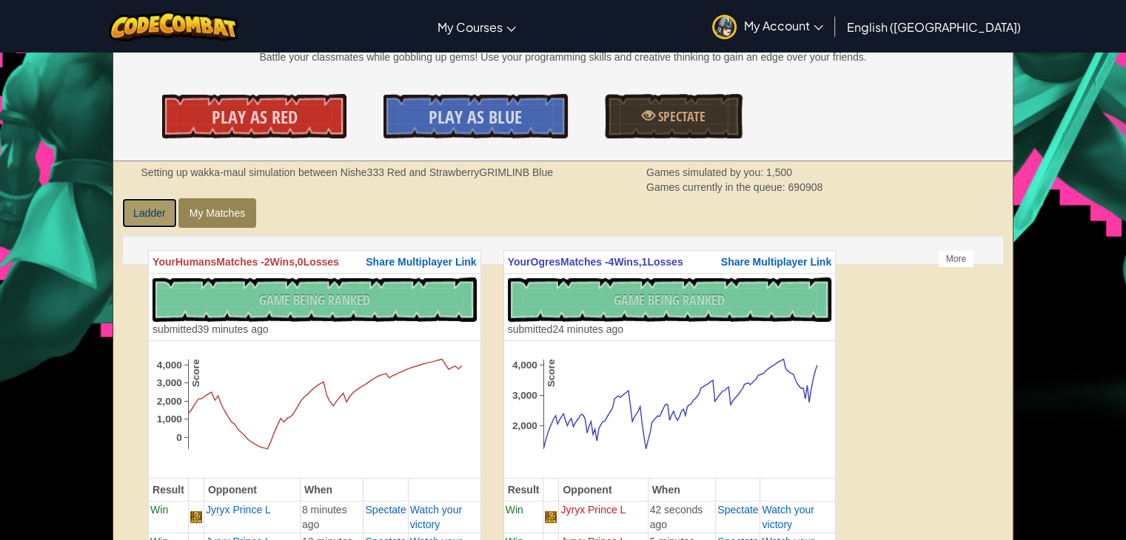
click at [147, 218] on link "Ladder" at bounding box center [149, 213] width 55 height 30
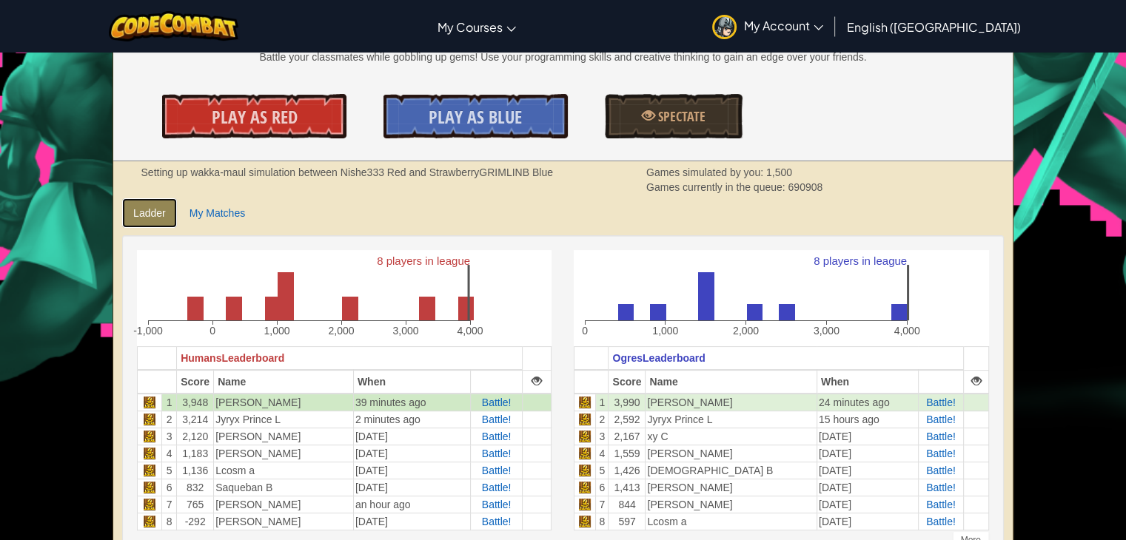
scroll to position [296, 0]
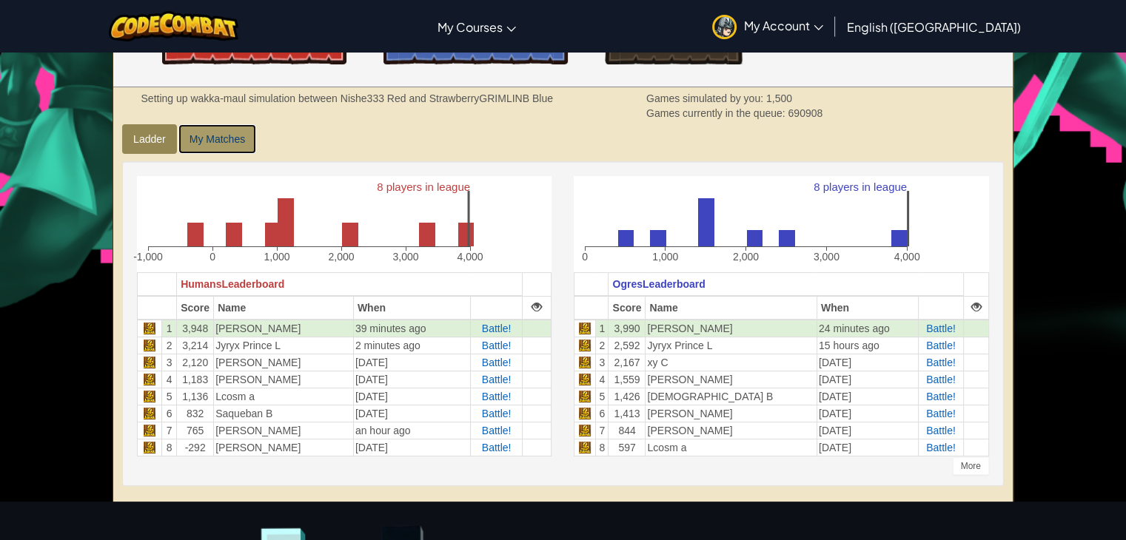
click at [239, 130] on link "My Matches" at bounding box center [217, 139] width 78 height 30
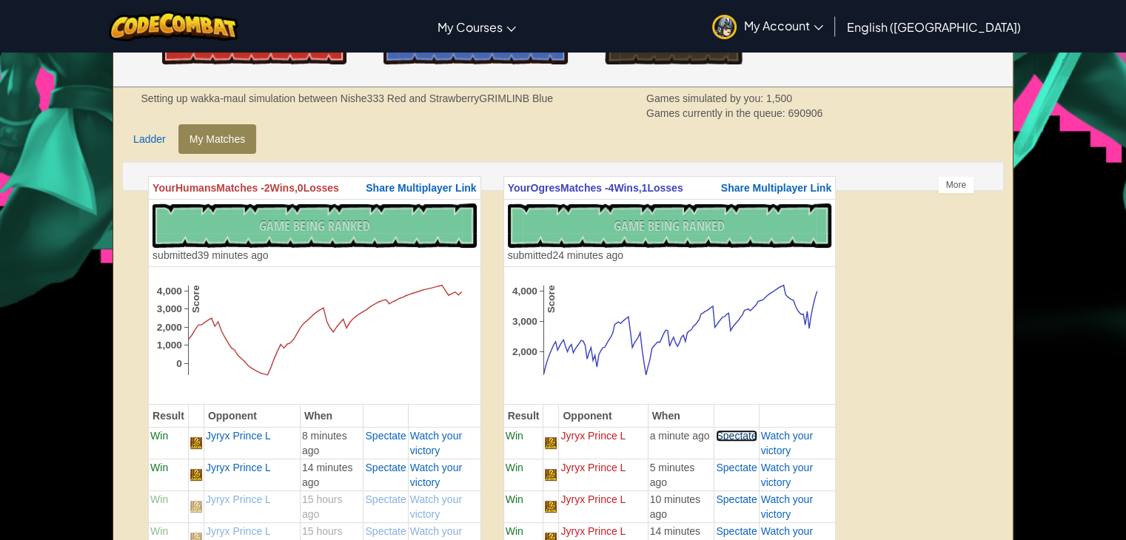
click at [724, 437] on span "Spectate" at bounding box center [736, 436] width 41 height 12
click at [385, 438] on span "Spectate" at bounding box center [385, 436] width 41 height 12
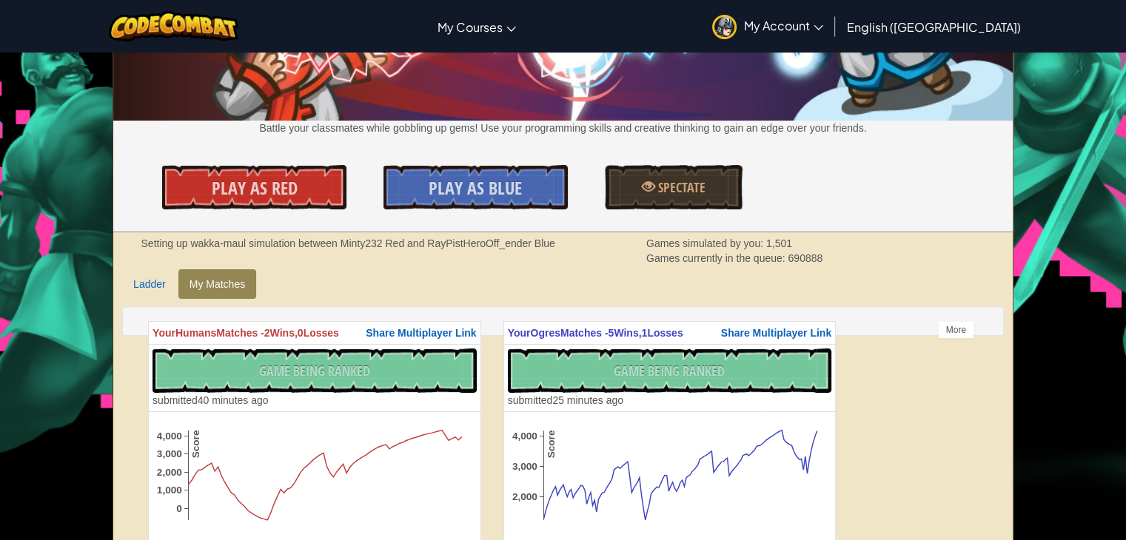
scroll to position [148, 0]
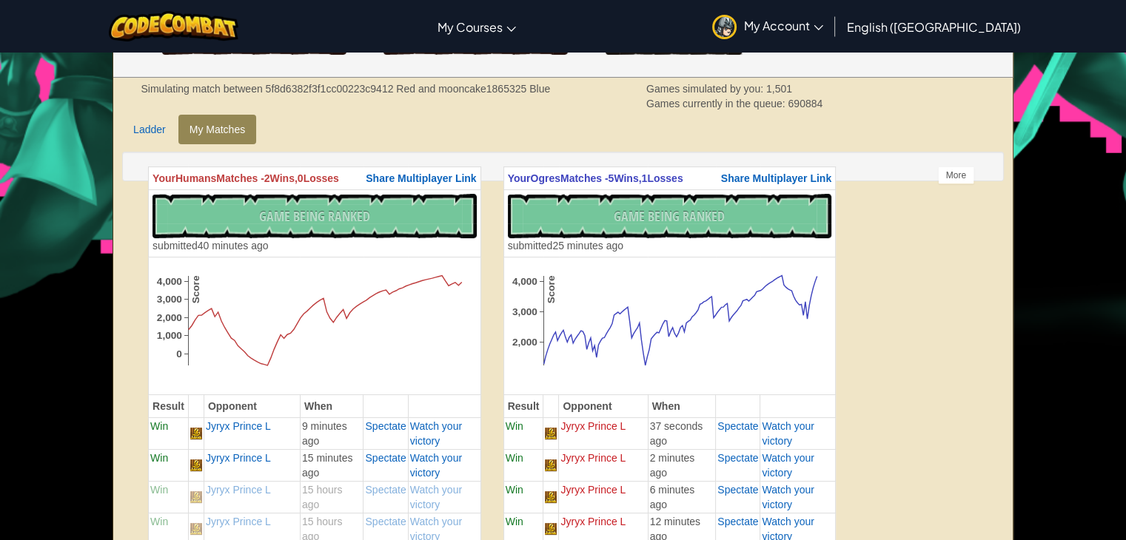
scroll to position [296, 0]
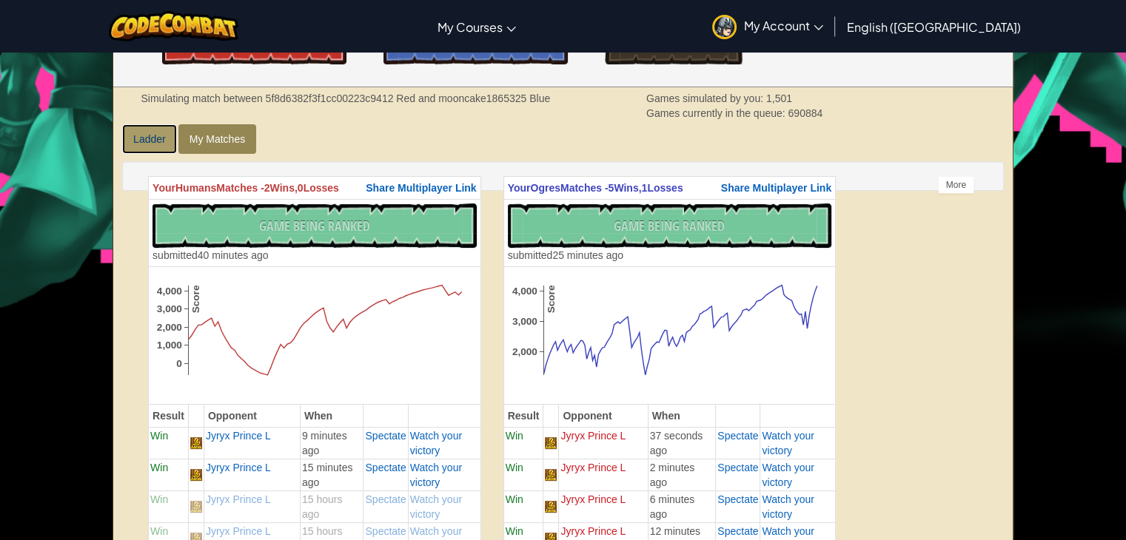
click at [143, 152] on link "Ladder" at bounding box center [149, 139] width 55 height 30
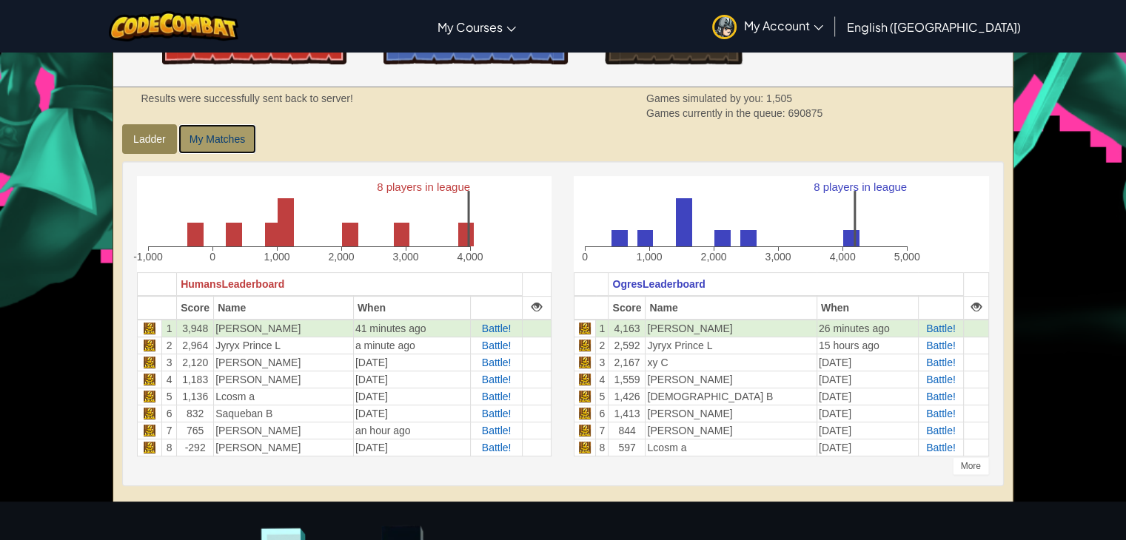
click at [220, 132] on link "My Matches" at bounding box center [217, 139] width 78 height 30
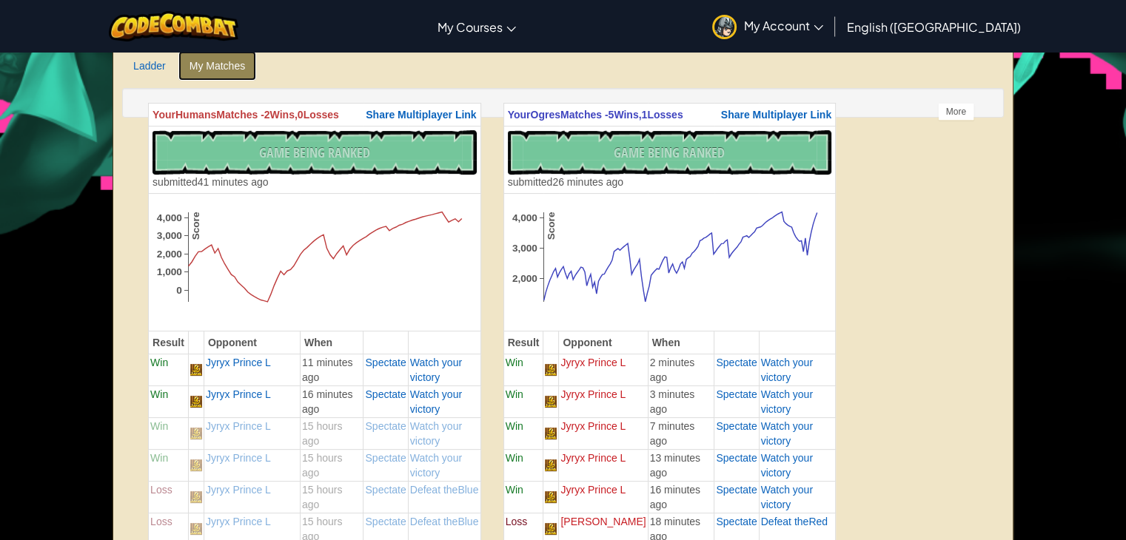
scroll to position [370, 0]
click at [384, 367] on span "Spectate" at bounding box center [385, 362] width 41 height 12
click at [721, 365] on span "Spectate" at bounding box center [736, 362] width 41 height 12
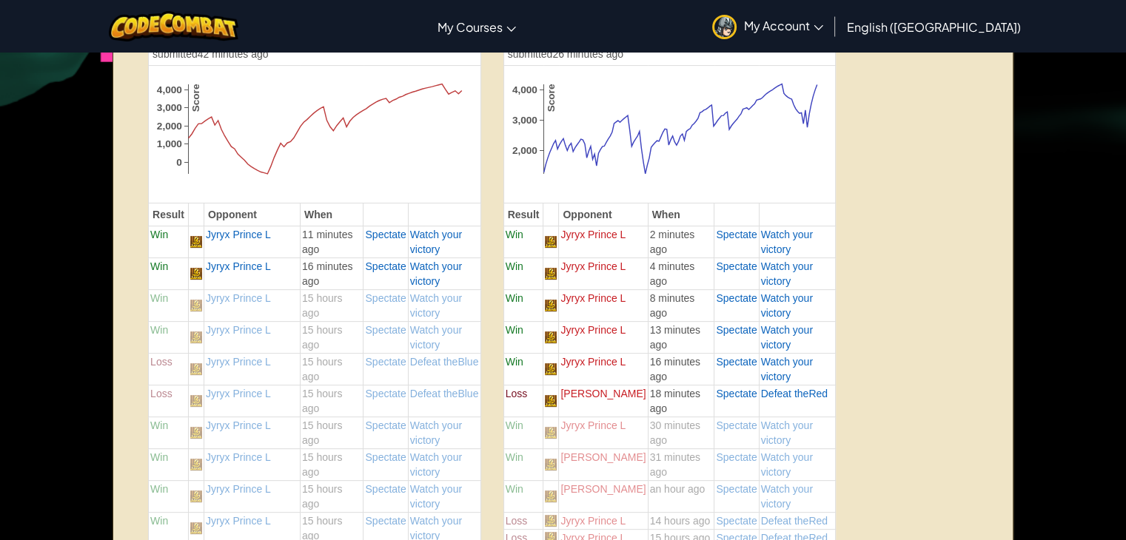
scroll to position [518, 0]
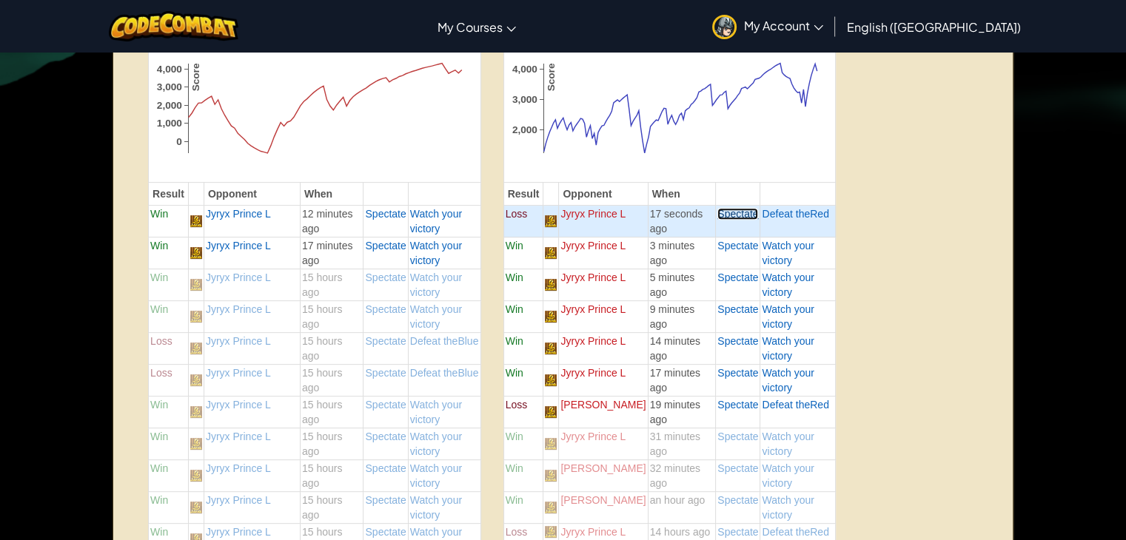
click at [722, 212] on span "Spectate" at bounding box center [737, 214] width 41 height 12
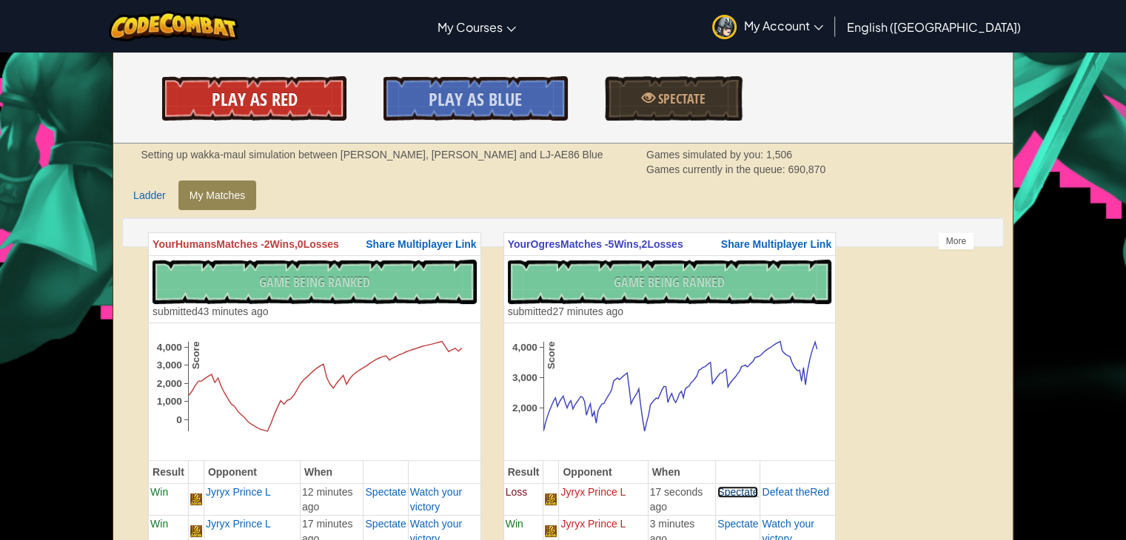
scroll to position [222, 0]
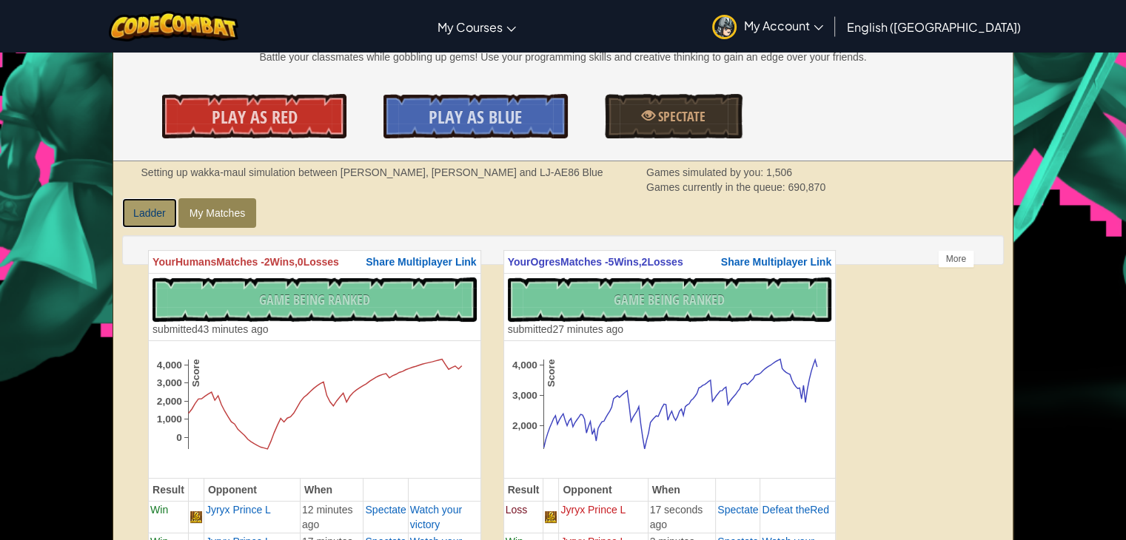
click at [158, 218] on link "Ladder" at bounding box center [149, 213] width 55 height 30
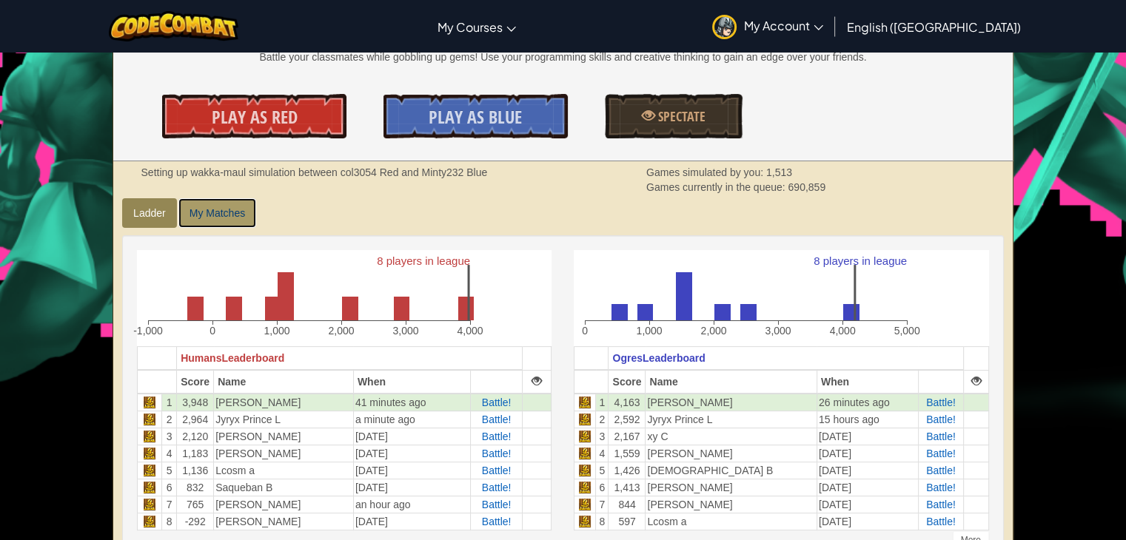
click at [209, 219] on link "My Matches" at bounding box center [217, 213] width 78 height 30
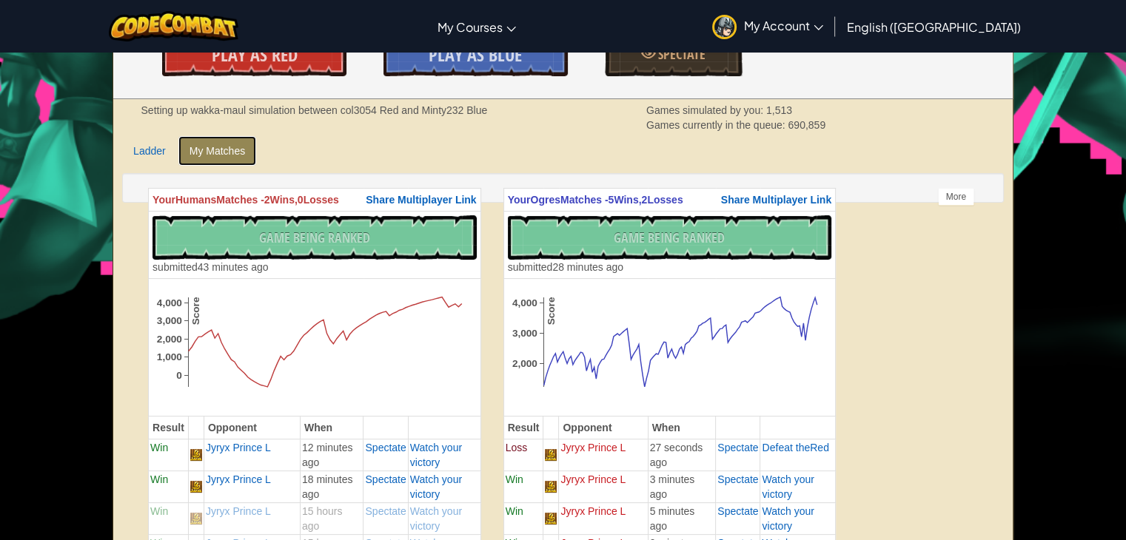
scroll to position [370, 0]
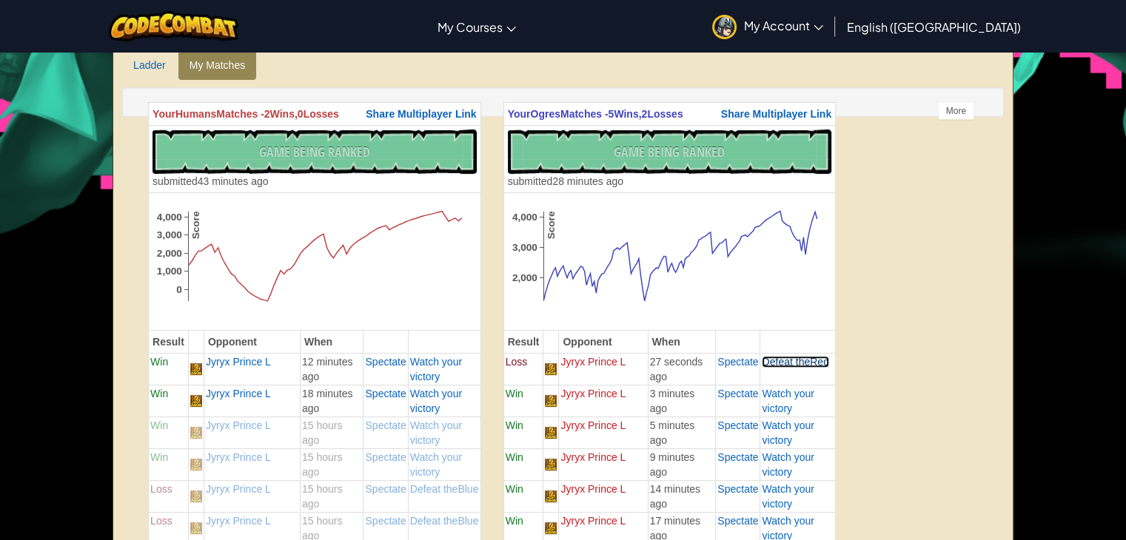
click at [791, 366] on span "Defeat the" at bounding box center [785, 362] width 48 height 12
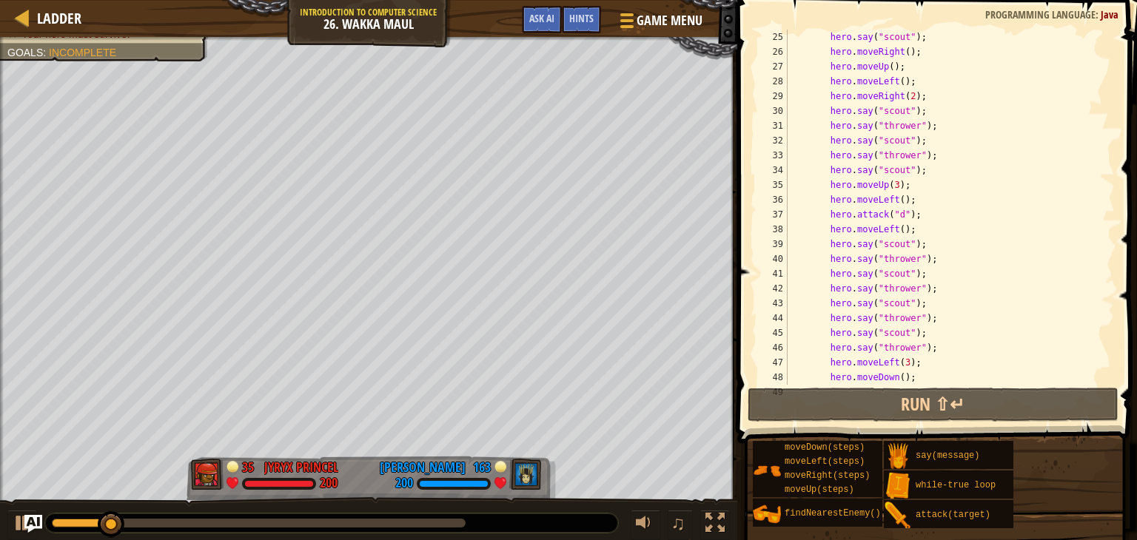
scroll to position [444, 0]
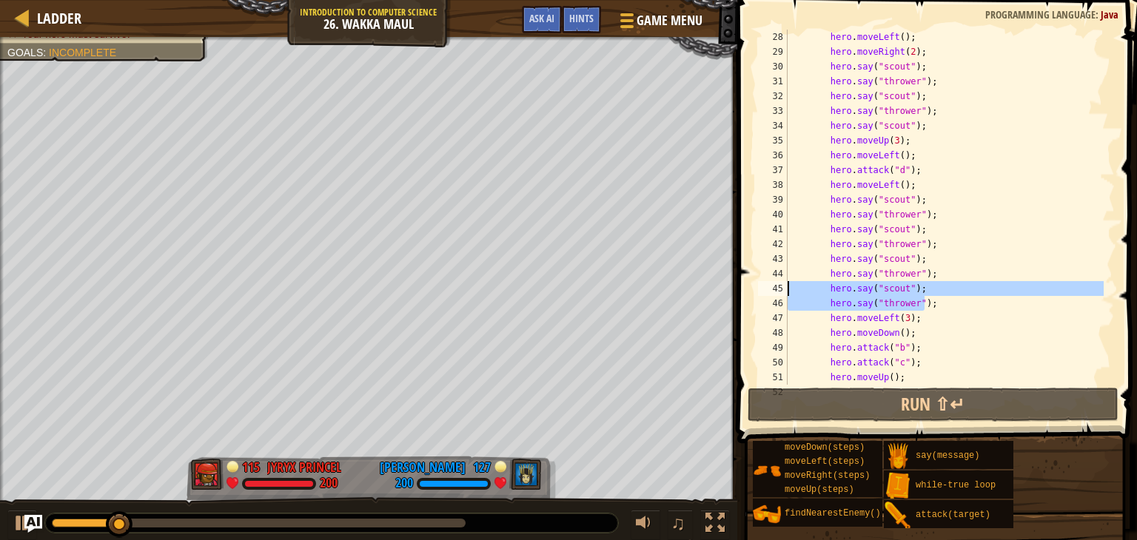
click at [713, 291] on div "Ladder Introduction to Computer Science 26. Wakka Maul Game Menu Done Hints Ask…" at bounding box center [568, 270] width 1137 height 540
click at [724, 286] on div "Ladder Introduction to Computer Science 26. Wakka Maul Game Menu Done Hints Ask…" at bounding box center [568, 270] width 1137 height 540
type textarea "hero.say("scout"); hero.say("thrower");"
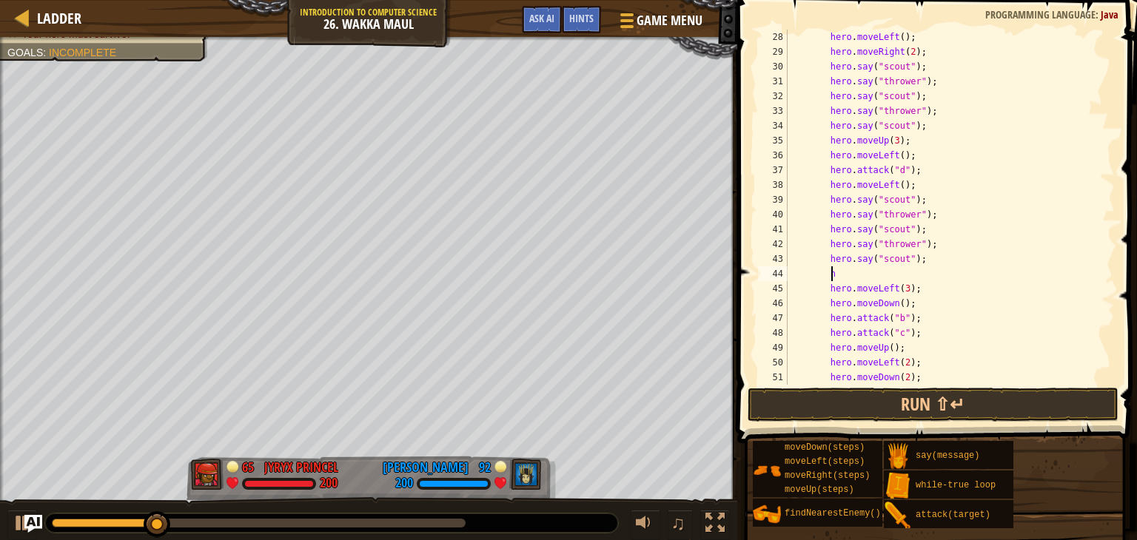
type textarea "h"
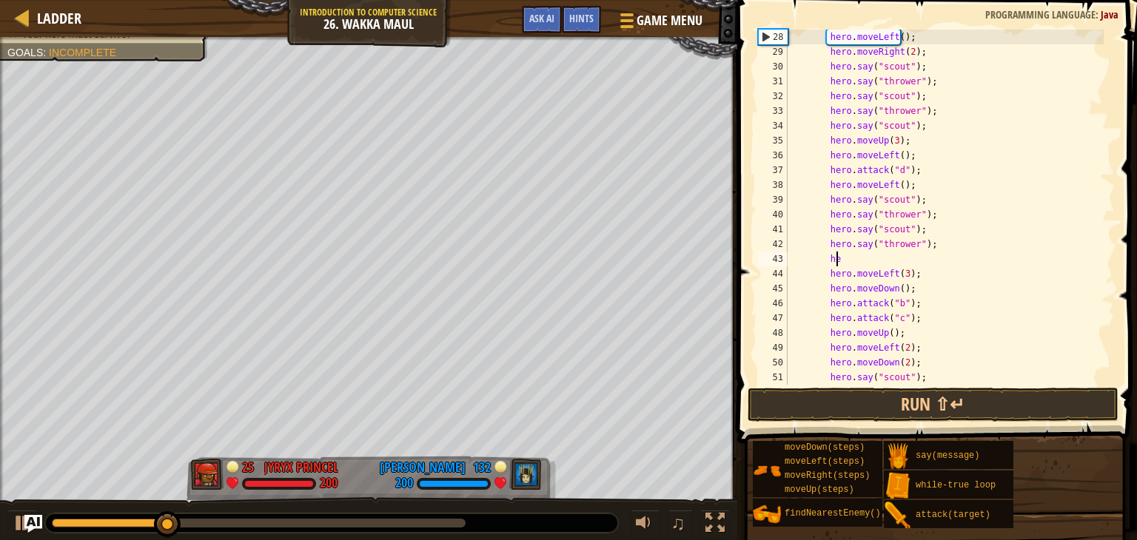
type textarea "h"
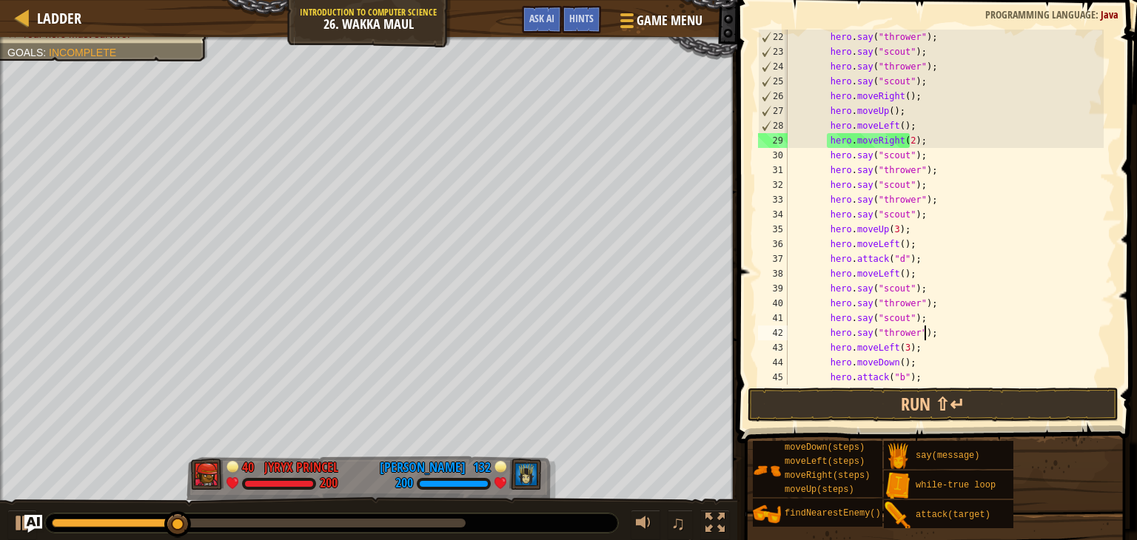
scroll to position [355, 0]
click at [926, 81] on div "hero . say ( "thrower" ) ; hero . say ( "scout" ) ; hero . say ( "thrower" ) ; …" at bounding box center [943, 222] width 319 height 385
type textarea "hero.say("scout");"
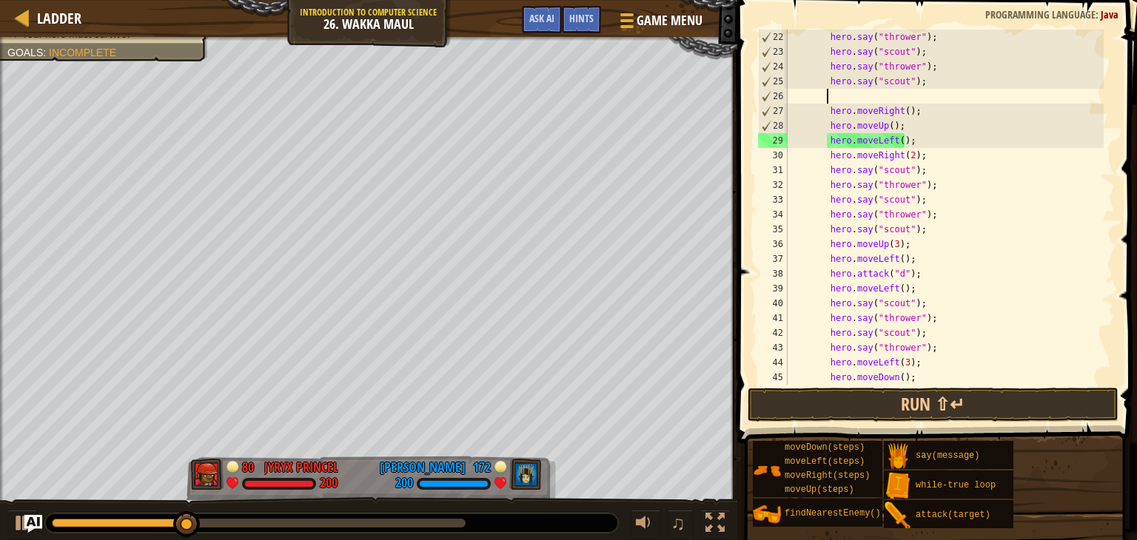
paste textarea "hero.say("thrower");"
type textarea "hero.say("thrower");"
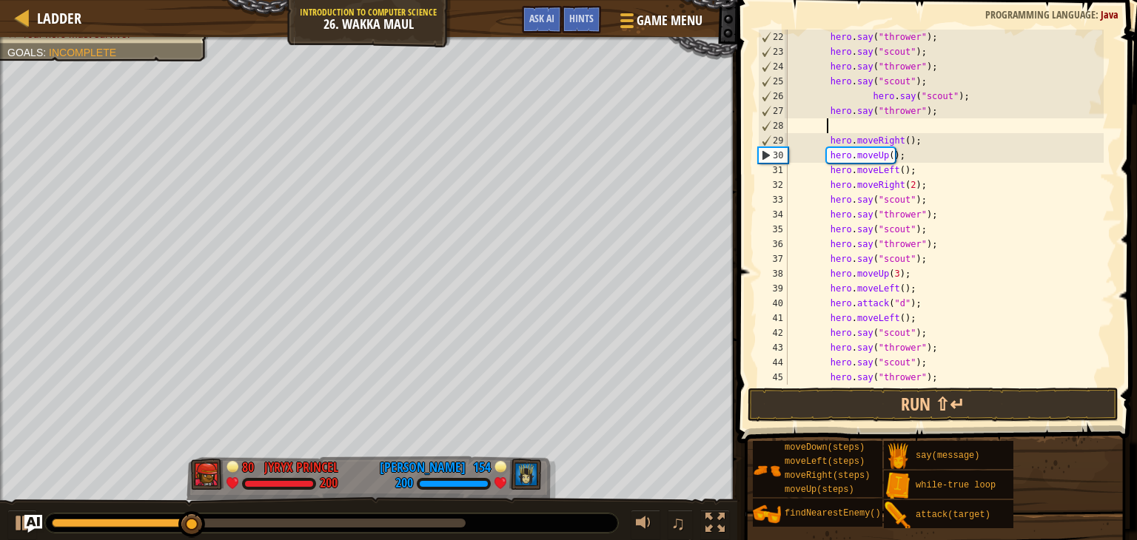
paste textarea "hero.say("thrower");"
type textarea "hero.say("thrower");"
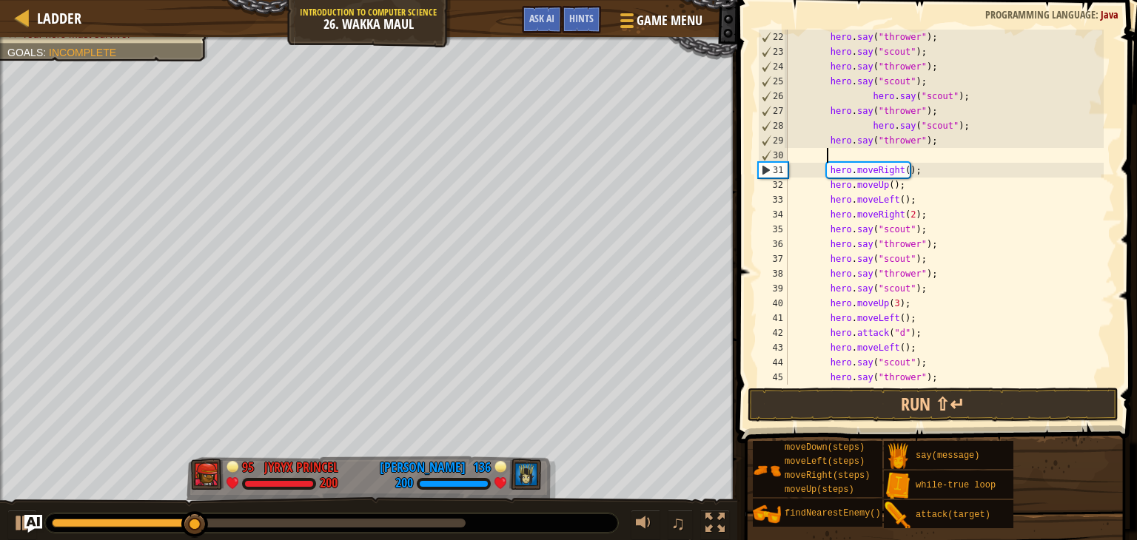
paste textarea "hero.say("thrower");"
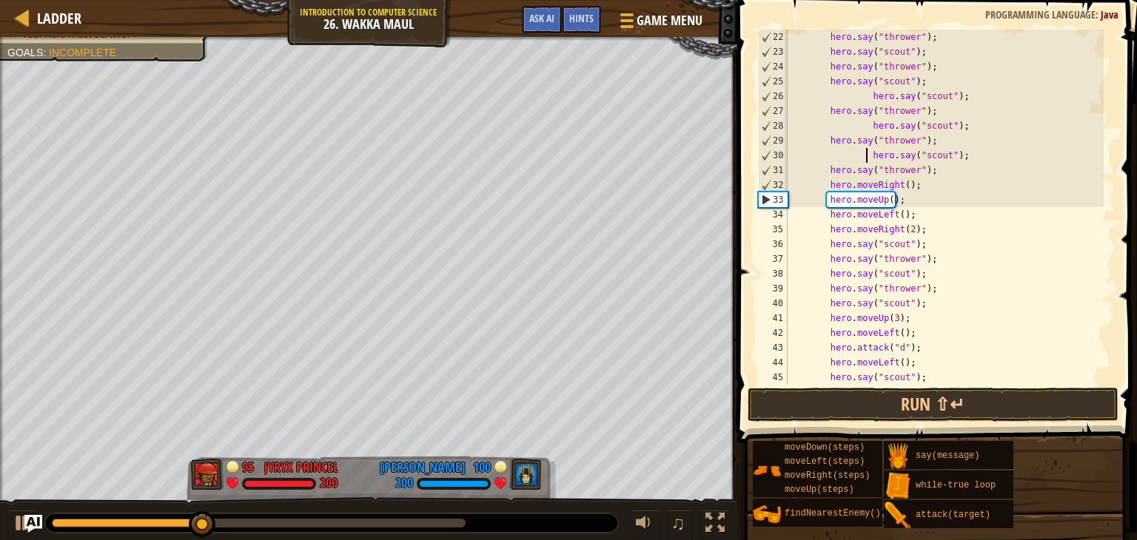
click at [866, 161] on div "hero . say ( "thrower" ) ; hero . say ( "scout" ) ; hero . say ( "thrower" ) ; …" at bounding box center [943, 222] width 319 height 385
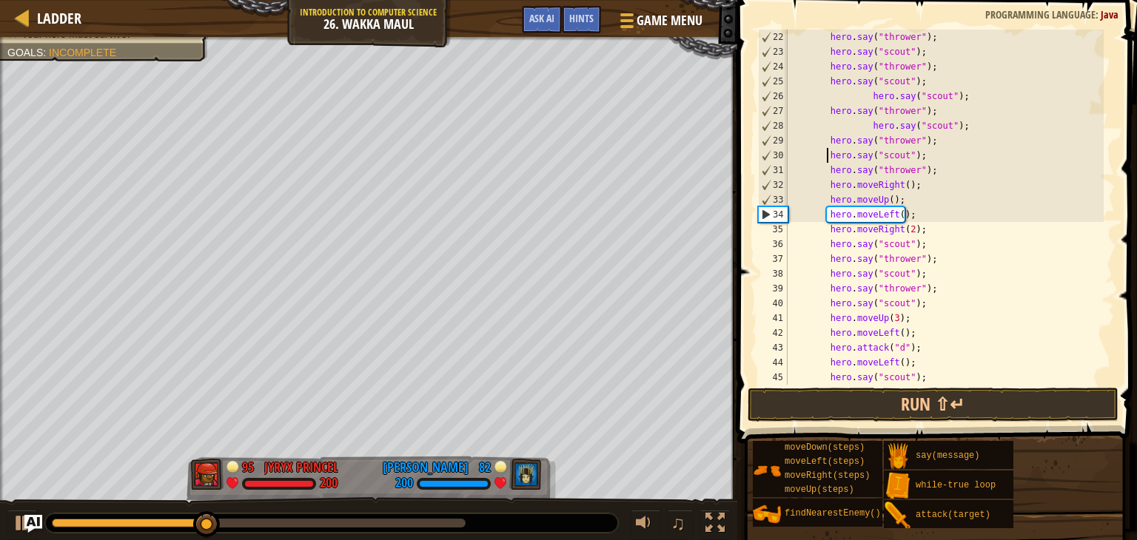
click at [864, 130] on div "hero . say ( "thrower" ) ; hero . say ( "scout" ) ; hero . say ( "thrower" ) ; …" at bounding box center [943, 222] width 319 height 385
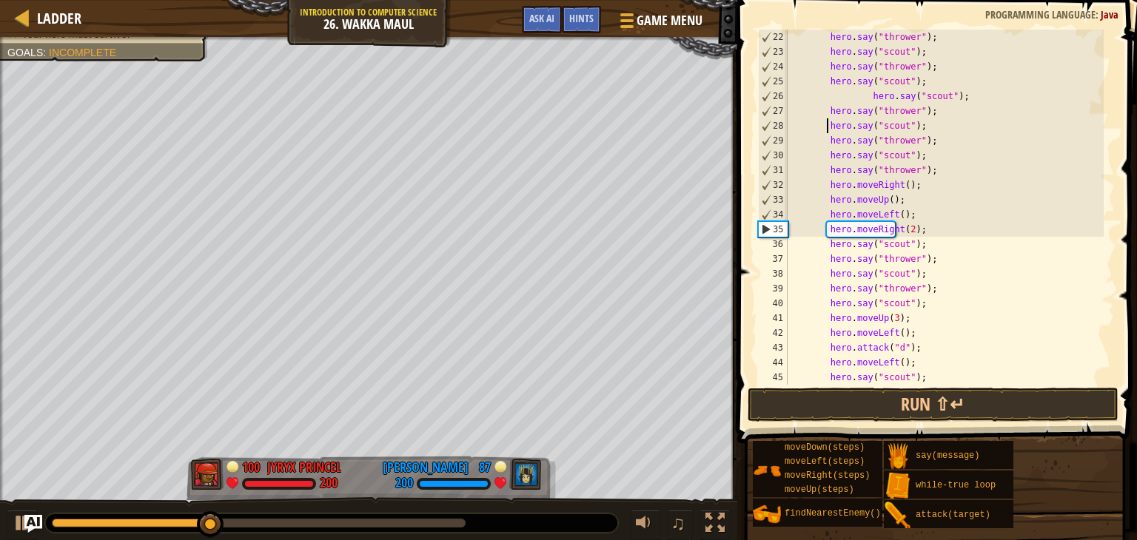
click at [864, 99] on div "hero . say ( "thrower" ) ; hero . say ( "scout" ) ; hero . say ( "thrower" ) ; …" at bounding box center [943, 222] width 319 height 385
type textarea "hero.say("scout");"
click at [904, 403] on button "Run ⇧↵" at bounding box center [932, 405] width 371 height 34
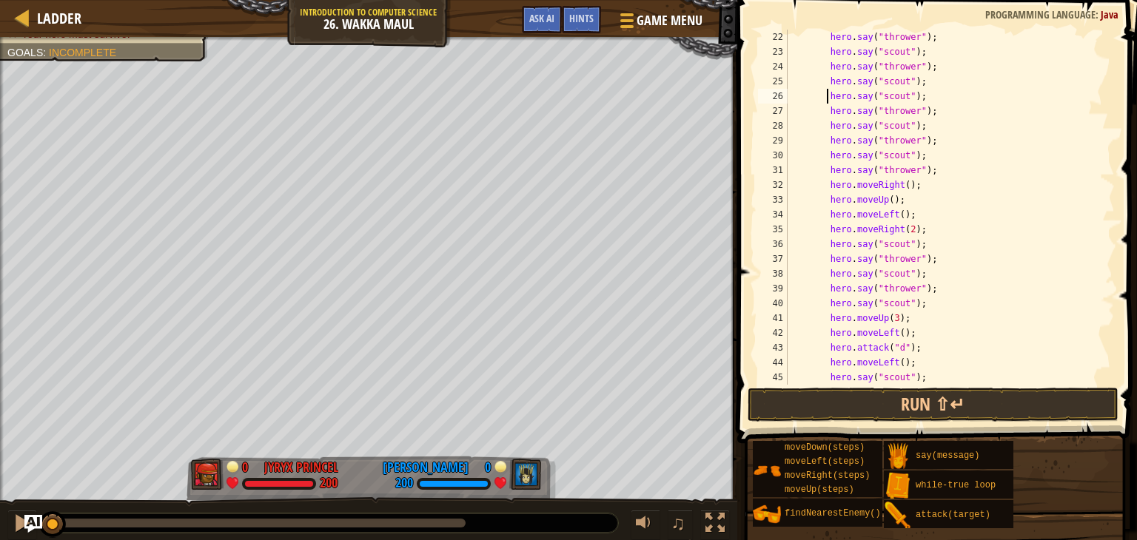
drag, startPoint x: 378, startPoint y: 522, endPoint x: 13, endPoint y: 498, distance: 365.6
click at [13, 498] on div "♫" at bounding box center [368, 519] width 737 height 44
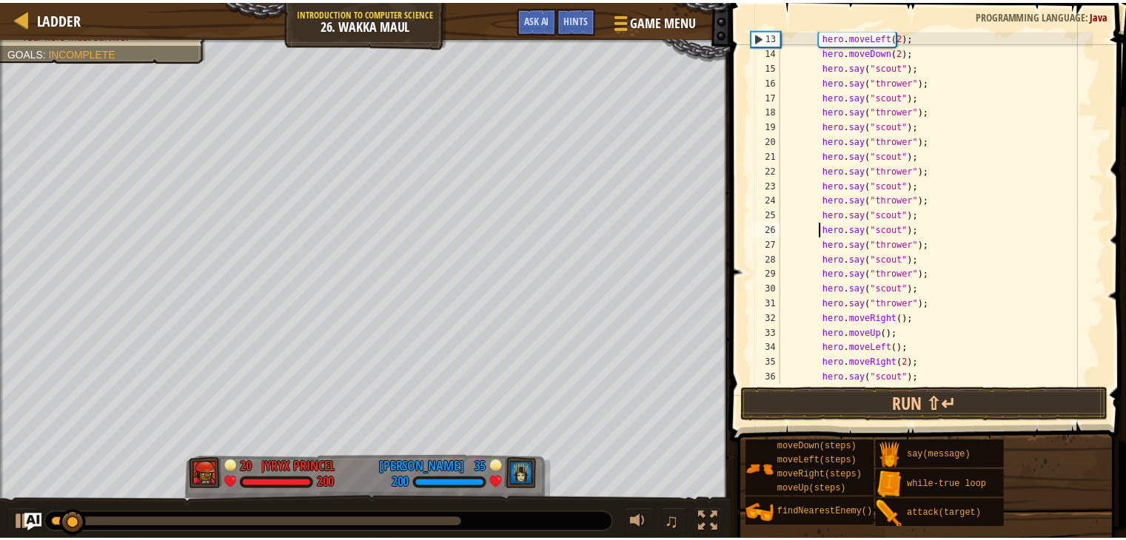
scroll to position [222, 0]
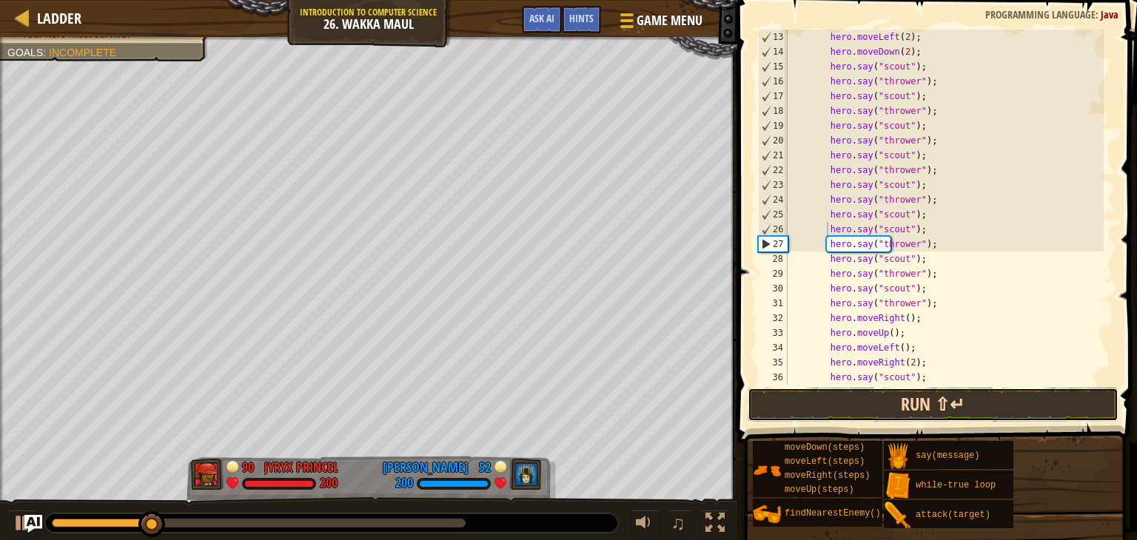
click at [915, 402] on button "Run ⇧↵" at bounding box center [932, 405] width 371 height 34
click at [16, 522] on div at bounding box center [22, 523] width 19 height 19
click at [793, 409] on button "Run ⇧↵" at bounding box center [932, 405] width 371 height 34
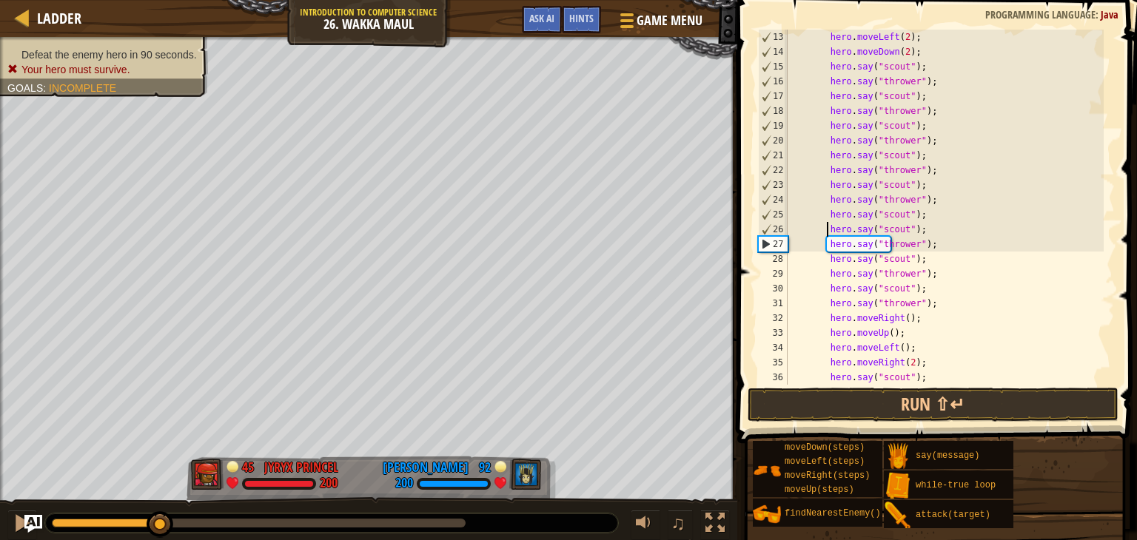
click at [67, 67] on span "Your hero must survive." at bounding box center [75, 70] width 109 height 12
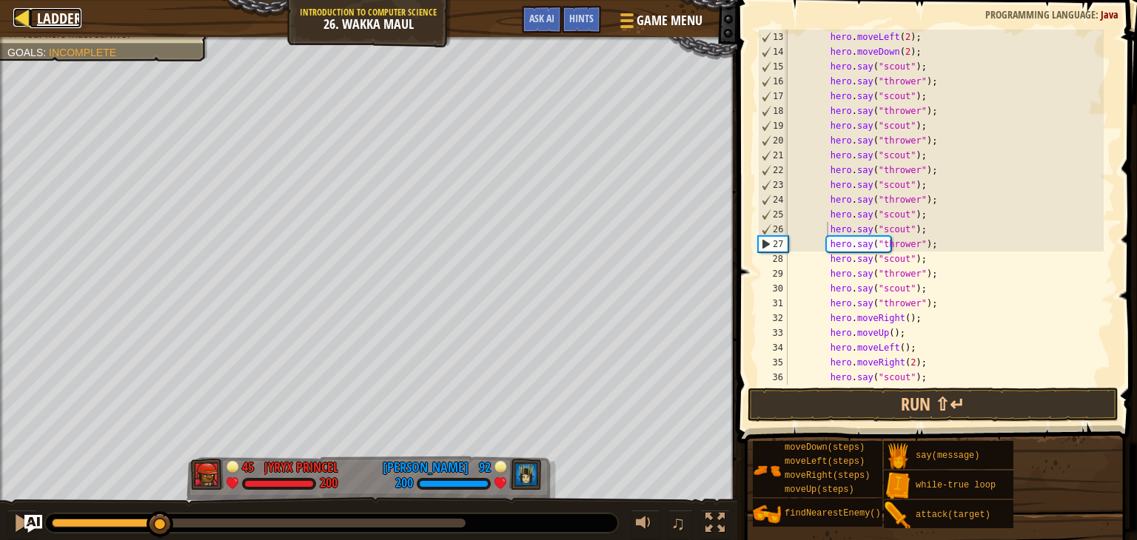
click at [28, 24] on div at bounding box center [22, 17] width 19 height 19
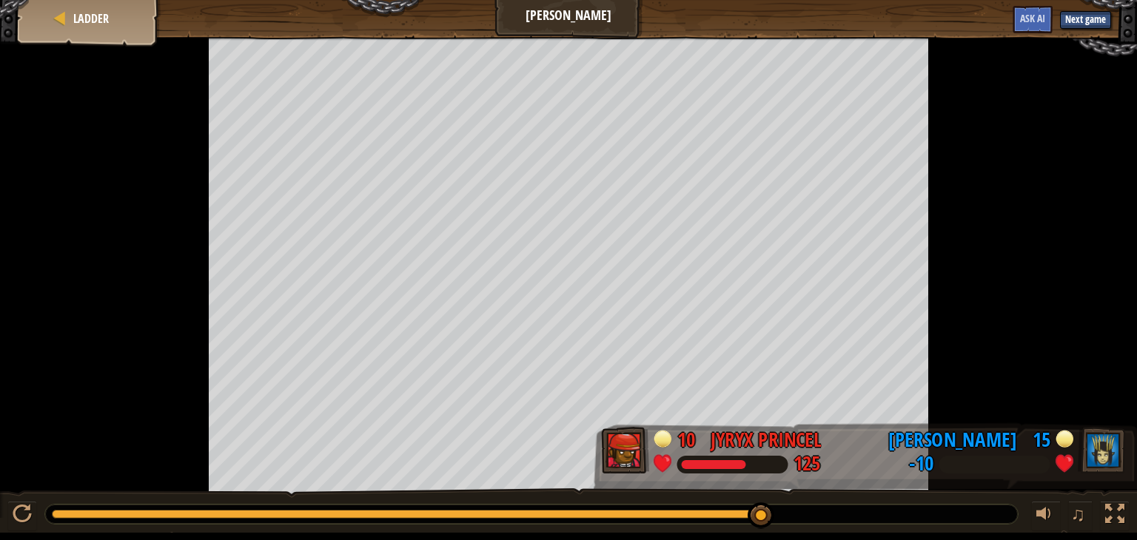
drag, startPoint x: 132, startPoint y: 516, endPoint x: 838, endPoint y: 500, distance: 706.9
click at [838, 500] on div "♫" at bounding box center [568, 510] width 1137 height 44
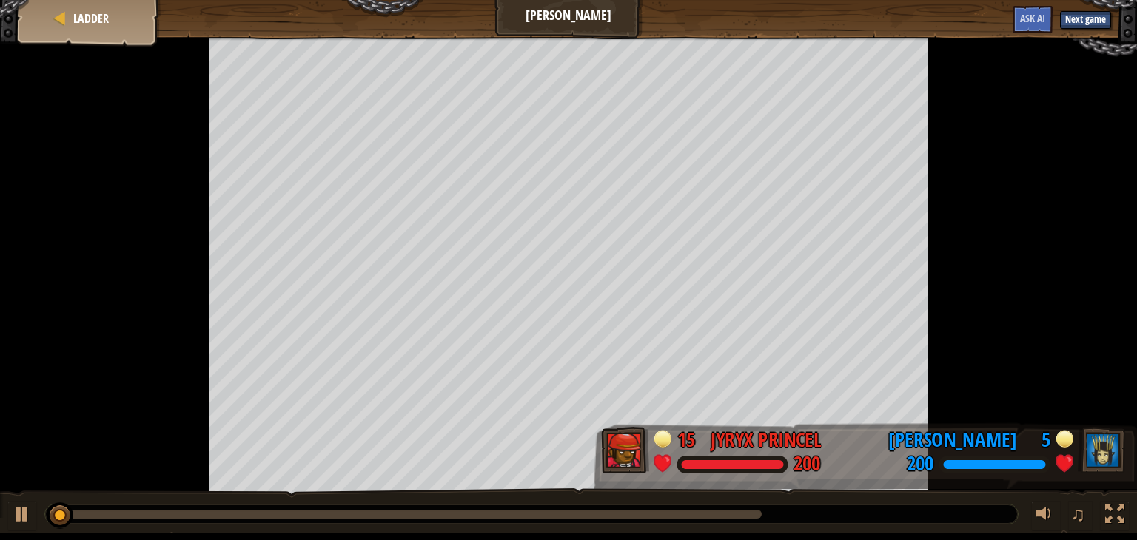
click at [706, 510] on div at bounding box center [407, 514] width 710 height 9
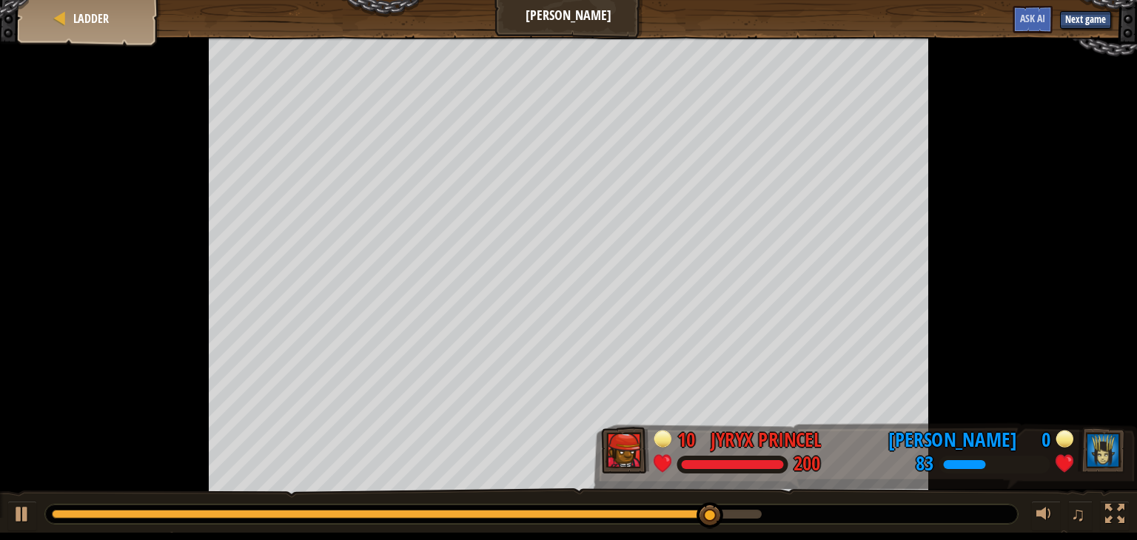
drag, startPoint x: 421, startPoint y: 505, endPoint x: 397, endPoint y: 505, distance: 23.7
click at [392, 504] on div at bounding box center [531, 514] width 974 height 21
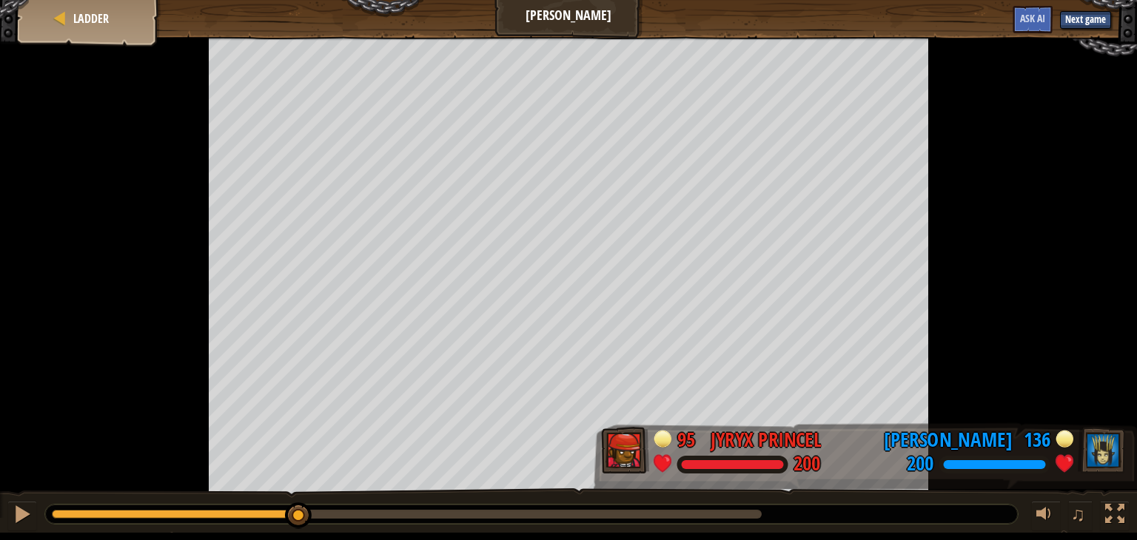
click at [295, 465] on div "Ladder Wakka Maul Next game Ask AI 95 Jyryx PrinceL 200 136 Justin P 200 ♫" at bounding box center [568, 266] width 1137 height 533
click at [91, 4] on div "Ladder" at bounding box center [89, 18] width 118 height 37
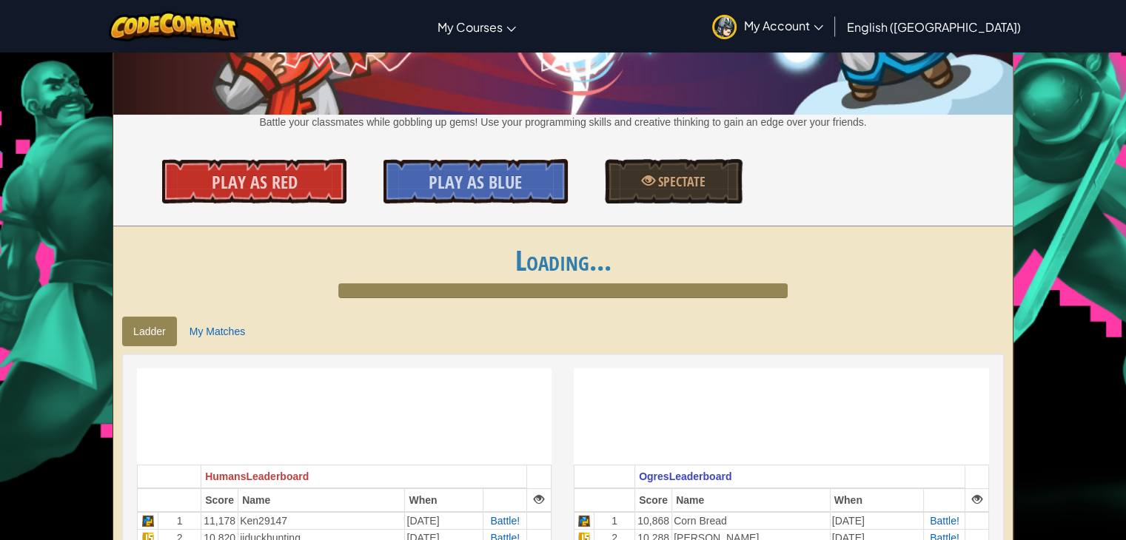
scroll to position [148, 0]
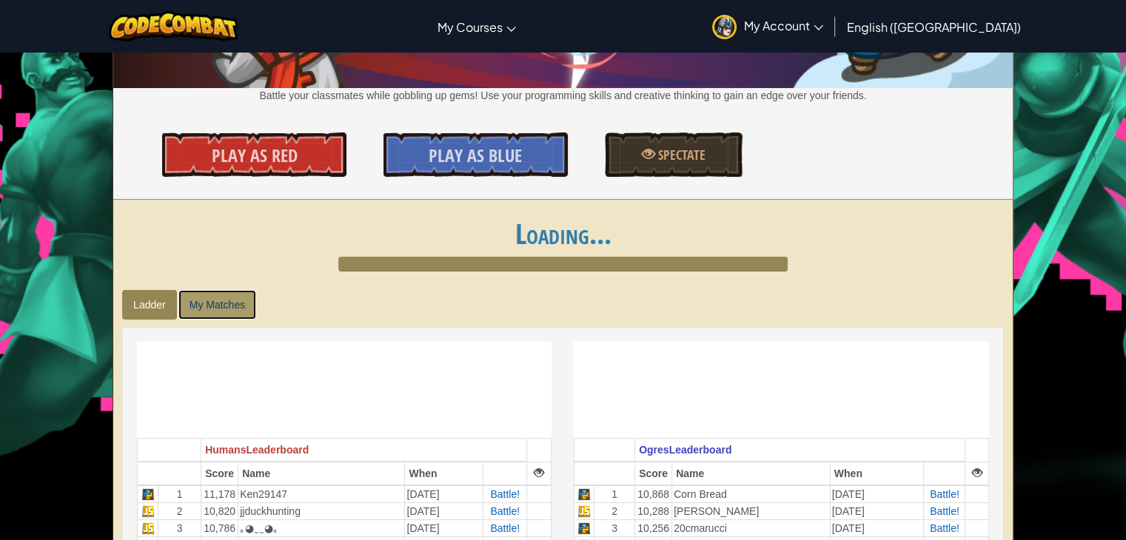
click at [210, 300] on link "My Matches" at bounding box center [217, 305] width 78 height 30
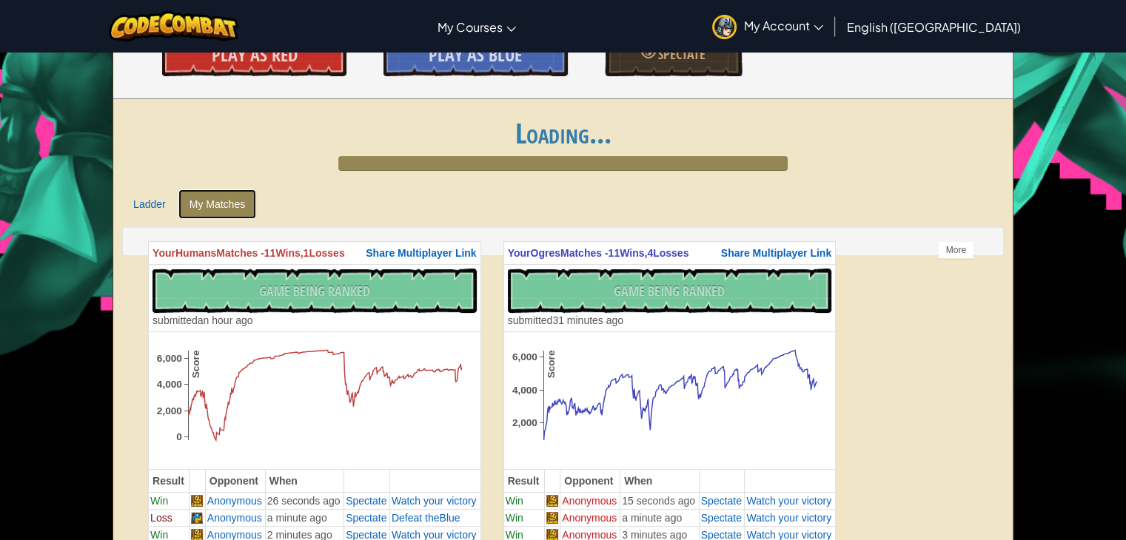
scroll to position [222, 0]
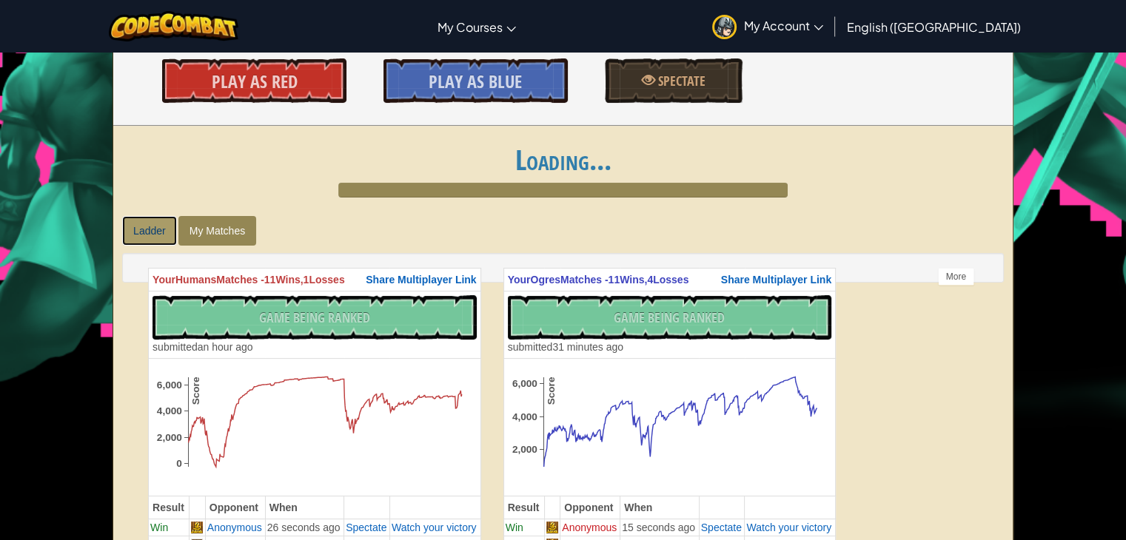
click at [138, 232] on link "Ladder" at bounding box center [149, 231] width 55 height 30
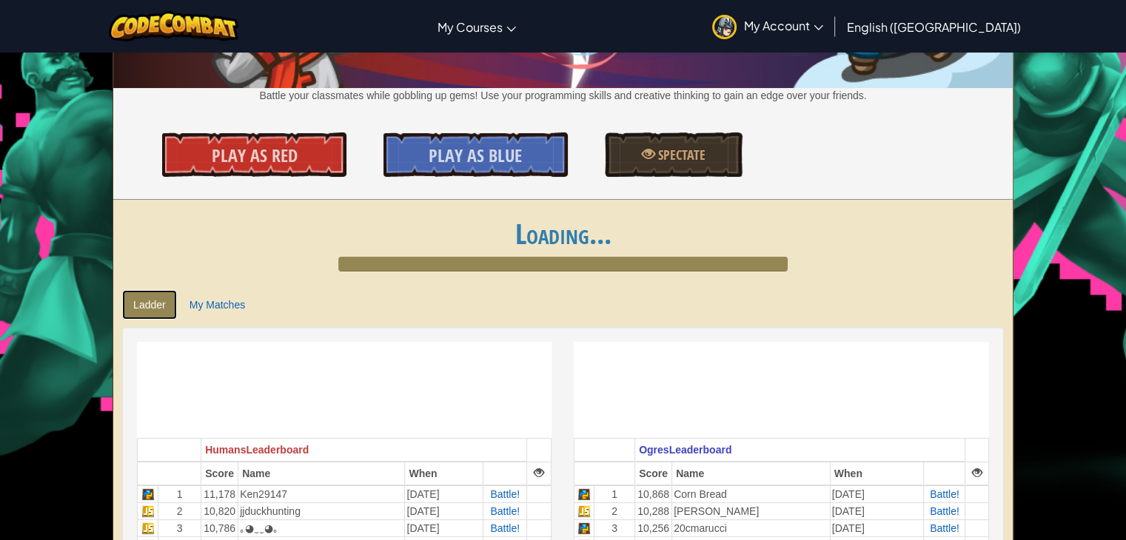
scroll to position [296, 0]
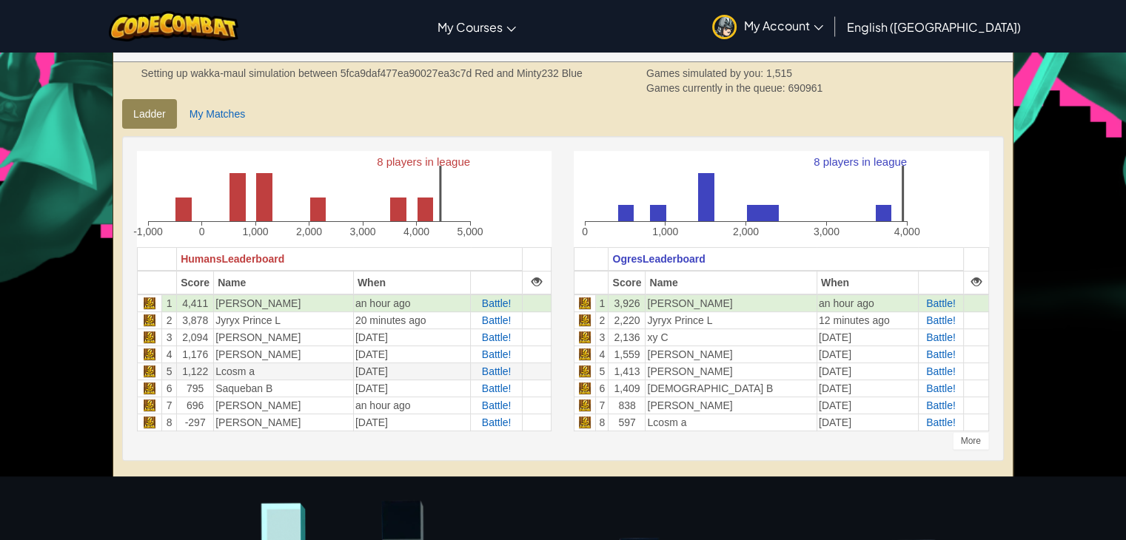
scroll to position [296, 0]
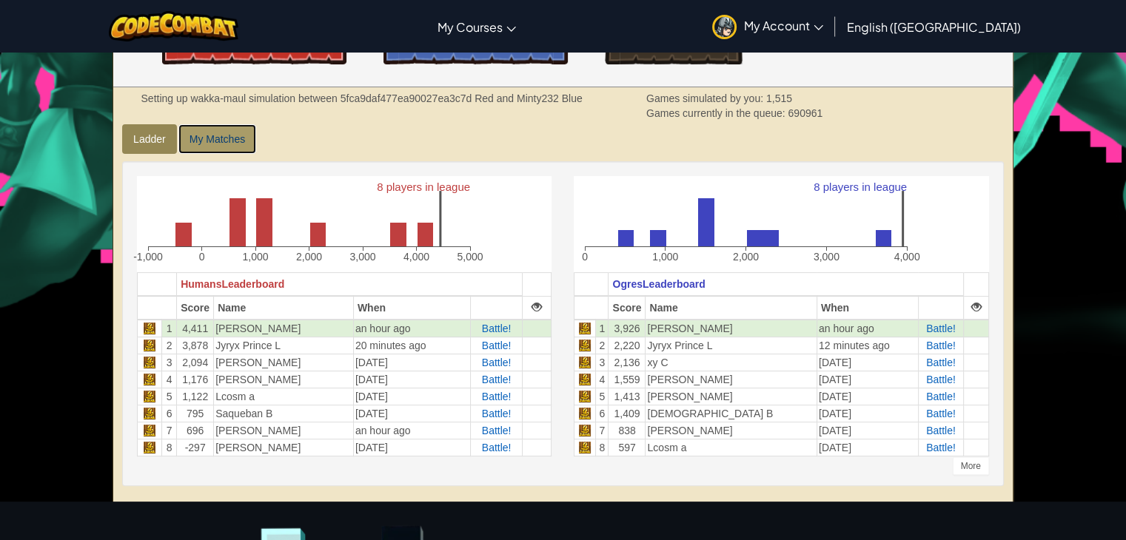
click at [230, 140] on link "My Matches" at bounding box center [217, 139] width 78 height 30
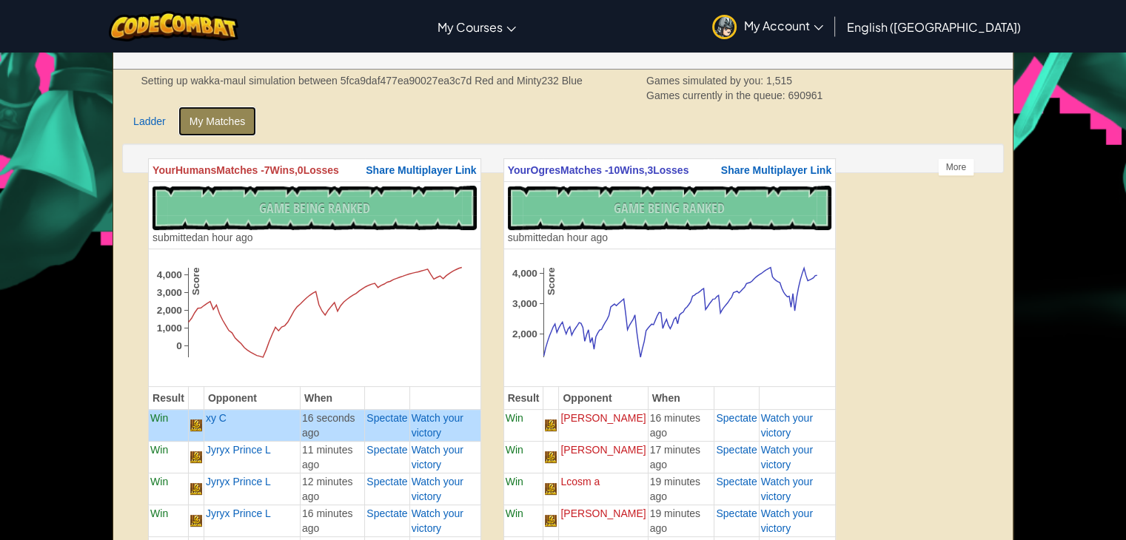
scroll to position [370, 0]
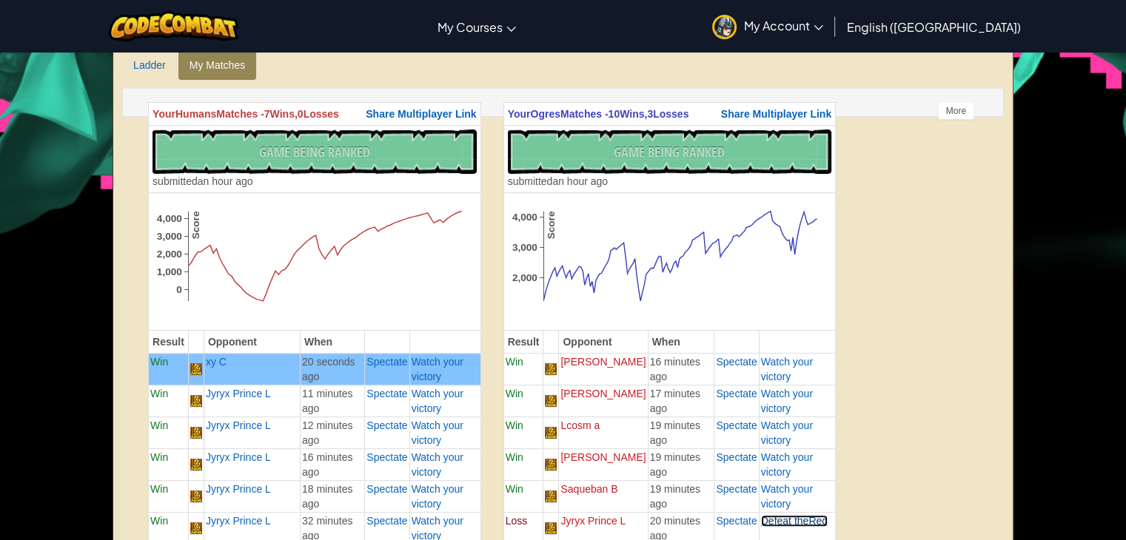
click at [774, 515] on span "Defeat the" at bounding box center [785, 521] width 48 height 12
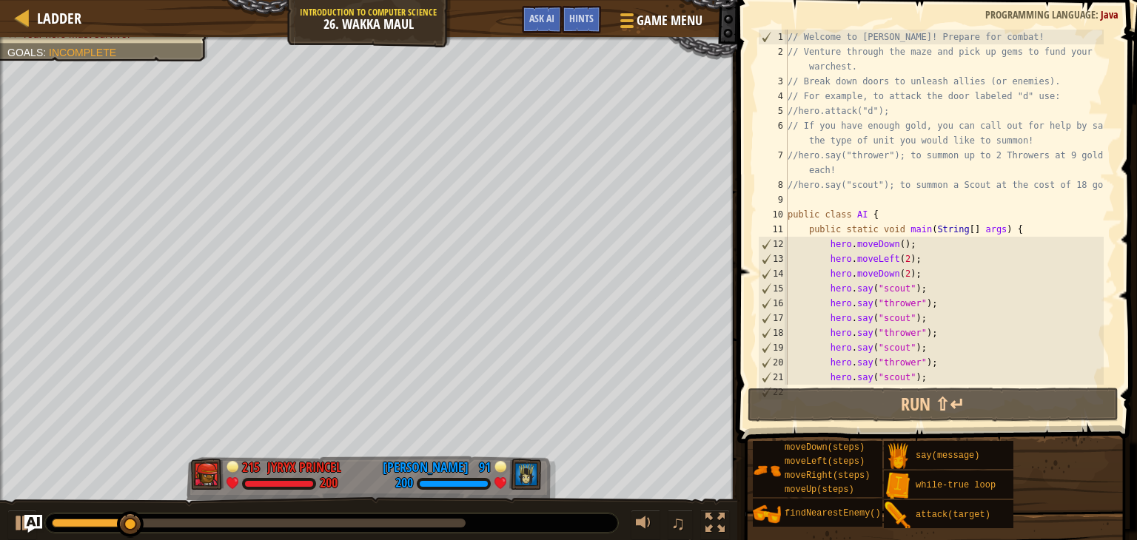
click at [905, 244] on div "// Welcome to Wakka Maul! Prepare for combat! // Venture through the maze and p…" at bounding box center [943, 222] width 319 height 385
click at [1032, 227] on div "// Welcome to Wakka Maul! Prepare for combat! // Venture through the maze and p…" at bounding box center [943, 222] width 319 height 385
type textarea "public static void main(String[] args) {"
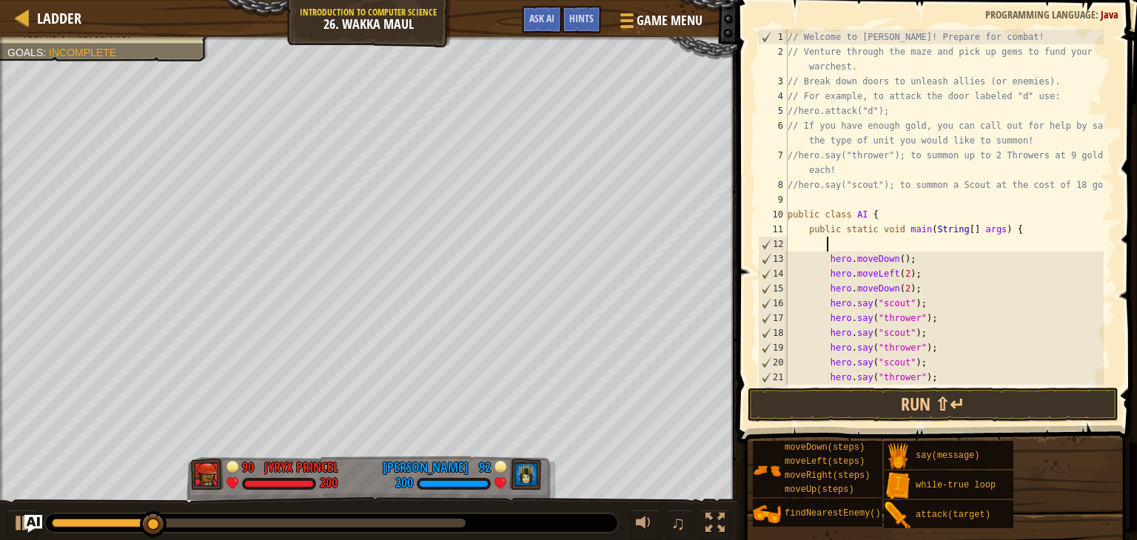
type textarea "her"
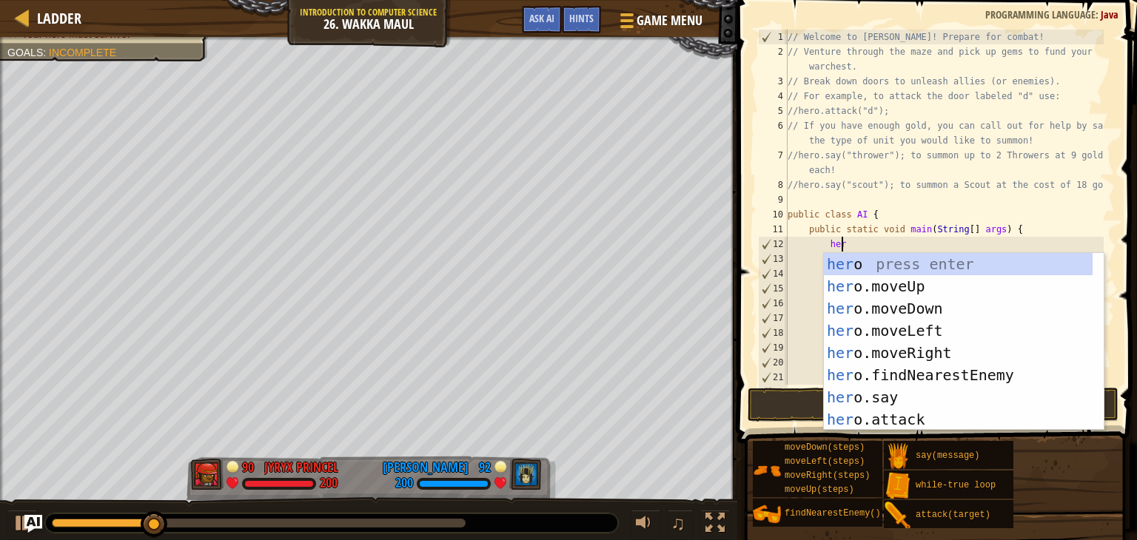
scroll to position [7, 3]
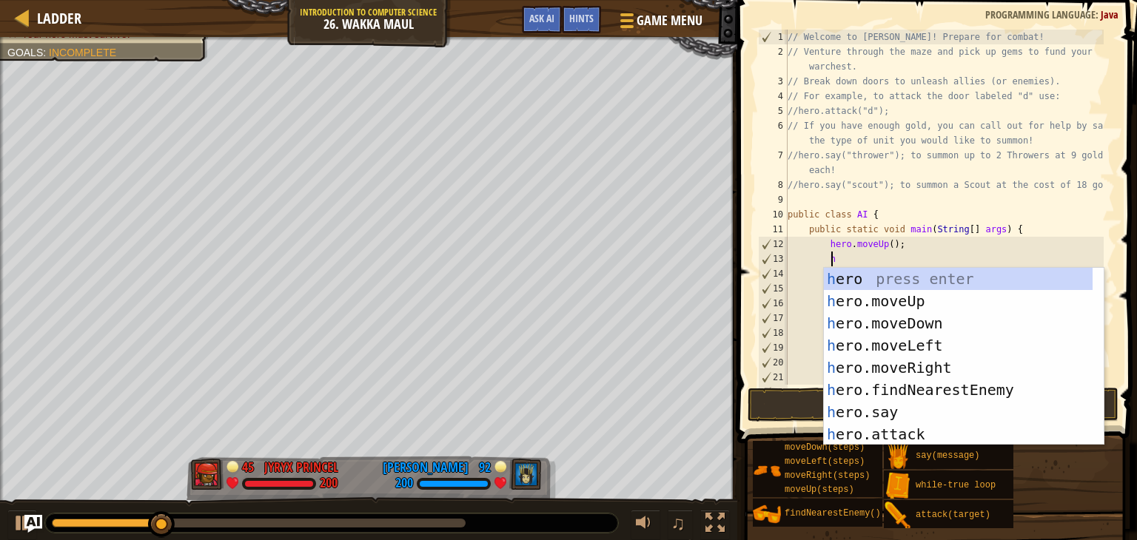
type textarea "her"
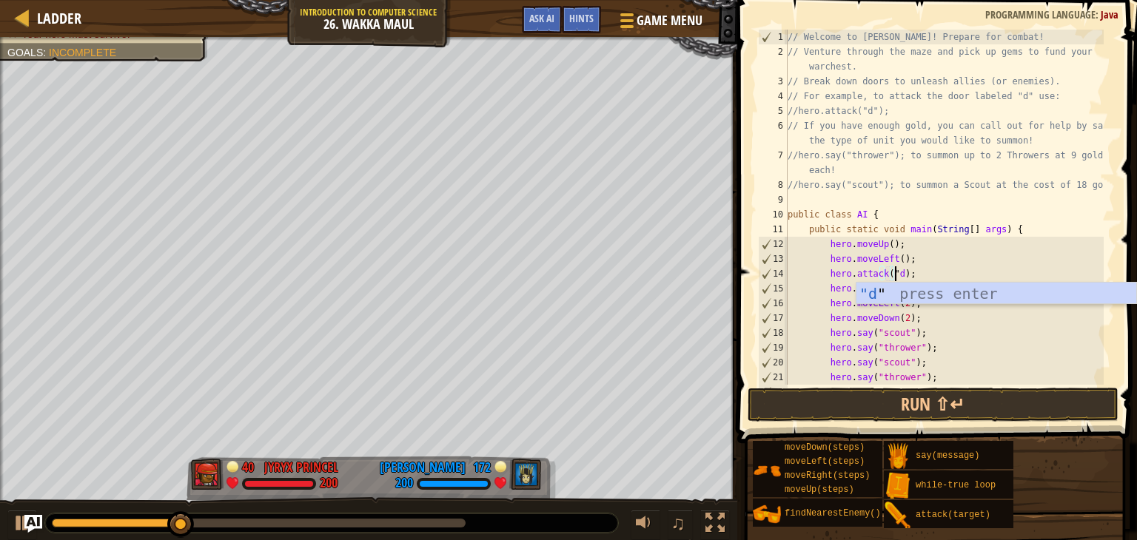
scroll to position [7, 9]
type textarea "hero.attack("d");"
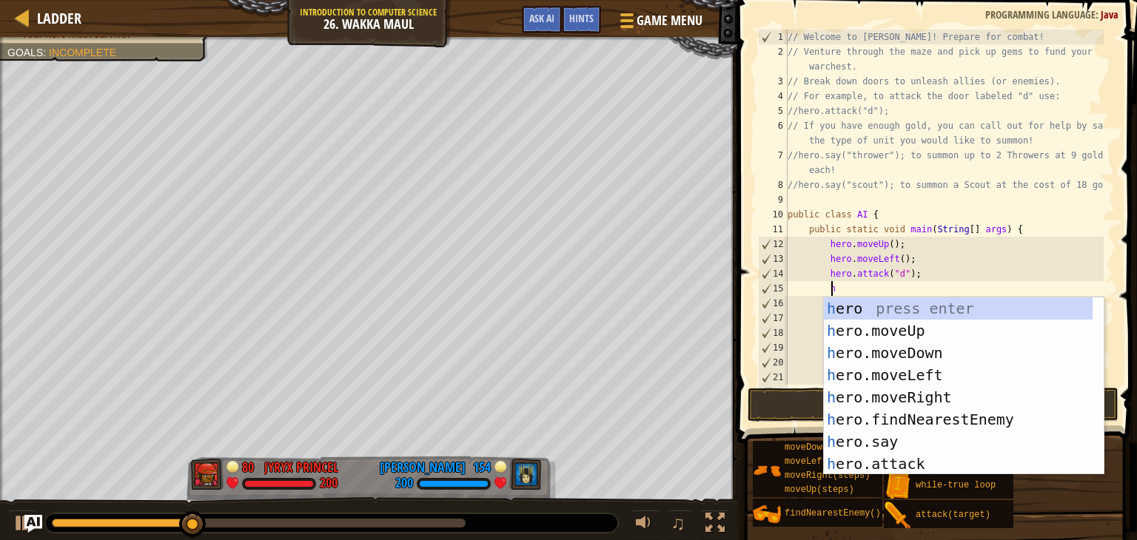
type textarea "her"
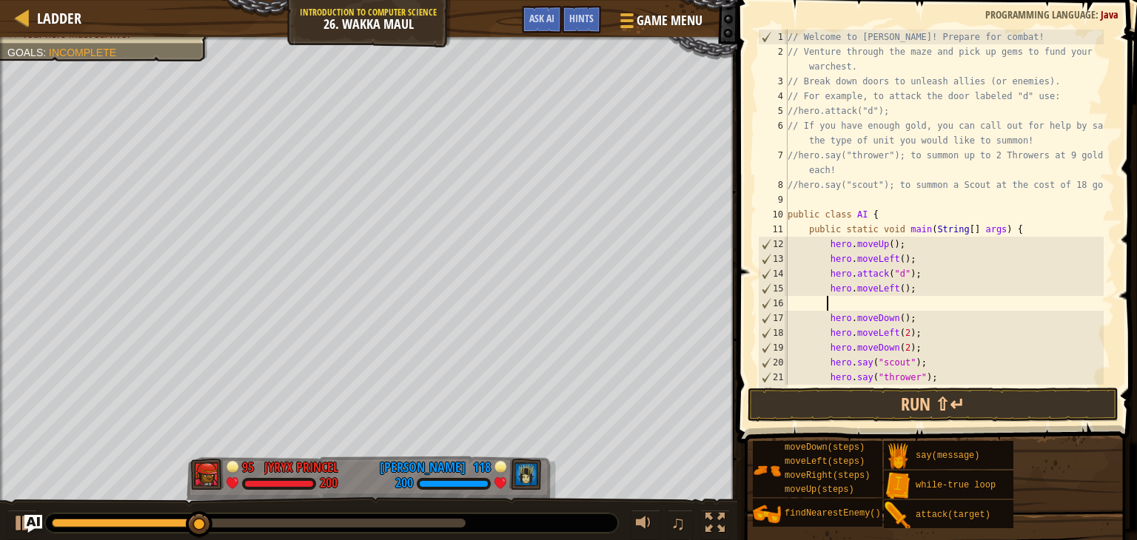
scroll to position [7, 2]
click at [895, 323] on div "// Welcome to Wakka Maul! Prepare for combat! // Venture through the maze and p…" at bounding box center [943, 222] width 319 height 385
type textarea "hero.moveDown(4);"
click at [874, 300] on div "// Welcome to Wakka Maul! Prepare for combat! // Venture through the maze and p…" at bounding box center [943, 222] width 319 height 385
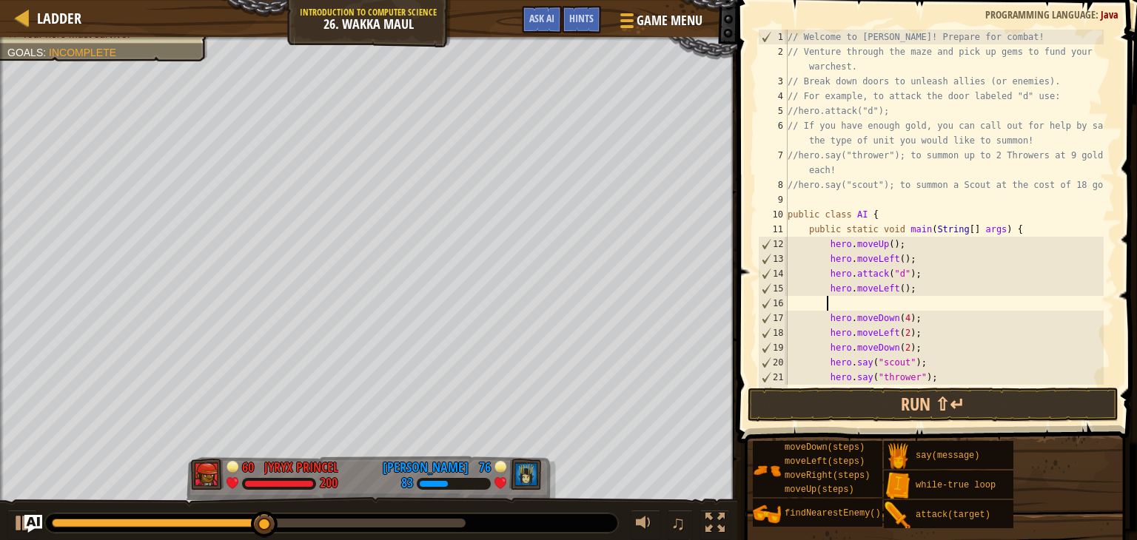
scroll to position [7, 0]
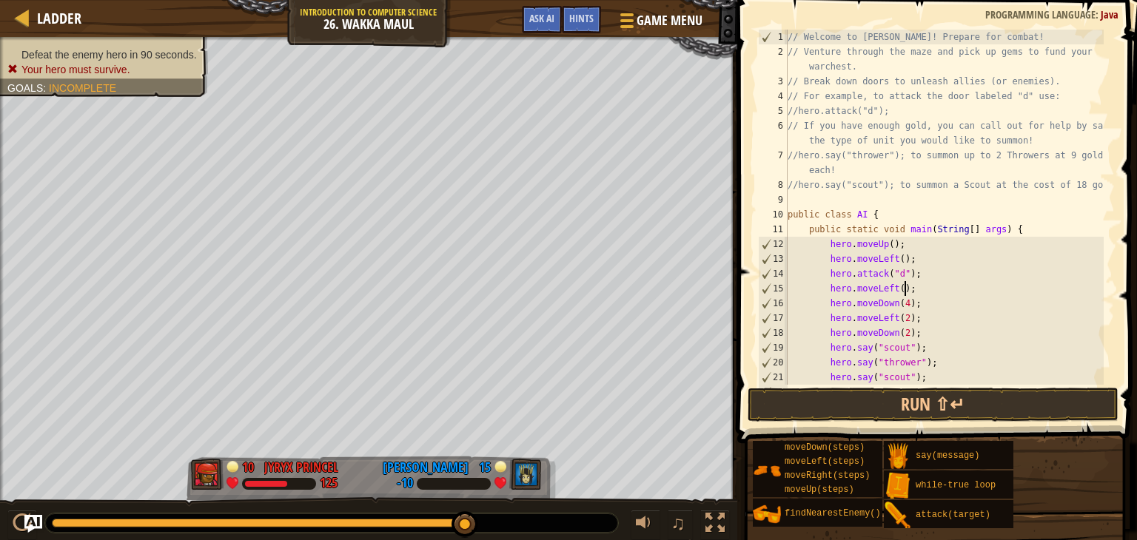
click at [918, 306] on div "// Welcome to Wakka Maul! Prepare for combat! // Venture through the maze and p…" at bounding box center [943, 222] width 319 height 385
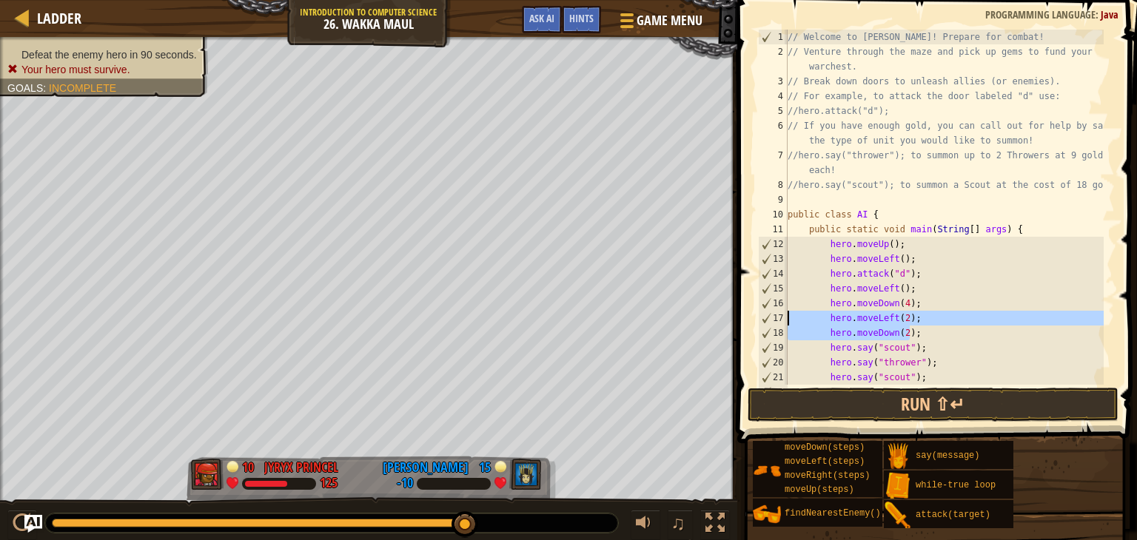
drag, startPoint x: 918, startPoint y: 332, endPoint x: 760, endPoint y: 323, distance: 157.9
click at [760, 323] on div "hero.moveDown(4); 1 2 3 4 5 6 7 8 9 10 11 12 13 14 15 16 17 18 19 20 21 22 // W…" at bounding box center [935, 207] width 360 height 355
type textarea "hero.moveLeft(2); hero.moveDown(2);"
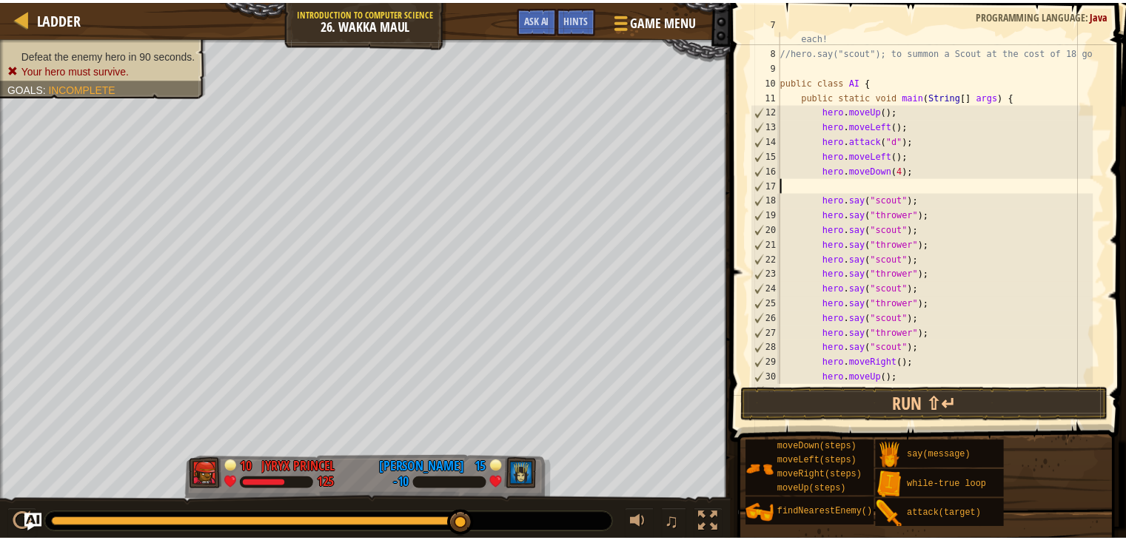
scroll to position [266, 0]
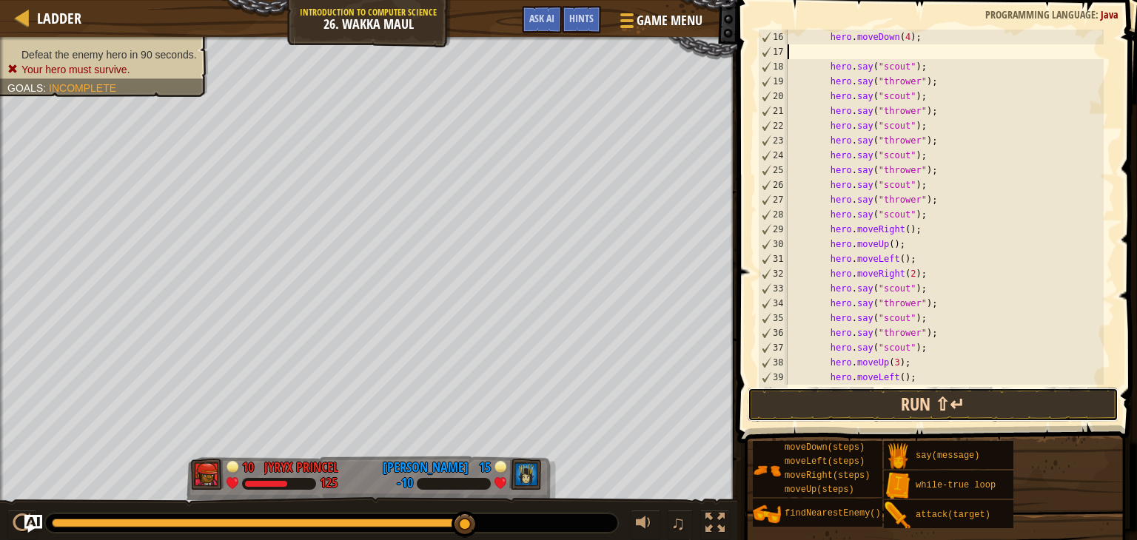
click at [898, 395] on button "Run ⇧↵" at bounding box center [932, 405] width 371 height 34
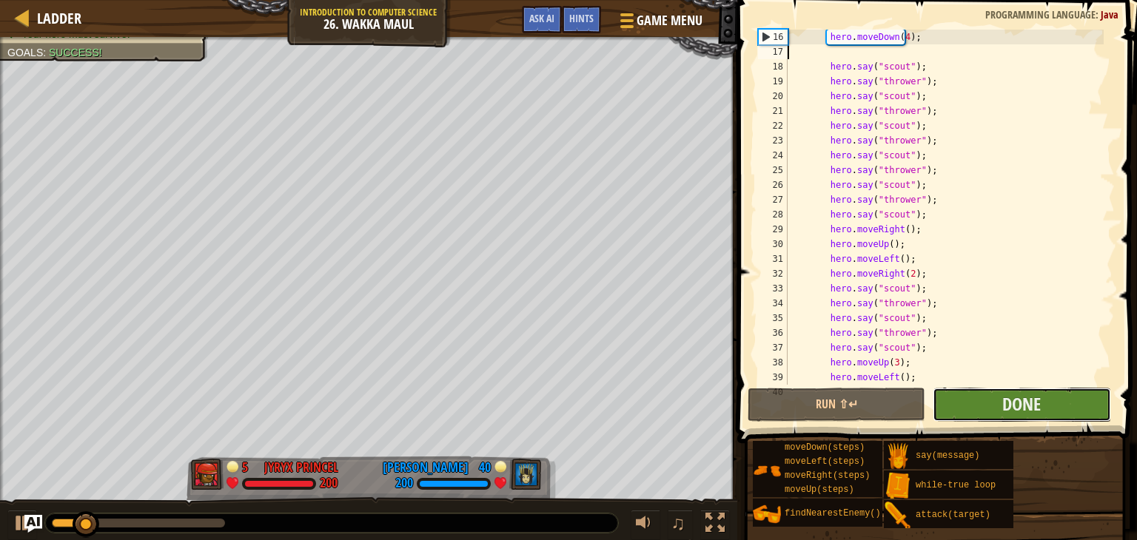
click at [992, 409] on button "Done" at bounding box center [1021, 405] width 178 height 34
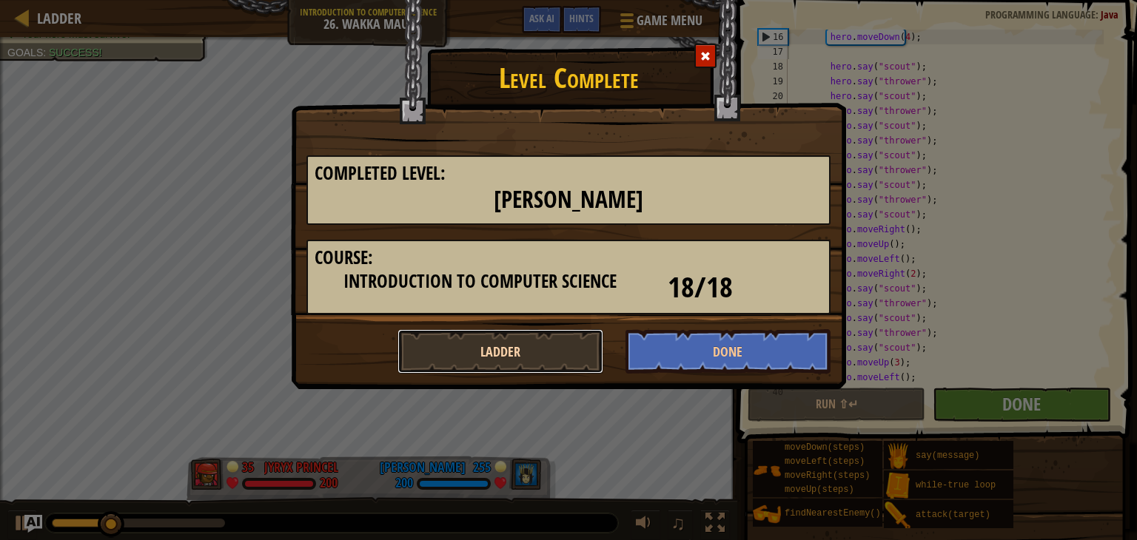
click at [494, 352] on button "Ladder" at bounding box center [500, 351] width 206 height 44
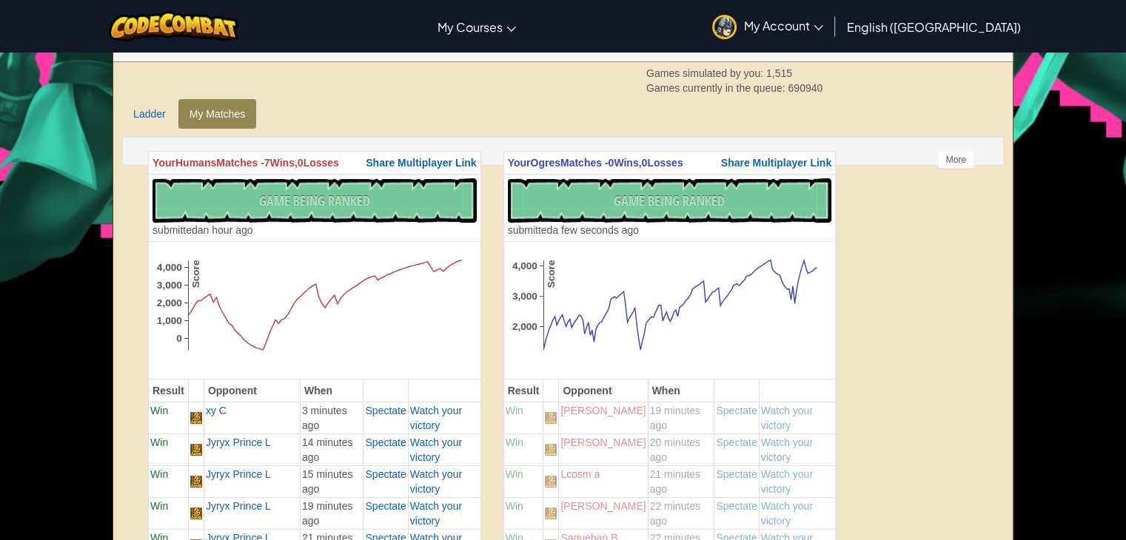
scroll to position [296, 0]
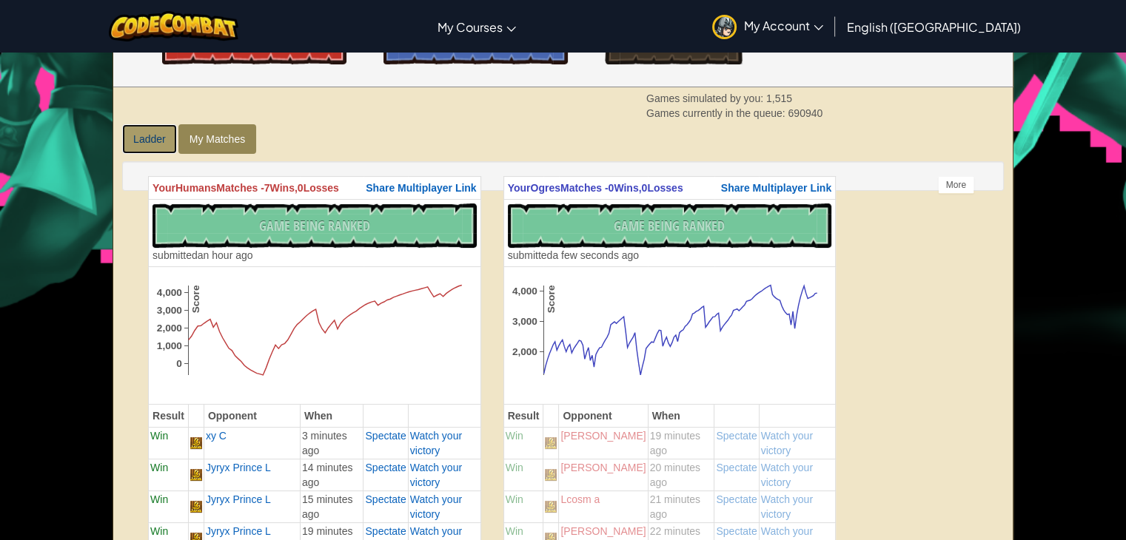
click at [151, 133] on link "Ladder" at bounding box center [149, 139] width 55 height 30
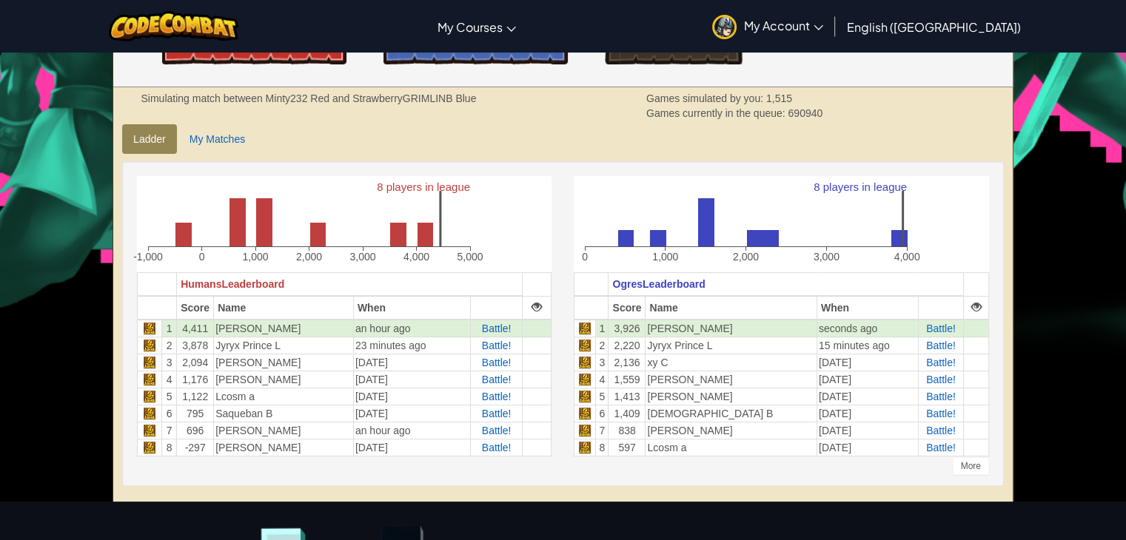
click at [161, 114] on div "Simulating match between Minty232 Red and StrawberryGRIMLINB Blue Games simulat…" at bounding box center [563, 106] width 866 height 30
click at [203, 126] on link "My Matches" at bounding box center [217, 139] width 78 height 30
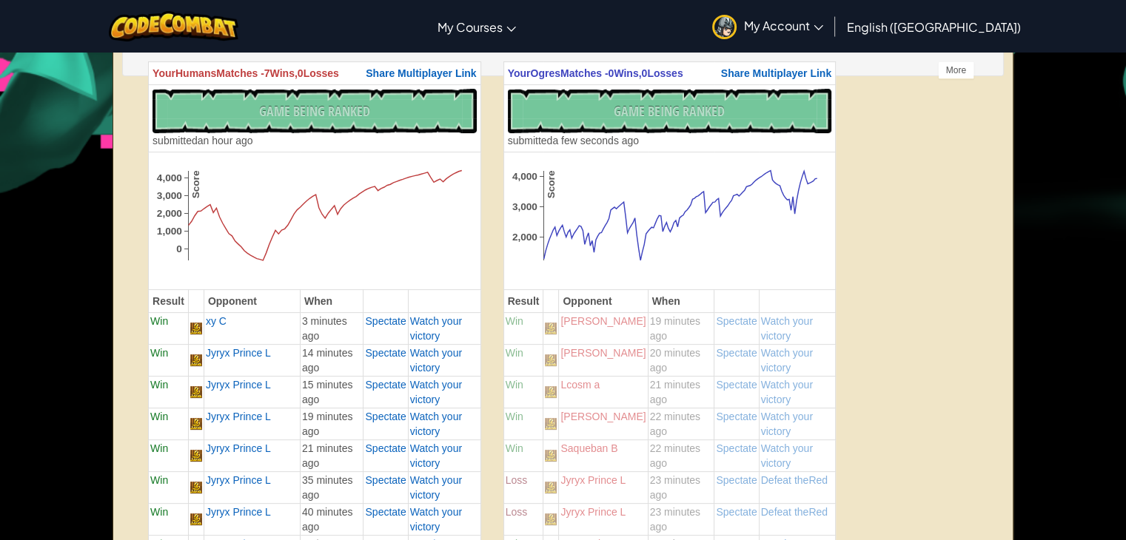
scroll to position [444, 0]
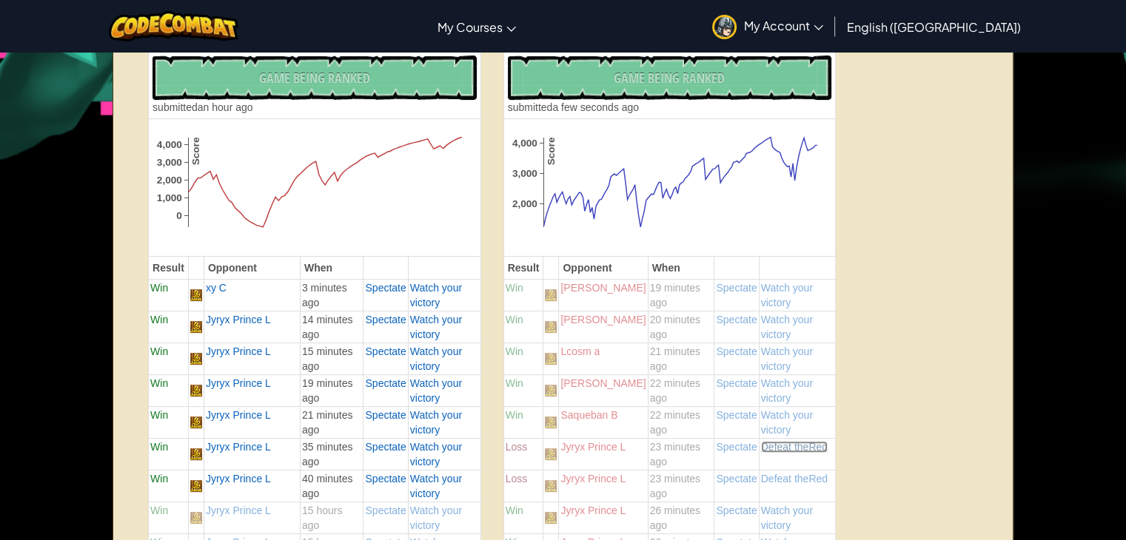
click at [776, 441] on span "Defeat the" at bounding box center [785, 447] width 48 height 12
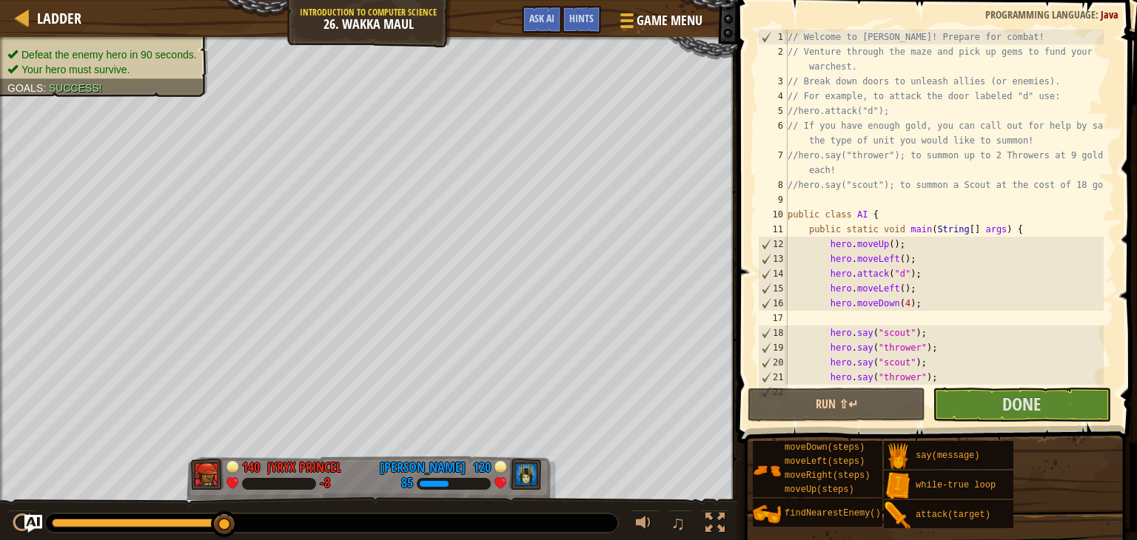
drag, startPoint x: 62, startPoint y: 523, endPoint x: 282, endPoint y: 534, distance: 220.0
click at [281, 535] on div "♫" at bounding box center [368, 519] width 737 height 44
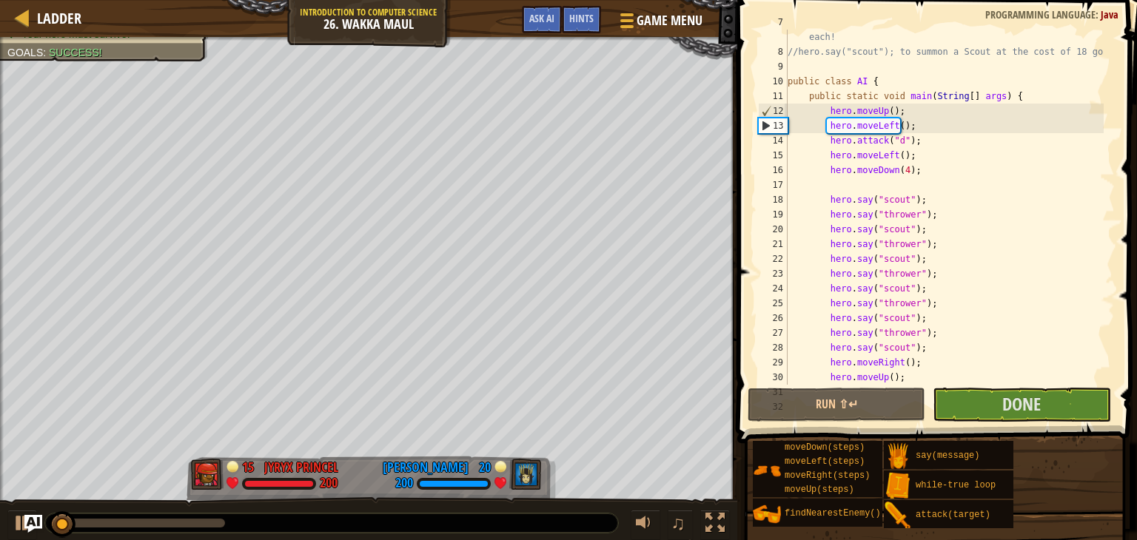
scroll to position [178, 0]
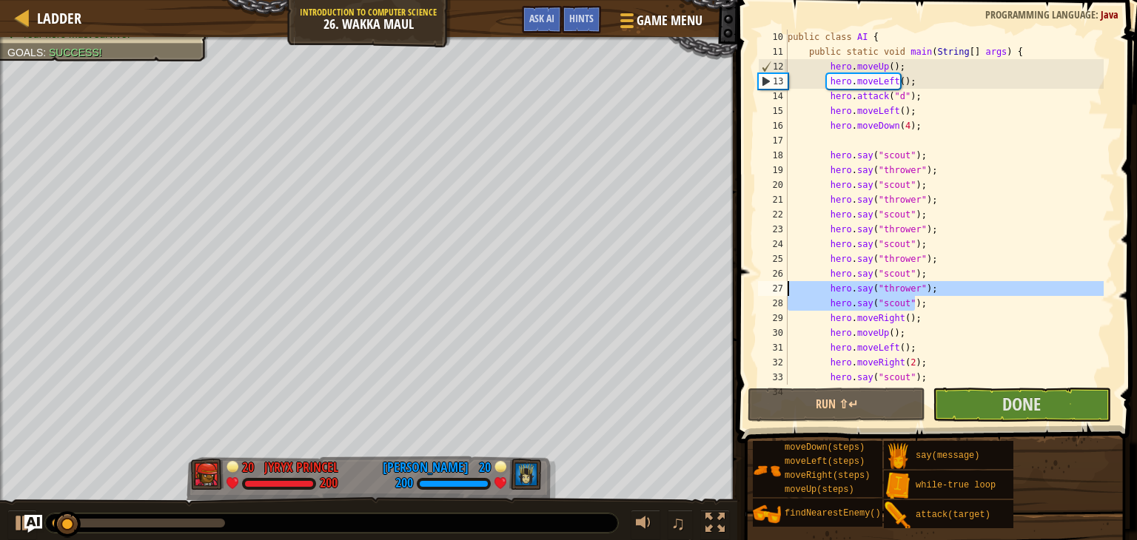
drag, startPoint x: 918, startPoint y: 300, endPoint x: 764, endPoint y: 290, distance: 155.0
click at [764, 290] on div "10 11 12 13 14 15 16 17 18 19 20 21 22 23 24 25 26 27 28 29 30 31 32 33 34 publ…" at bounding box center [935, 207] width 360 height 355
click at [928, 303] on div "public class AI { public static void main ( String [ ] args ) { hero . moveUp (…" at bounding box center [943, 207] width 319 height 355
type textarea "hero.say("scout");"
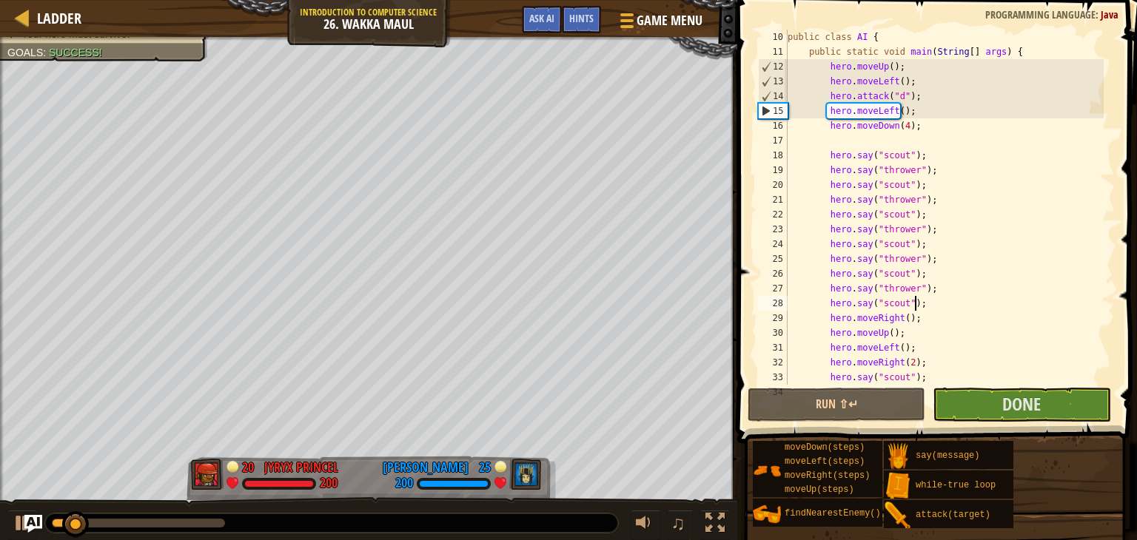
paste textarea "hero.say("scout");"
type textarea "hero.say("scout");"
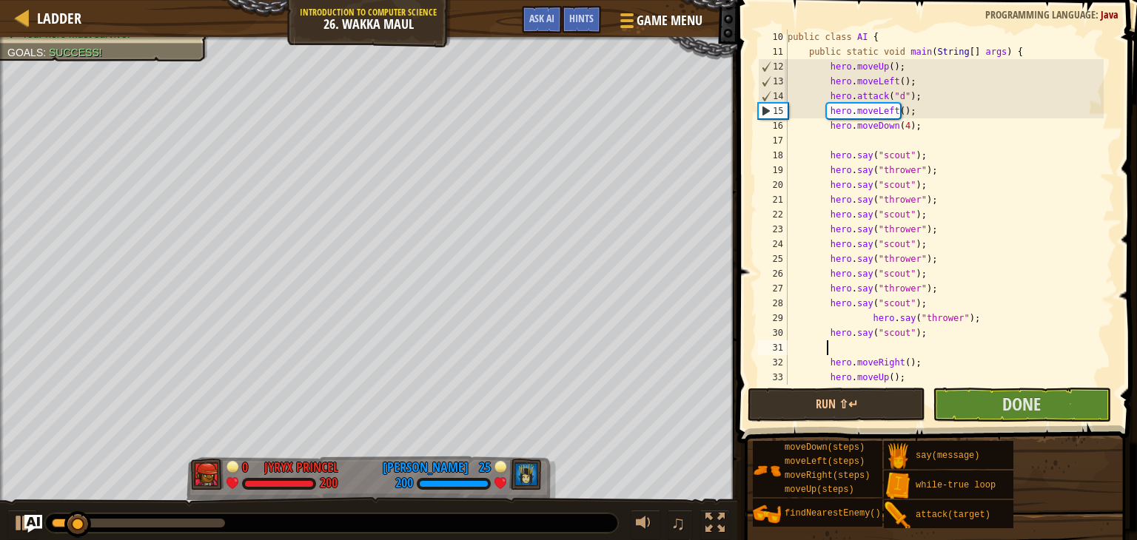
paste textarea "hero.say("scout");"
type textarea "hero.say("scout");"
paste textarea "hero.say("scout");"
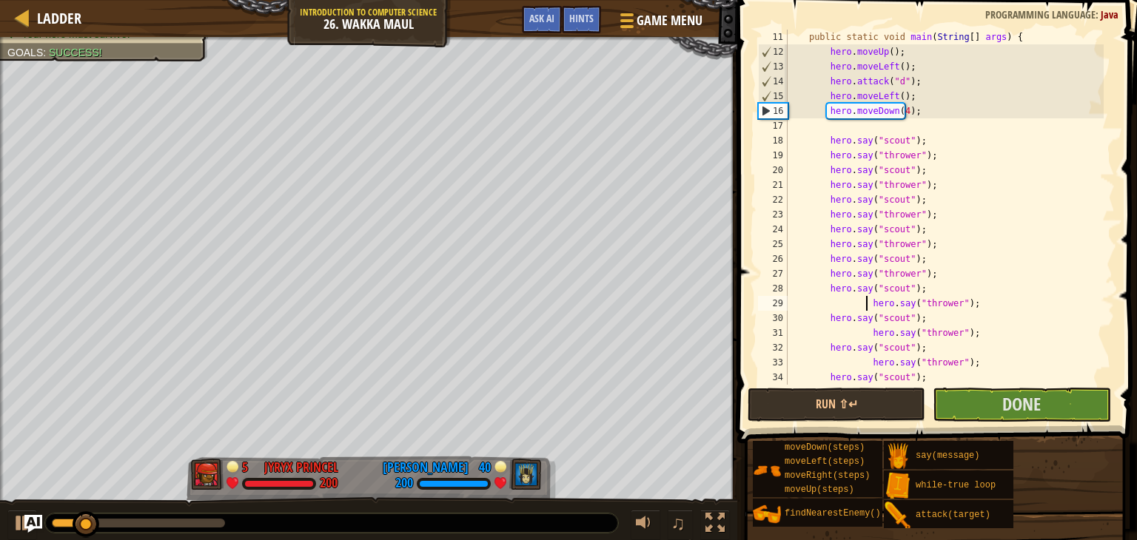
click at [864, 303] on div "public static void main ( String [ ] args ) { hero . moveUp ( ) ; hero . moveLe…" at bounding box center [943, 222] width 319 height 385
click at [862, 335] on div "public static void main ( String [ ] args ) { hero . moveUp ( ) ; hero . moveLe…" at bounding box center [943, 222] width 319 height 385
click at [865, 335] on div "public static void main ( String [ ] args ) { hero . moveUp ( ) ; hero . moveLe…" at bounding box center [943, 222] width 319 height 385
click at [861, 363] on div "public static void main ( String [ ] args ) { hero . moveUp ( ) ; hero . moveLe…" at bounding box center [943, 222] width 319 height 385
click at [847, 364] on div "public static void main ( String [ ] args ) { hero . moveUp ( ) ; hero . moveLe…" at bounding box center [943, 222] width 319 height 385
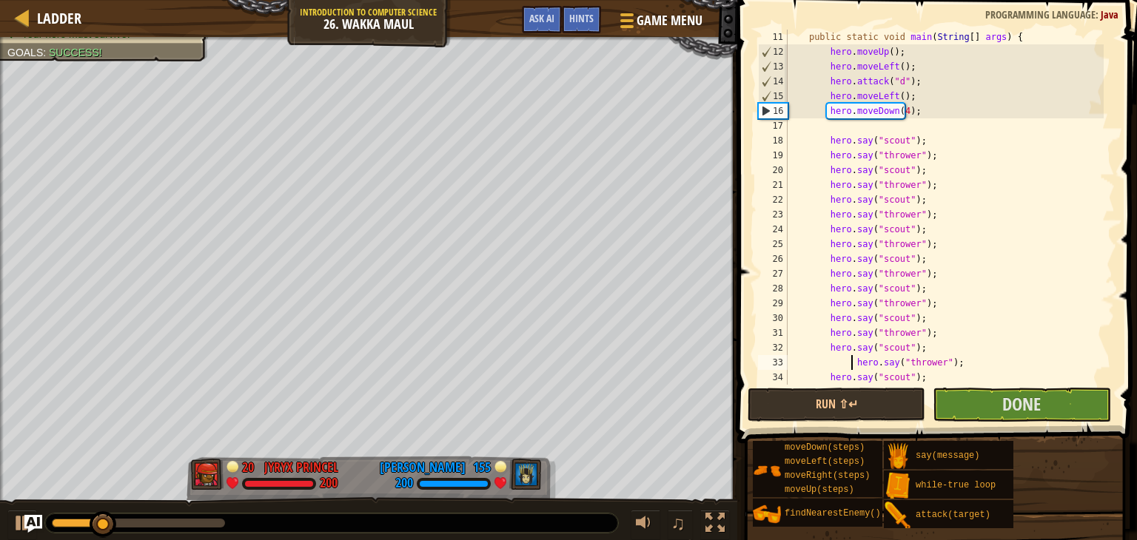
click at [852, 364] on div "public static void main ( String [ ] args ) { hero . moveUp ( ) ; hero . moveLe…" at bounding box center [943, 222] width 319 height 385
click at [852, 404] on button "Run ⇧↵" at bounding box center [836, 405] width 178 height 34
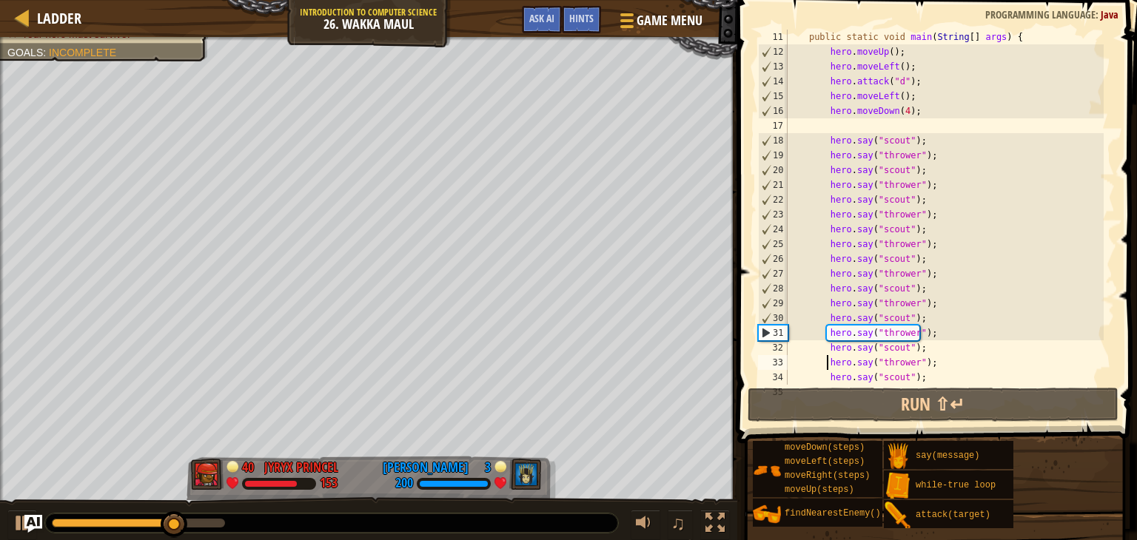
scroll to position [237, 0]
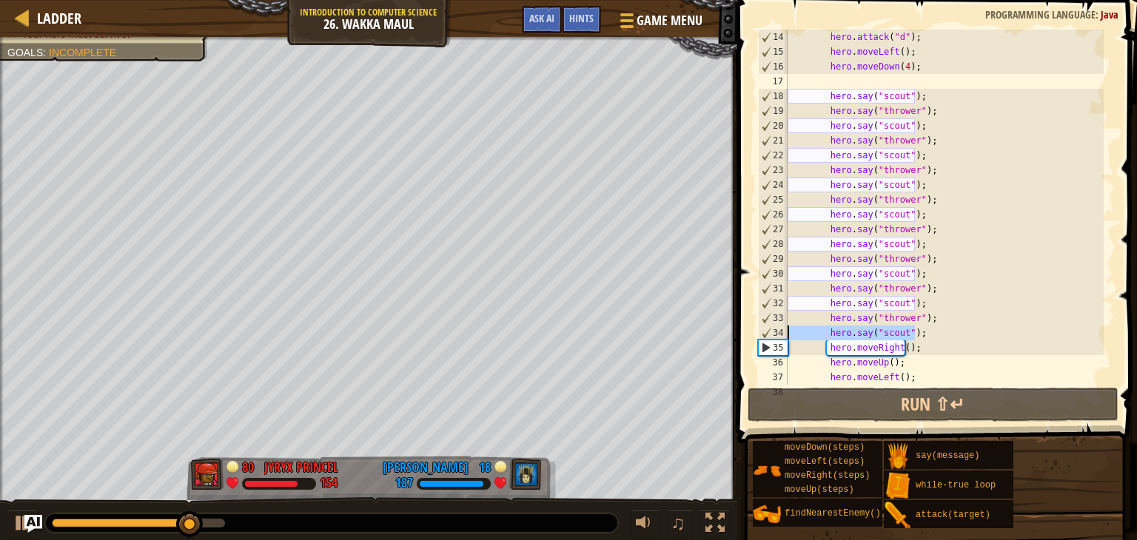
drag, startPoint x: 861, startPoint y: 331, endPoint x: 746, endPoint y: 331, distance: 114.7
click at [746, 331] on div "hero.say("thrower"); 14 15 16 17 18 19 20 21 22 23 24 25 26 27 28 29 30 31 32 3…" at bounding box center [935, 250] width 404 height 487
type textarea "hero.say("scout");"
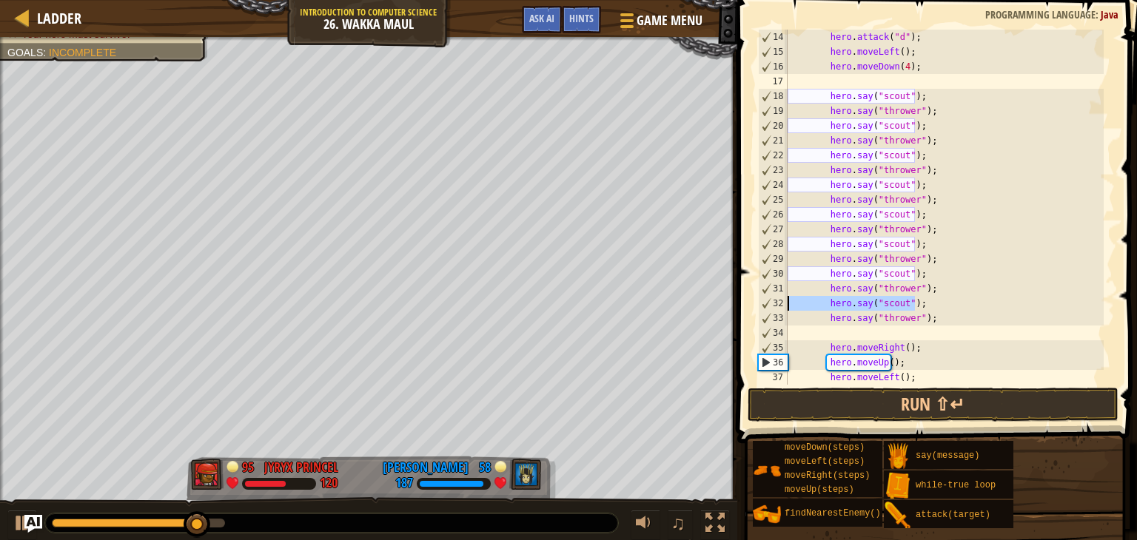
drag, startPoint x: 920, startPoint y: 304, endPoint x: 740, endPoint y: 303, distance: 179.8
click at [742, 304] on div "14 15 16 17 18 19 20 21 22 23 24 25 26 27 28 29 30 31 32 33 34 35 36 37 38 hero…" at bounding box center [935, 250] width 404 height 487
type textarea "hero.say("scout");"
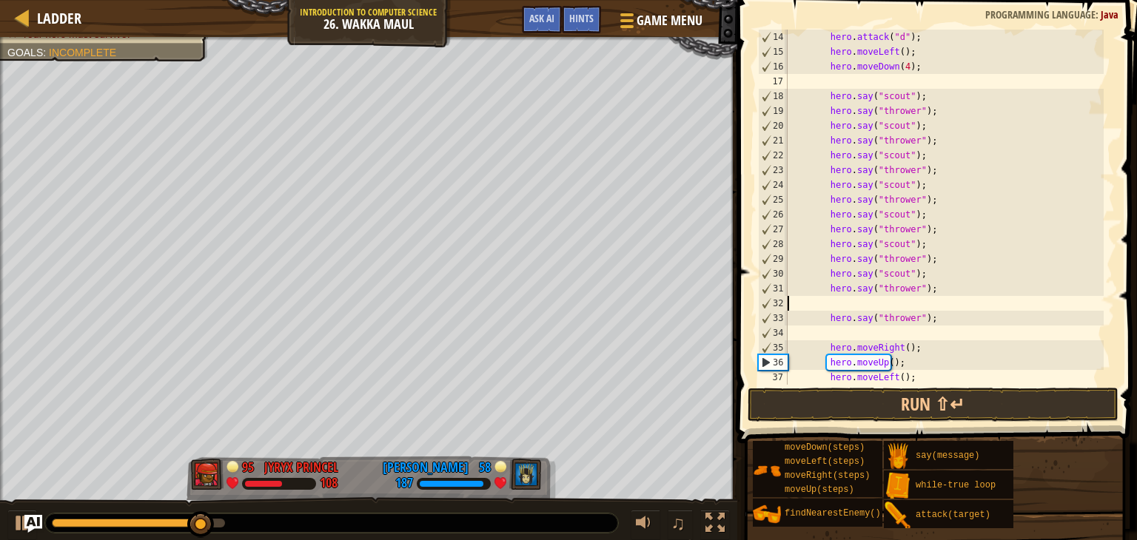
type textarea "hero.say("thrower");"
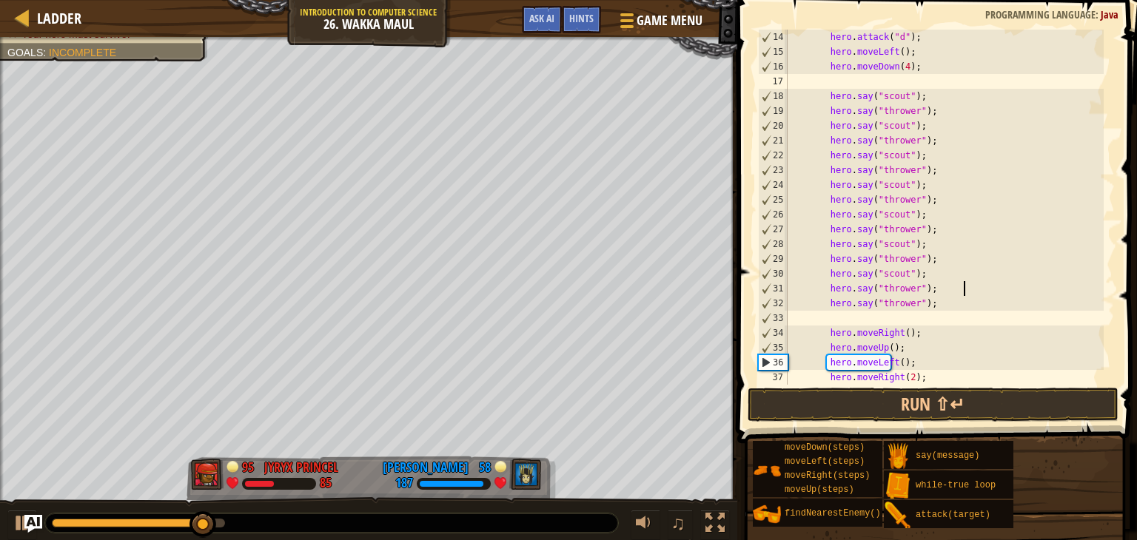
click at [796, 320] on div "hero . attack ( "d" ) ; hero . moveLeft ( ) ; hero . moveDown ( 4 ) ; hero . sa…" at bounding box center [943, 222] width 319 height 385
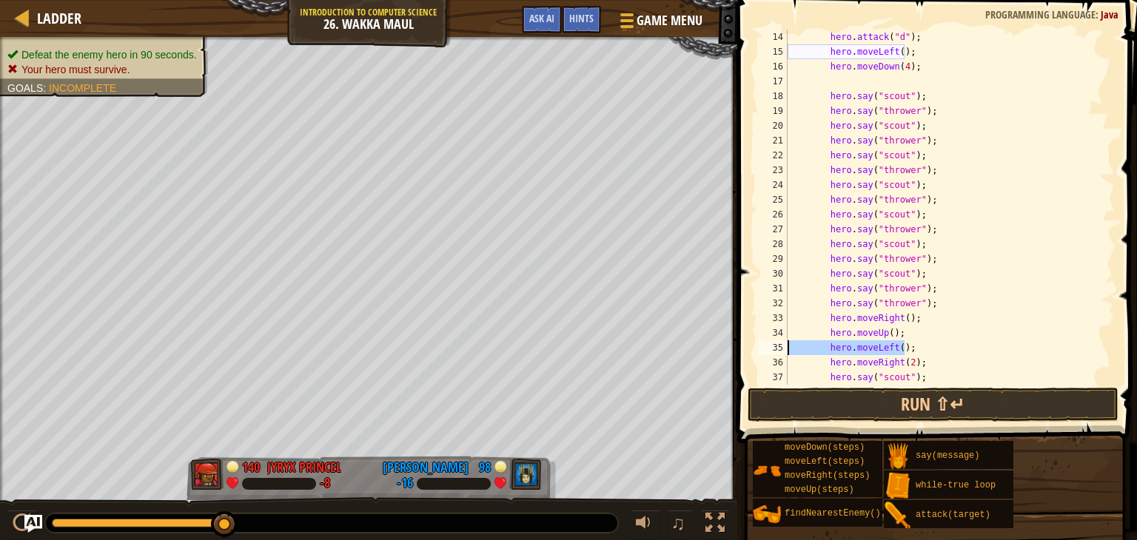
drag, startPoint x: 906, startPoint y: 349, endPoint x: 770, endPoint y: 353, distance: 136.2
click at [770, 353] on div "hero.say("thrower"); 14 15 16 17 18 19 20 21 22 23 24 25 26 27 28 29 30 31 32 3…" at bounding box center [935, 207] width 360 height 355
type textarea "hero.moveLeft();"
click at [906, 361] on div "hero . attack ( "d" ) ; hero . moveLeft ( ) ; hero . moveDown ( 4 ) ; hero . sa…" at bounding box center [943, 222] width 319 height 385
type textarea "hero.moveRight();"
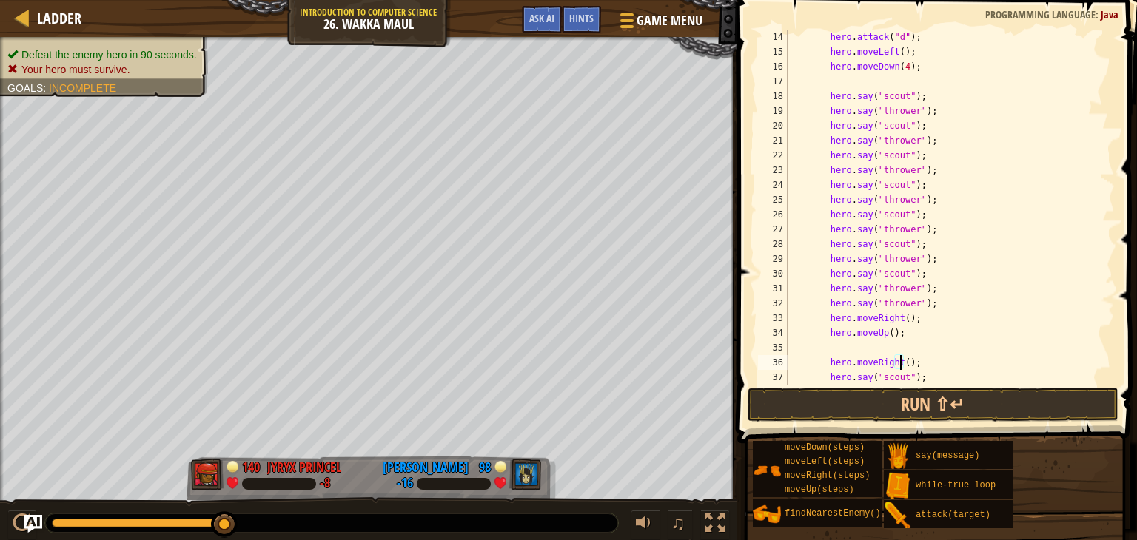
click at [819, 347] on div "hero . attack ( "d" ) ; hero . moveLeft ( ) ; hero . moveDown ( 4 ) ; hero . sa…" at bounding box center [943, 222] width 319 height 385
click at [915, 349] on div "hero . attack ( "d" ) ; hero . moveLeft ( ) ; hero . moveDown ( 4 ) ; hero . sa…" at bounding box center [943, 222] width 319 height 385
type textarea "hero.moveRight();"
type textarea "her"
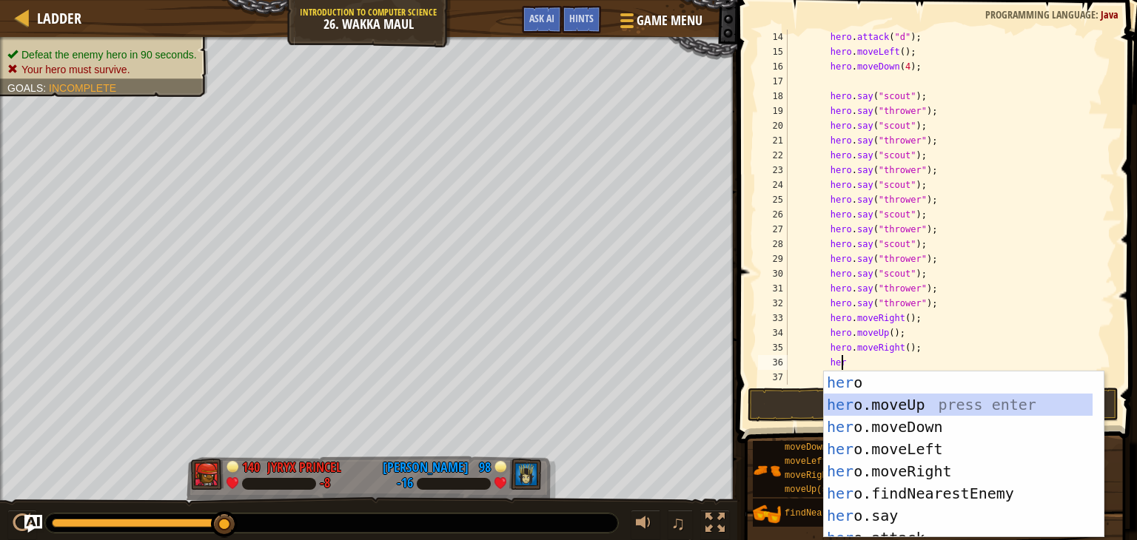
scroll to position [7, 2]
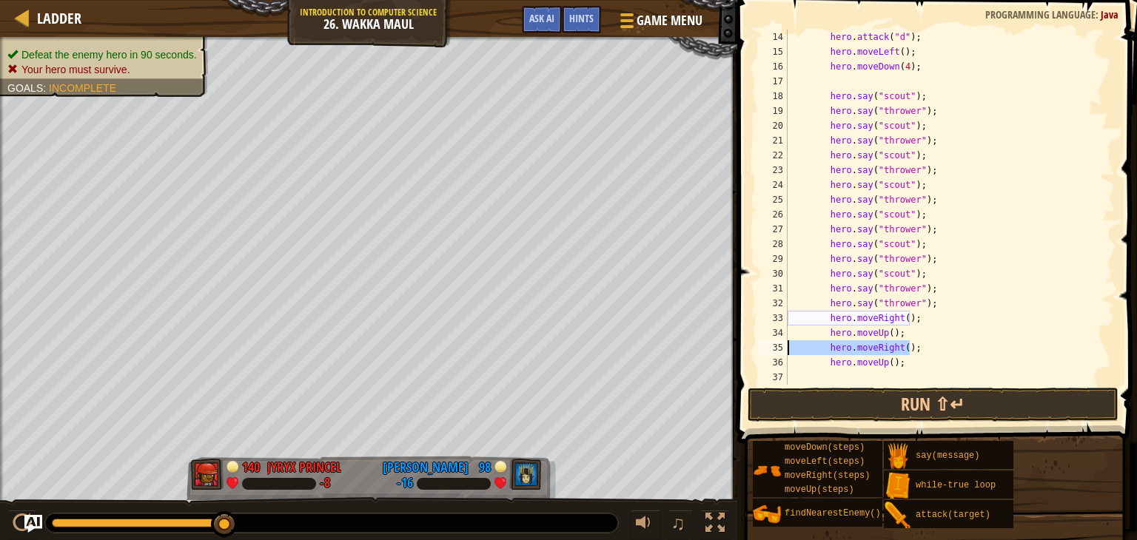
drag, startPoint x: 912, startPoint y: 343, endPoint x: 773, endPoint y: 346, distance: 139.1
click at [773, 346] on div "14 15 16 17 18 19 20 21 22 23 24 25 26 27 28 29 30 31 32 33 34 35 36 37 38 hero…" at bounding box center [935, 207] width 360 height 355
type textarea "hero.moveRight();"
click at [719, 344] on div "Ladder Introduction to Computer Science 26. Wakka Maul Game Menu Done Hints Ask…" at bounding box center [568, 270] width 1137 height 540
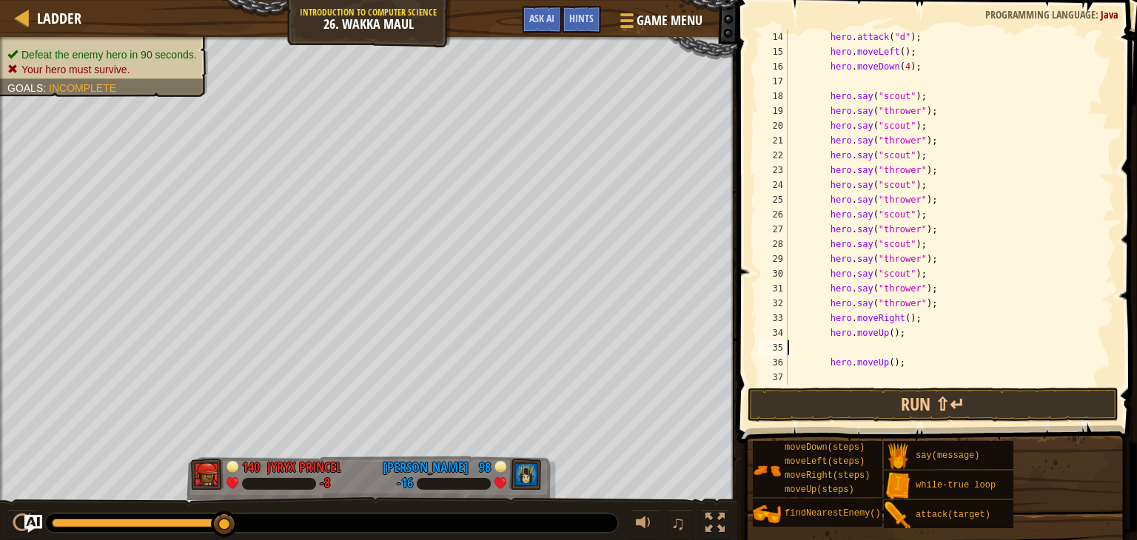
click at [841, 369] on div "hero . attack ( "d" ) ; hero . moveLeft ( ) ; hero . moveDown ( 4 ) ; hero . sa…" at bounding box center [943, 222] width 319 height 385
click at [796, 363] on div "hero . attack ( "d" ) ; hero . moveLeft ( ) ; hero . moveDown ( 4 ) ; hero . sa…" at bounding box center [943, 222] width 319 height 385
type textarea "hero.moveUp();"
click at [863, 368] on div "hero . attack ( "d" ) ; hero . moveLeft ( ) ; hero . moveDown ( 4 ) ; hero . sa…" at bounding box center [943, 222] width 319 height 385
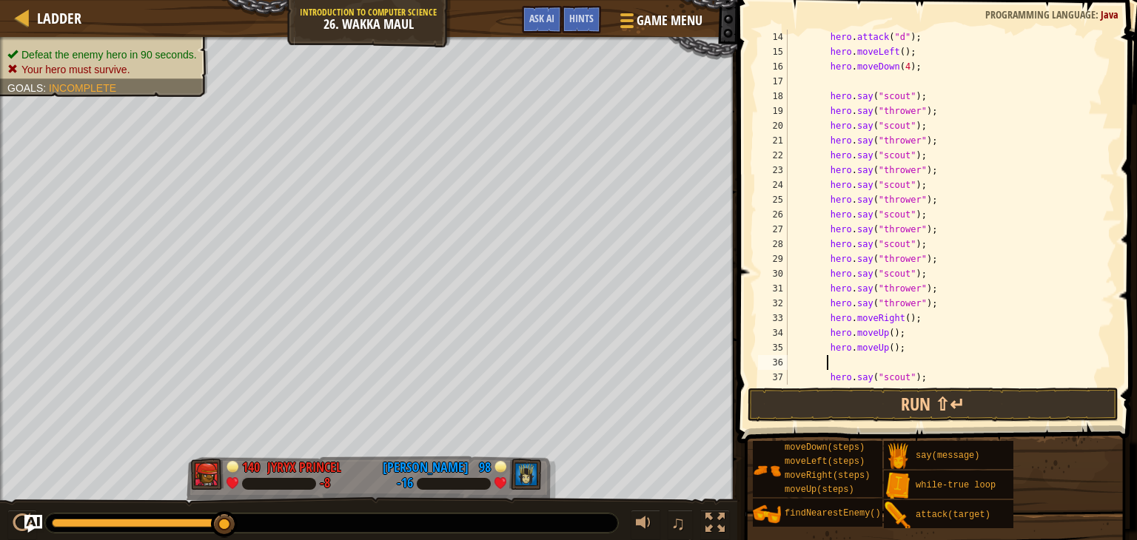
type textarea "her"
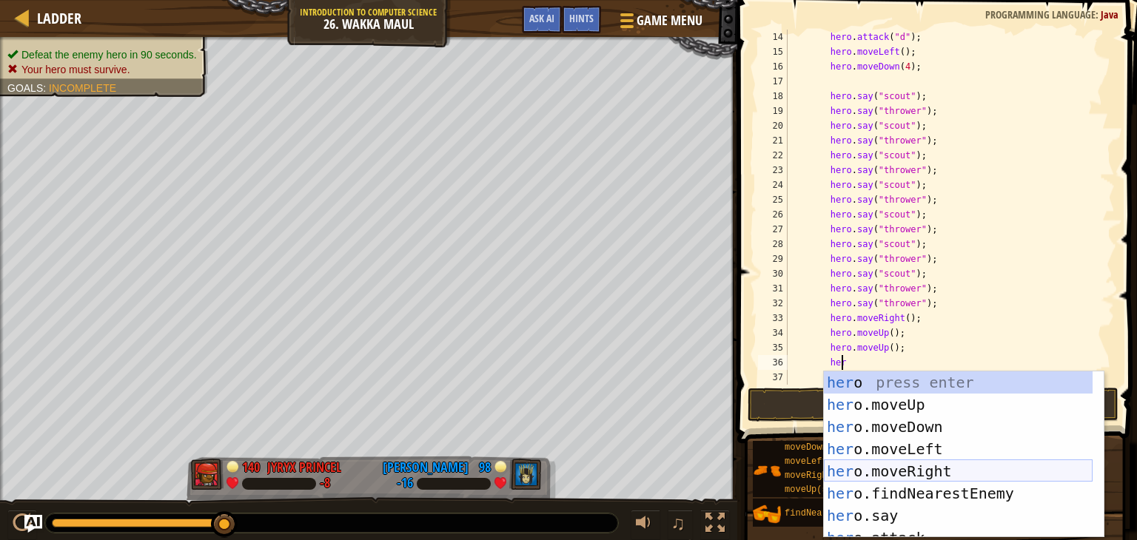
click at [924, 465] on div "her o press enter her o.moveUp press enter her o.moveDown press enter her o.mov…" at bounding box center [958, 476] width 269 height 211
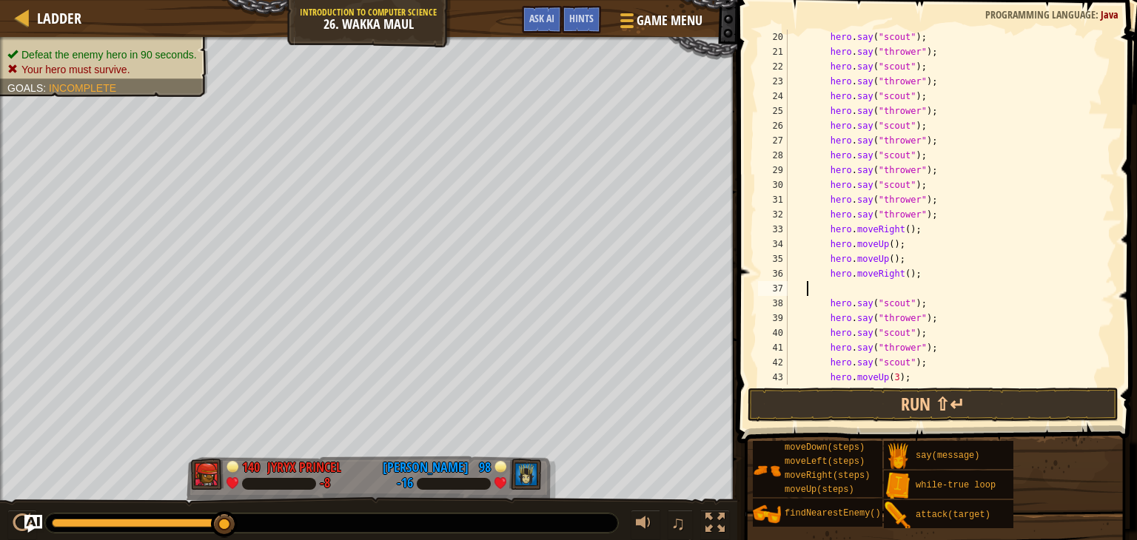
scroll to position [7, 0]
click at [888, 410] on button "Run ⇧↵" at bounding box center [932, 405] width 371 height 34
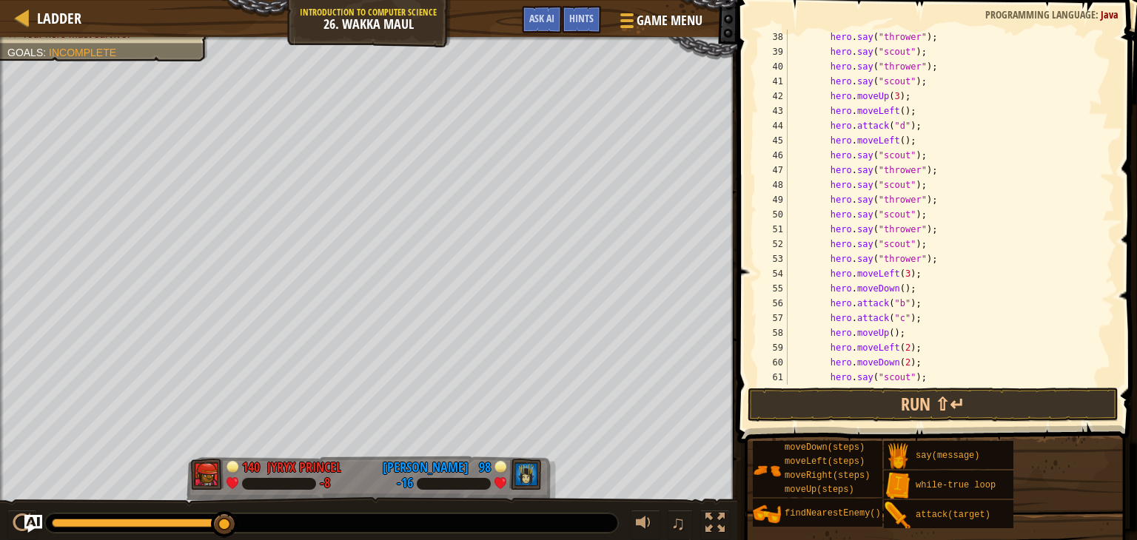
scroll to position [725, 0]
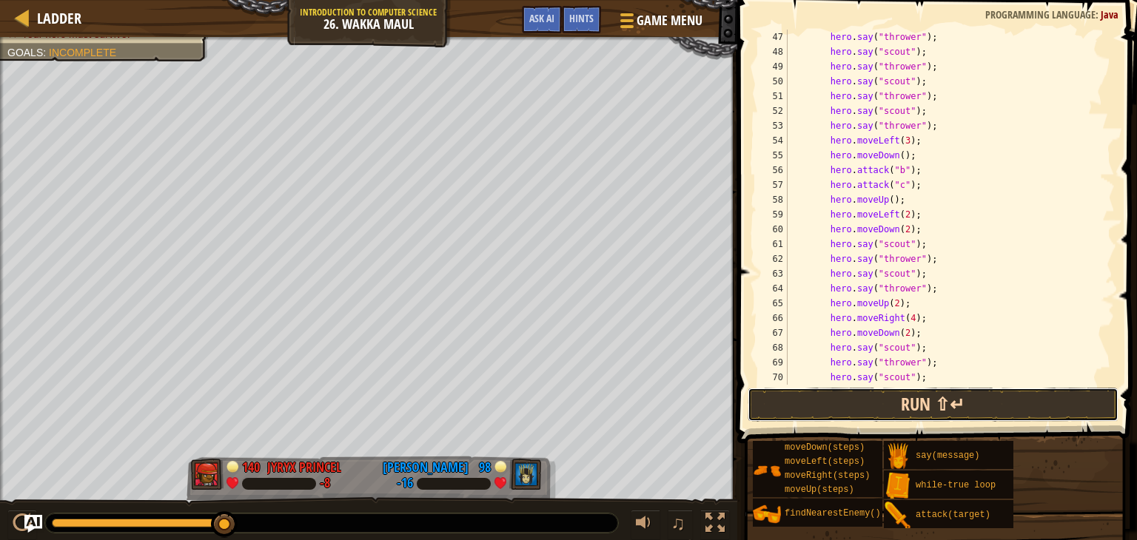
click at [895, 414] on button "Run ⇧↵" at bounding box center [932, 405] width 371 height 34
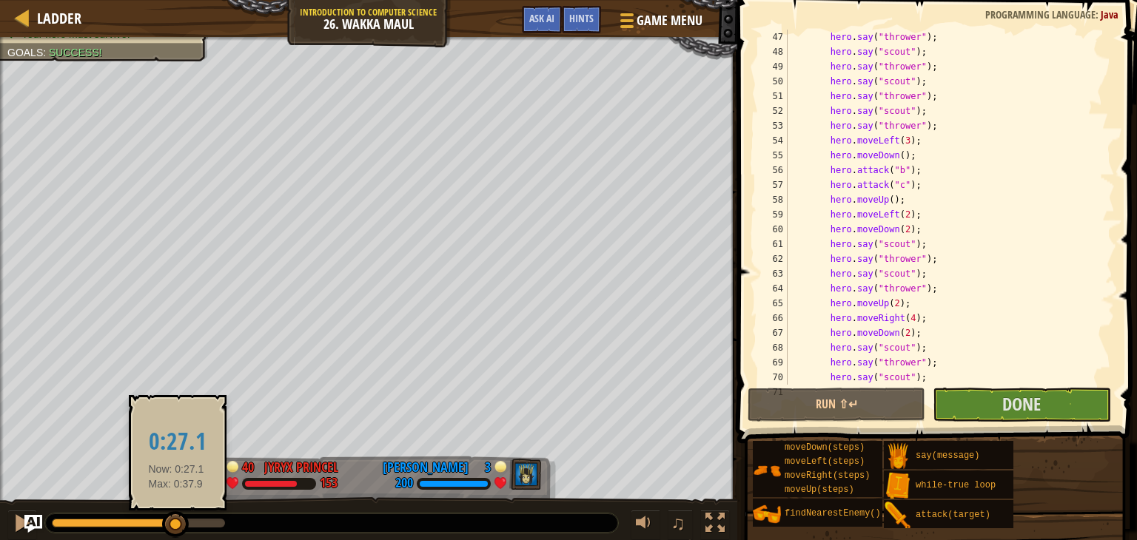
drag, startPoint x: 71, startPoint y: 525, endPoint x: 206, endPoint y: 514, distance: 135.9
click at [175, 532] on div at bounding box center [175, 524] width 27 height 27
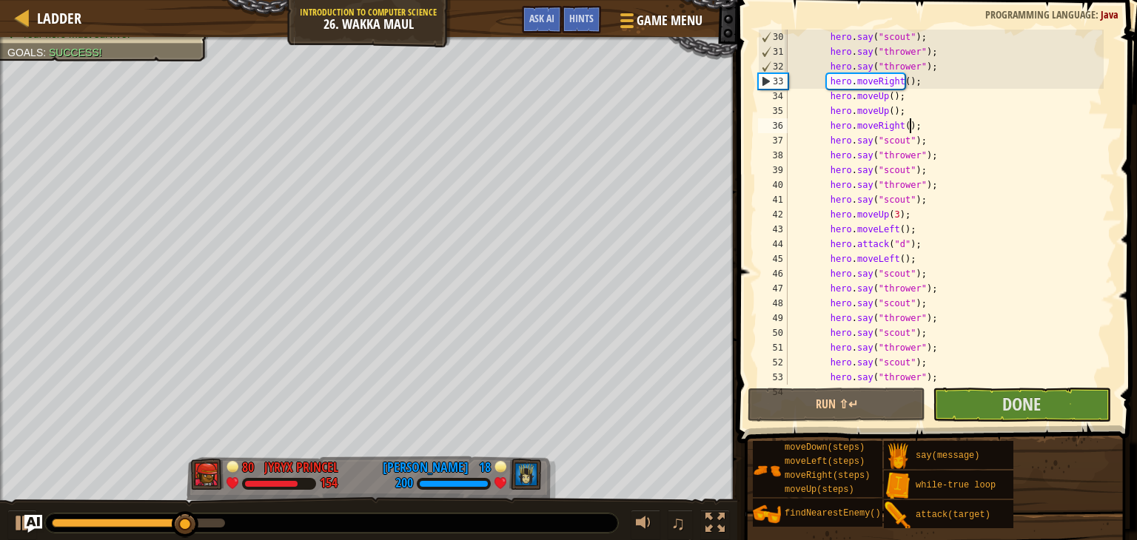
scroll to position [385, 0]
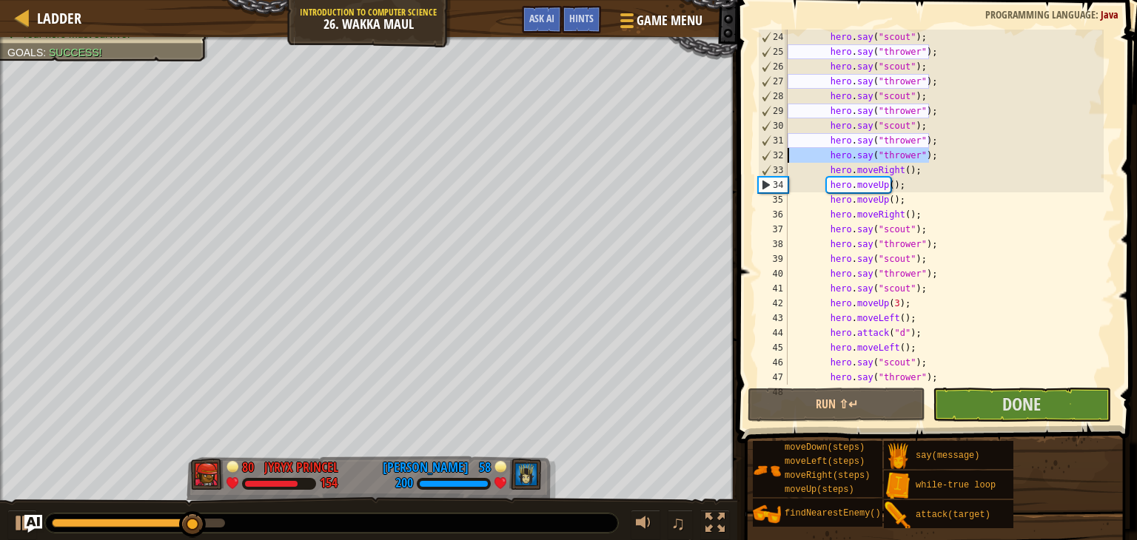
drag, startPoint x: 930, startPoint y: 158, endPoint x: 733, endPoint y: 152, distance: 197.7
click at [733, 152] on div "hero.moveRight(); 24 25 26 27 28 29 30 31 32 33 34 35 36 37 38 39 40 41 42 43 4…" at bounding box center [935, 250] width 404 height 487
type textarea "hero.say("thrower");"
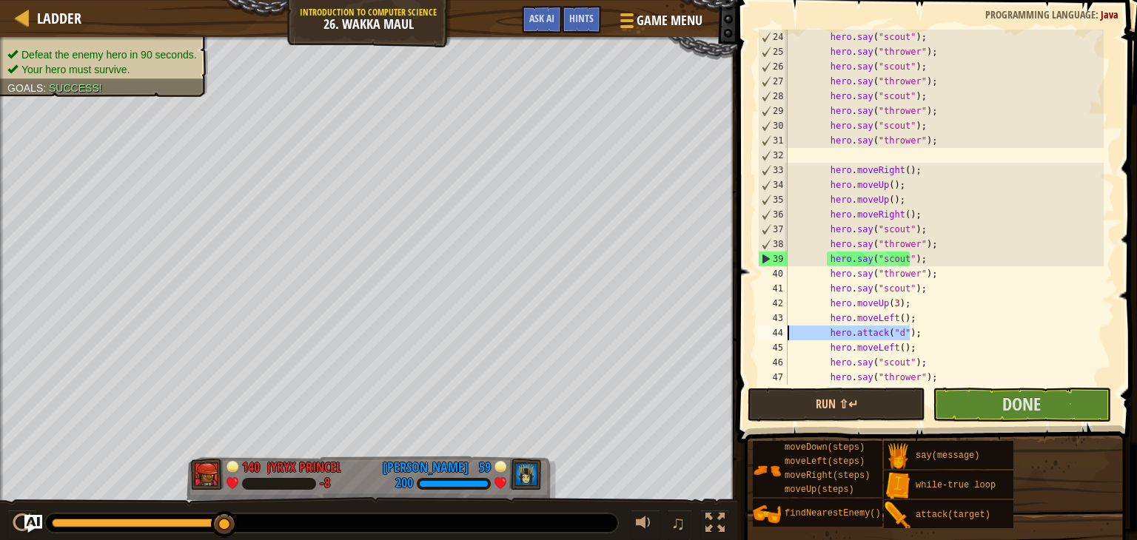
drag, startPoint x: 915, startPoint y: 332, endPoint x: 754, endPoint y: 335, distance: 161.4
click at [755, 335] on div "24 25 26 27 28 29 30 31 32 33 34 35 36 37 38 39 40 41 42 43 44 45 46 47 48 hero…" at bounding box center [935, 207] width 360 height 355
type textarea "hero.attack("d");"
type textarea "hero.moveLeft();"
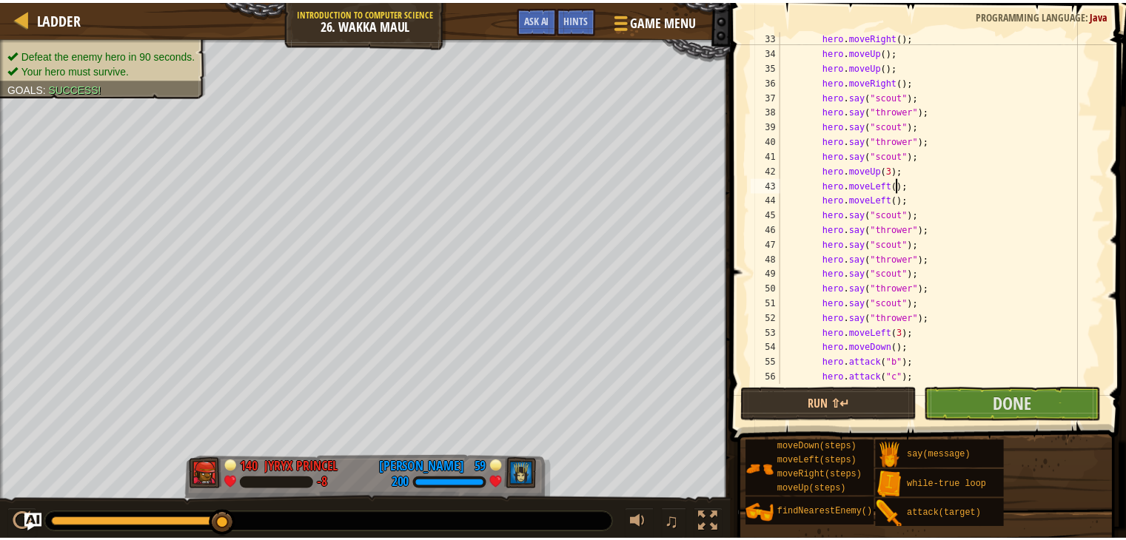
scroll to position [518, 0]
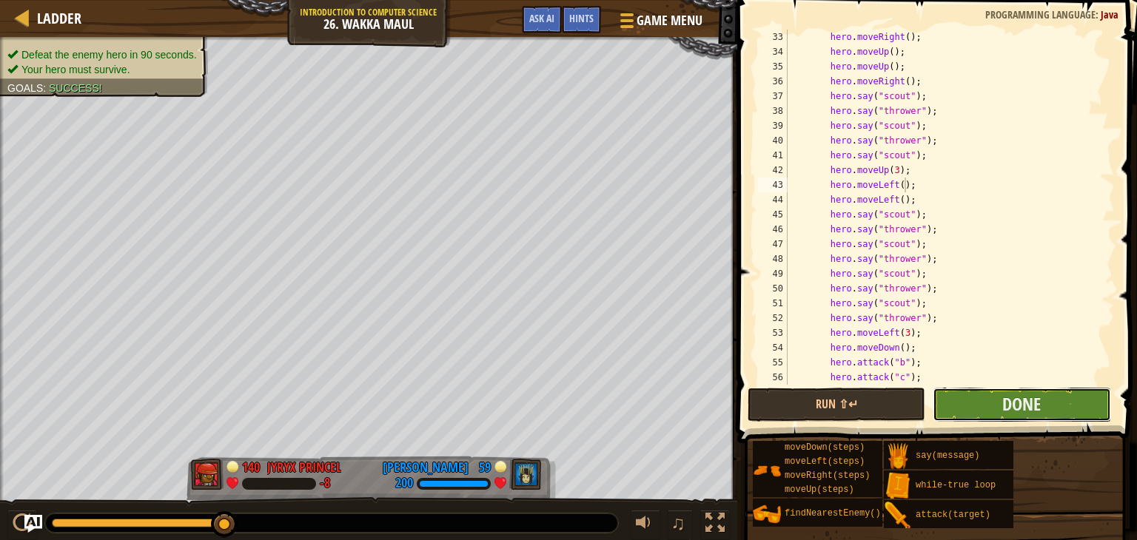
click at [969, 403] on button "Done" at bounding box center [1021, 405] width 178 height 34
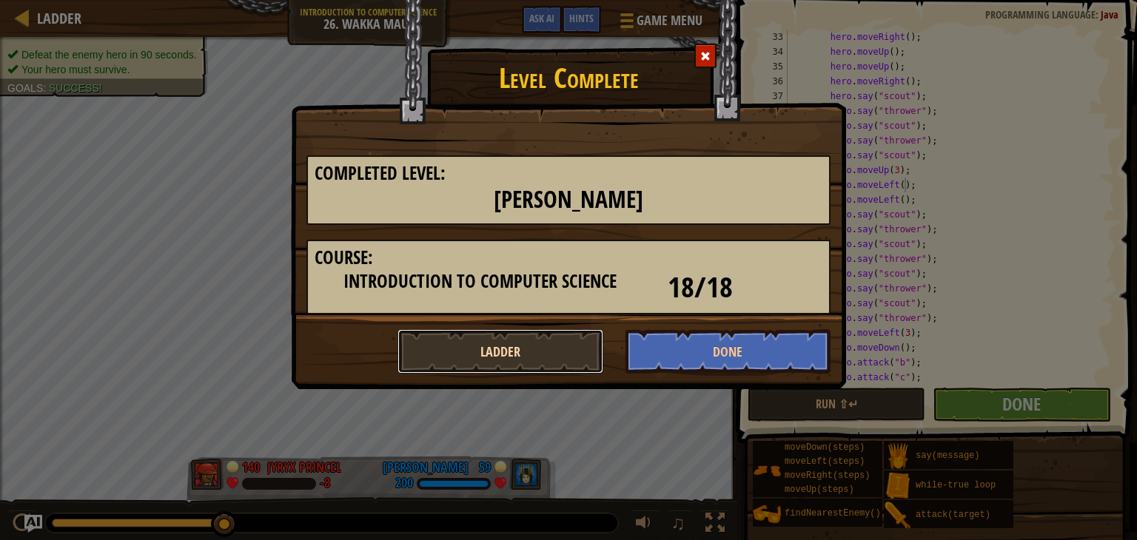
click at [534, 354] on button "Ladder" at bounding box center [500, 351] width 206 height 44
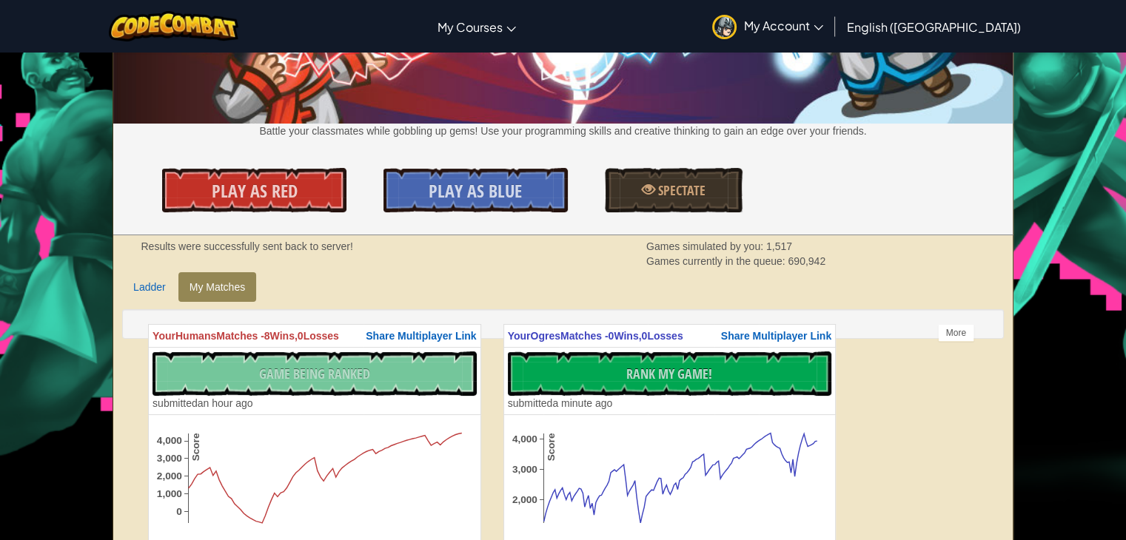
scroll to position [148, 0]
click at [151, 281] on link "Ladder" at bounding box center [149, 287] width 55 height 30
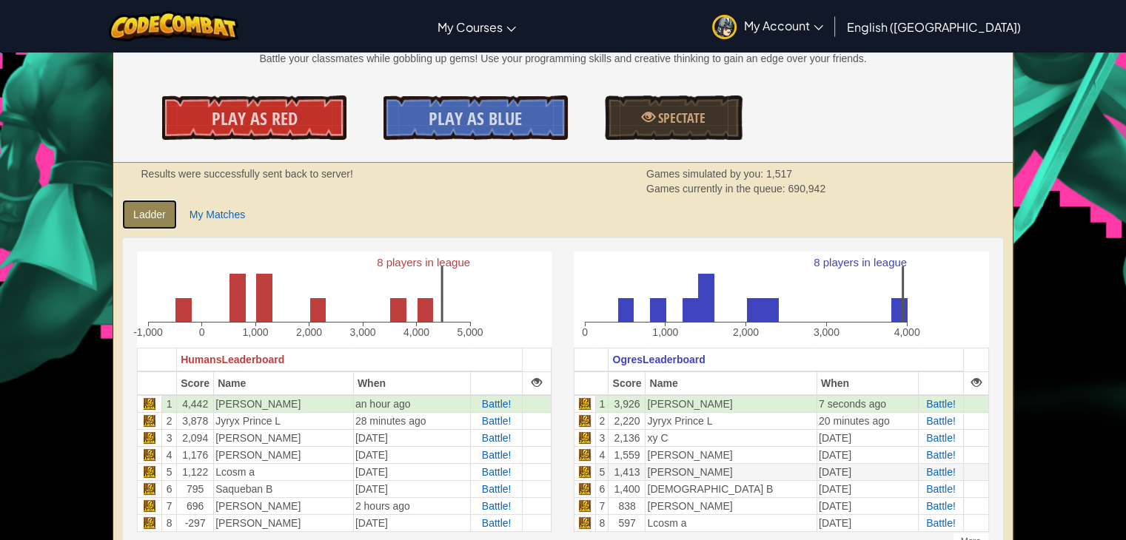
scroll to position [296, 0]
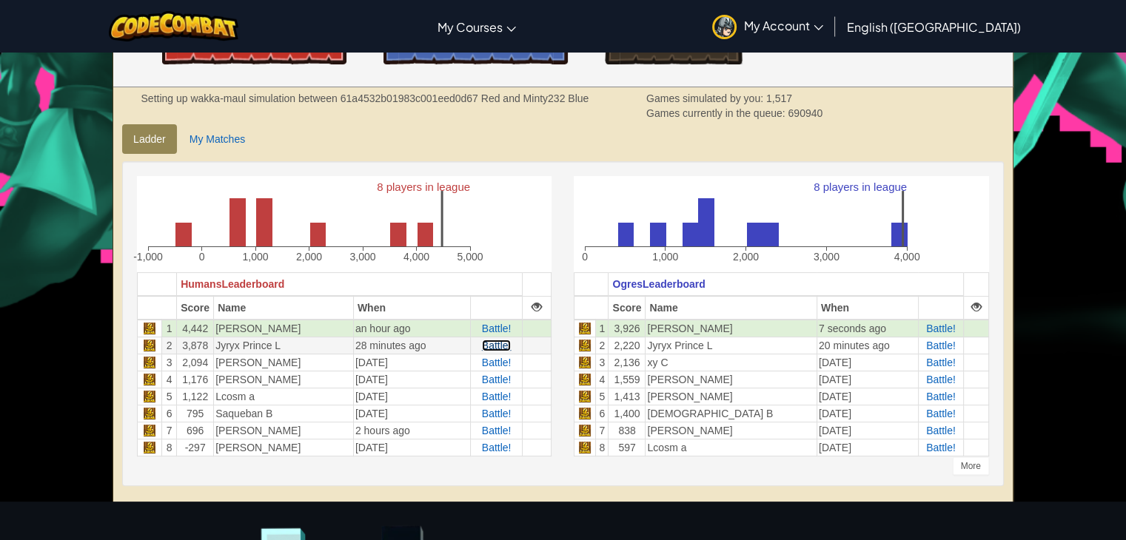
click at [502, 341] on span "Battle!" at bounding box center [497, 346] width 30 height 12
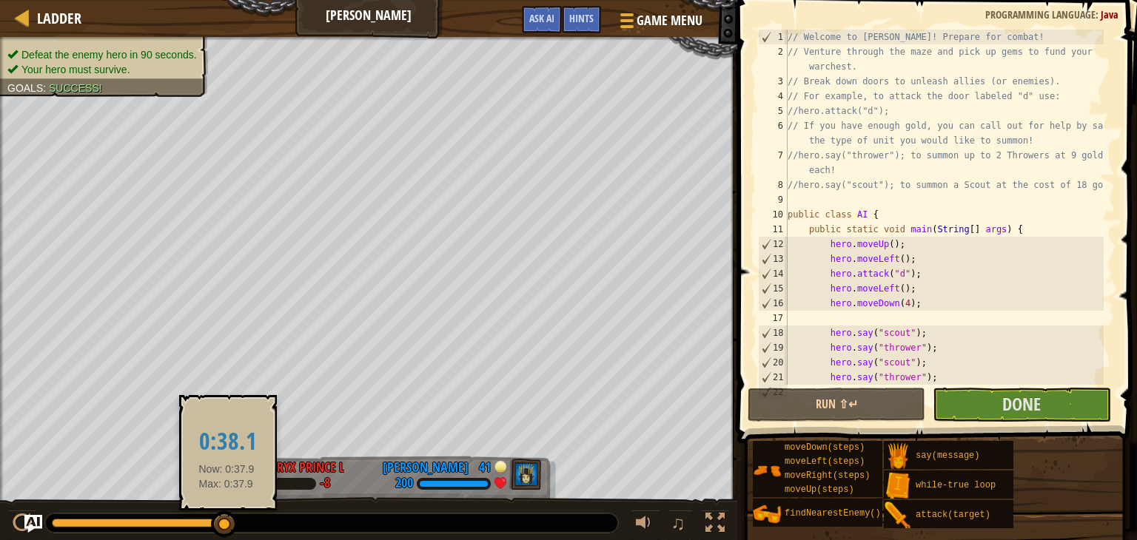
drag, startPoint x: 133, startPoint y: 523, endPoint x: 226, endPoint y: 531, distance: 93.6
click at [225, 528] on div at bounding box center [138, 523] width 173 height 9
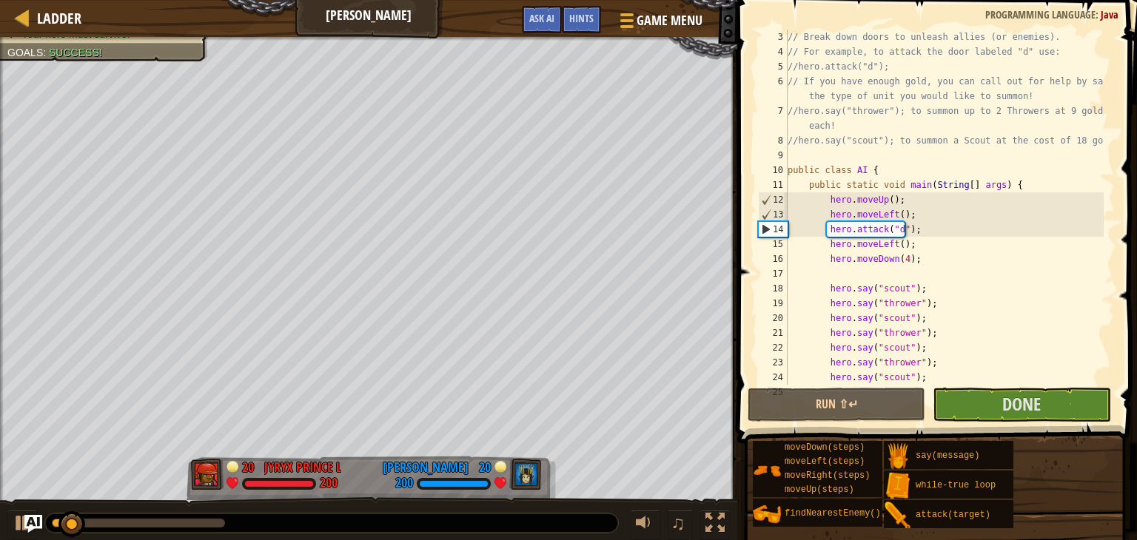
scroll to position [44, 0]
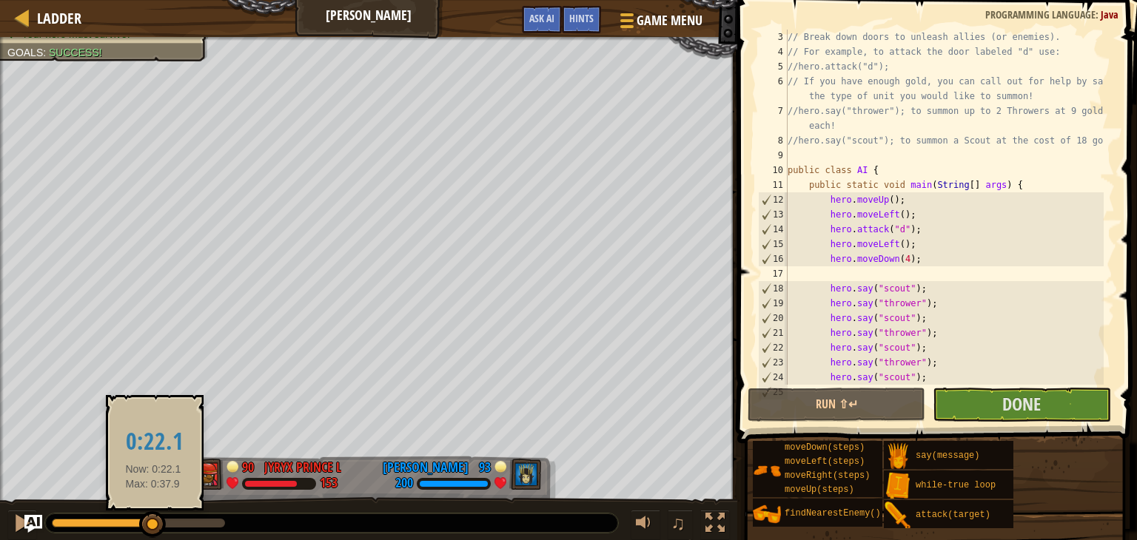
drag, startPoint x: 101, startPoint y: 525, endPoint x: 153, endPoint y: 534, distance: 53.3
click at [153, 528] on div at bounding box center [138, 523] width 173 height 9
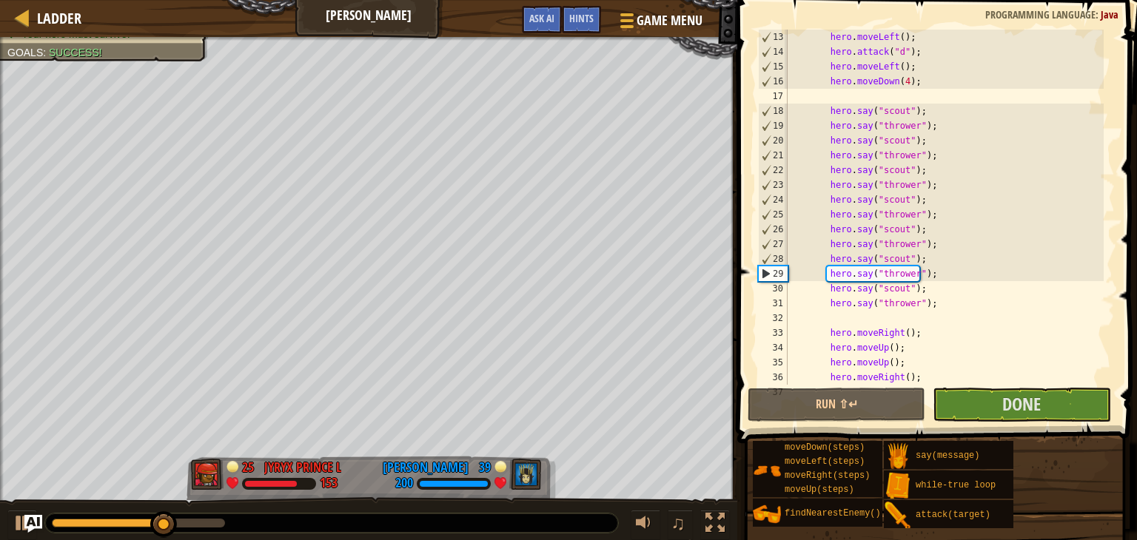
scroll to position [266, 0]
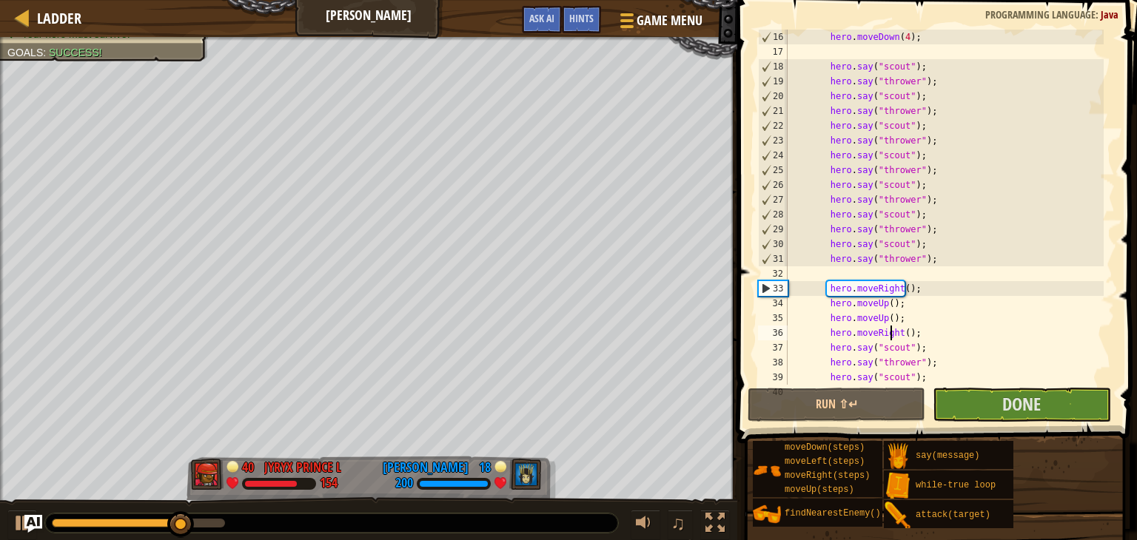
click at [892, 332] on div "hero . moveDown ( 4 ) ; hero . say ( "scout" ) ; hero . say ( "thrower" ) ; her…" at bounding box center [943, 222] width 319 height 385
click at [895, 334] on div "hero . moveDown ( 4 ) ; hero . say ( "scout" ) ; hero . say ( "thrower" ) ; her…" at bounding box center [943, 207] width 319 height 355
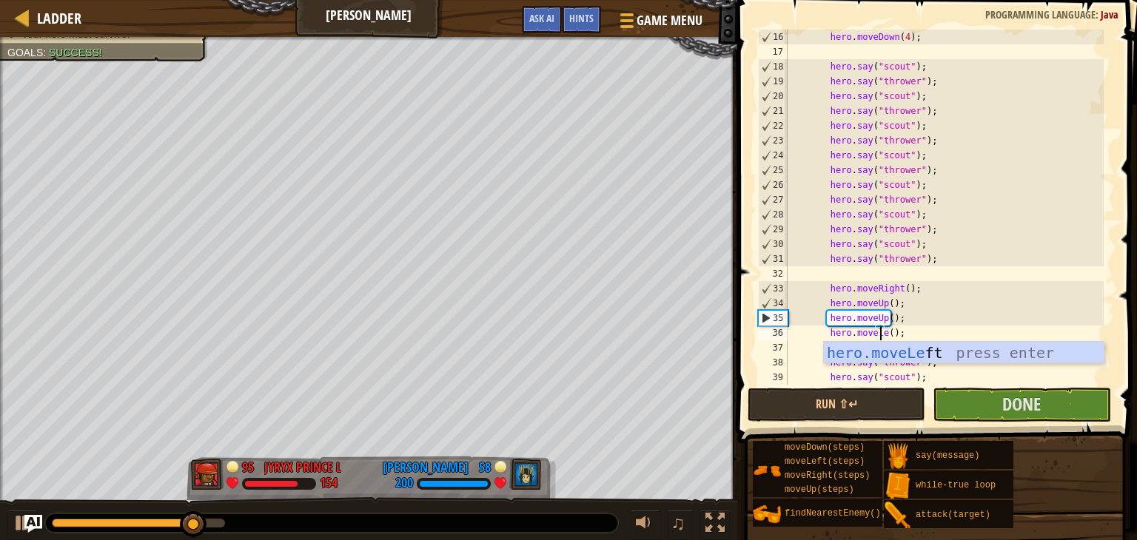
scroll to position [7, 7]
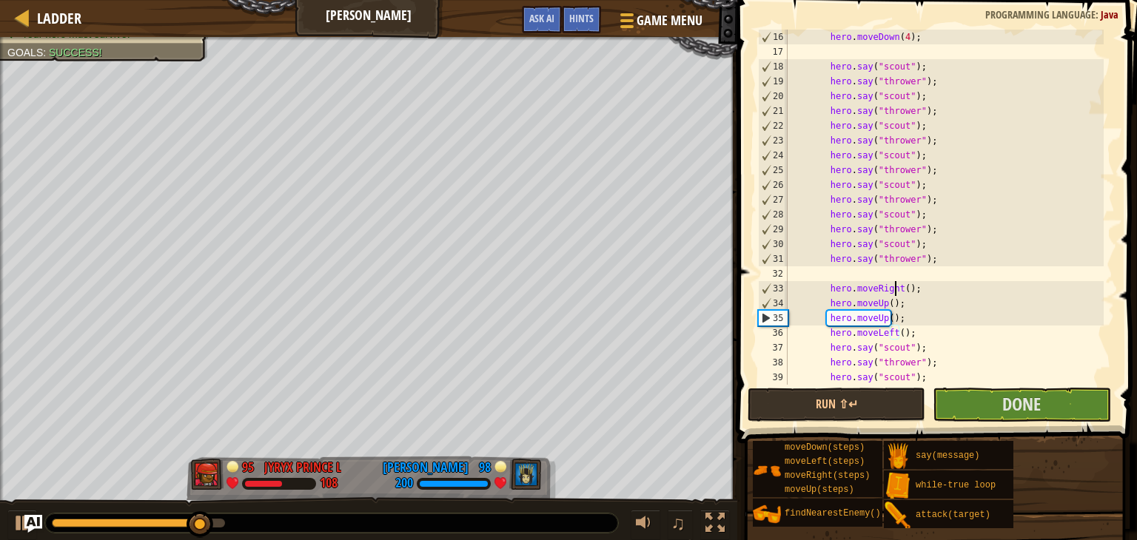
click at [893, 286] on div "hero . moveDown ( 4 ) ; hero . say ( "scout" ) ; hero . say ( "thrower" ) ; her…" at bounding box center [943, 222] width 319 height 385
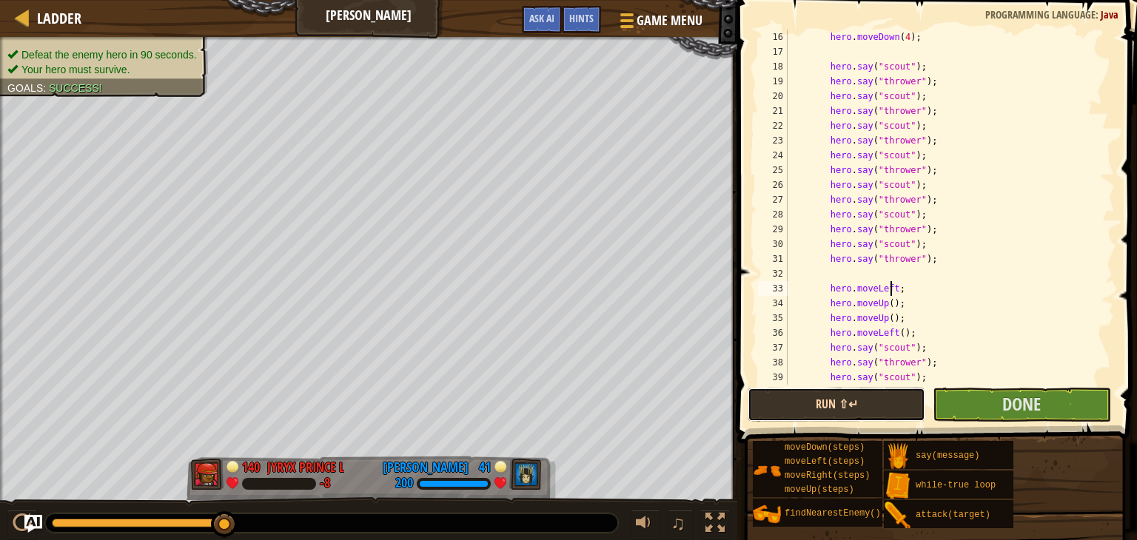
click at [884, 391] on button "Run ⇧↵" at bounding box center [836, 405] width 178 height 34
click at [858, 406] on button "Run ⇧↵" at bounding box center [836, 405] width 178 height 34
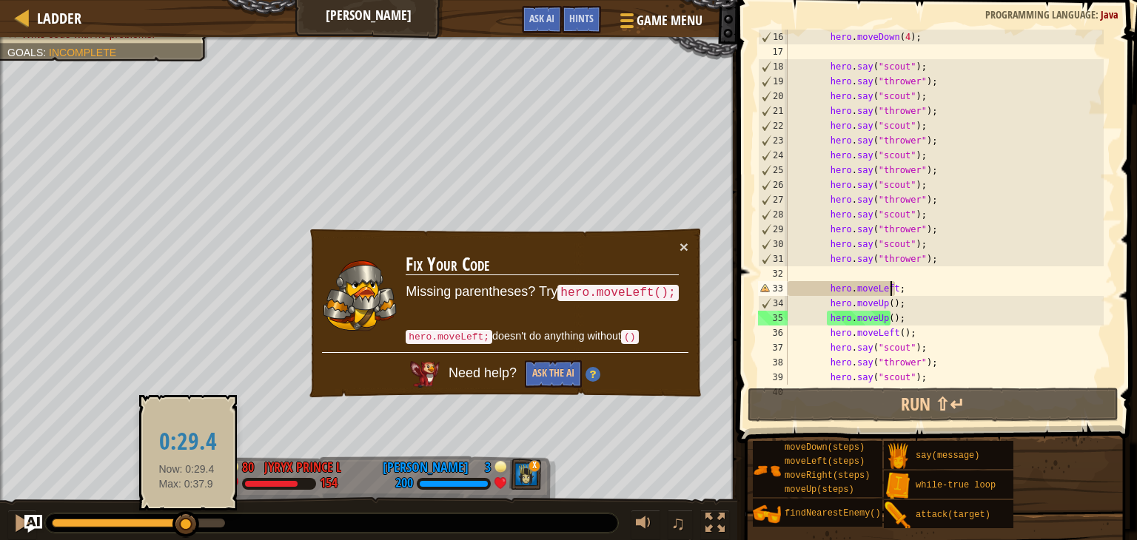
drag, startPoint x: 162, startPoint y: 524, endPoint x: 186, endPoint y: 525, distance: 24.4
click at [186, 525] on div at bounding box center [138, 523] width 173 height 9
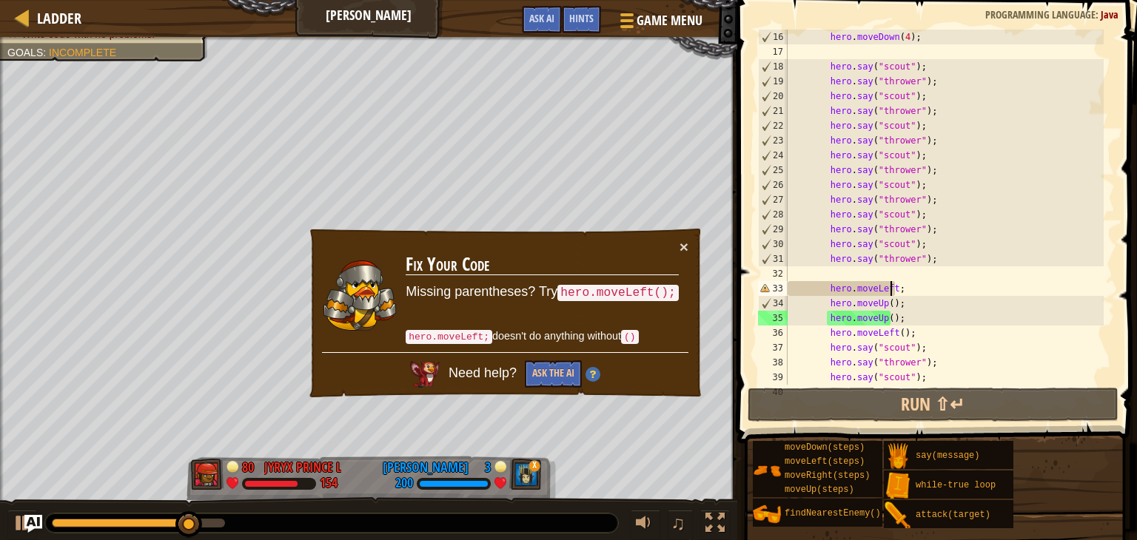
click at [912, 303] on div "hero . moveDown ( 4 ) ; hero . say ( "scout" ) ; hero . say ( "thrower" ) ; her…" at bounding box center [943, 222] width 319 height 385
type textarea "hero.moveUp();"
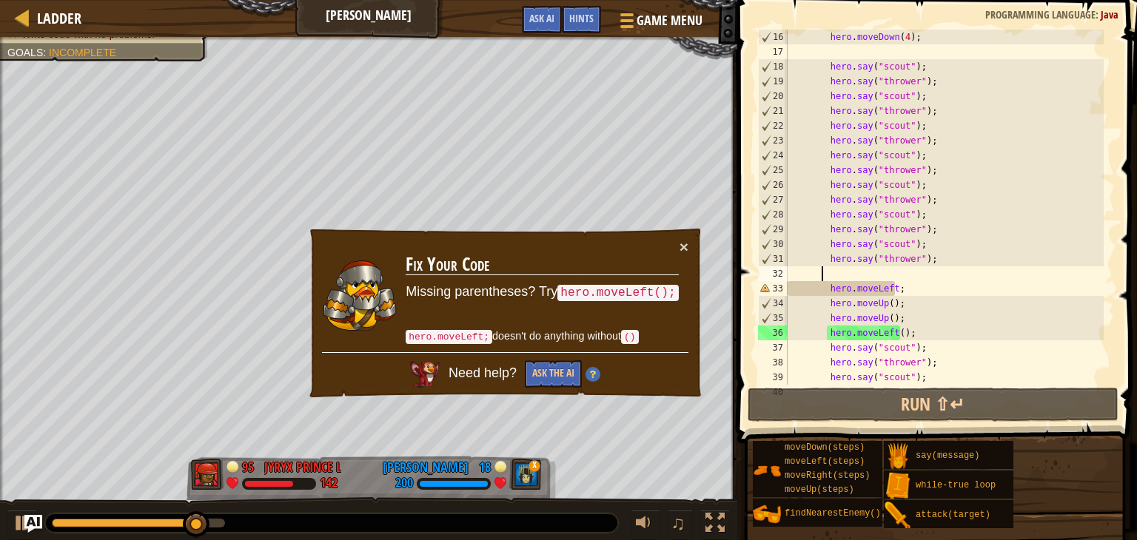
drag, startPoint x: 910, startPoint y: 280, endPoint x: 885, endPoint y: 288, distance: 26.4
click at [910, 280] on div "hero . moveDown ( 4 ) ; hero . say ( "scout" ) ; hero . say ( "thrower" ) ; her…" at bounding box center [943, 222] width 319 height 385
click at [891, 292] on div "hero . moveDown ( 4 ) ; hero . say ( "scout" ) ; hero . say ( "thrower" ) ; her…" at bounding box center [943, 222] width 319 height 385
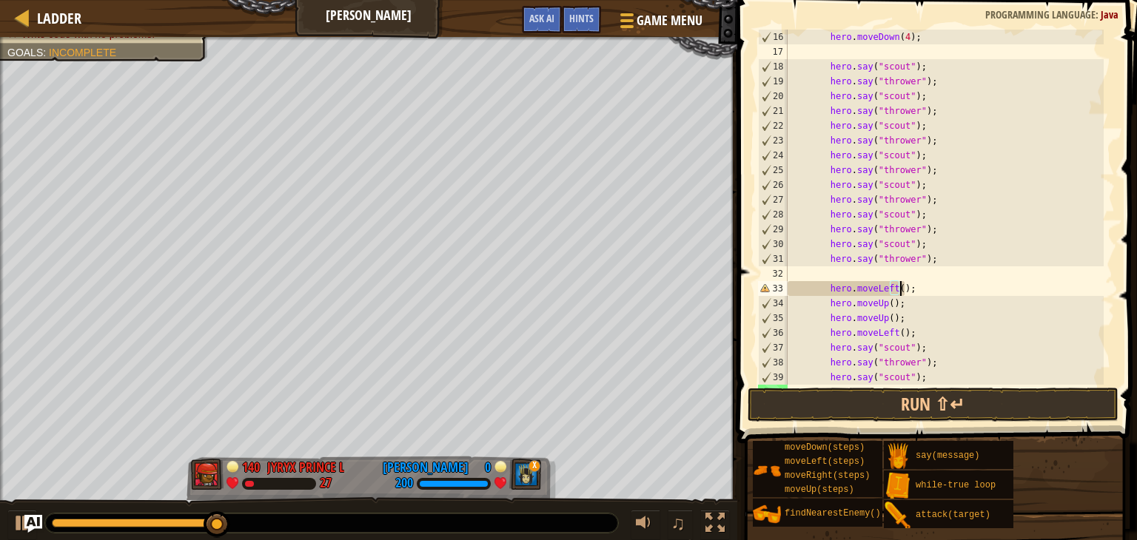
scroll to position [311, 0]
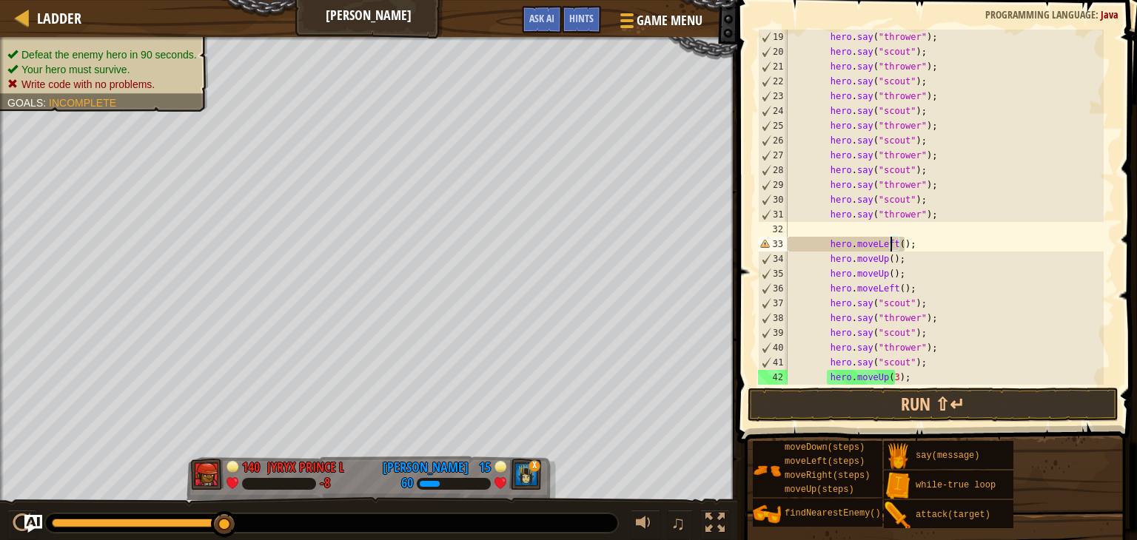
click at [892, 243] on div "hero . say ( "thrower" ) ; hero . say ( "scout" ) ; hero . say ( "thrower" ) ; …" at bounding box center [943, 222] width 319 height 385
click at [894, 289] on div "hero . say ( "thrower" ) ; hero . say ( "scout" ) ; hero . say ( "thrower" ) ; …" at bounding box center [943, 222] width 319 height 385
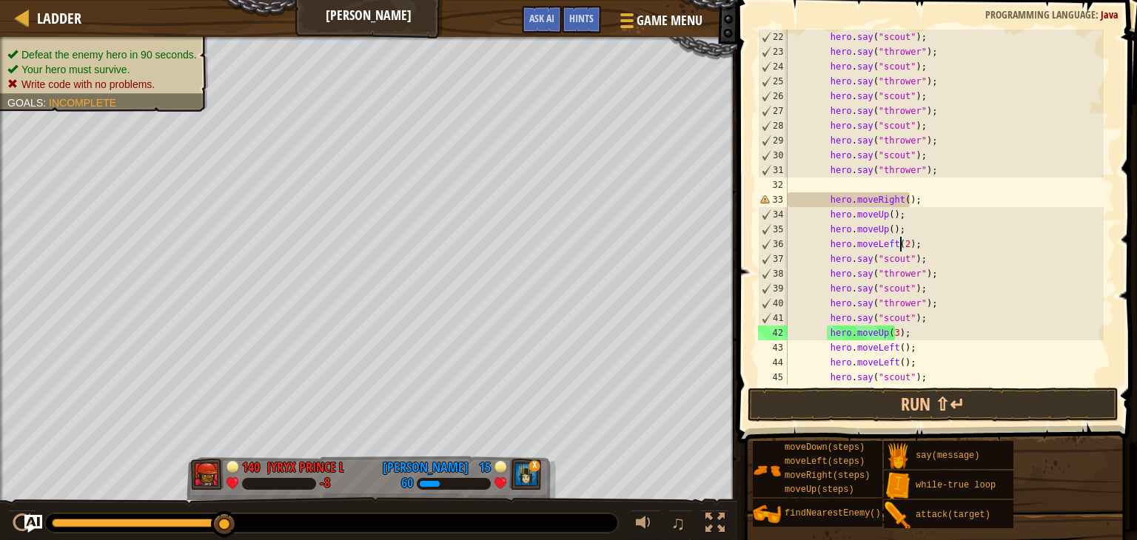
scroll to position [355, 0]
click at [912, 332] on div "hero . say ( "scout" ) ; hero . say ( "thrower" ) ; hero . say ( "scout" ) ; he…" at bounding box center [943, 222] width 319 height 385
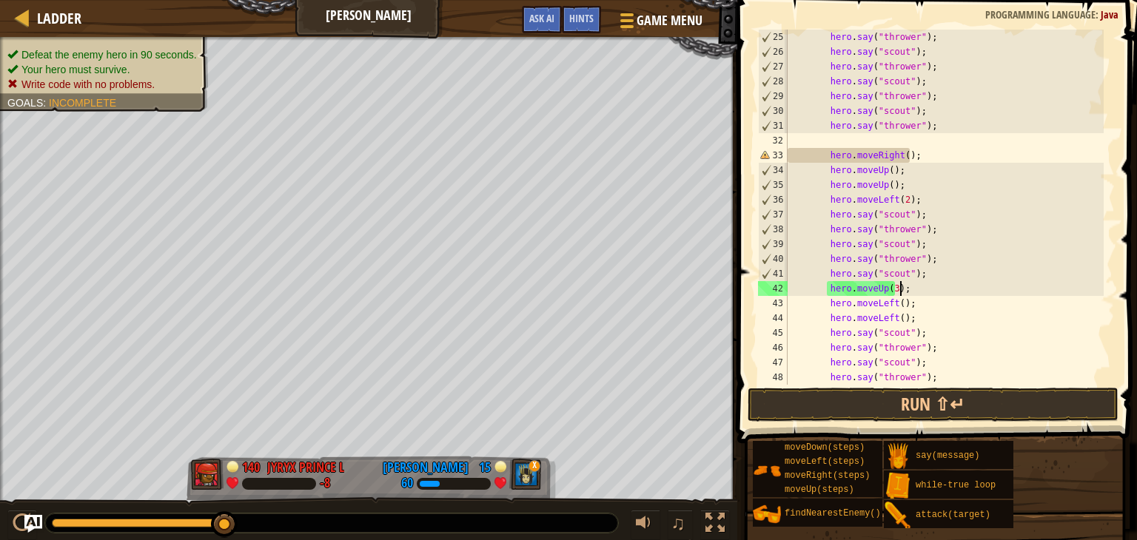
scroll to position [444, 0]
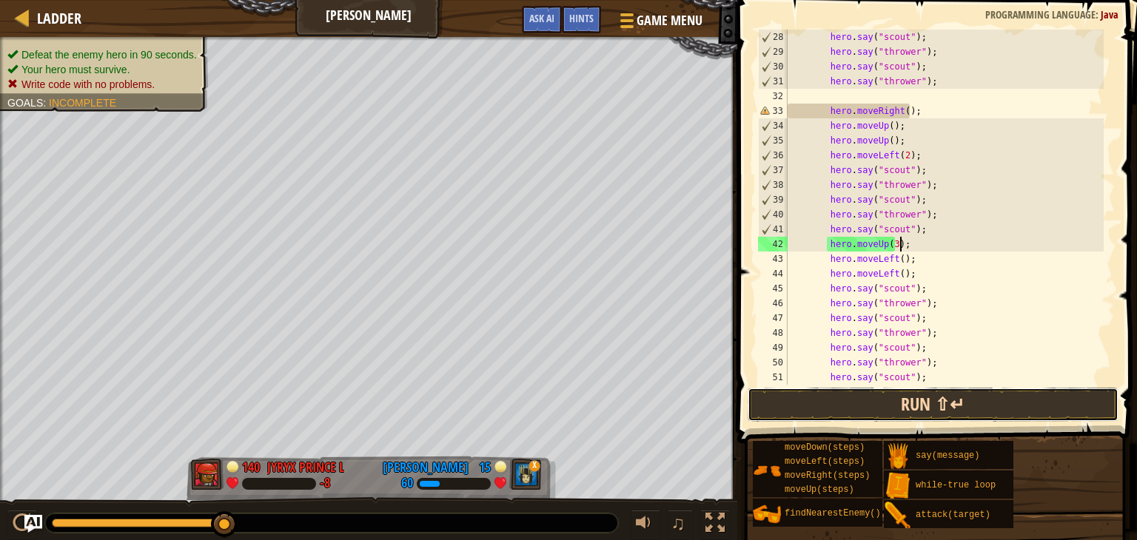
click at [924, 397] on button "Run ⇧↵" at bounding box center [932, 405] width 371 height 34
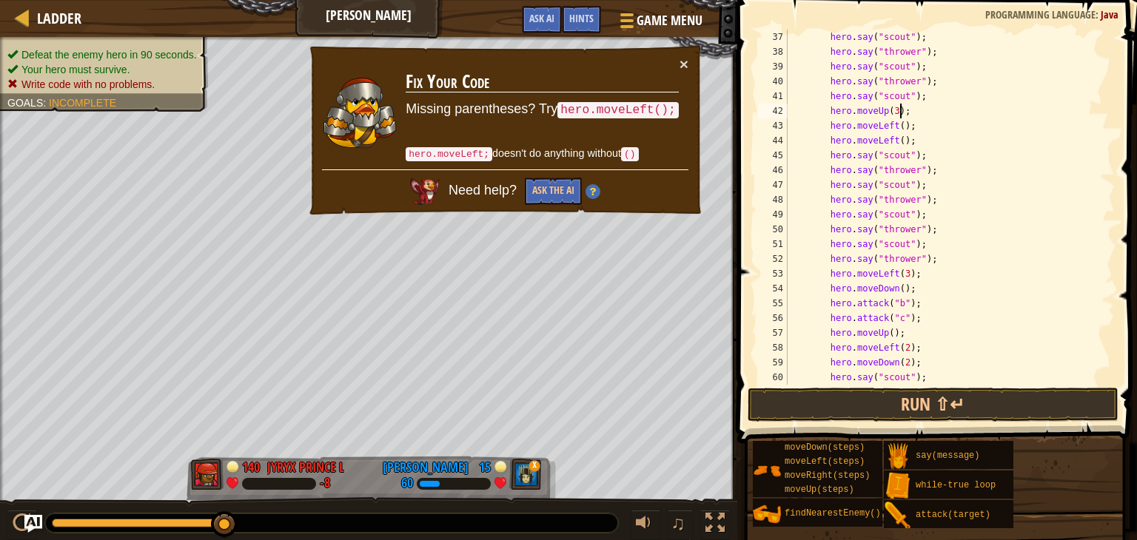
scroll to position [622, 0]
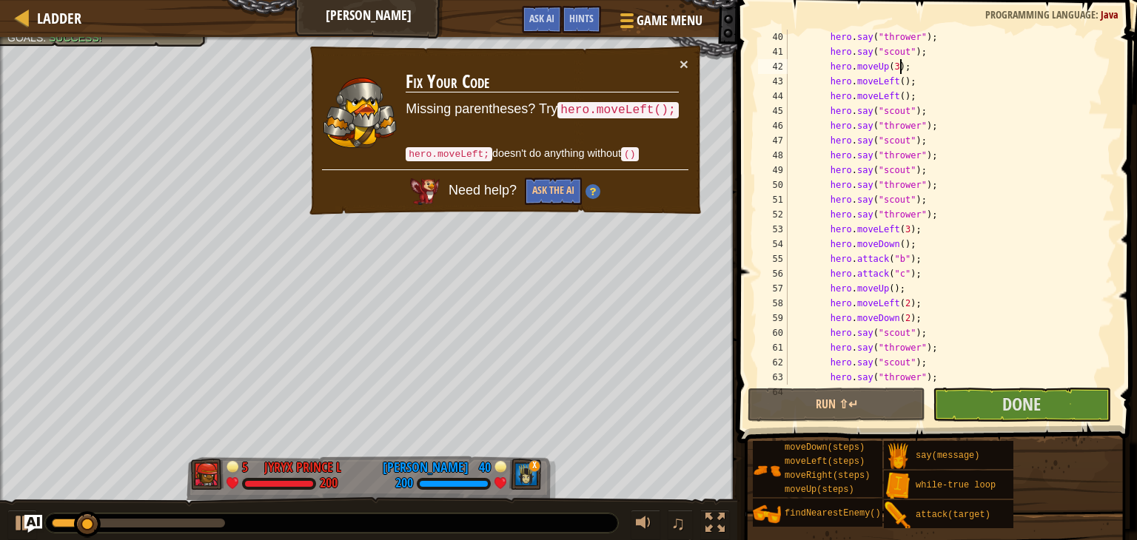
click at [689, 64] on div "× Fix Your Code Missing parentheses? Try hero.moveLeft(); hero.moveLeft; doesn'…" at bounding box center [505, 130] width 396 height 172
click at [677, 60] on td "Fix Your Code Missing parentheses? Try hero.moveLeft(); hero.moveLeft; doesn't …" at bounding box center [542, 112] width 275 height 113
click at [679, 66] on button "×" at bounding box center [683, 64] width 9 height 16
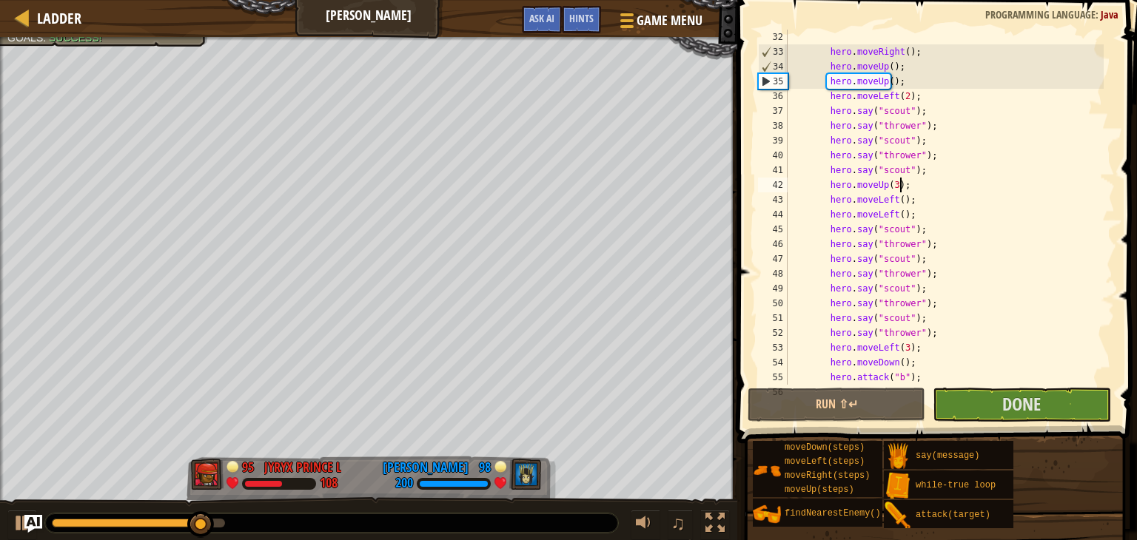
scroll to position [503, 0]
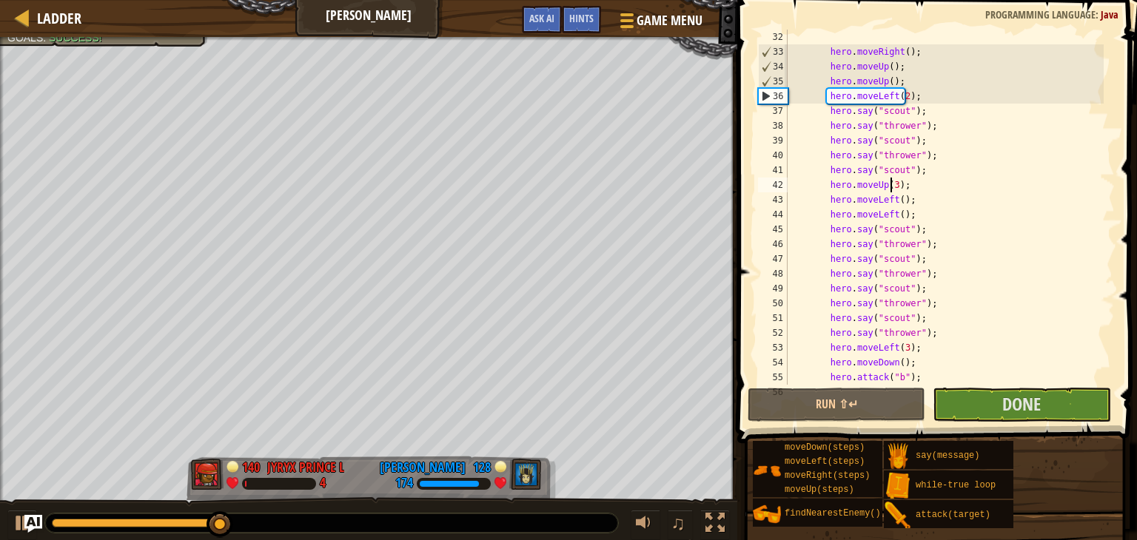
click at [890, 182] on div "hero . moveRight ( ) ; hero . moveUp ( ) ; hero . moveUp ( ) ; hero . moveLeft …" at bounding box center [943, 222] width 319 height 385
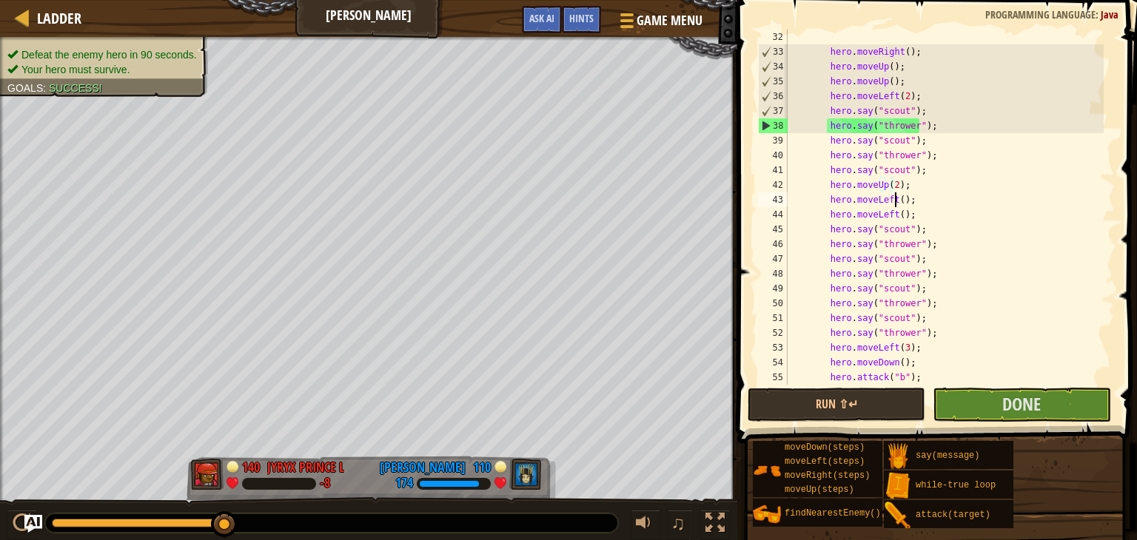
click at [894, 201] on div "hero . moveRight ( ) ; hero . moveUp ( ) ; hero . moveUp ( ) ; hero . moveLeft …" at bounding box center [943, 222] width 319 height 385
drag, startPoint x: 910, startPoint y: 218, endPoint x: 733, endPoint y: 208, distance: 177.2
click at [733, 208] on div "hero.moveLeft(2); 32 33 34 35 36 37 38 39 40 41 42 43 44 45 46 47 48 49 50 51 5…" at bounding box center [935, 250] width 404 height 487
type textarea "hero.moveLeft();"
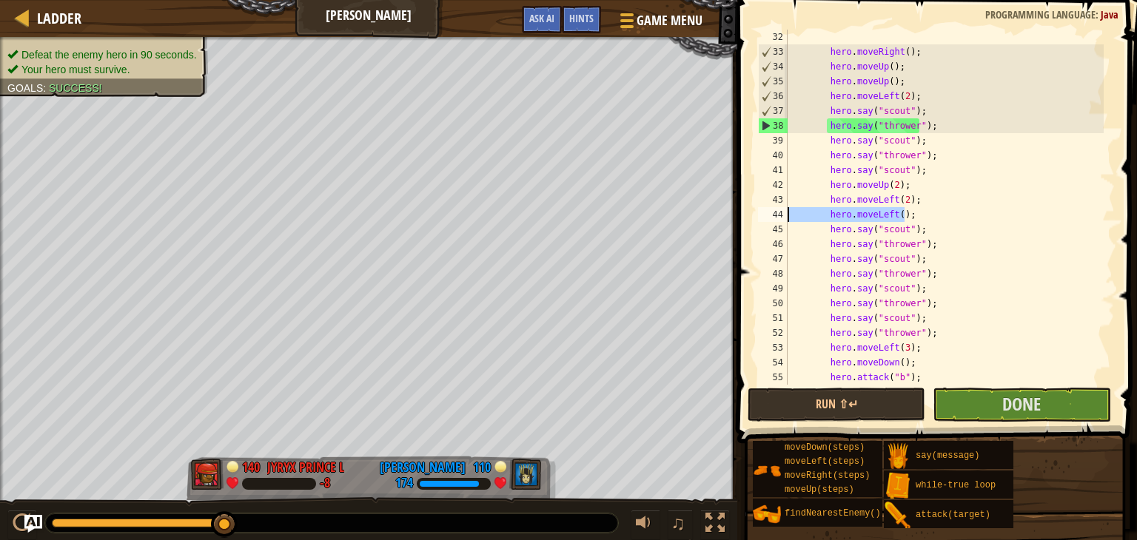
scroll to position [7, 0]
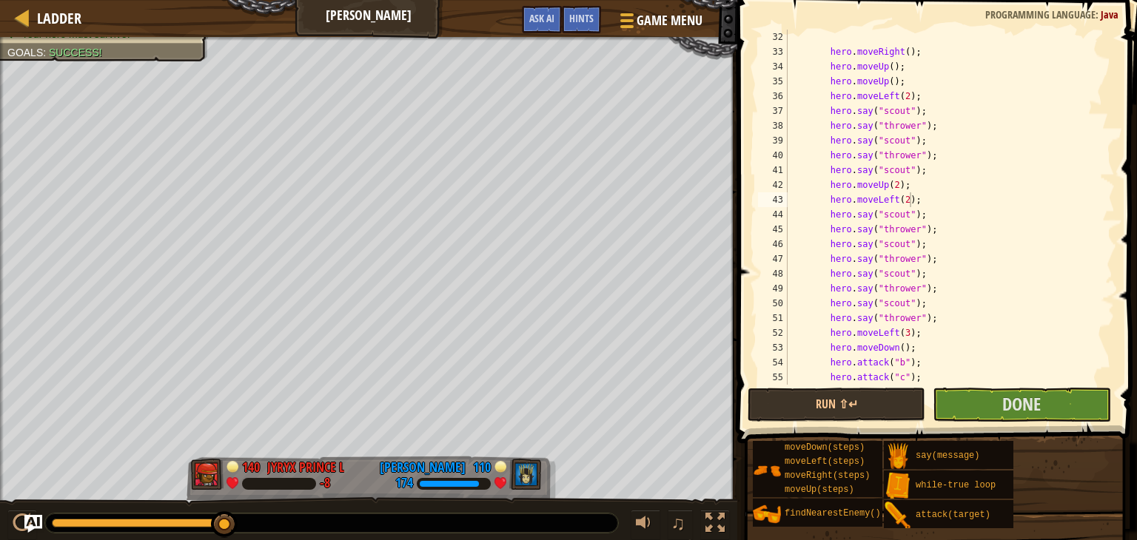
click at [120, 40] on span "Your hero must survive." at bounding box center [75, 34] width 109 height 12
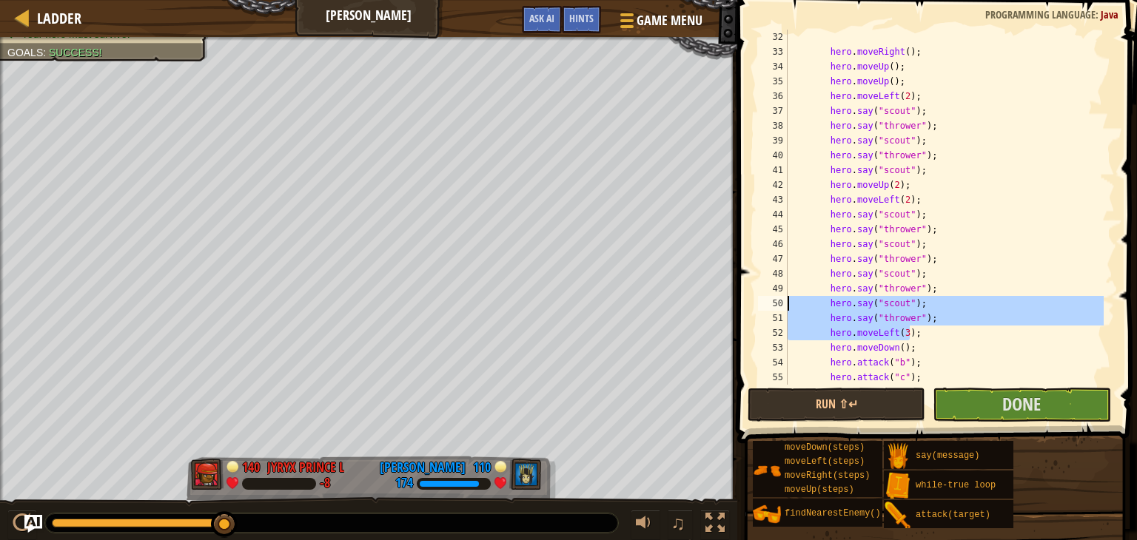
click at [645, 310] on div "Ladder Wakka Maul Game Menu Done Hints Ask AI 1 ההההההההההההההההההההההההההההההה…" at bounding box center [568, 270] width 1137 height 540
click at [904, 337] on div "hero . moveRight ( ) ; hero . moveUp ( ) ; hero . moveUp ( ) ; hero . moveLeft …" at bounding box center [943, 207] width 319 height 355
type textarea "hero.moveLeft(3);"
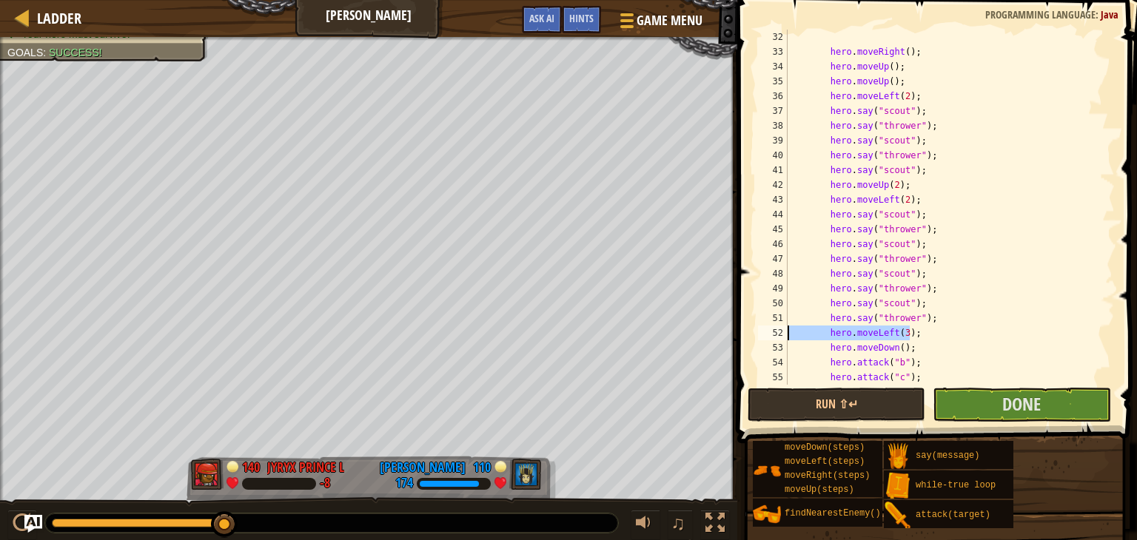
drag, startPoint x: 932, startPoint y: 334, endPoint x: 767, endPoint y: 330, distance: 165.8
click at [767, 330] on div "hero.moveLeft(3); 32 33 34 35 36 37 38 39 40 41 42 43 44 45 46 47 48 49 50 51 5…" at bounding box center [935, 207] width 360 height 355
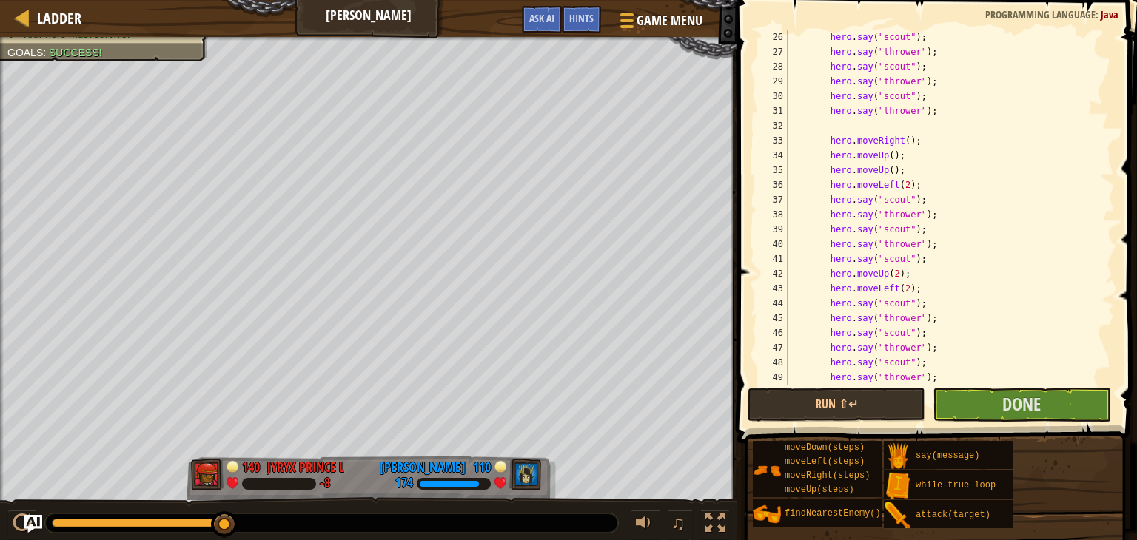
scroll to position [370, 0]
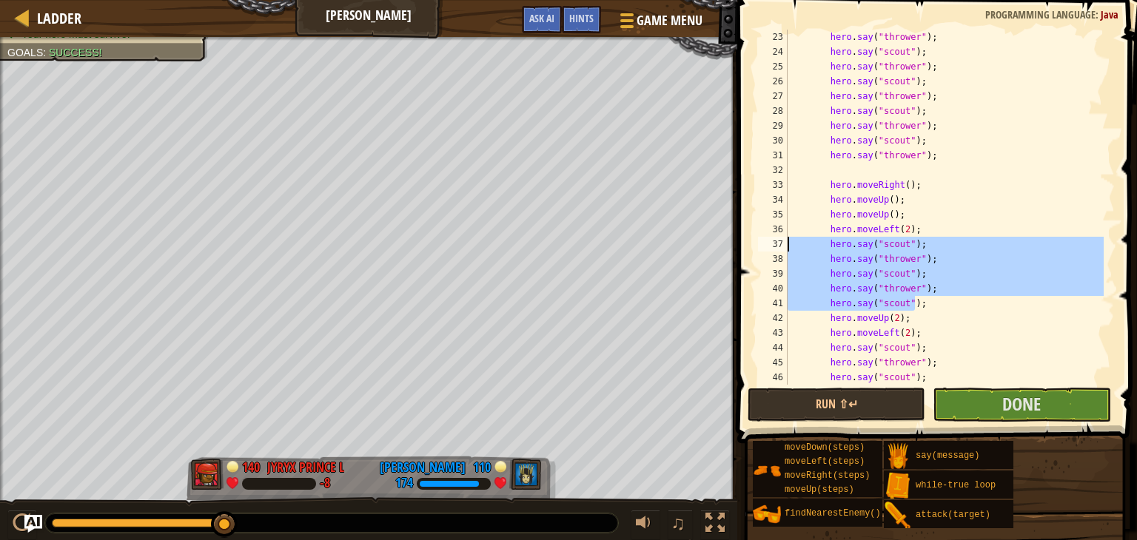
click at [693, 241] on div "Ladder Wakka Maul Game Menu Done Hints Ask AI 1 ההההההההההההההההההההההההההההההה…" at bounding box center [568, 270] width 1137 height 540
type textarea "hero.say("scout"); hero.say("thrower");"
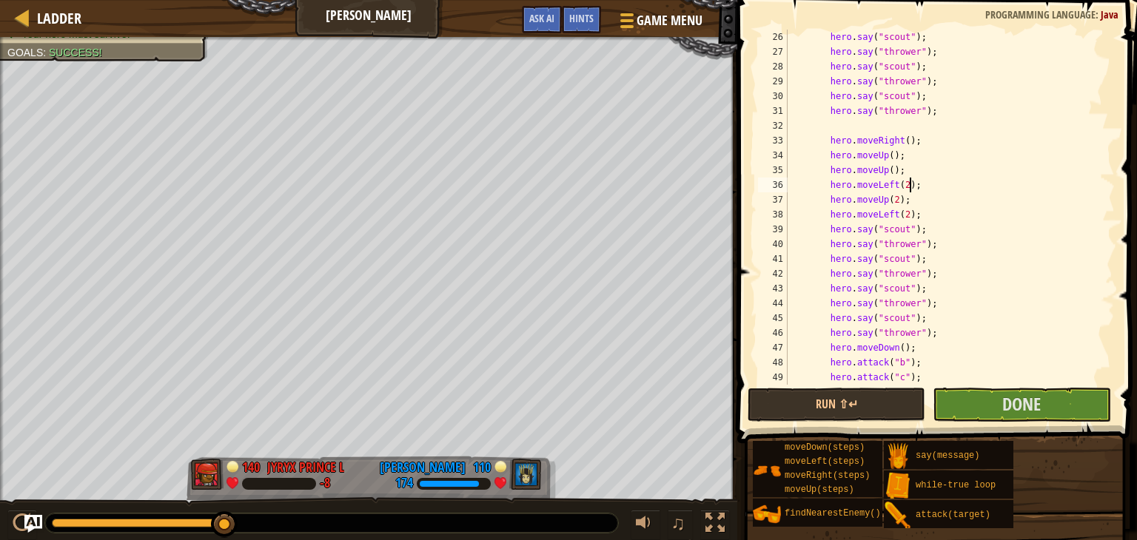
scroll to position [414, 0]
click at [932, 332] on div "hero . say ( "scout" ) ; hero . say ( "thrower" ) ; hero . say ( "scout" ) ; he…" at bounding box center [943, 222] width 319 height 385
type textarea "hero.say("thrower");"
paste textarea "hero.say("scout");"
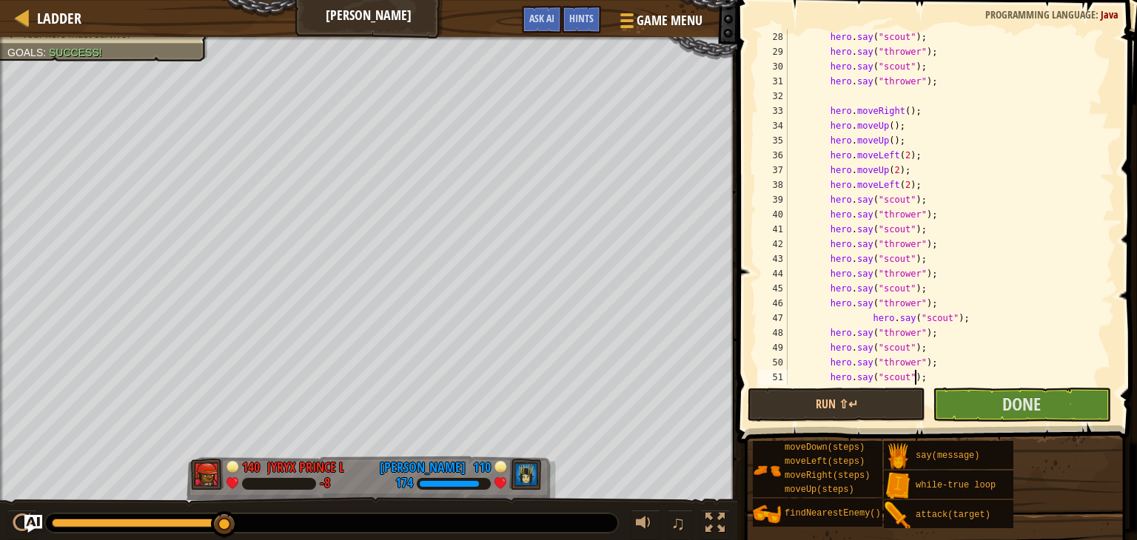
scroll to position [444, 0]
click at [864, 319] on div "hero . say ( "scout" ) ; hero . say ( "thrower" ) ; hero . say ( "scout" ) ; he…" at bounding box center [943, 222] width 319 height 385
type textarea "hero.say("scout");"
click at [882, 395] on button "Run ⇧↵" at bounding box center [836, 405] width 178 height 34
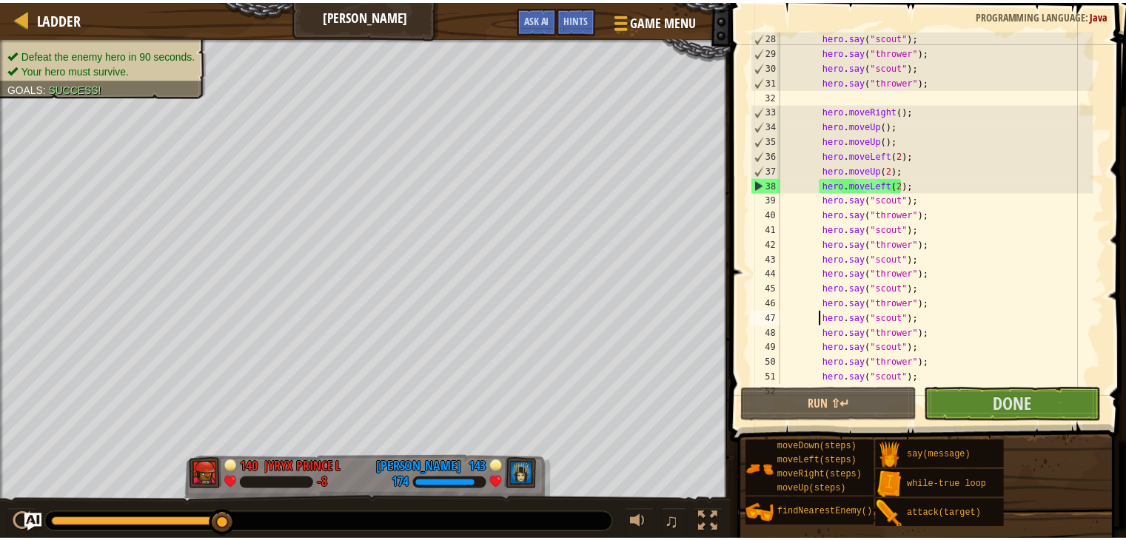
scroll to position [577, 0]
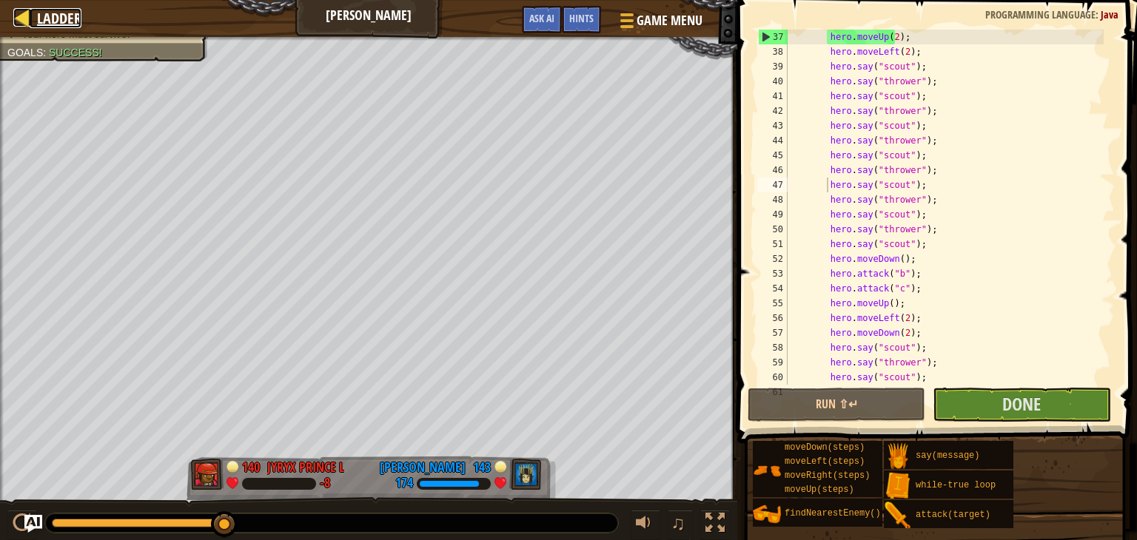
click at [65, 17] on span "Ladder" at bounding box center [59, 18] width 44 height 20
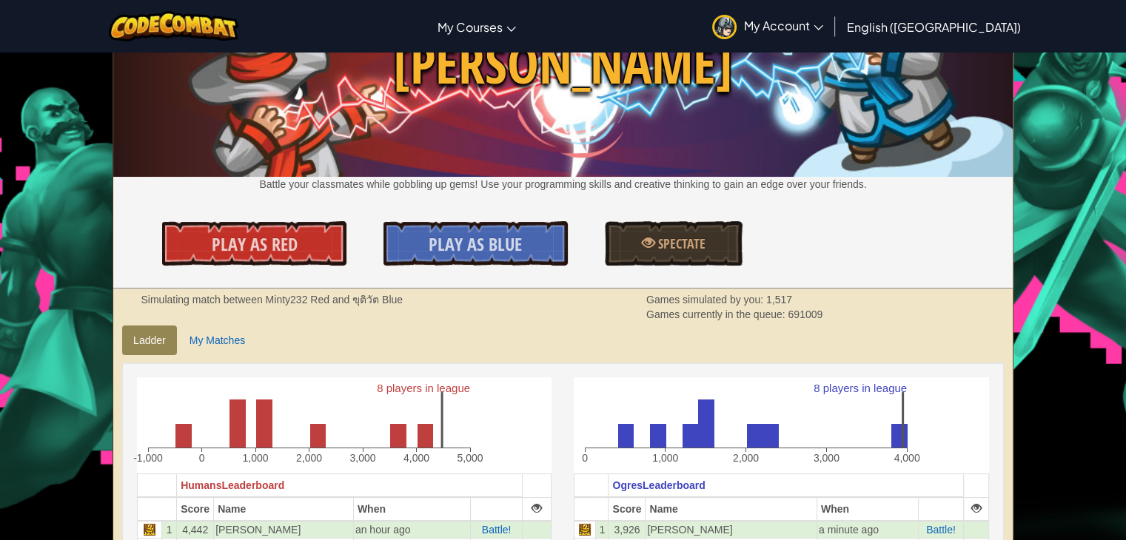
scroll to position [222, 0]
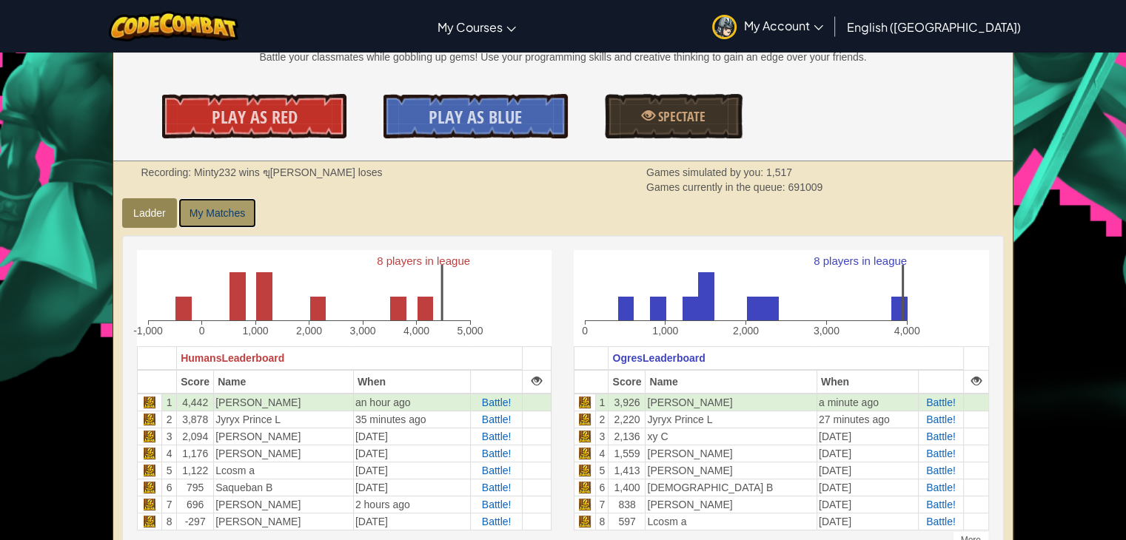
click at [190, 215] on link "My Matches" at bounding box center [217, 213] width 78 height 30
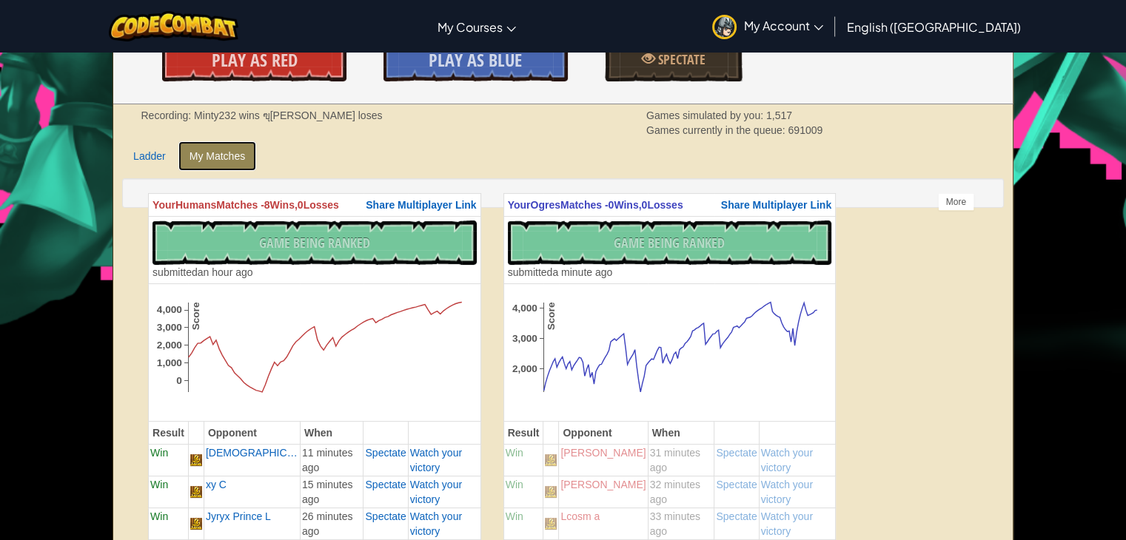
scroll to position [370, 0]
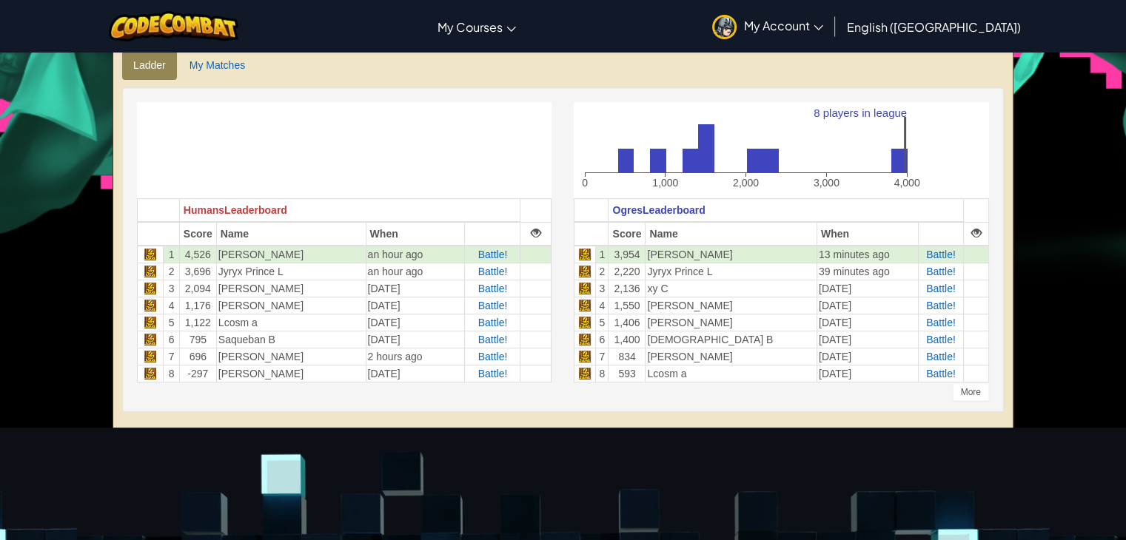
scroll to position [296, 0]
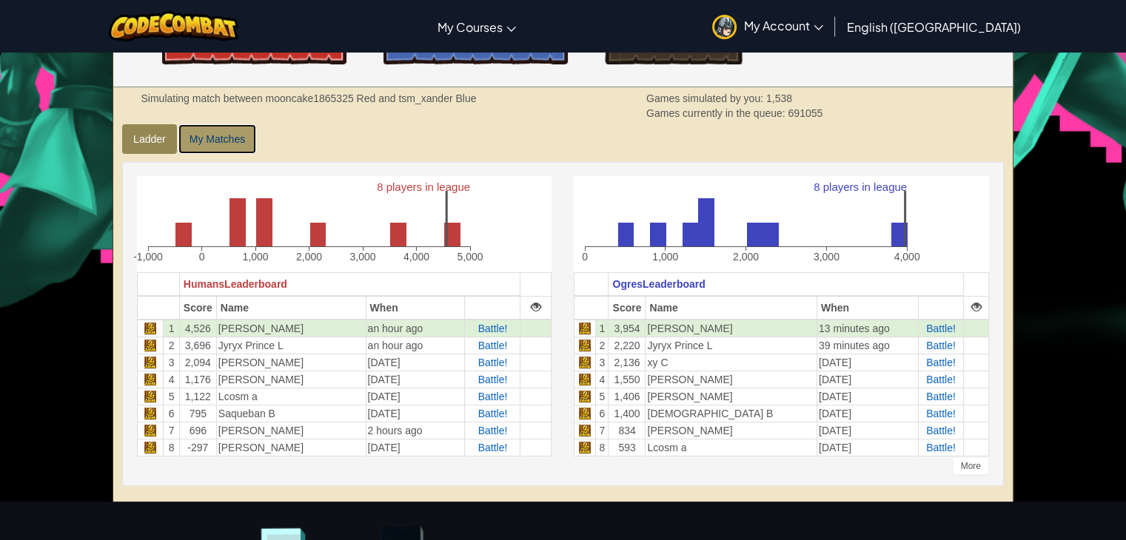
click at [221, 136] on link "My Matches" at bounding box center [217, 139] width 78 height 30
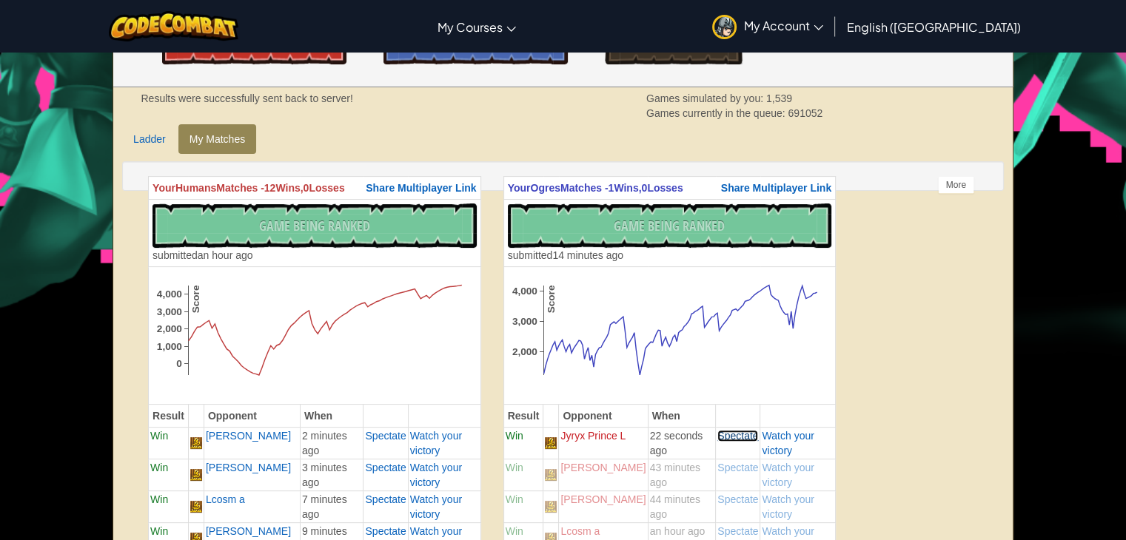
click at [727, 441] on span "Spectate" at bounding box center [737, 436] width 41 height 12
click at [225, 145] on link "My Matches" at bounding box center [217, 139] width 78 height 30
click at [400, 442] on span "Spectate" at bounding box center [385, 436] width 41 height 12
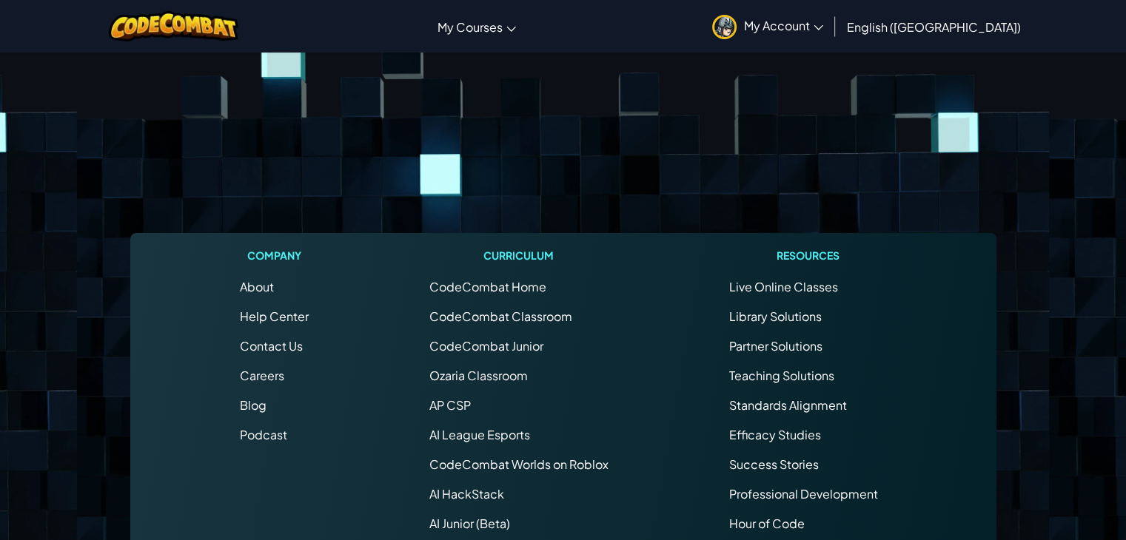
scroll to position [222, 0]
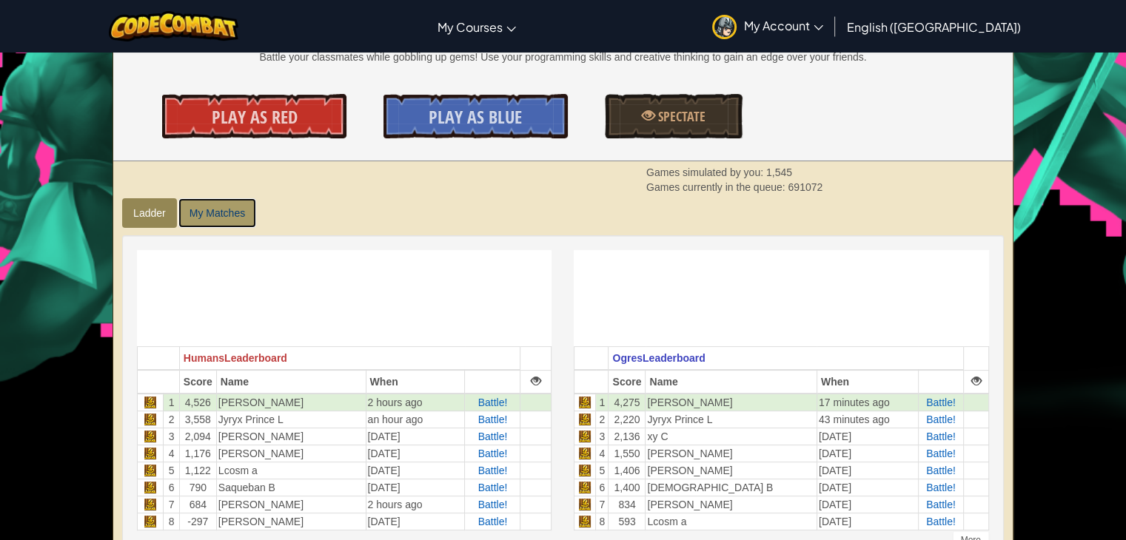
click at [215, 223] on link "My Matches" at bounding box center [217, 213] width 78 height 30
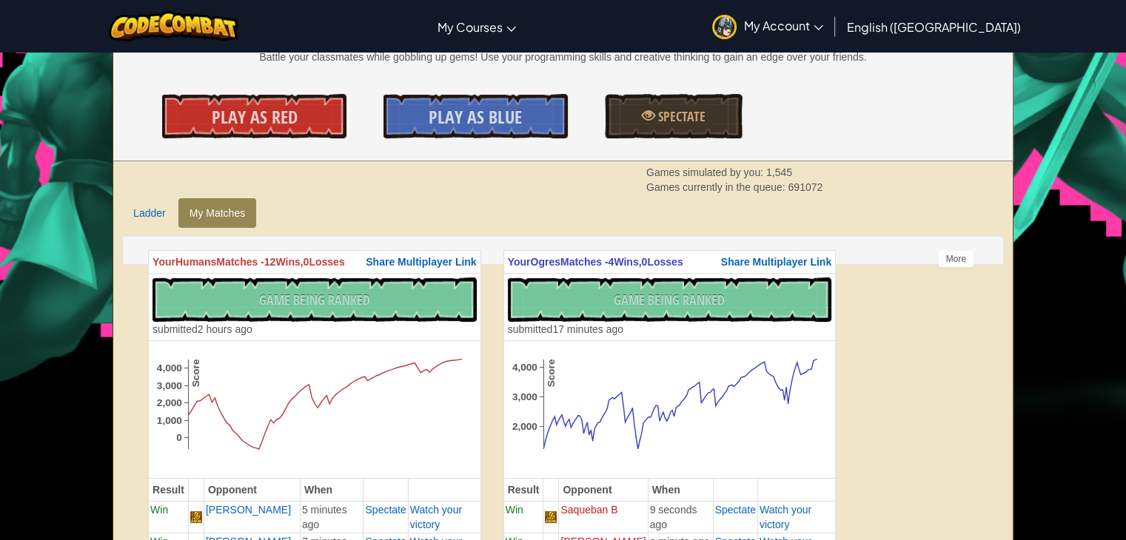
click at [130, 218] on link "Ladder" at bounding box center [149, 213] width 55 height 30
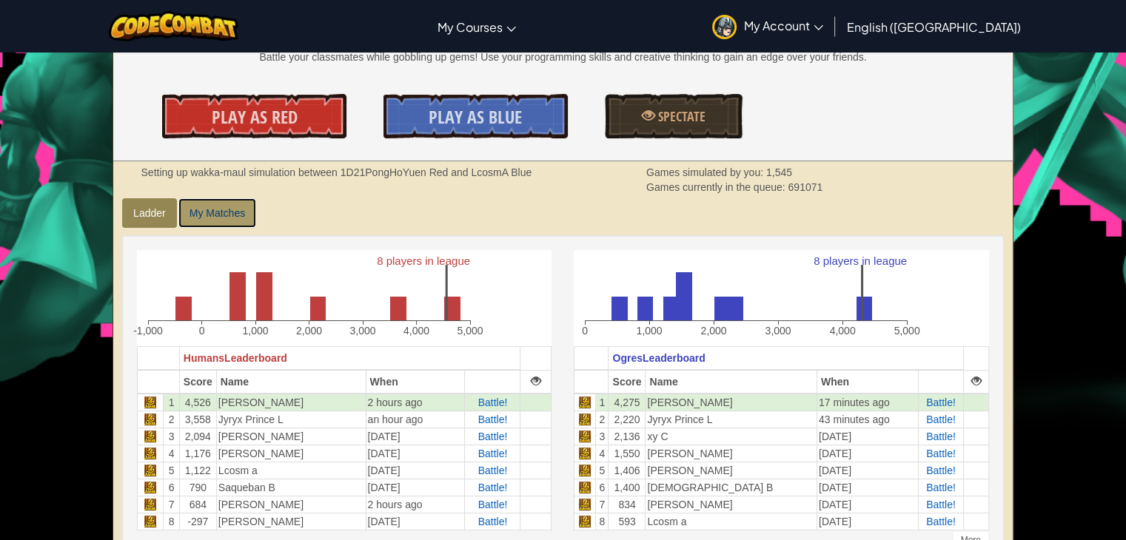
click at [236, 209] on link "My Matches" at bounding box center [217, 213] width 78 height 30
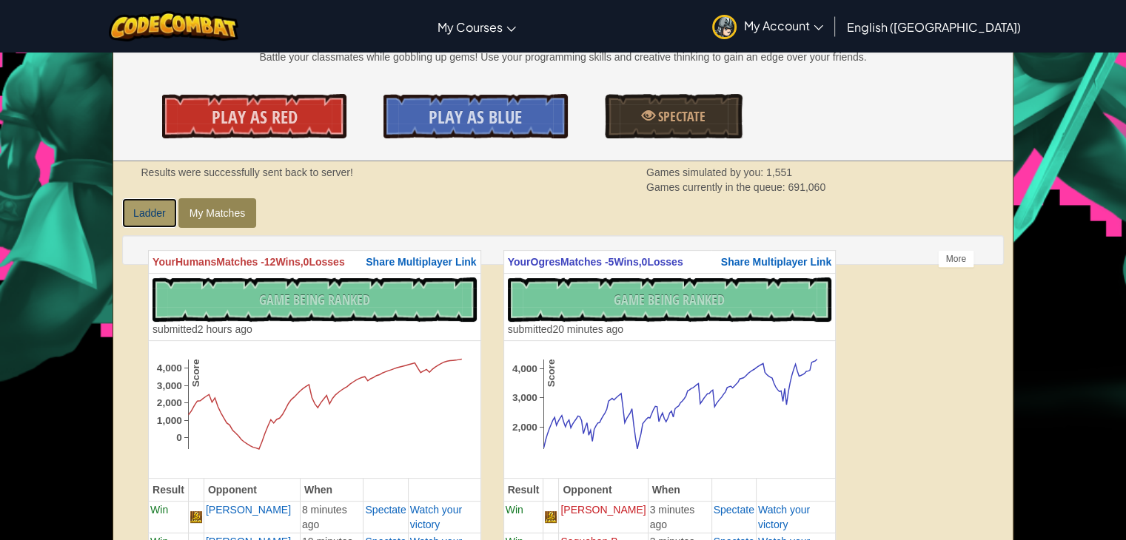
click at [133, 202] on link "Ladder" at bounding box center [149, 213] width 55 height 30
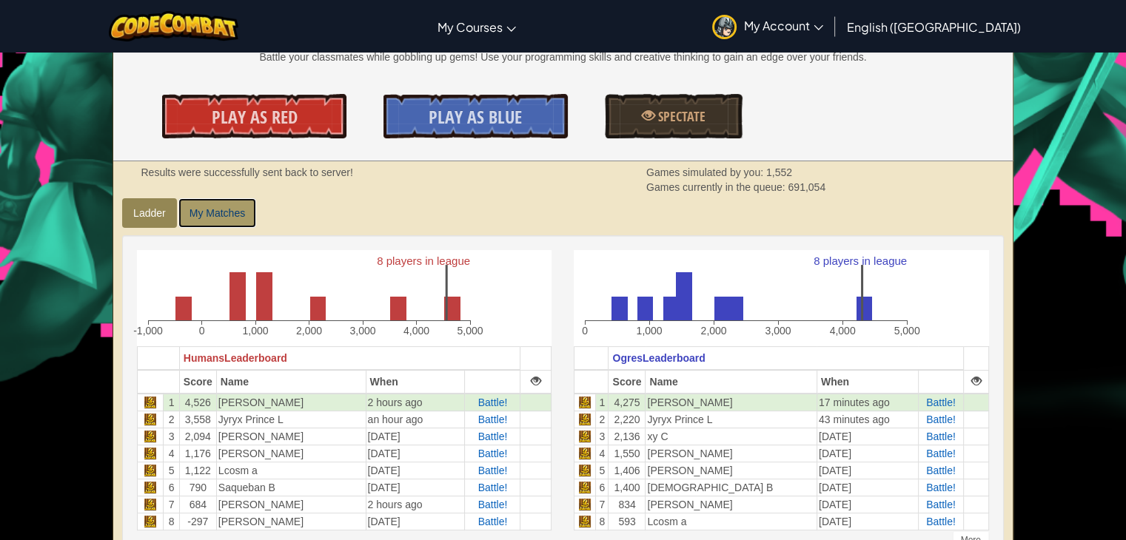
click at [232, 212] on link "My Matches" at bounding box center [217, 213] width 78 height 30
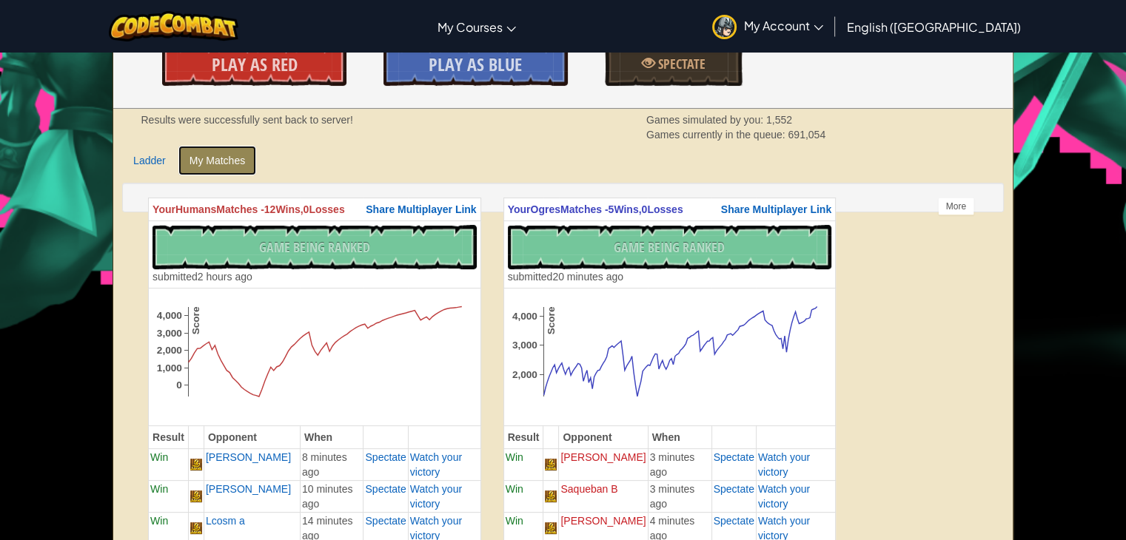
scroll to position [370, 0]
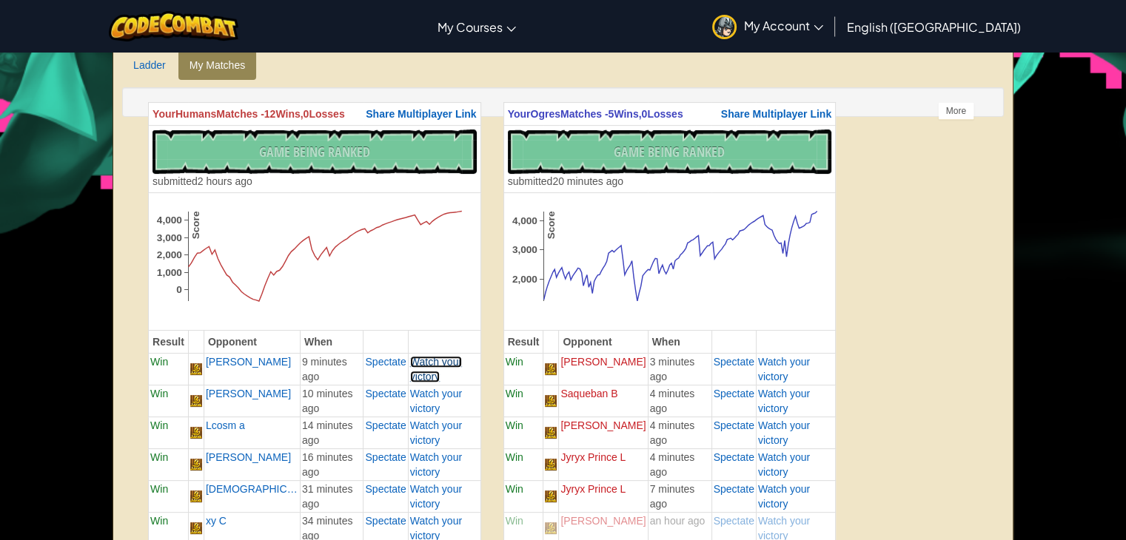
click at [420, 378] on span "Watch your victory" at bounding box center [436, 369] width 52 height 27
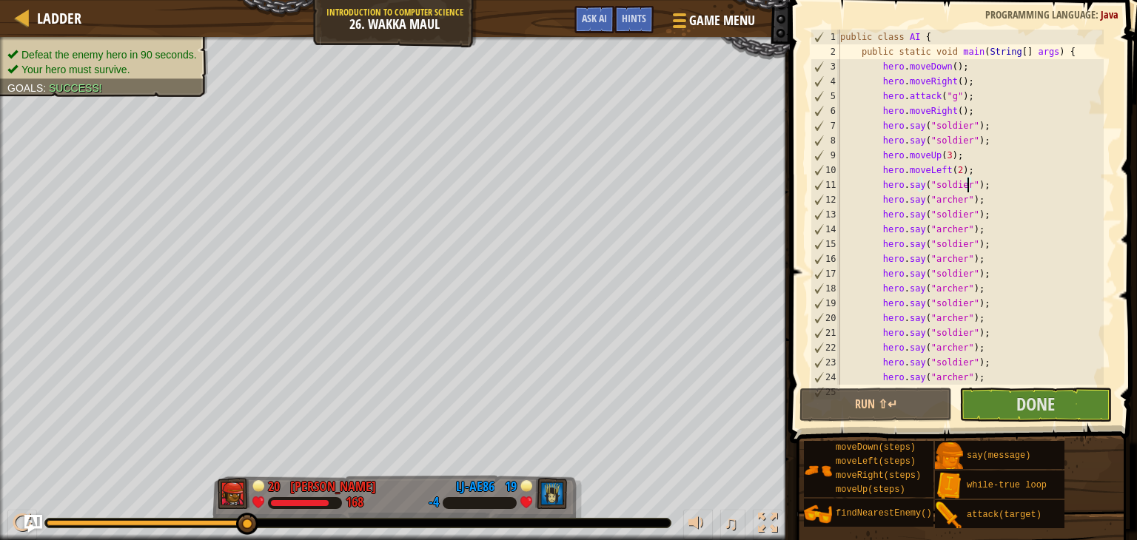
click at [968, 187] on div "public class AI { public static void main ( String [ ] args ) { hero . moveDown…" at bounding box center [970, 222] width 266 height 385
click at [974, 187] on div "public class AI { public static void main ( String [ ] args ) { hero . moveDown…" at bounding box center [970, 222] width 266 height 385
click at [869, 406] on button "Run ⇧↵" at bounding box center [875, 405] width 152 height 34
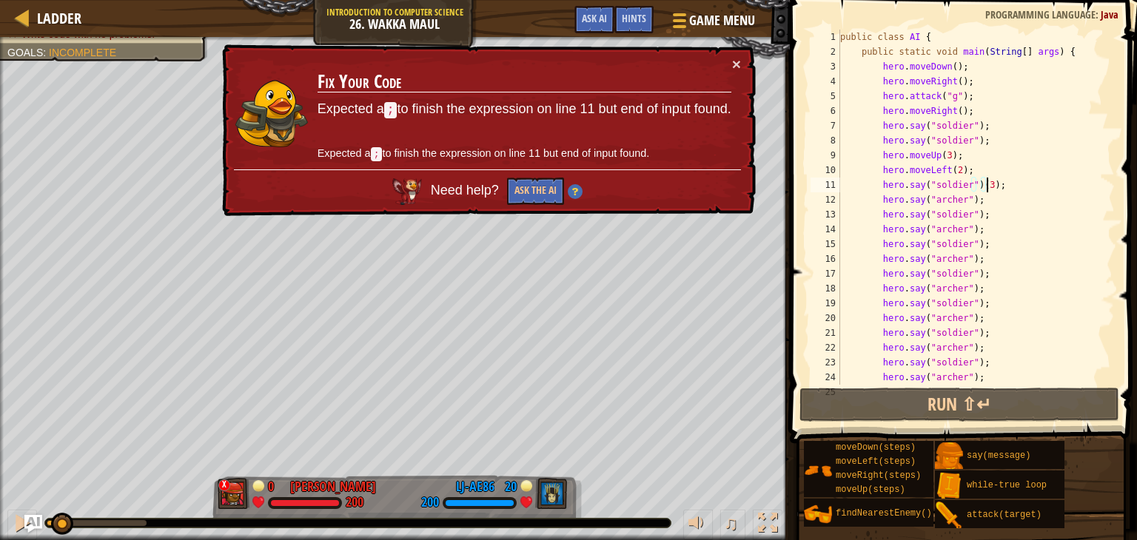
drag, startPoint x: 64, startPoint y: 524, endPoint x: 61, endPoint y: 537, distance: 12.9
click at [61, 537] on div "♫" at bounding box center [395, 519] width 790 height 44
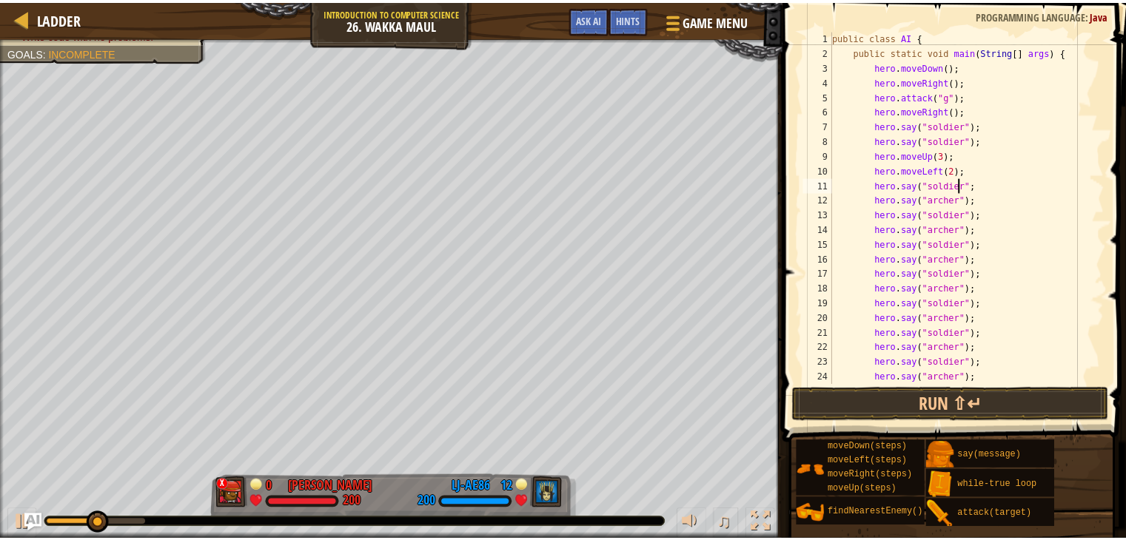
scroll to position [7, 10]
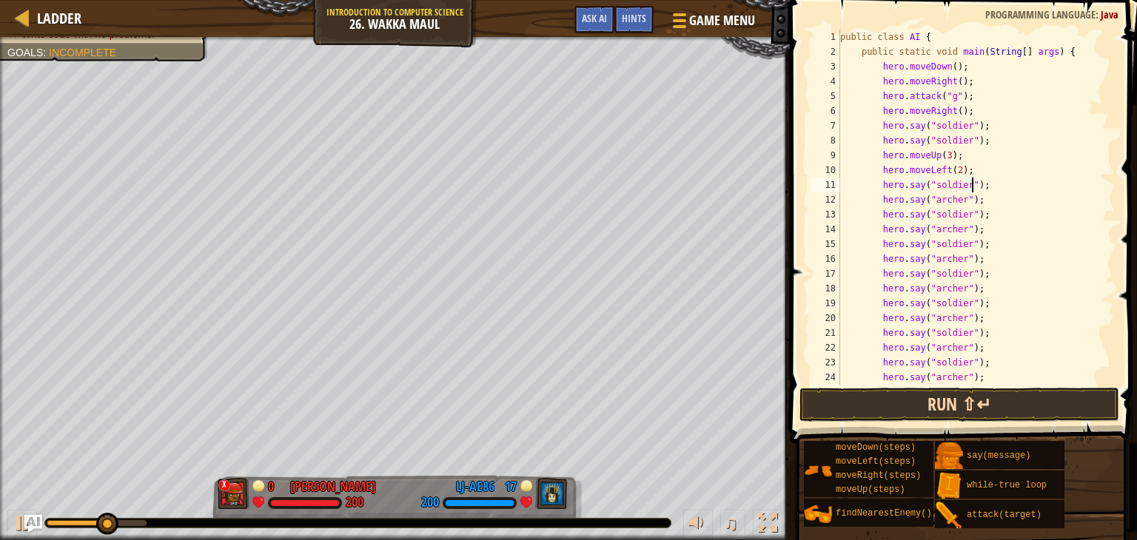
type textarea "hero.say("soldier");"
click at [1009, 404] on button "Run ⇧↵" at bounding box center [959, 405] width 320 height 34
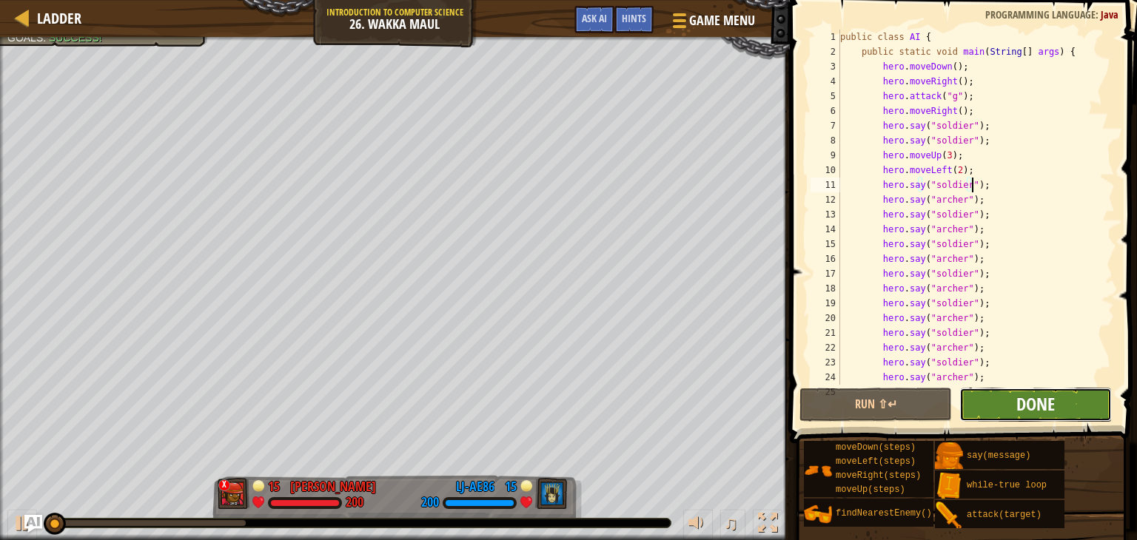
click at [1052, 399] on span "Done" at bounding box center [1035, 404] width 38 height 24
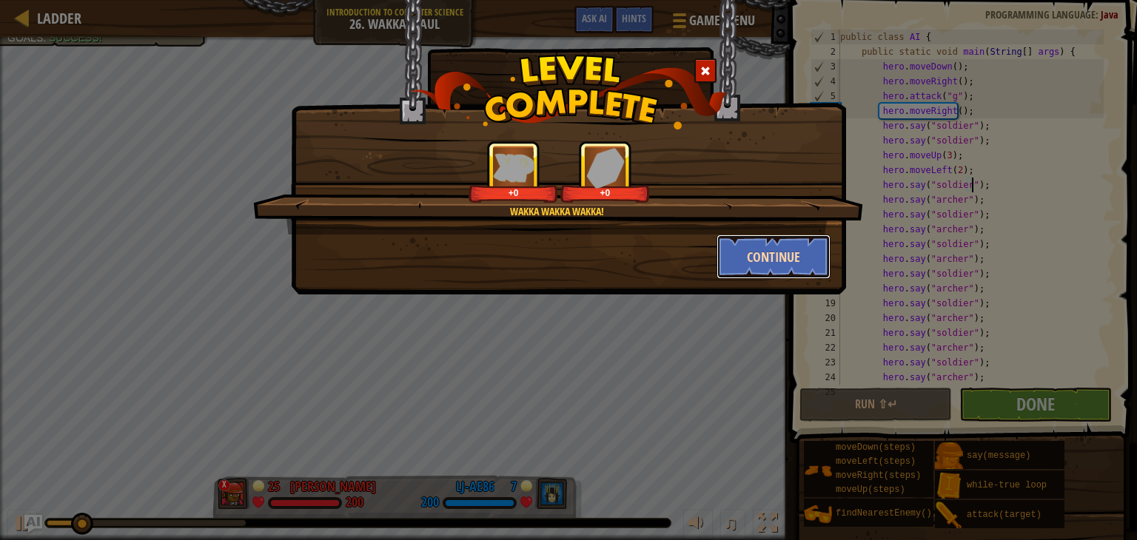
click at [773, 256] on button "Continue" at bounding box center [773, 257] width 115 height 44
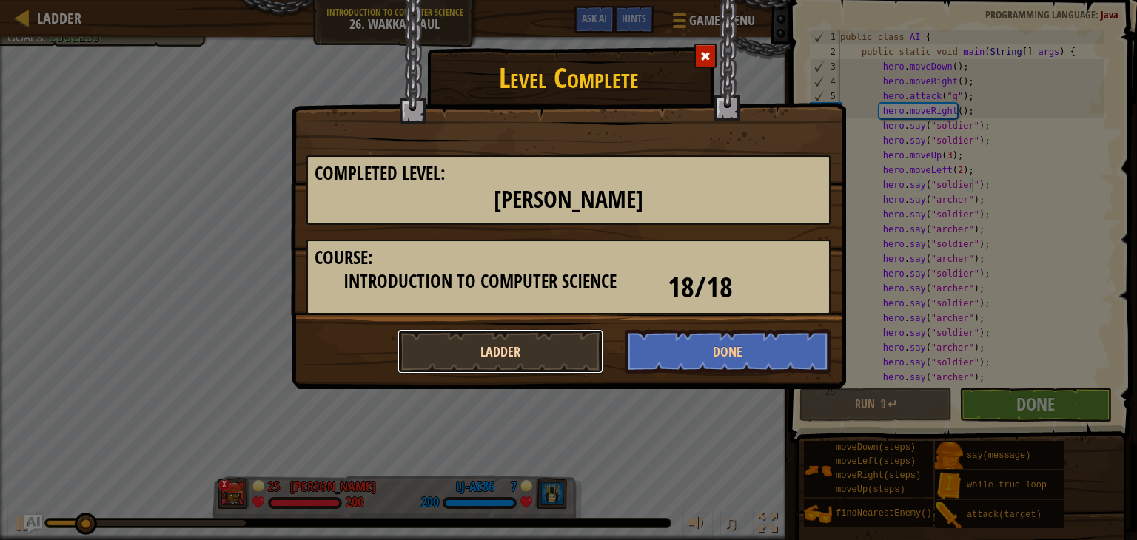
click at [525, 357] on button "Ladder" at bounding box center [500, 351] width 206 height 44
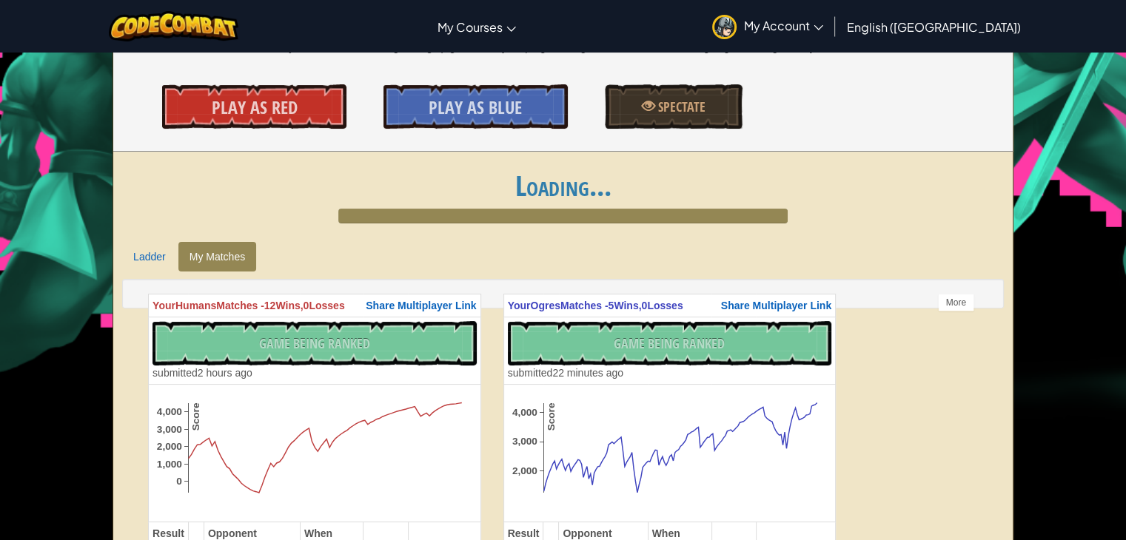
scroll to position [296, 0]
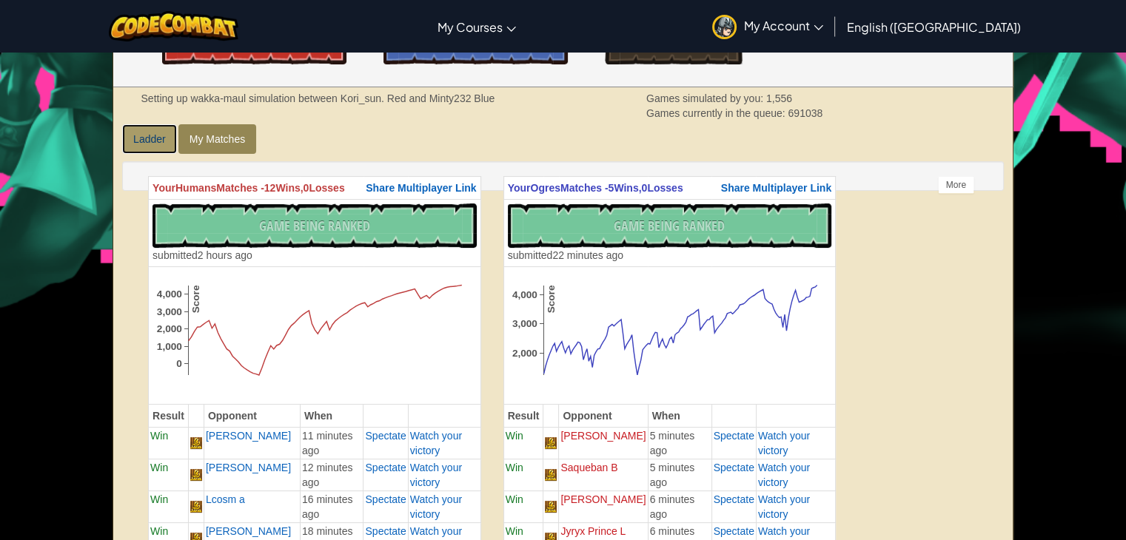
click at [141, 136] on link "Ladder" at bounding box center [149, 139] width 55 height 30
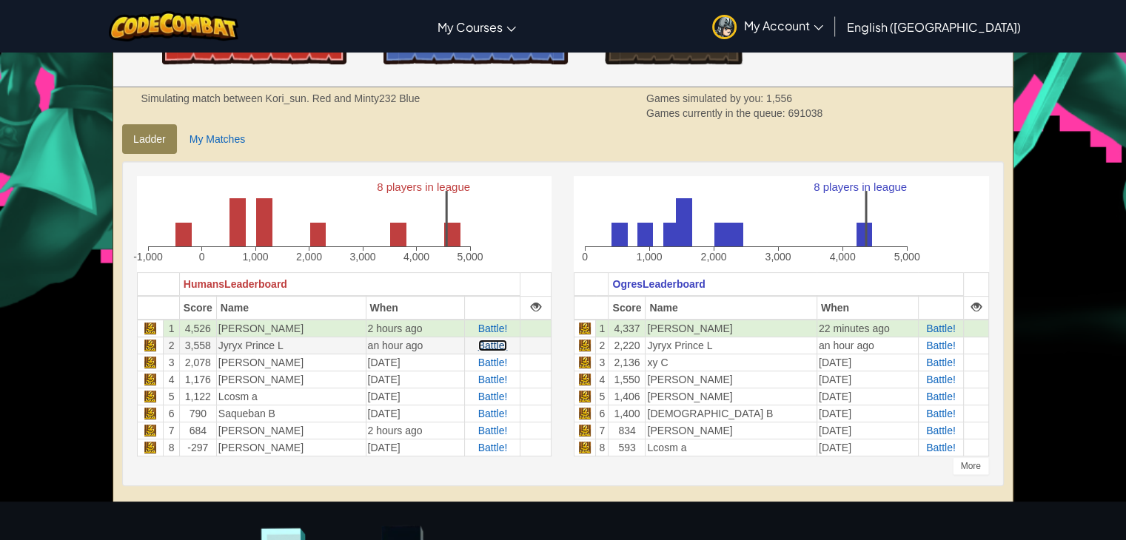
click at [479, 345] on span "Battle!" at bounding box center [493, 346] width 30 height 12
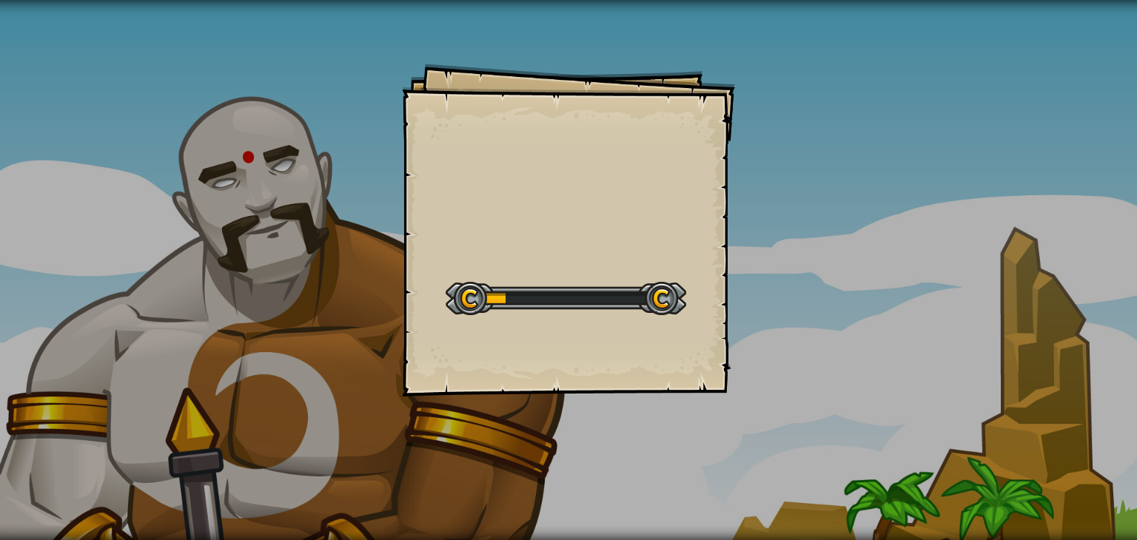
click at [468, 98] on div "Goals Start Level Error loading from server. Try refreshing the page. You'll ne…" at bounding box center [568, 230] width 333 height 333
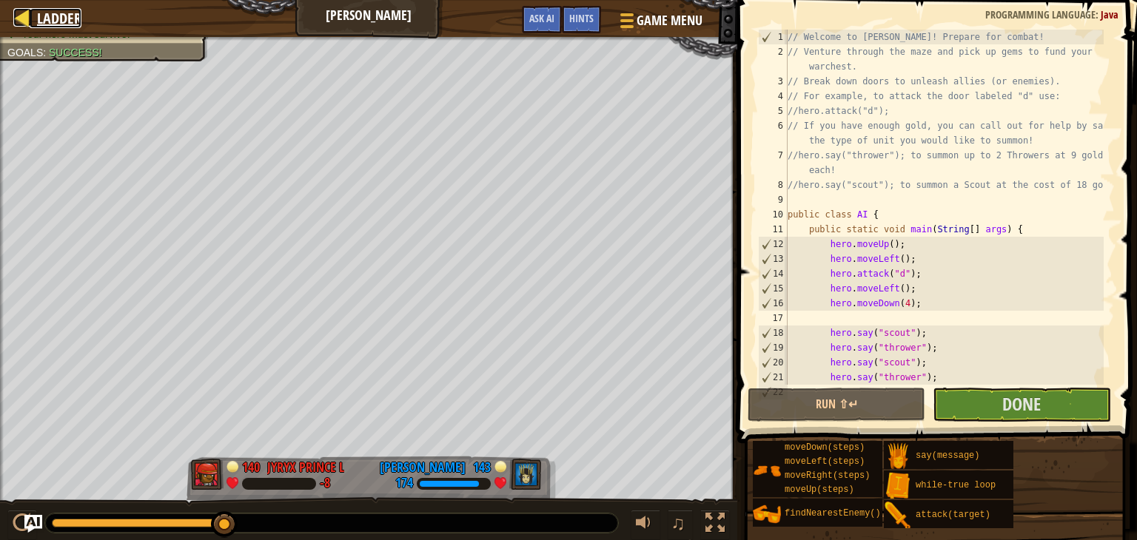
click at [70, 16] on span "Ladder" at bounding box center [59, 18] width 44 height 20
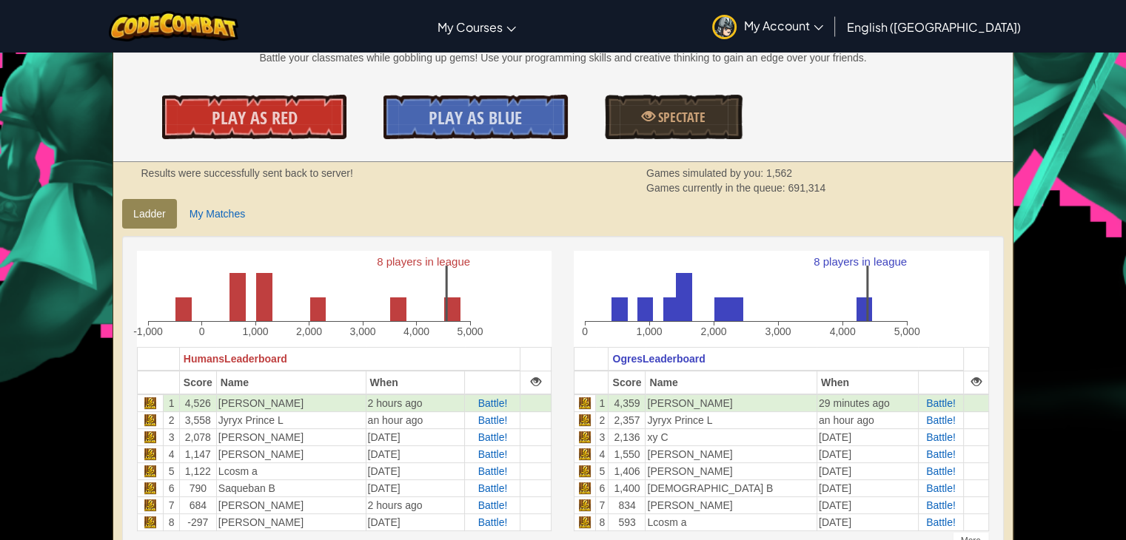
scroll to position [296, 0]
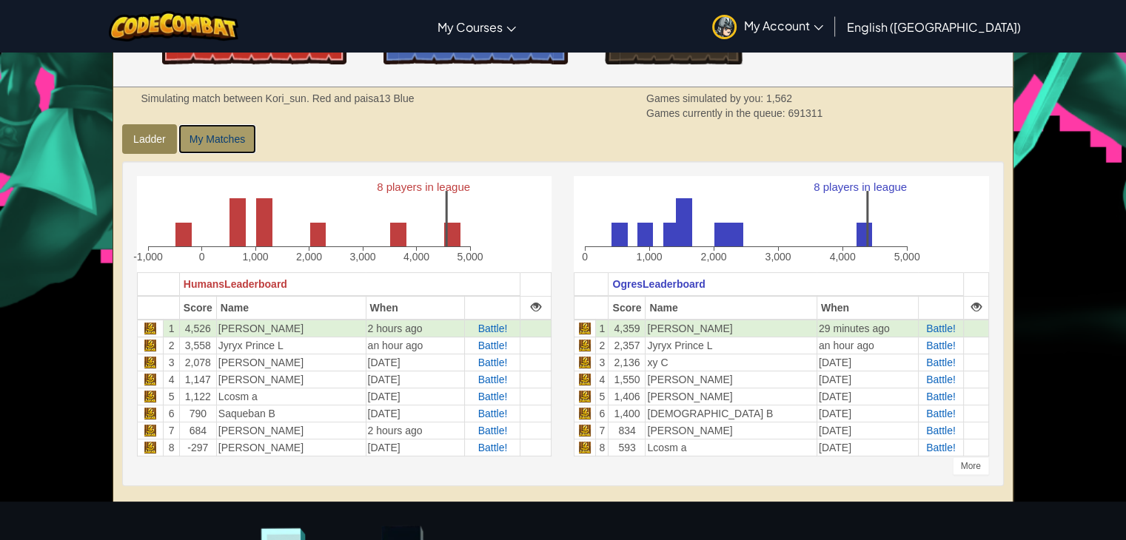
click at [205, 145] on link "My Matches" at bounding box center [217, 139] width 78 height 30
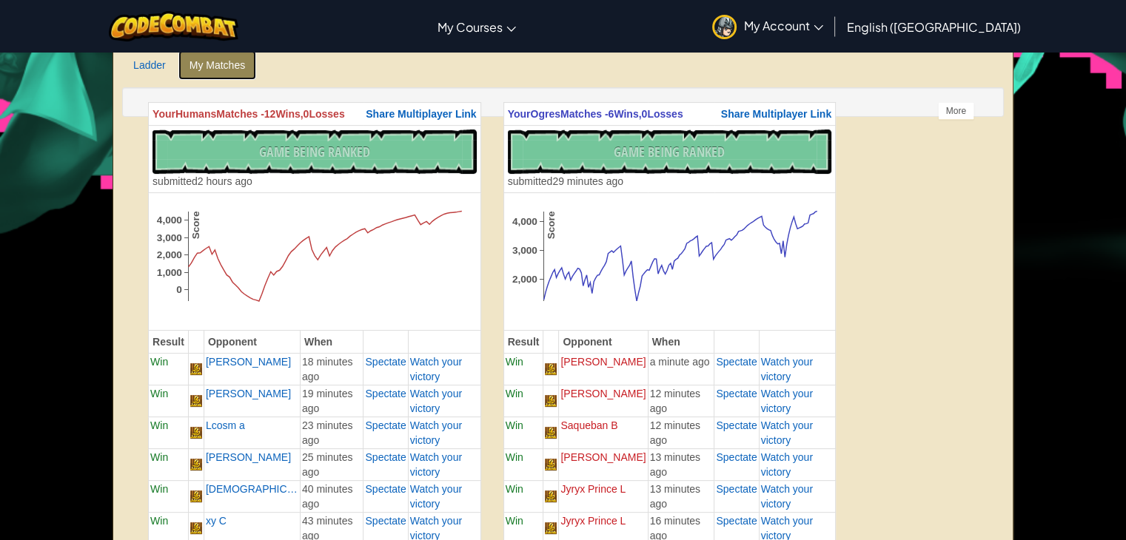
scroll to position [370, 0]
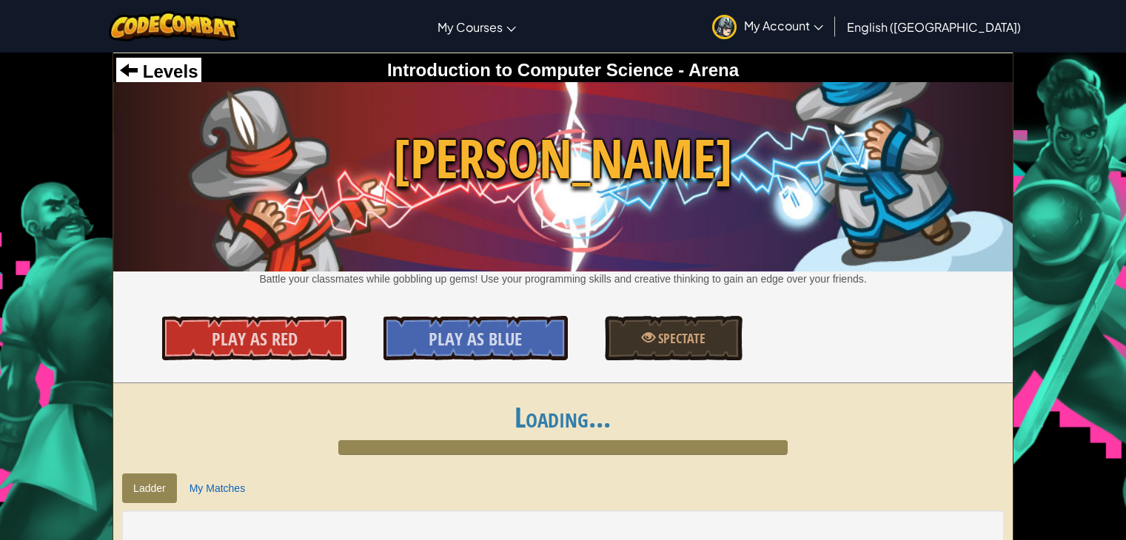
scroll to position [370, 0]
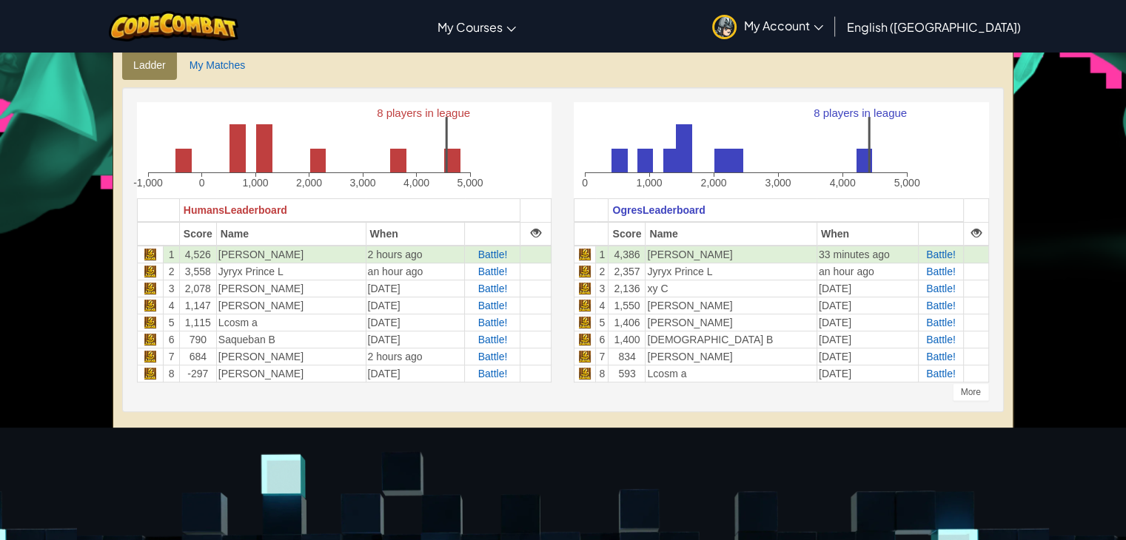
click at [648, 394] on div "8 players in league 0 1,000 2,000 3,000 4,000 5,000 Ogres Leaderboard Score Nam…" at bounding box center [780, 249] width 437 height 295
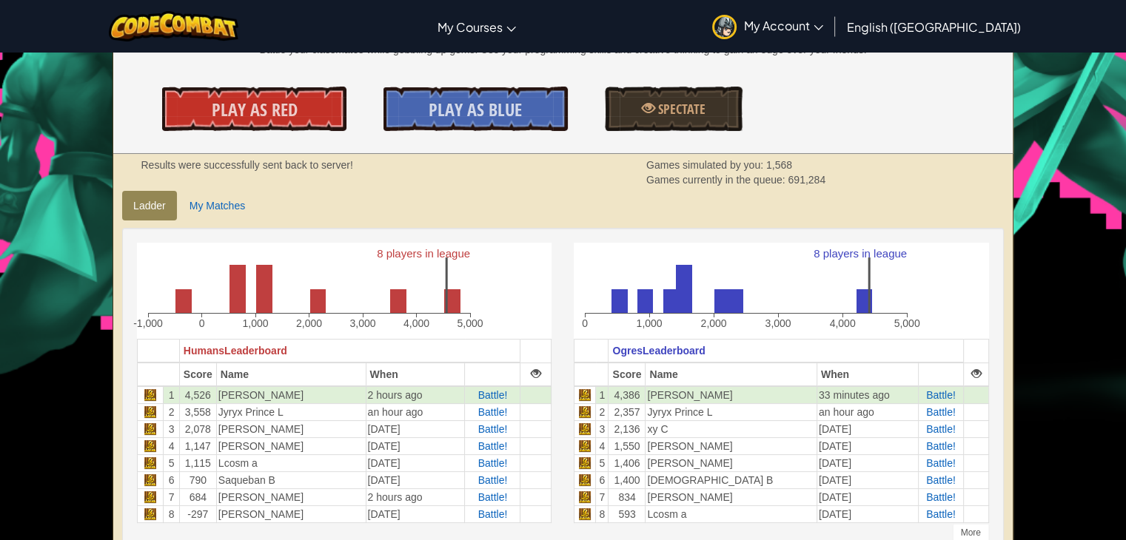
scroll to position [222, 0]
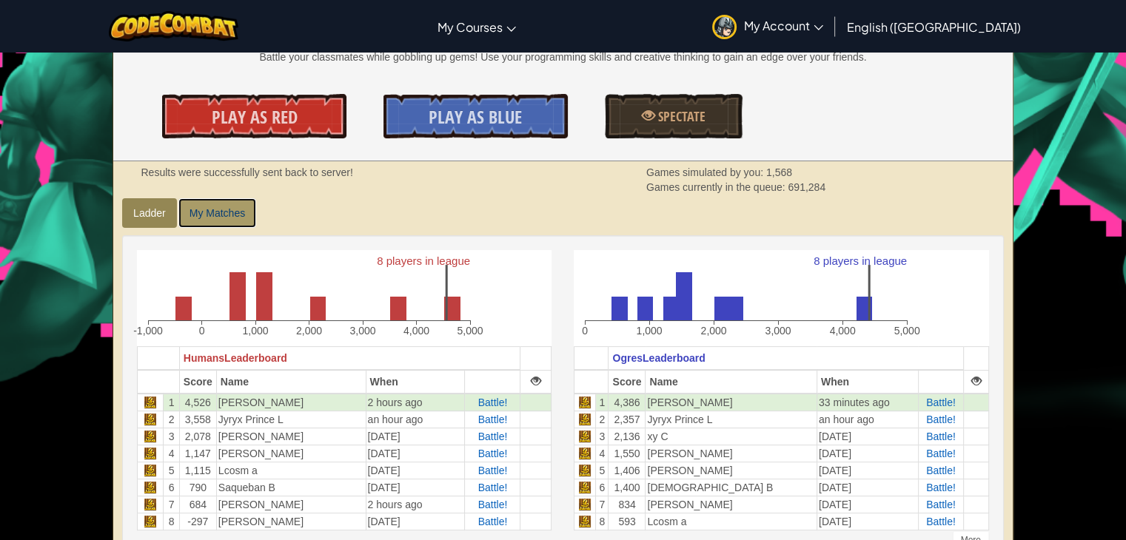
click at [216, 207] on link "My Matches" at bounding box center [217, 213] width 78 height 30
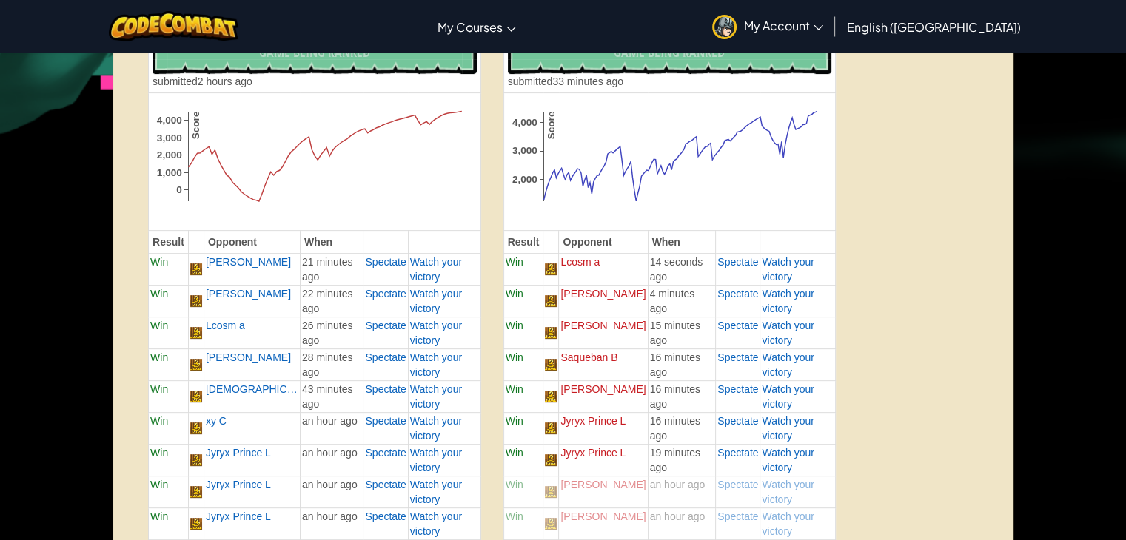
scroll to position [444, 0]
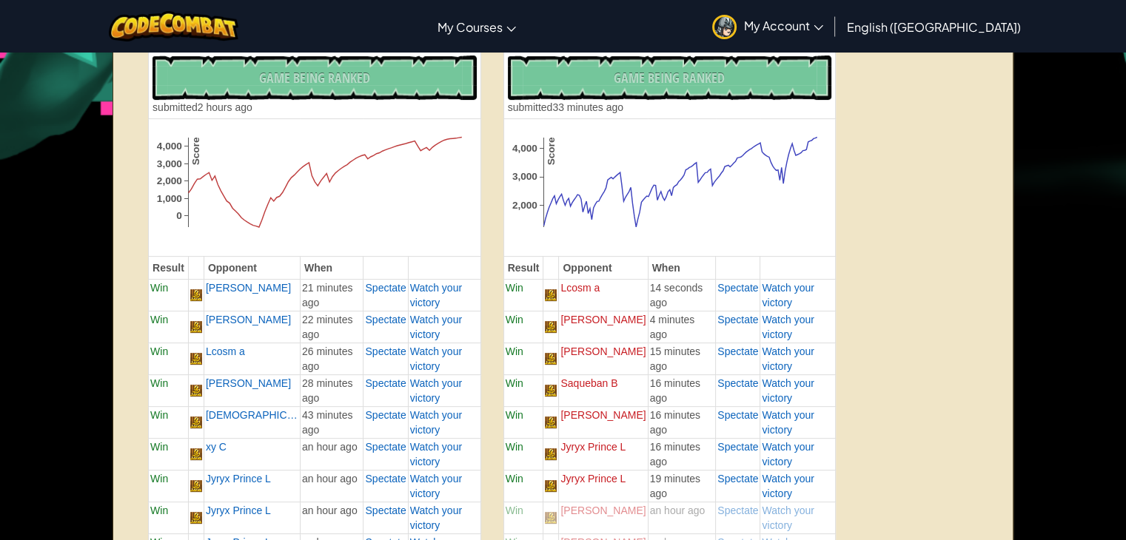
click at [306, 98] on div "No New Code to Rank Rank My Game! Submitting... Submitted for Ranking Failed to…" at bounding box center [313, 85] width 323 height 59
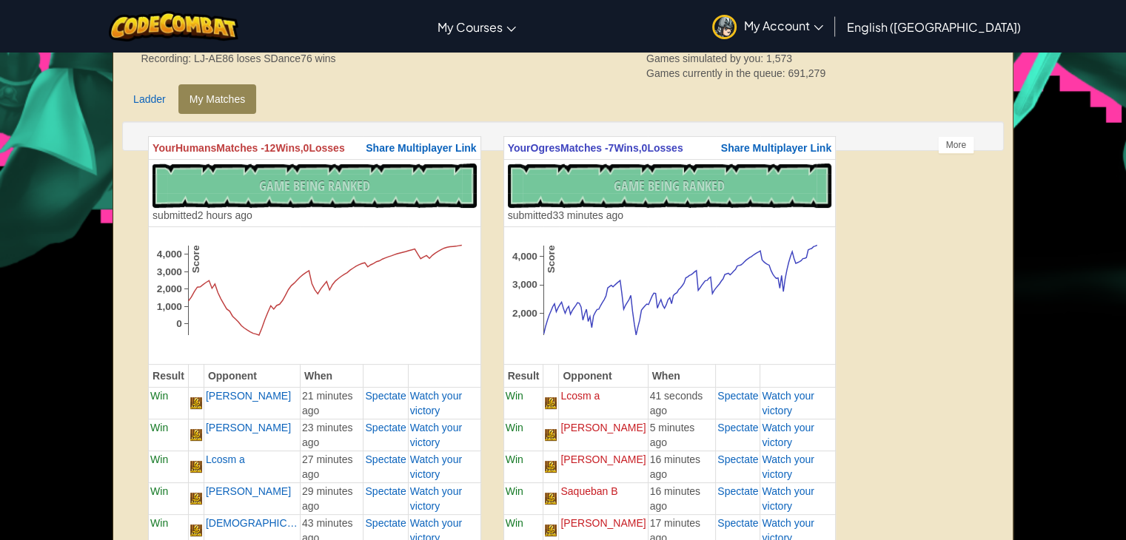
scroll to position [370, 0]
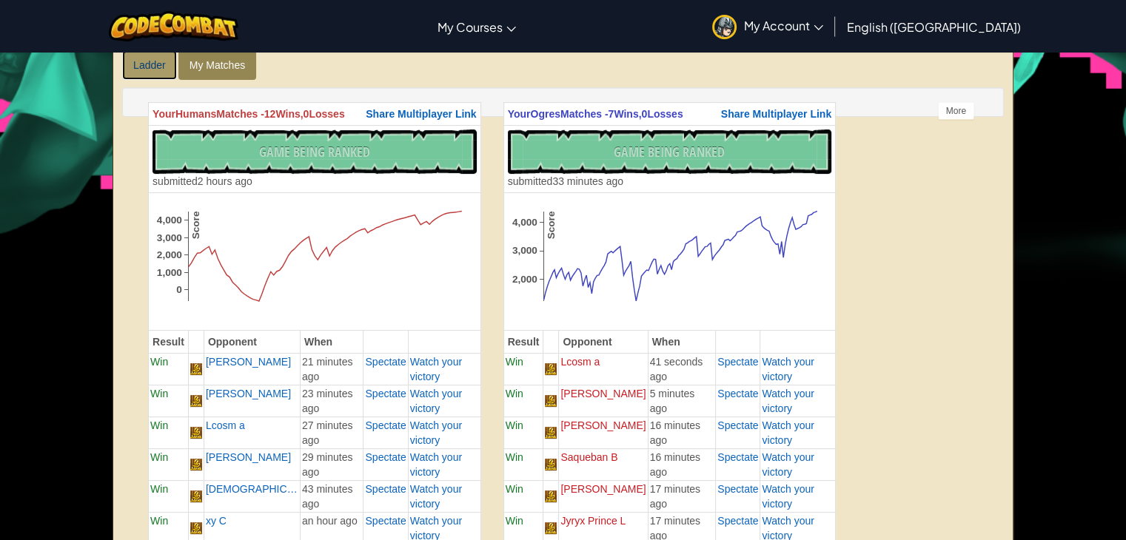
click at [144, 69] on link "Ladder" at bounding box center [149, 65] width 55 height 30
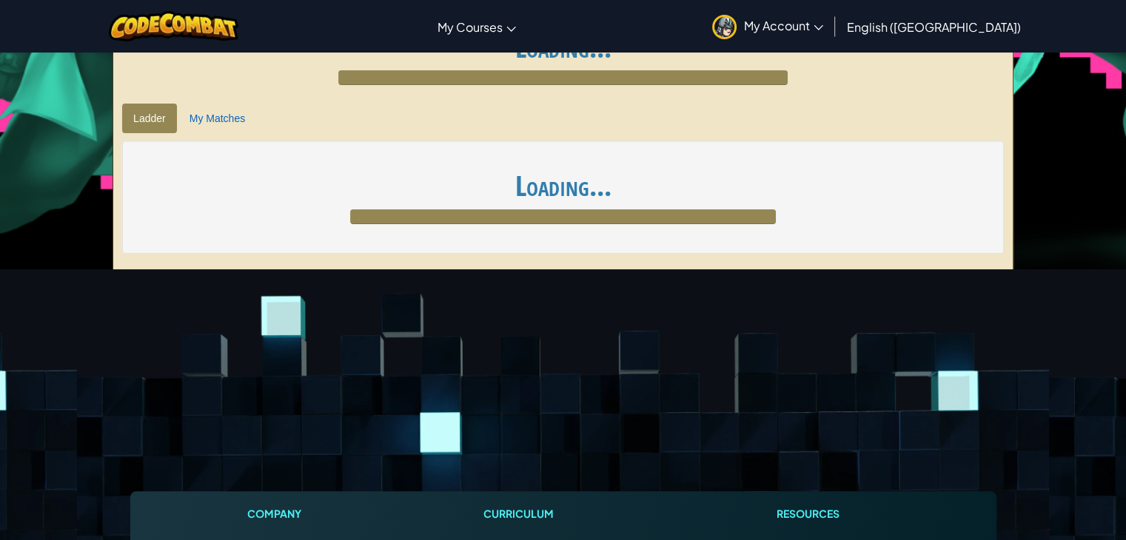
scroll to position [370, 0]
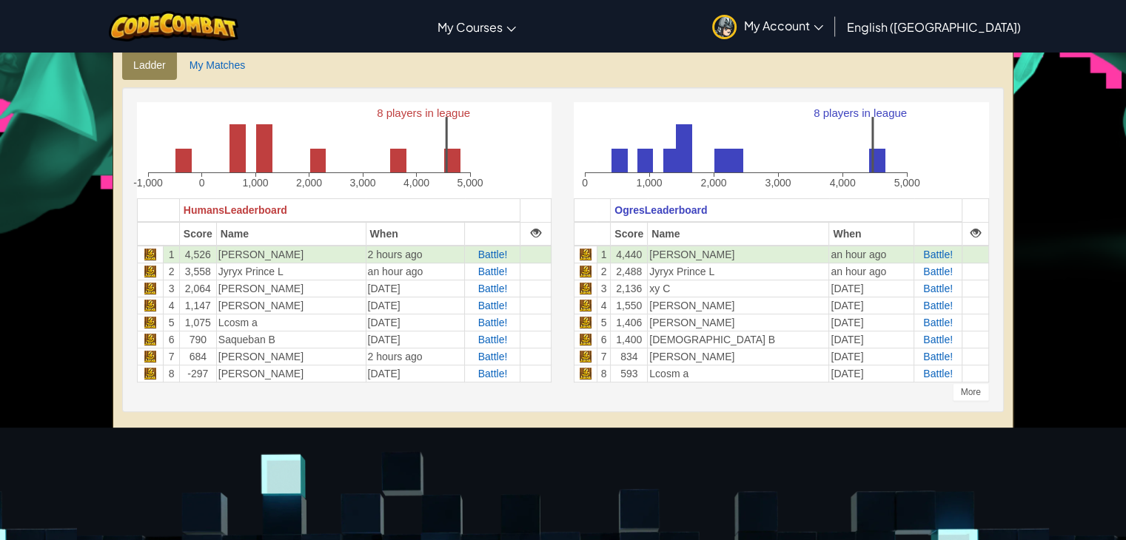
scroll to position [370, 0]
drag, startPoint x: 198, startPoint y: 87, endPoint x: 198, endPoint y: 72, distance: 14.8
click at [199, 87] on div "8 players in league -1,000 0 1,000 2,000 3,000 4,000 5,000 Humans Leaderboard S…" at bounding box center [563, 253] width 904 height 347
click at [198, 64] on link "My Matches" at bounding box center [217, 65] width 78 height 30
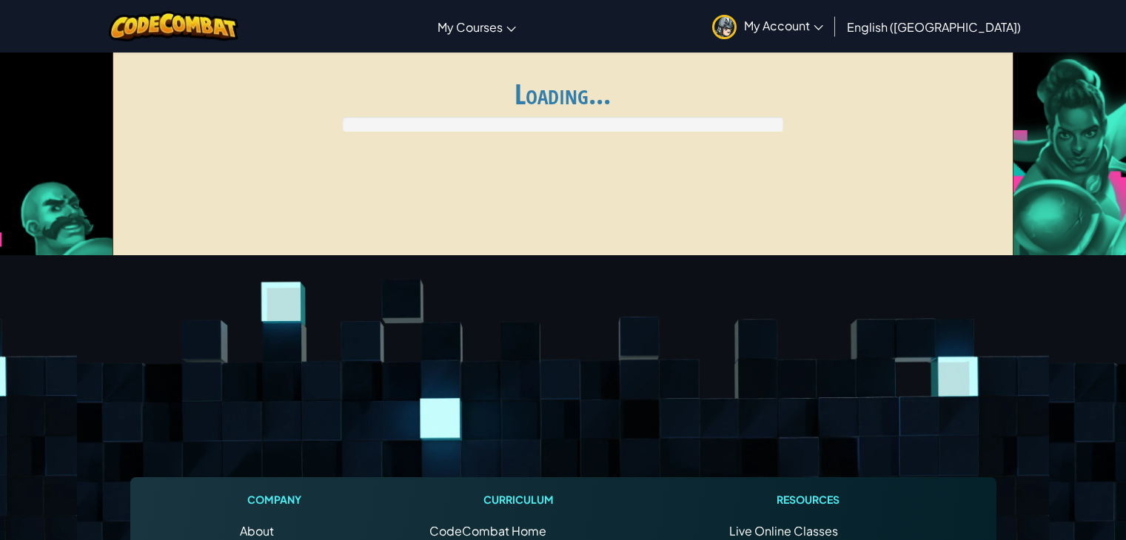
scroll to position [370, 0]
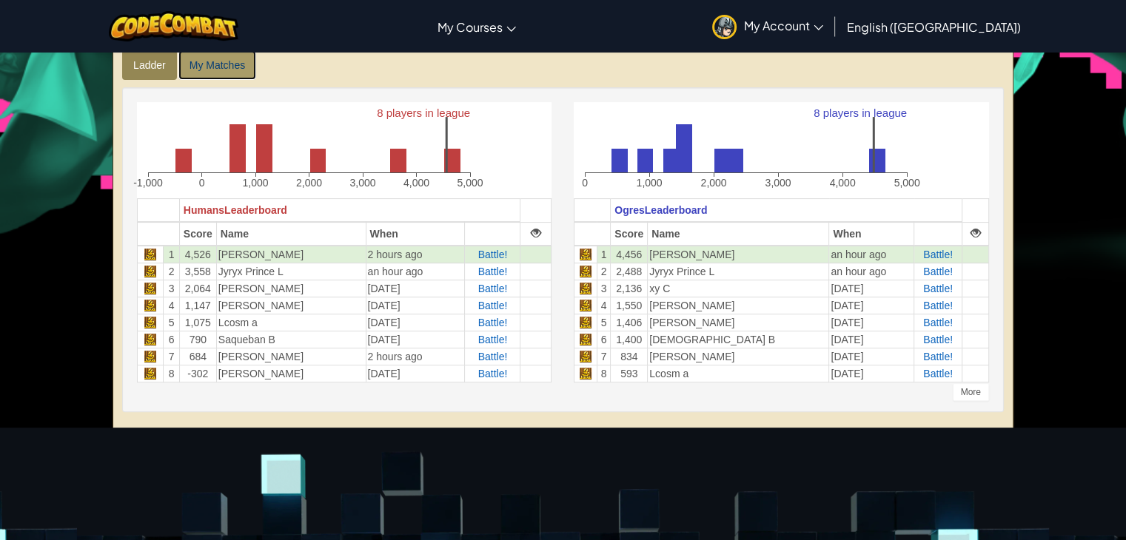
click at [204, 66] on link "My Matches" at bounding box center [217, 65] width 78 height 30
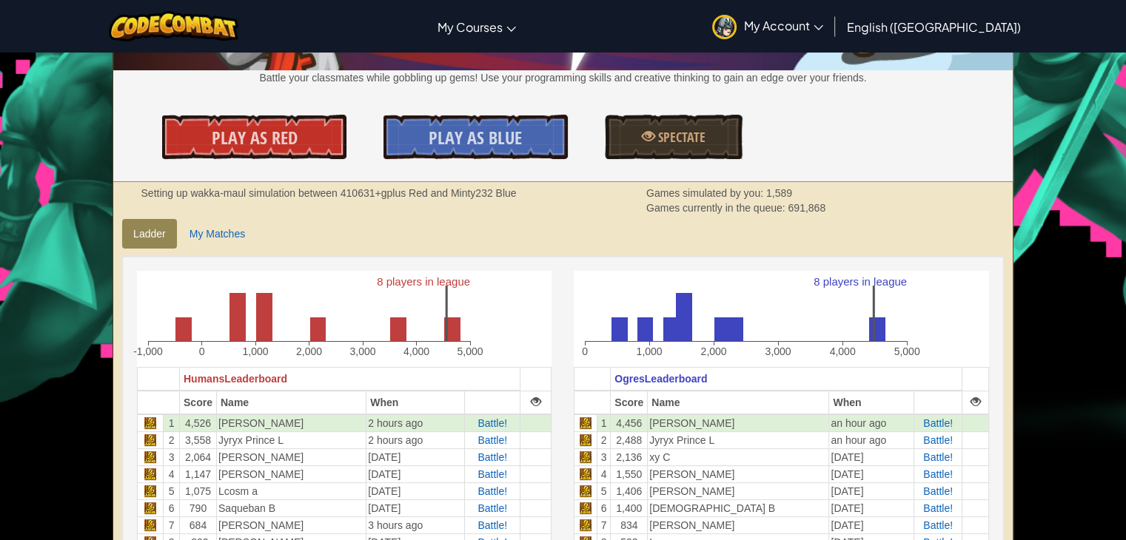
scroll to position [148, 0]
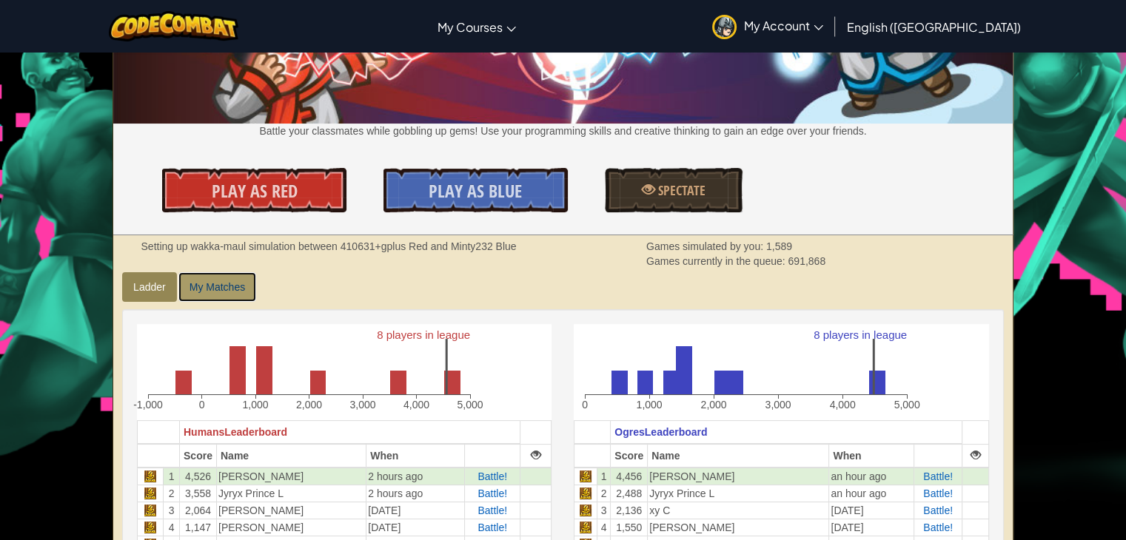
click at [231, 295] on link "My Matches" at bounding box center [217, 287] width 78 height 30
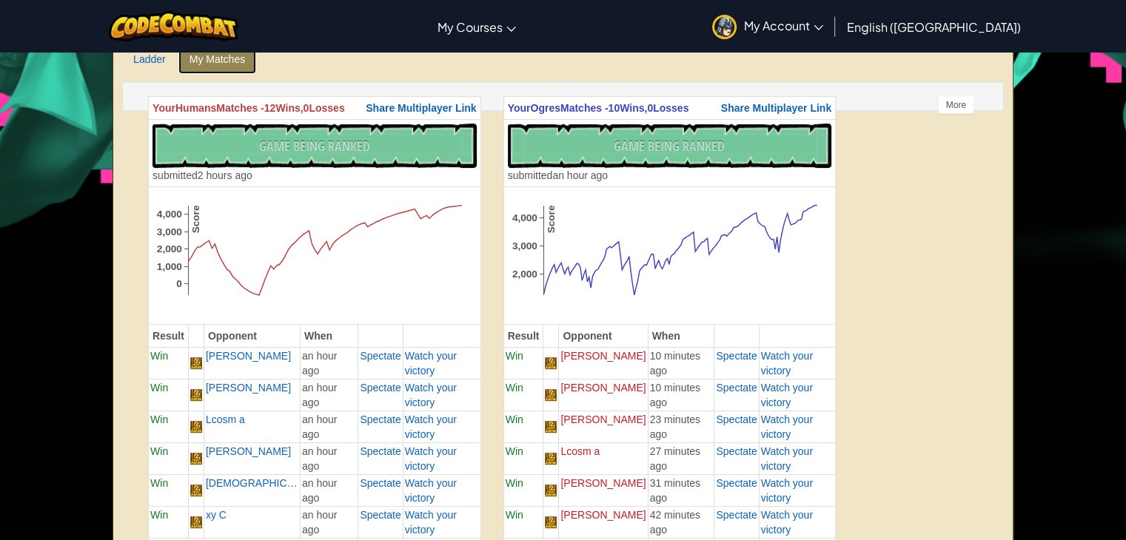
scroll to position [370, 0]
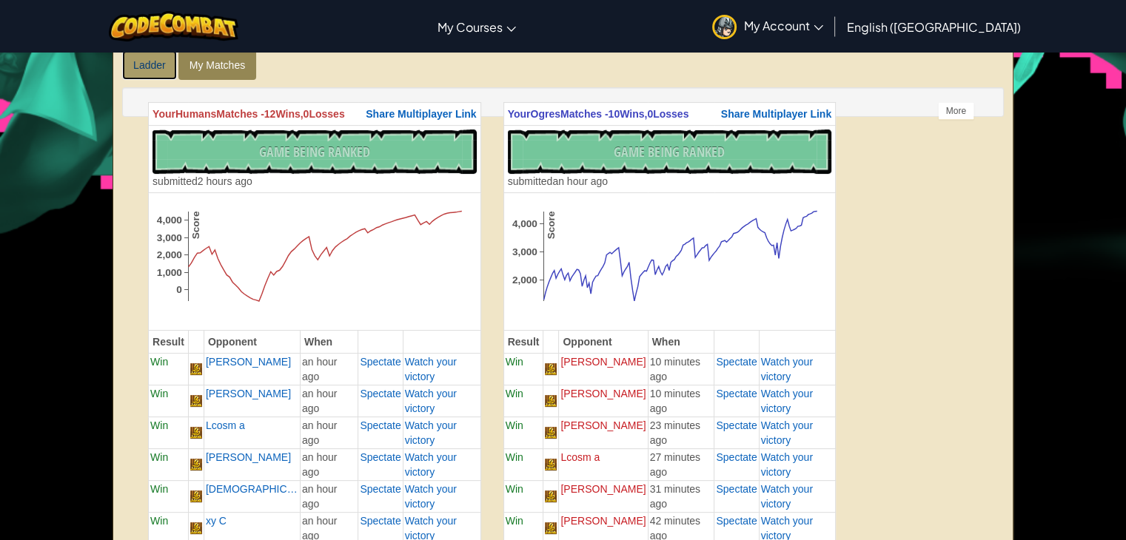
click at [154, 63] on link "Ladder" at bounding box center [149, 65] width 55 height 30
